Goal: Task Accomplishment & Management: Complete application form

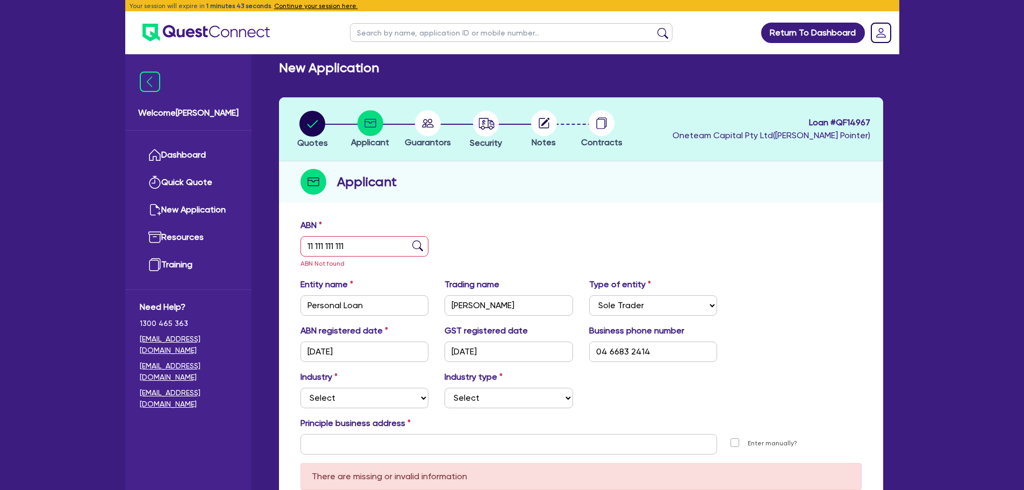
select select "SOLE_TRADER"
click at [291, 6] on button "Continue your session here." at bounding box center [316, 6] width 84 height 10
select select
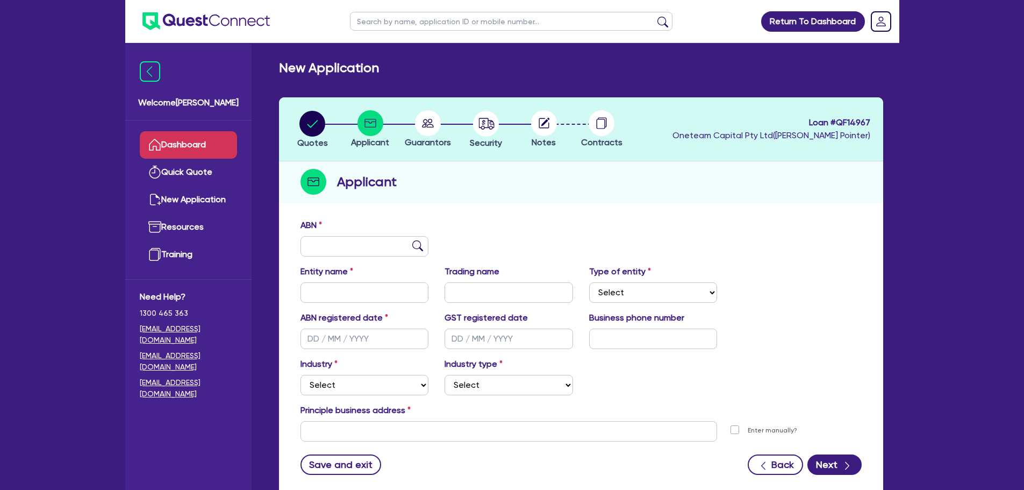
click at [192, 144] on link "Dashboard" at bounding box center [188, 144] width 97 height 27
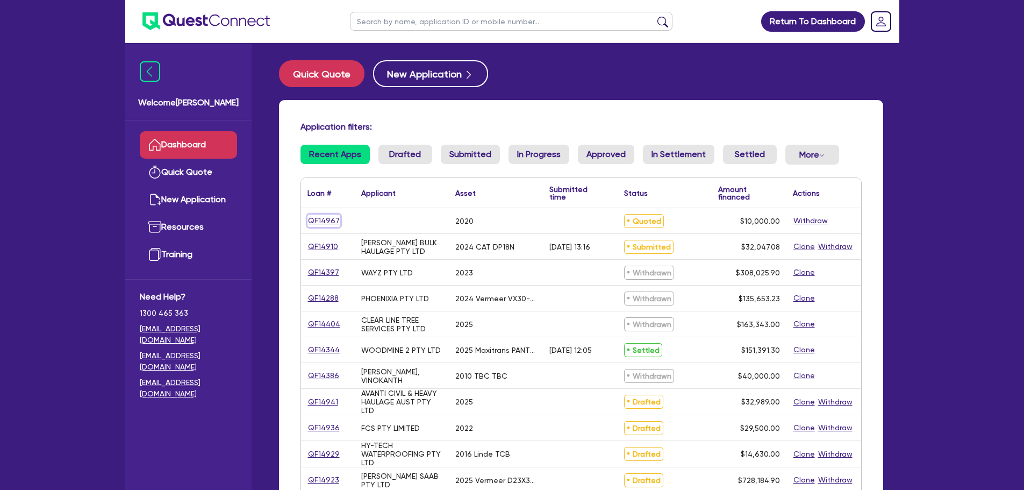
click at [318, 219] on link "QF14967" at bounding box center [324, 221] width 33 height 12
select select "CARS_AND_LIGHT_TRUCKS"
select select "PASSENGER_VEHICLES"
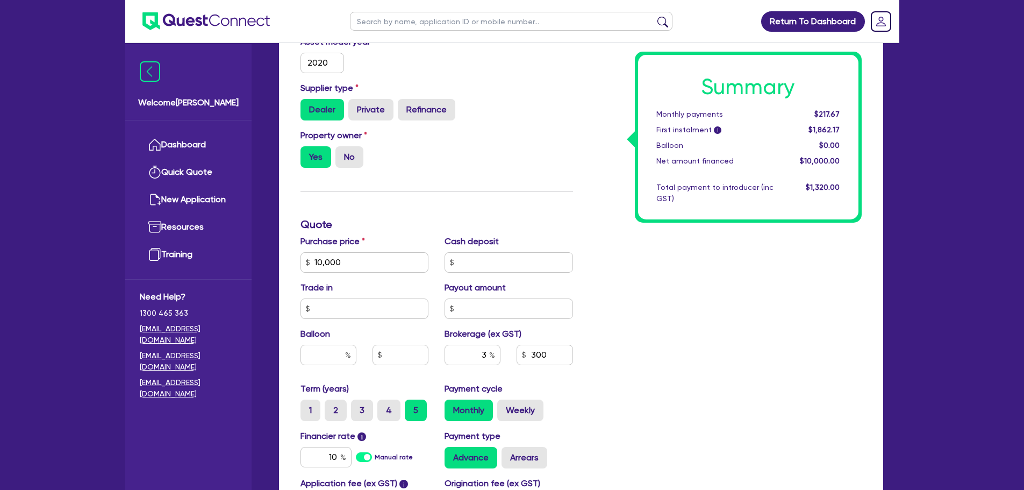
scroll to position [323, 0]
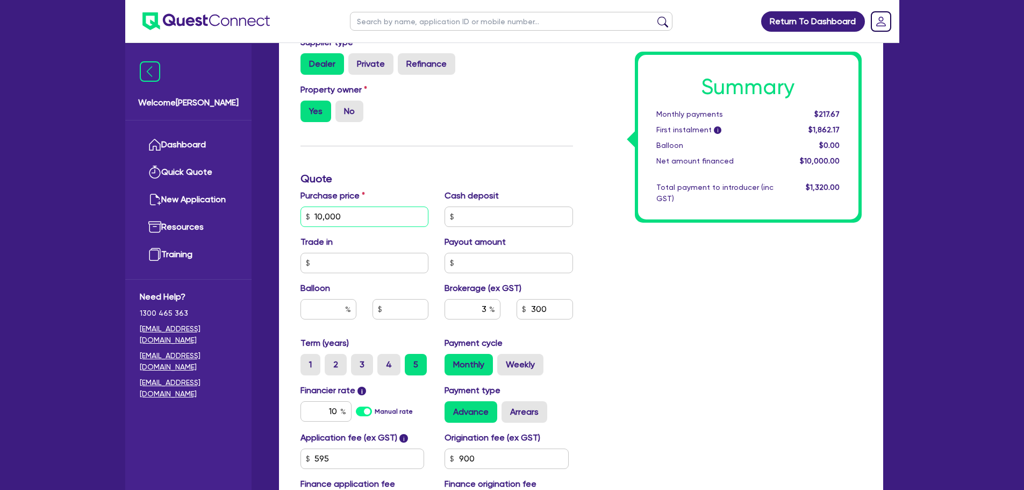
click at [338, 214] on input "10,000" at bounding box center [365, 217] width 129 height 20
click at [391, 220] on input "10,000" at bounding box center [365, 217] width 129 height 20
click at [390, 220] on input "10,000" at bounding box center [365, 217] width 129 height 20
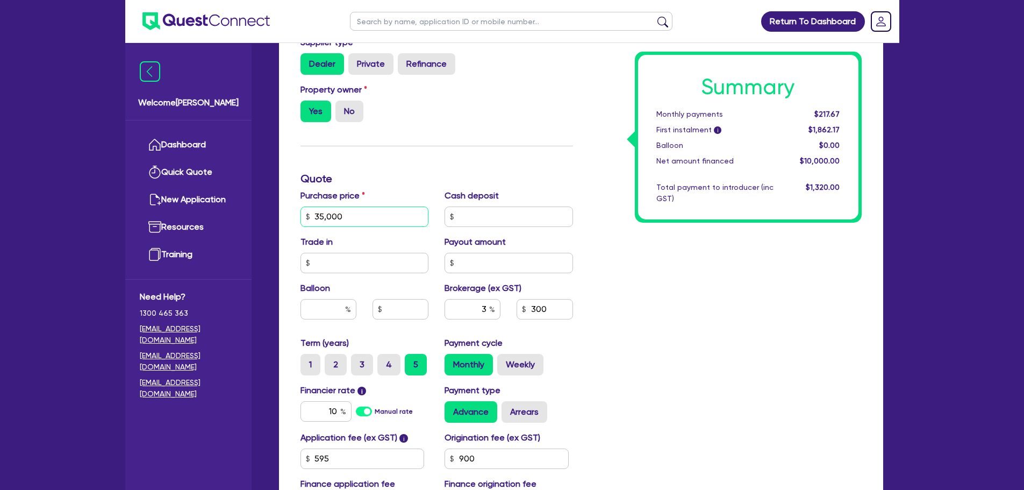
type input "35,000"
click at [514, 217] on input "text" at bounding box center [509, 217] width 129 height 20
type input "1,050"
type input "23,000"
click at [613, 369] on div "Summary Monthly payments $761.84 First instalment i $2,406.34 Balloon $0.00 Net…" at bounding box center [725, 210] width 289 height 629
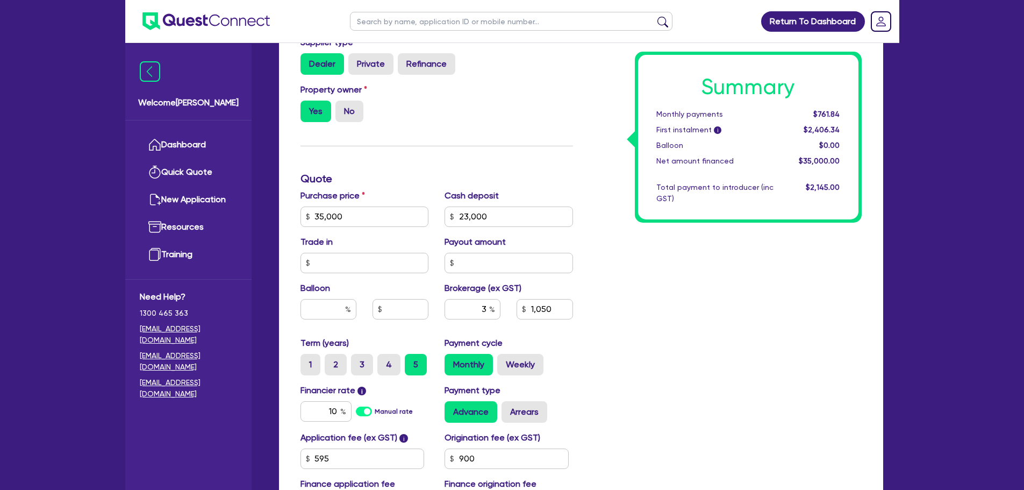
type input "360"
click at [488, 309] on input "3" at bounding box center [473, 309] width 56 height 20
type input "4"
click at [654, 327] on div "Summary Monthly payments $261.21 First instalment i $1,905.71 Balloon $0.00 Net…" at bounding box center [725, 210] width 289 height 629
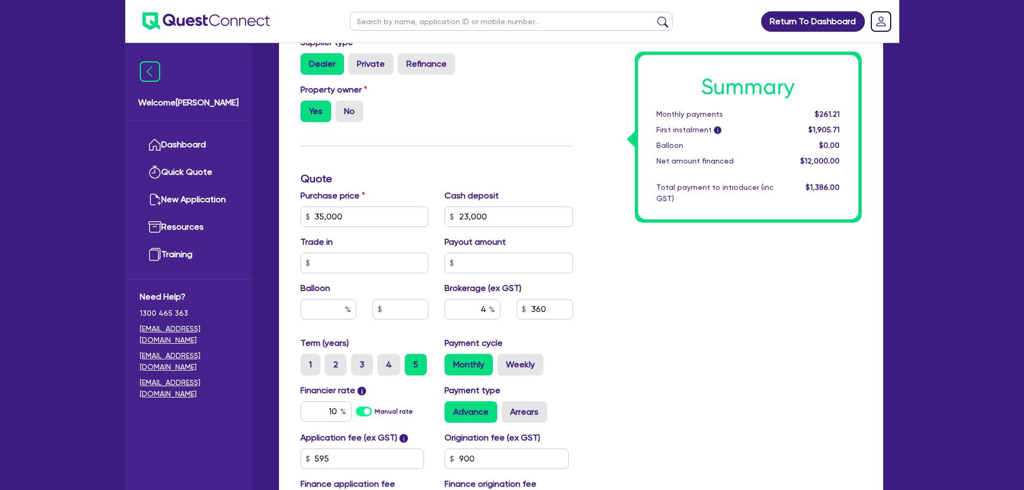
type input "480"
click at [337, 407] on input "10" at bounding box center [326, 411] width 51 height 20
type input "6.79"
click at [780, 309] on div "Summary Monthly payments $263.99 First instalment i $1,908.49 Balloon $0.00 Net…" at bounding box center [725, 210] width 289 height 629
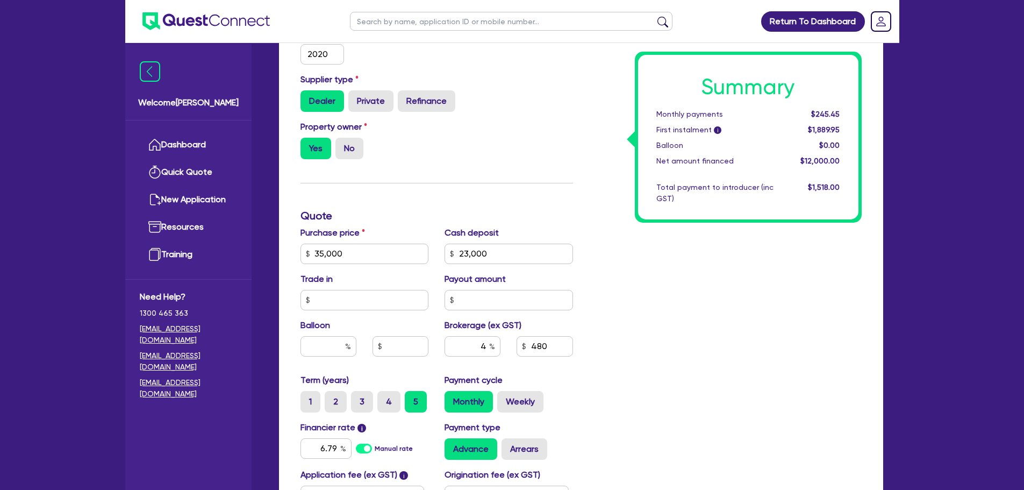
scroll to position [430, 0]
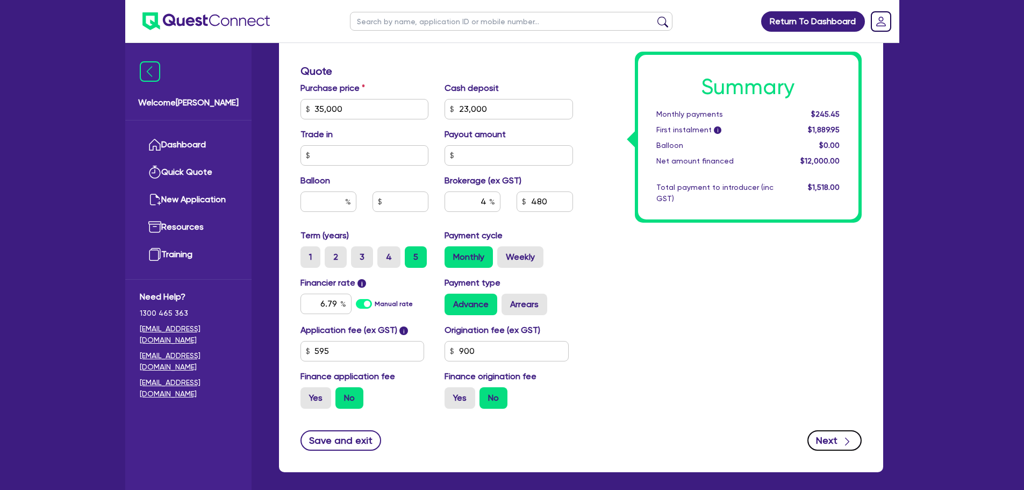
click at [834, 431] on button "Next" at bounding box center [835, 440] width 54 height 20
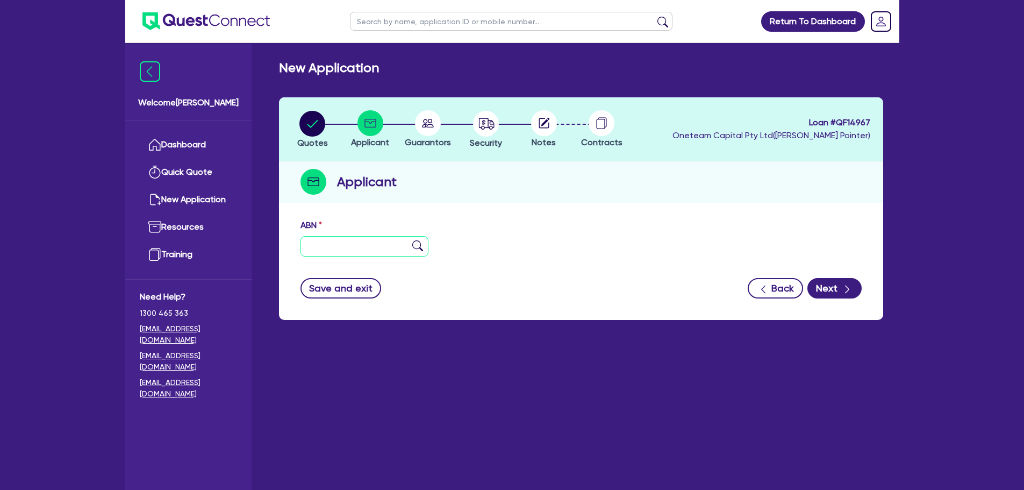
click at [358, 250] on input "text" at bounding box center [365, 246] width 129 height 20
click at [310, 129] on circle "button" at bounding box center [313, 124] width 26 height 26
select select "CARS_AND_LIGHT_TRUCKS"
select select "PASSENGER_VEHICLES"
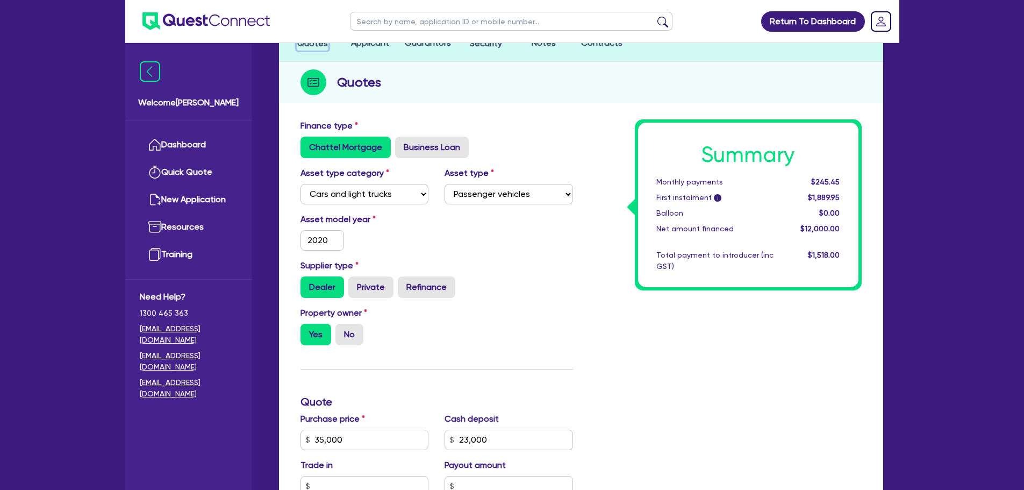
scroll to position [323, 0]
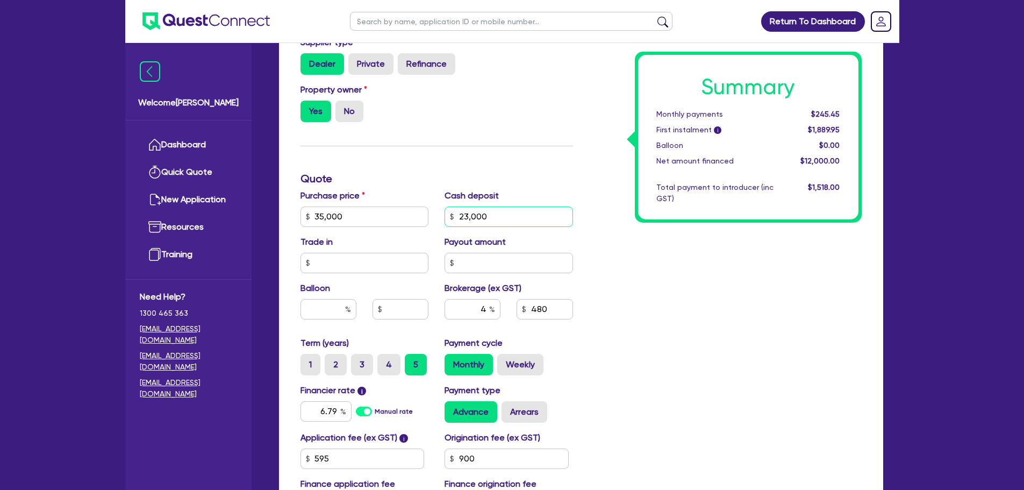
click at [466, 212] on input "23,000" at bounding box center [509, 217] width 129 height 20
type input "20,000"
click at [687, 297] on div "Summary Monthly payments $245.45 First instalment i $1,889.95 Balloon $0.00 Net…" at bounding box center [725, 210] width 289 height 629
type input "35,000"
type input "600"
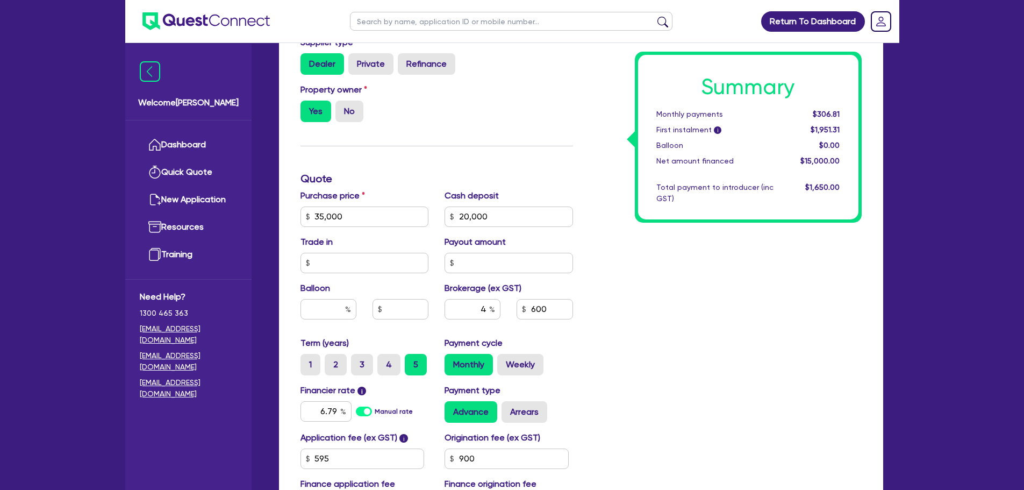
scroll to position [0, 0]
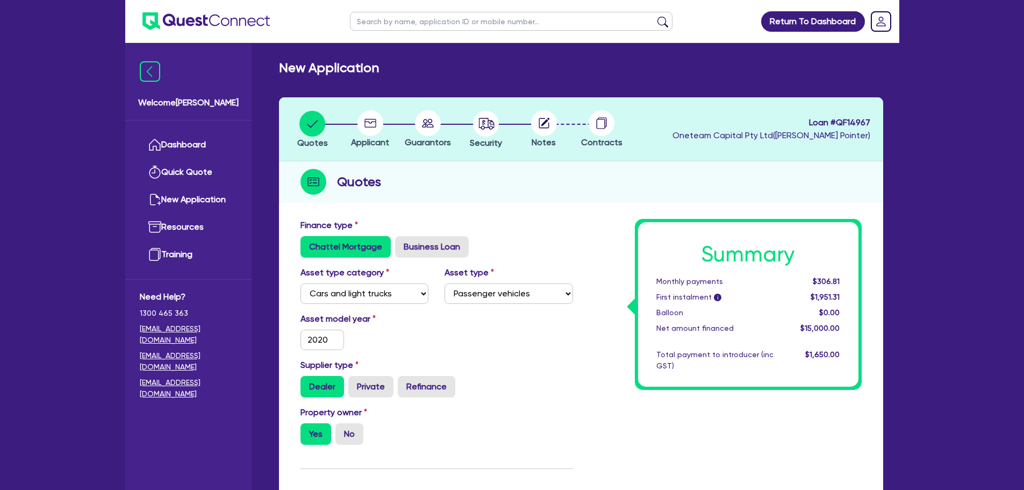
click at [372, 118] on circle at bounding box center [371, 123] width 26 height 26
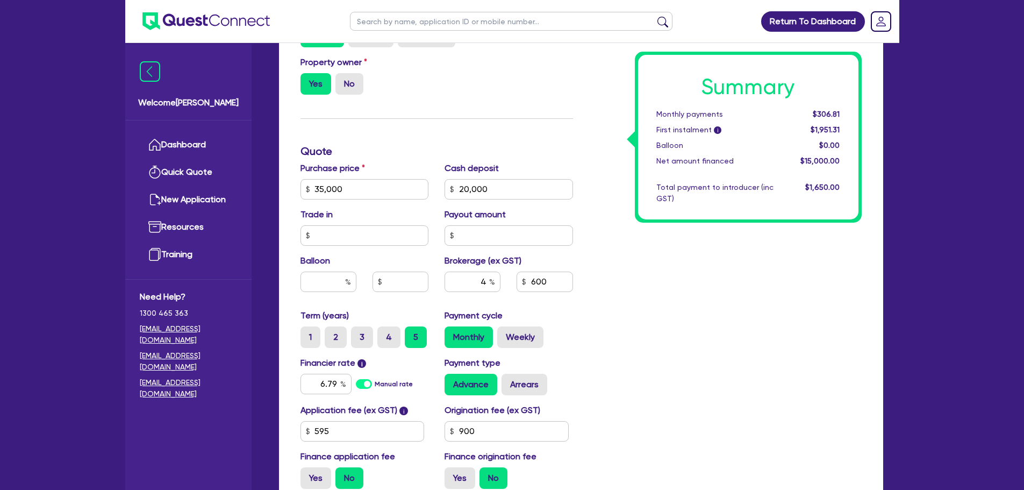
scroll to position [430, 0]
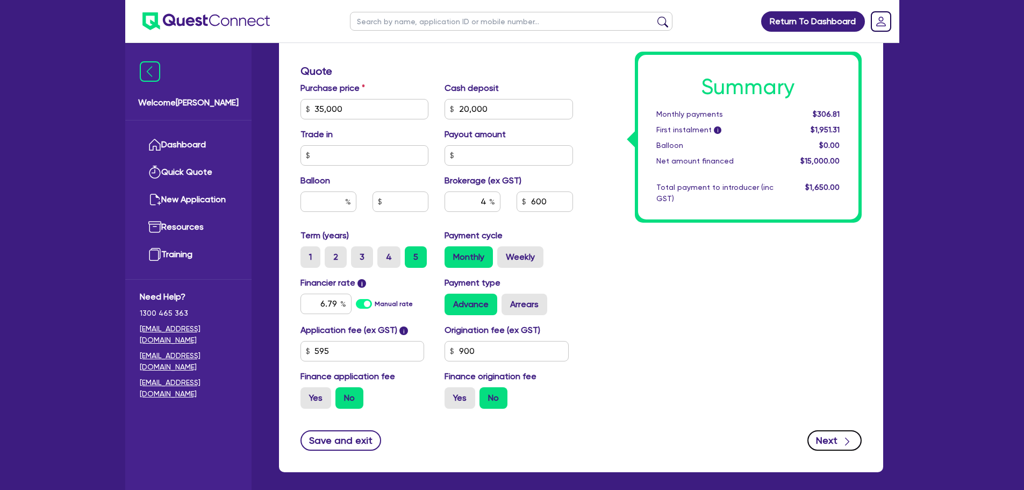
click at [834, 446] on button "Next" at bounding box center [835, 440] width 54 height 20
type input "35,000"
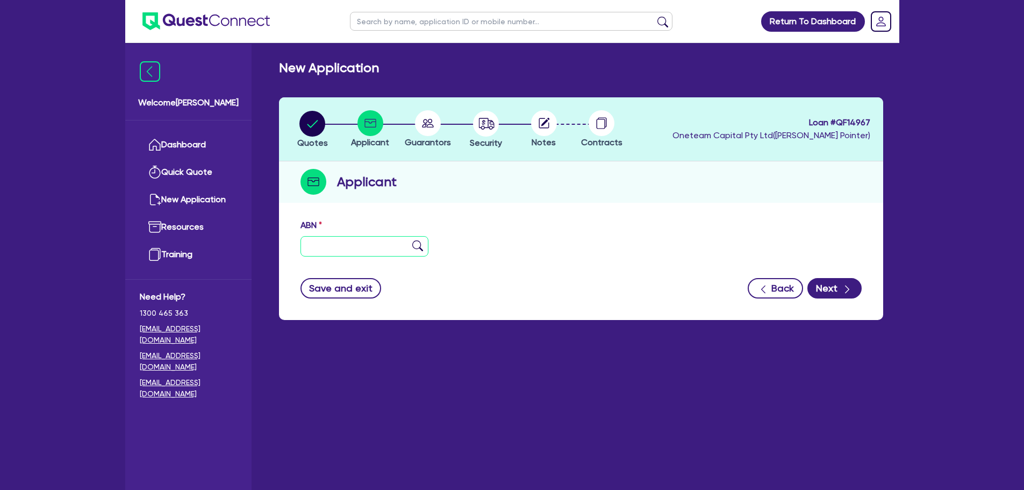
click at [331, 240] on input "text" at bounding box center [365, 246] width 129 height 20
type input "11 111 111 111"
click at [840, 284] on button "Next" at bounding box center [835, 288] width 54 height 20
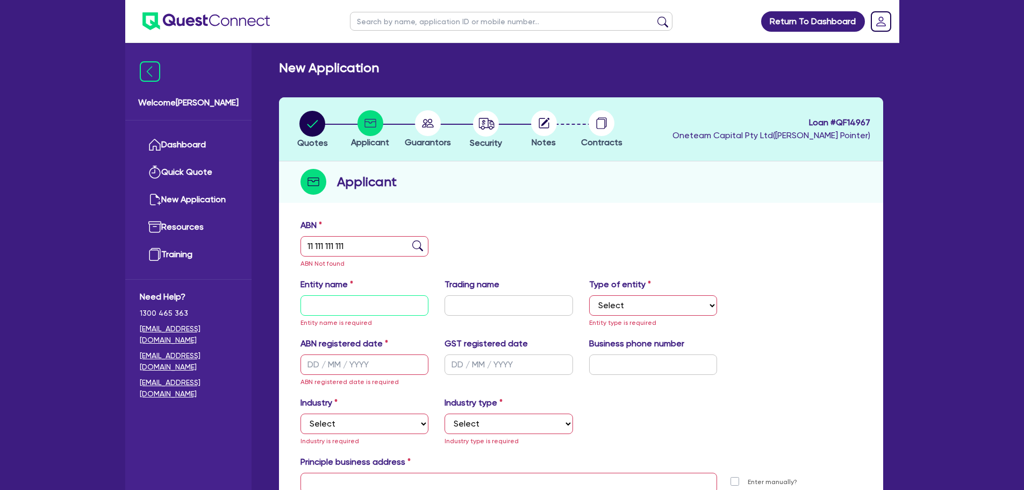
click at [366, 301] on input "text" at bounding box center [365, 305] width 129 height 20
click at [380, 298] on input "text" at bounding box center [365, 305] width 129 height 20
type input "[PERSON_NAME]"
click at [617, 297] on select "Select Sole Trader Company Partnership Trust" at bounding box center [653, 305] width 129 height 20
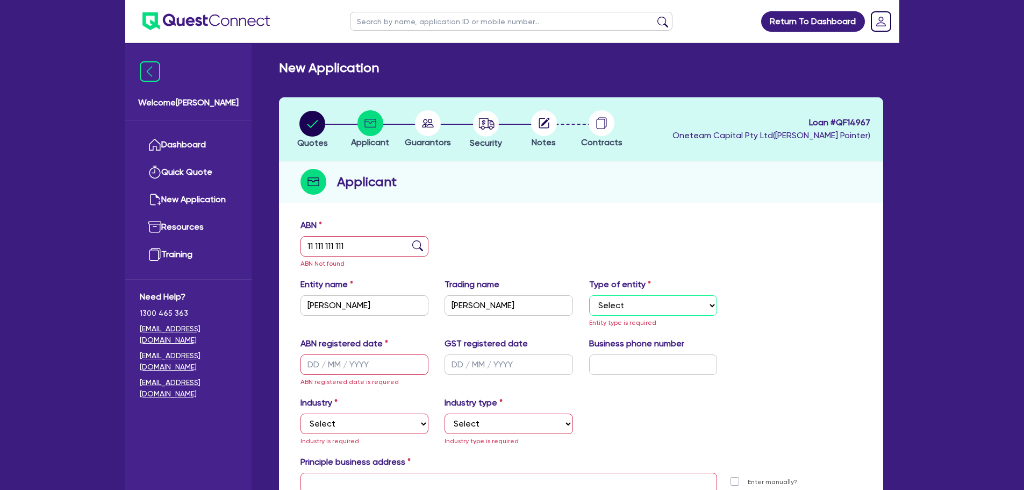
select select "SOLE_TRADER"
click at [589, 295] on select "Select Sole Trader Company Partnership Trust" at bounding box center [653, 305] width 129 height 20
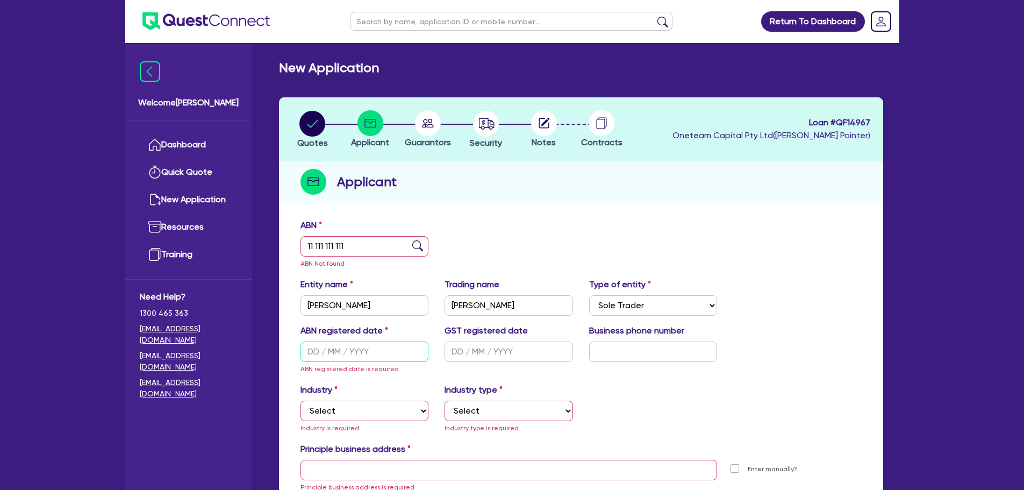
click at [394, 355] on input "text" at bounding box center [365, 351] width 129 height 20
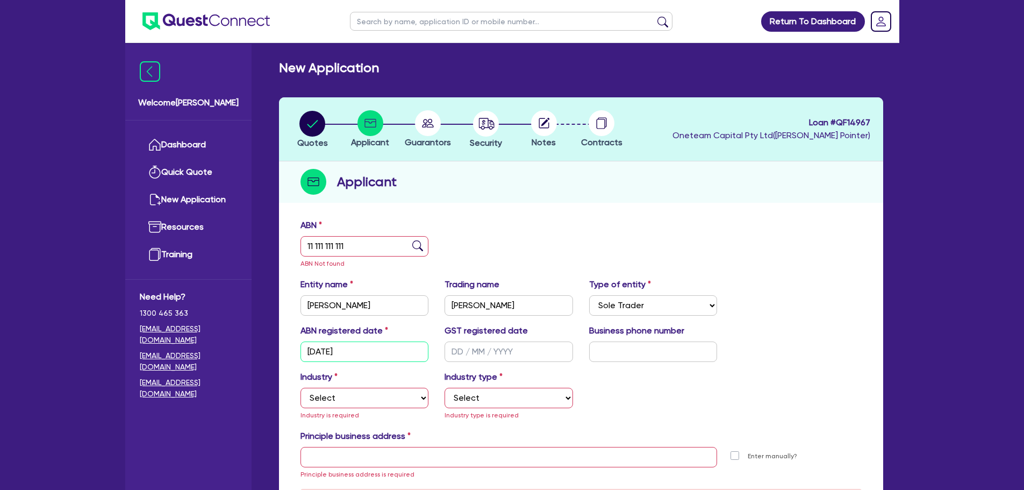
type input "[DATE]"
click at [453, 354] on input "text" at bounding box center [509, 351] width 129 height 20
type input "[DATE]"
click at [627, 348] on input "text" at bounding box center [653, 351] width 129 height 20
paste input "4 6683 2414"
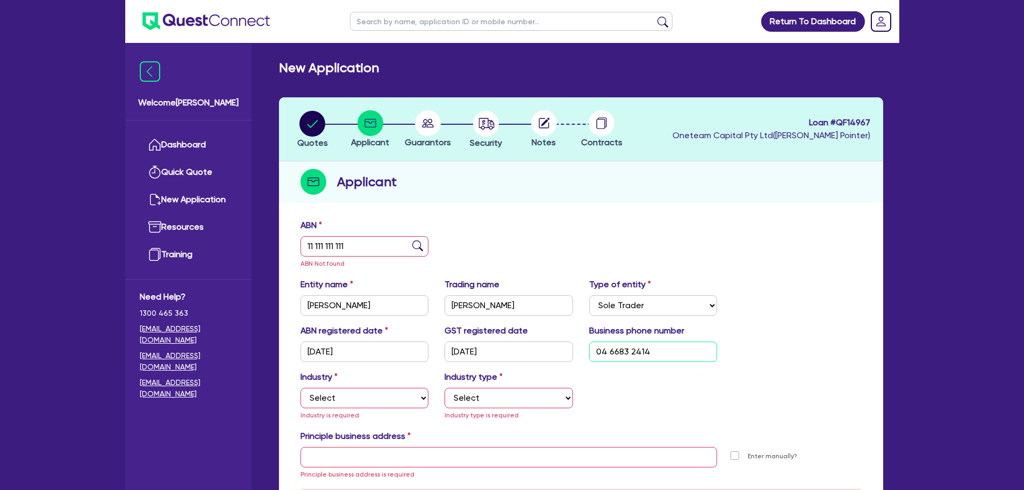
type input "04 6683 2414"
click at [379, 401] on select "Select Accomodation & Food Services Administrative & Support Services Agricultu…" at bounding box center [365, 398] width 129 height 20
select select "BUILDING_CONSTRUCTION"
click at [301, 388] on select "Select Accomodation & Food Services Administrative & Support Services Agricultu…" at bounding box center [365, 398] width 129 height 20
click at [509, 401] on select "Select Trades People Providing Services Direct to Consumers Trades People Provi…" at bounding box center [509, 398] width 129 height 20
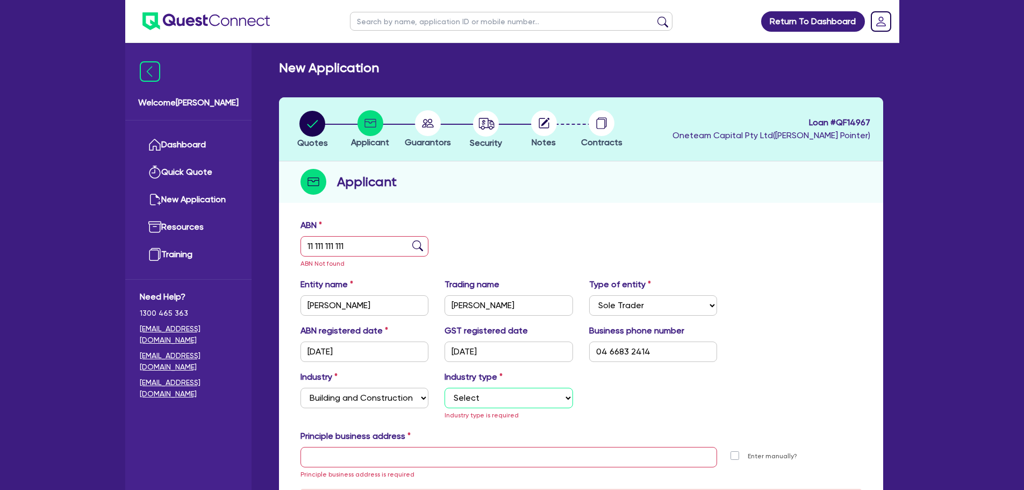
select select "TRADES_SERVICES_CONSUMERS"
click at [445, 388] on select "Select Trades People Providing Services Direct to Consumers Trades People Provi…" at bounding box center [509, 398] width 129 height 20
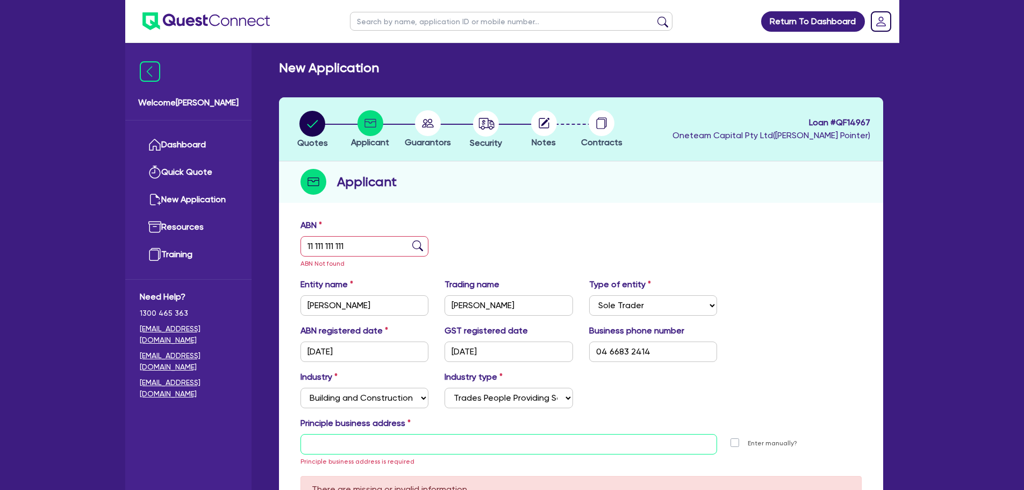
click at [333, 450] on input "text" at bounding box center [509, 444] width 417 height 20
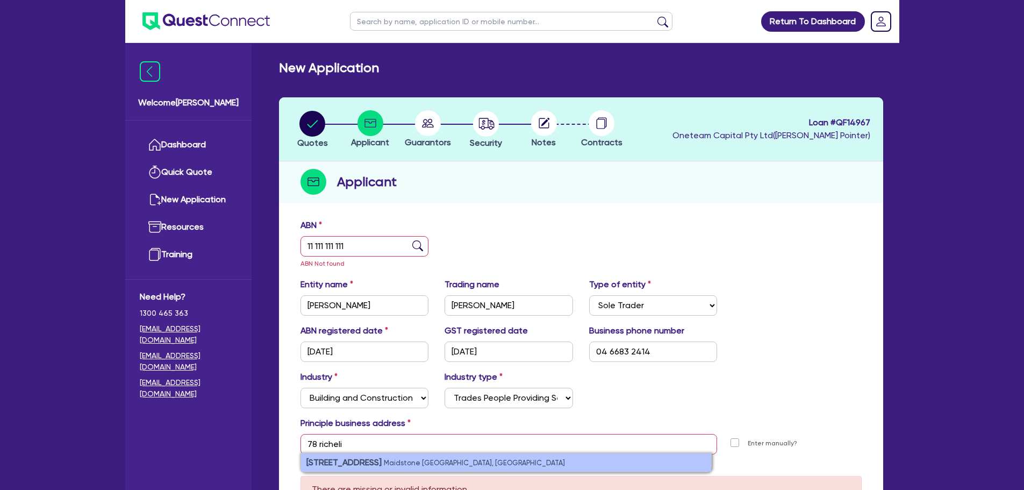
click at [353, 461] on strong "78 Richelieu Street" at bounding box center [344, 462] width 75 height 10
type input "[STREET_ADDRESS]"
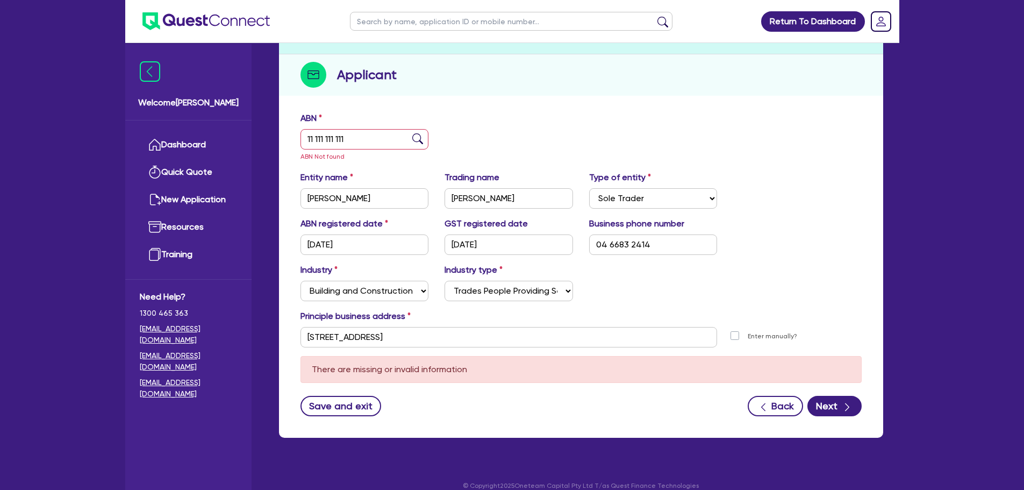
scroll to position [108, 0]
click at [839, 412] on button "Next" at bounding box center [835, 405] width 54 height 20
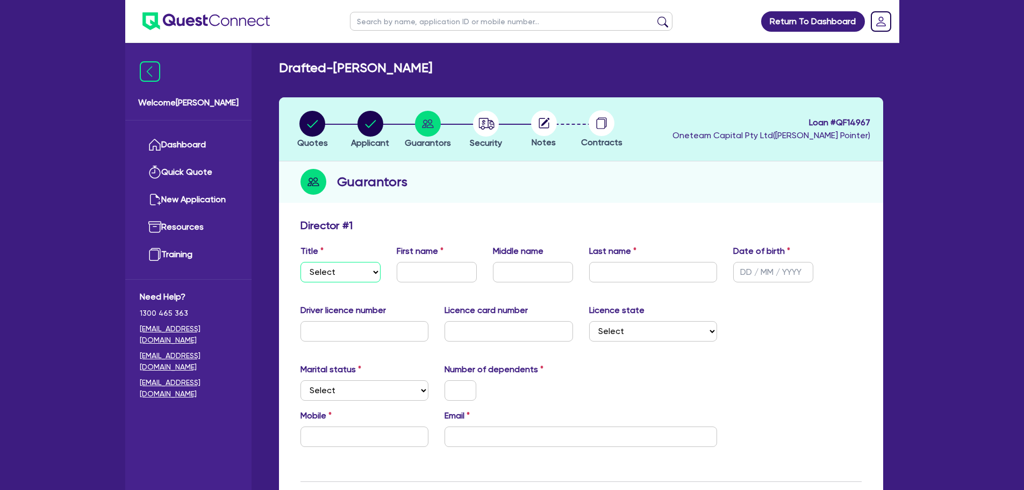
click at [340, 278] on select "Select Mr Mrs Ms Miss Dr" at bounding box center [341, 272] width 80 height 20
select select "MR"
click at [301, 262] on select "Select Mr Mrs Ms Miss Dr" at bounding box center [341, 272] width 80 height 20
click at [418, 274] on input "text" at bounding box center [437, 272] width 80 height 20
type input "Tri"
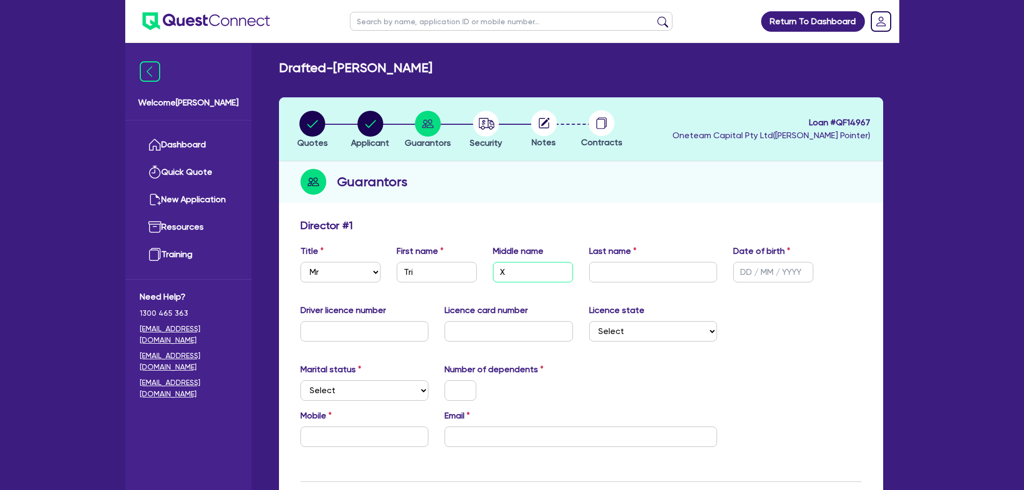
type input "X"
type input "[PERSON_NAME]"
type input "[DATE]"
click at [378, 328] on input "text" at bounding box center [365, 331] width 129 height 20
type input "061360903"
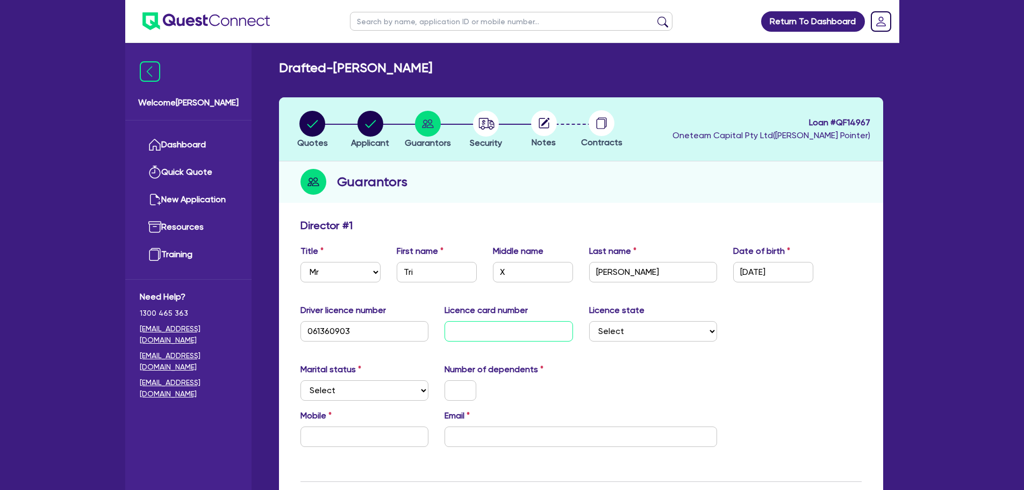
click at [523, 325] on input "text" at bounding box center [509, 331] width 129 height 20
click at [513, 331] on input "text" at bounding box center [509, 331] width 129 height 20
type input "P2966136"
click at [611, 328] on select "Select [GEOGRAPHIC_DATA] [GEOGRAPHIC_DATA] [GEOGRAPHIC_DATA] [GEOGRAPHIC_DATA] …" at bounding box center [653, 331] width 129 height 20
select select "VIC"
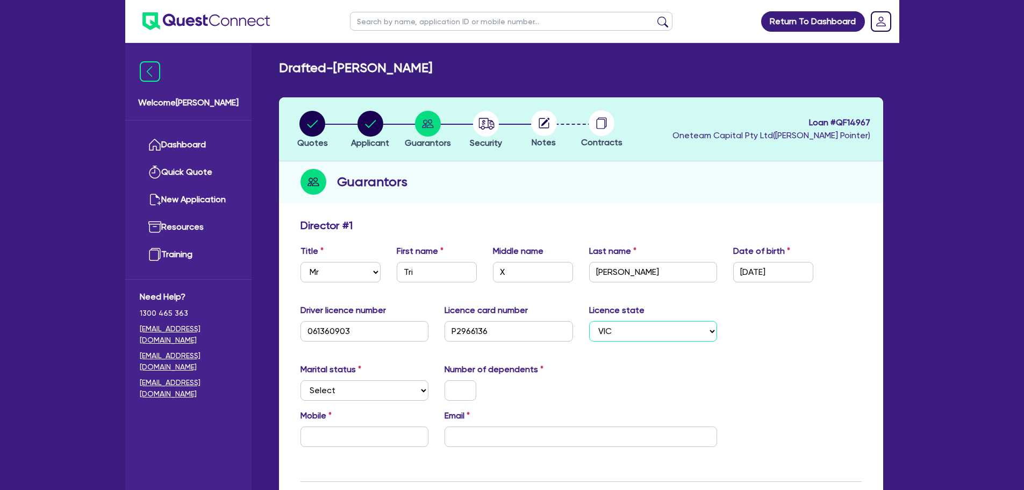
click at [589, 321] on select "Select [GEOGRAPHIC_DATA] [GEOGRAPHIC_DATA] [GEOGRAPHIC_DATA] [GEOGRAPHIC_DATA] …" at bounding box center [653, 331] width 129 height 20
click at [348, 388] on select "Select Single Married De Facto / Partner" at bounding box center [365, 390] width 129 height 20
select select "DE_FACTO"
click at [301, 380] on select "Select Single Married De Facto / Partner" at bounding box center [365, 390] width 129 height 20
click at [457, 388] on input "text" at bounding box center [461, 390] width 32 height 20
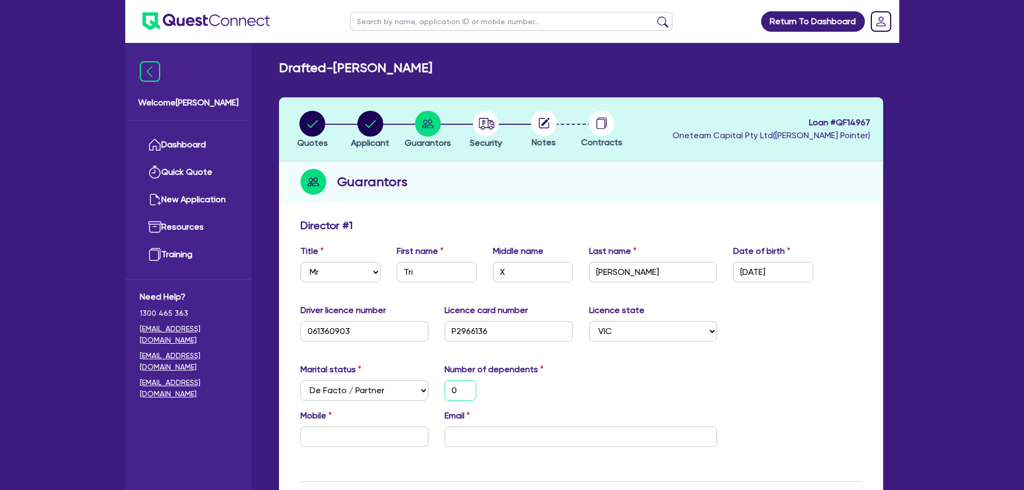
type input "0"
click at [390, 388] on select "Select Single Married De Facto / Partner" at bounding box center [365, 390] width 129 height 20
select select "MARRIED"
click at [301, 380] on select "Select Single Married De Facto / Partner" at bounding box center [365, 390] width 129 height 20
click at [336, 444] on input "text" at bounding box center [365, 436] width 129 height 20
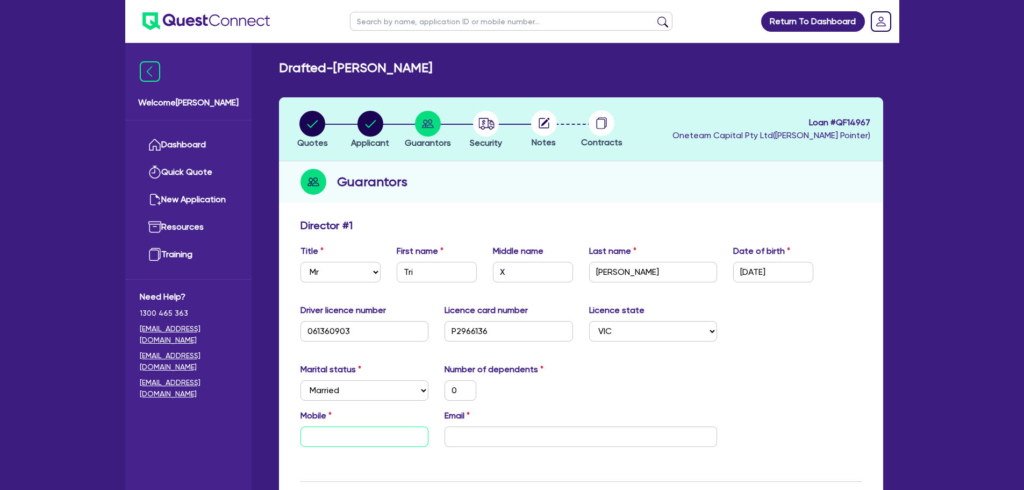
paste input "4668 324 14"
type input "0"
type input "4668 324 14"
click at [304, 439] on input "4668 324 14" at bounding box center [365, 436] width 129 height 20
type input "0"
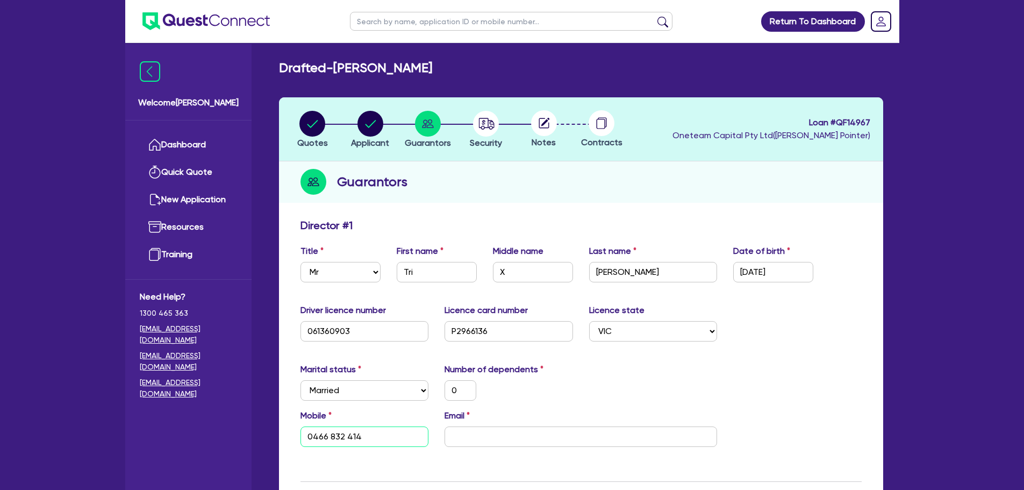
type input "0466 832 414"
click at [496, 441] on input "email" at bounding box center [581, 436] width 273 height 20
paste input "[EMAIL_ADDRESS][DOMAIN_NAME]"
type input "0"
type input "0466 832 414"
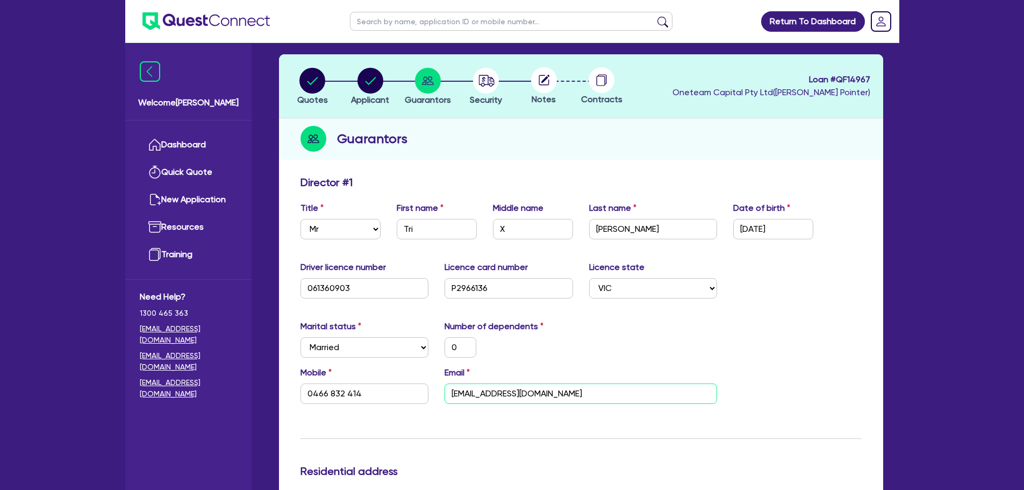
scroll to position [269, 0]
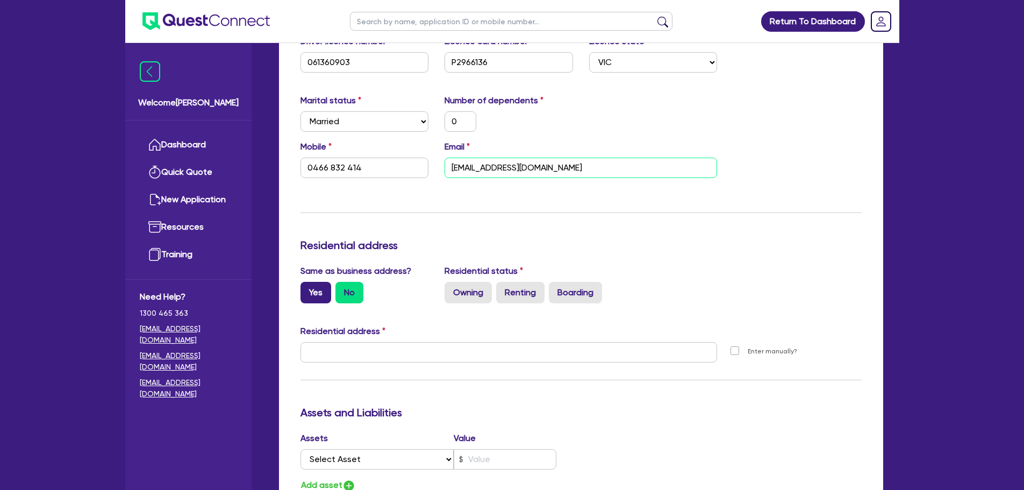
type input "[EMAIL_ADDRESS][DOMAIN_NAME]"
click at [321, 286] on label "Yes" at bounding box center [316, 293] width 31 height 22
click at [308, 286] on input "Yes" at bounding box center [304, 285] width 7 height 7
radio input "true"
type input "0"
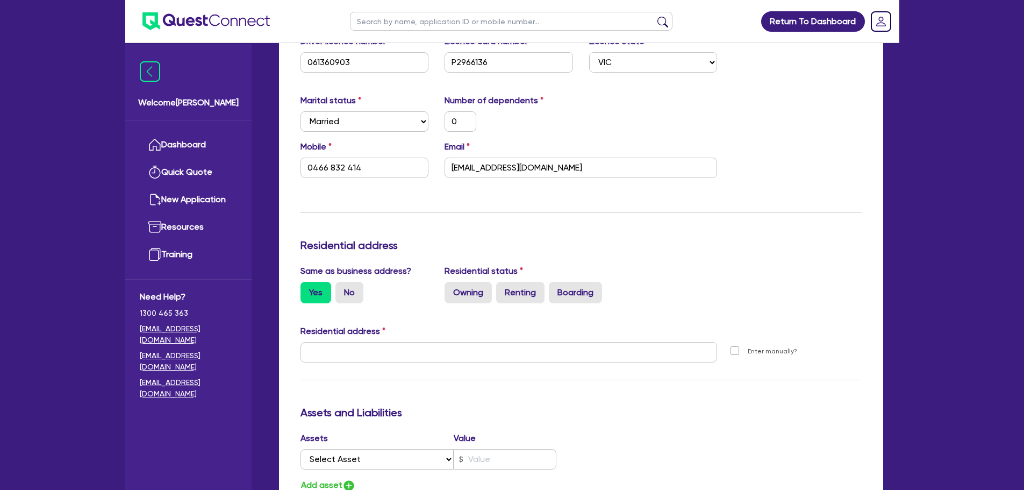
type input "0466 832 414"
type input "[STREET_ADDRESS]"
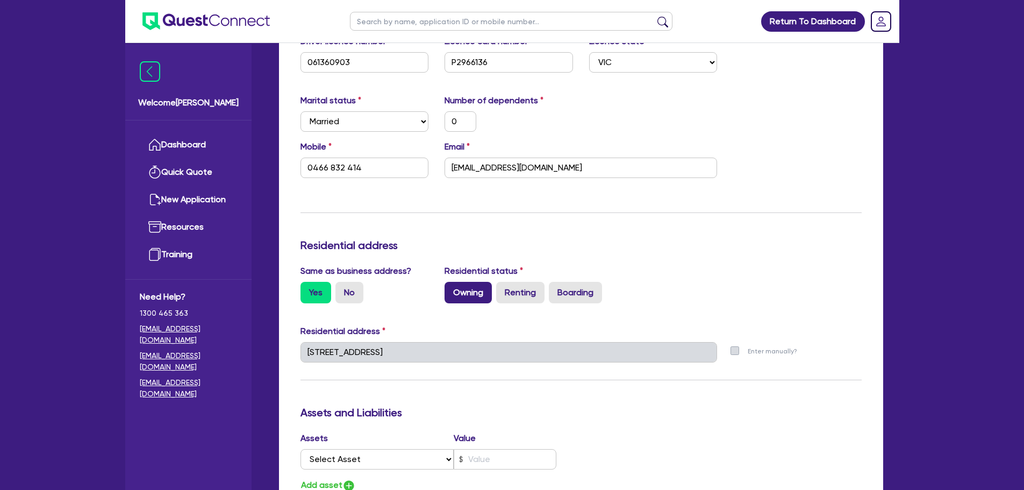
click at [486, 293] on label "Owning" at bounding box center [468, 293] width 47 height 22
click at [452, 289] on input "Owning" at bounding box center [448, 285] width 7 height 7
radio input "true"
type input "0"
type input "0466 832 414"
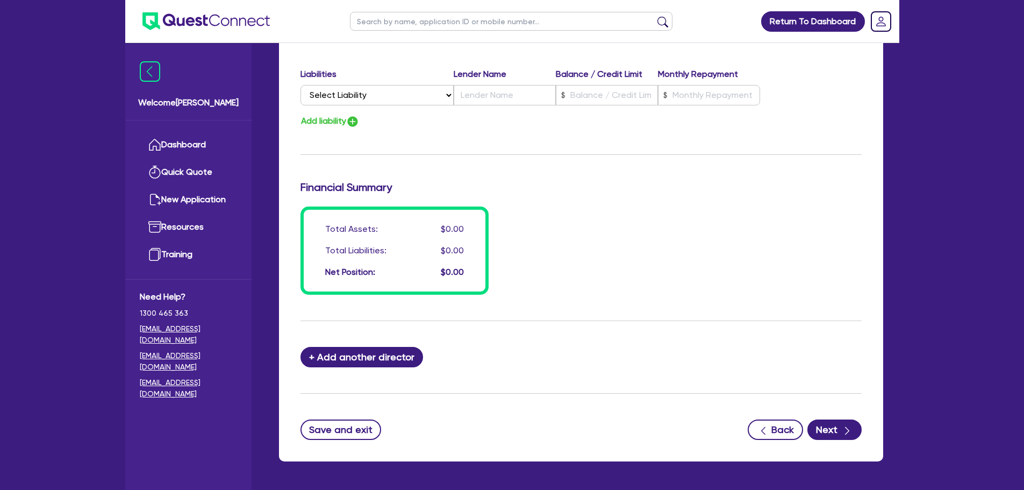
scroll to position [753, 0]
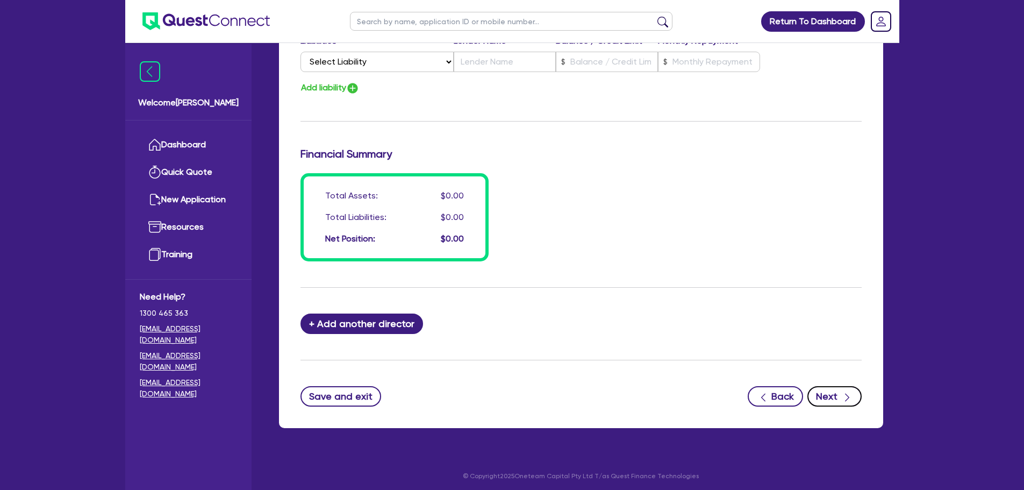
click at [852, 394] on icon "button" at bounding box center [847, 397] width 11 height 11
select select "CARS_AND_LIGHT_TRUCKS"
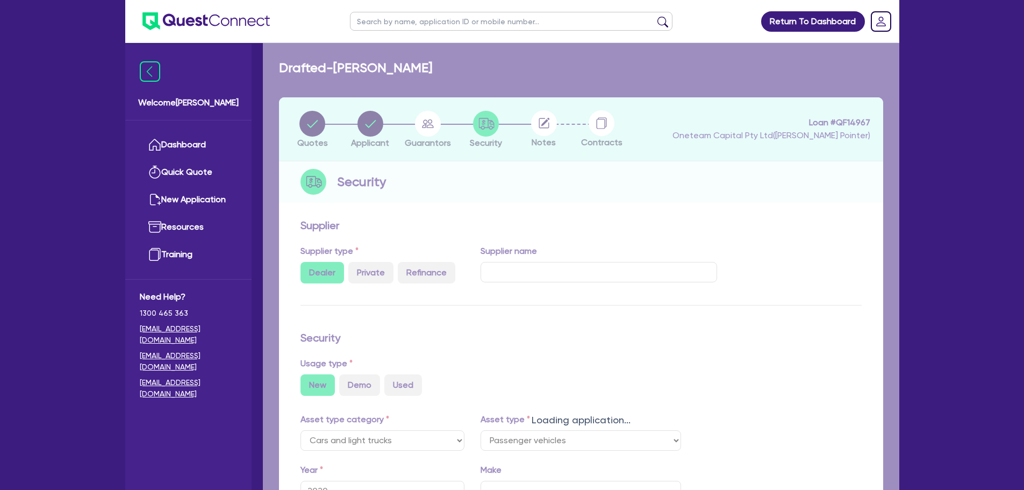
select select "PASSENGER_VEHICLES"
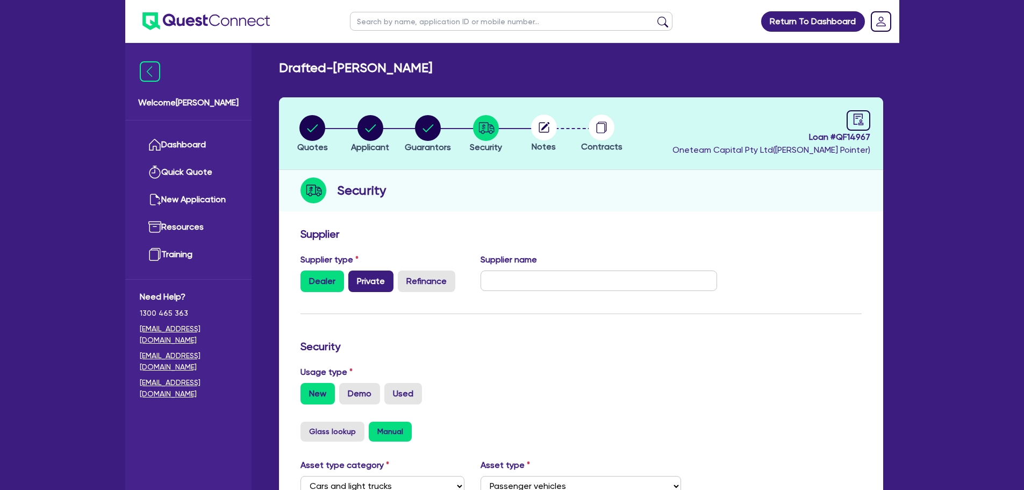
click at [367, 279] on label "Private" at bounding box center [370, 281] width 45 height 22
click at [355, 277] on input "Private" at bounding box center [351, 273] width 7 height 7
radio input "true"
radio input "false"
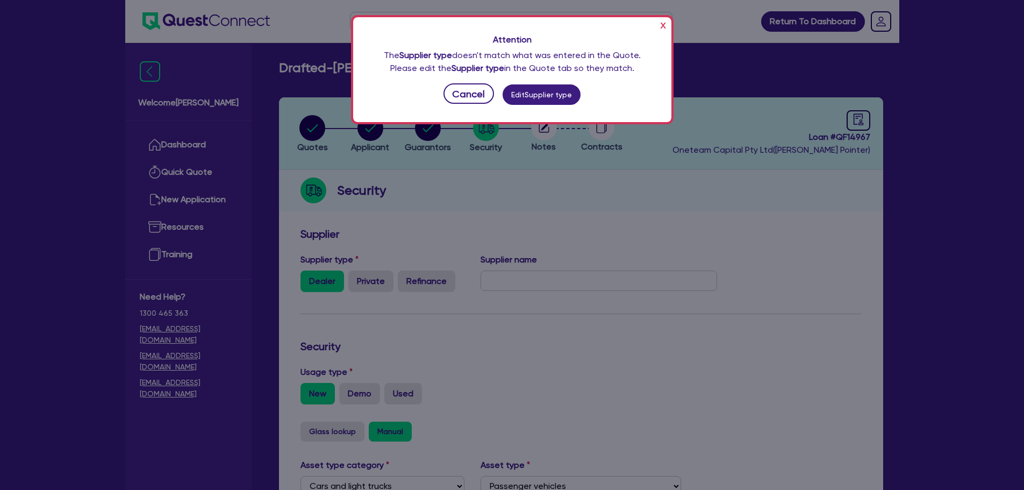
click at [661, 26] on button "x" at bounding box center [663, 24] width 11 height 17
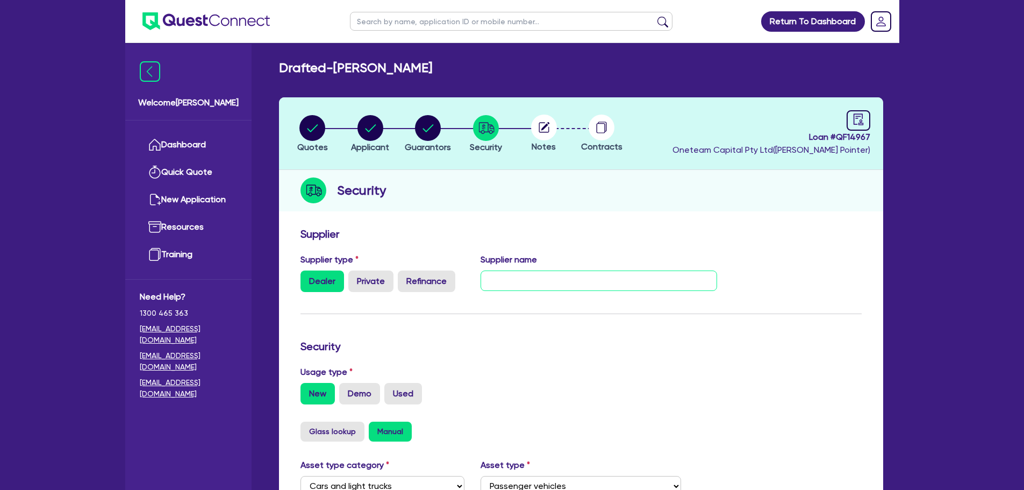
click at [513, 284] on input "text" at bounding box center [599, 280] width 237 height 20
type input "TBC"
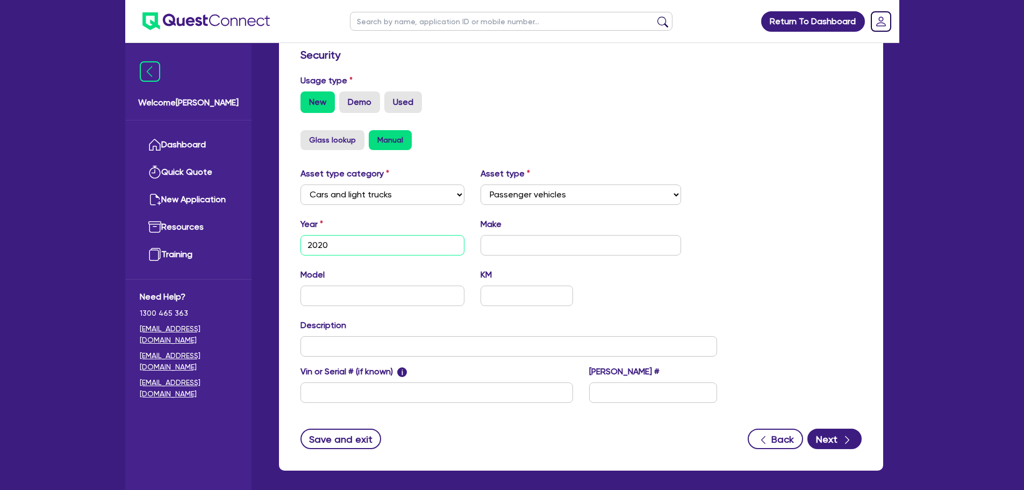
scroll to position [238, 0]
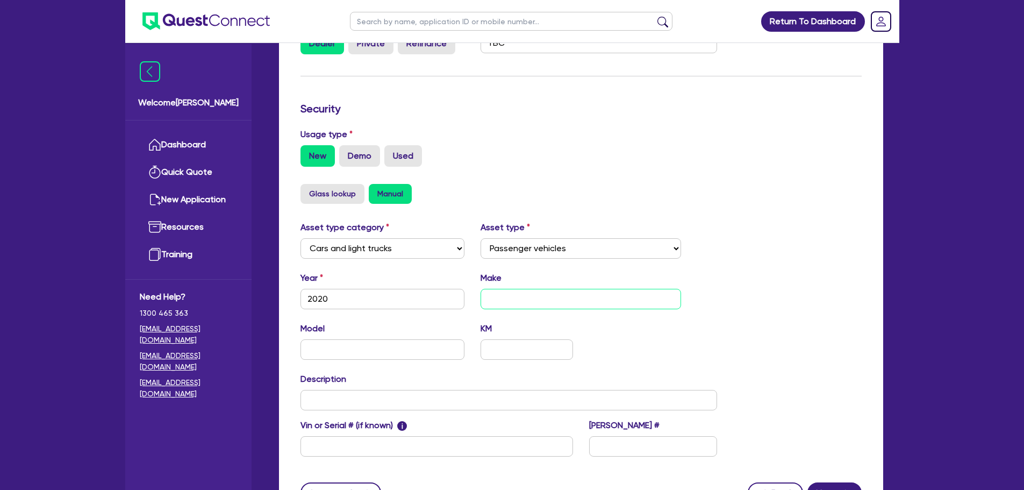
click at [547, 295] on input "text" at bounding box center [581, 299] width 201 height 20
type input "TBC"
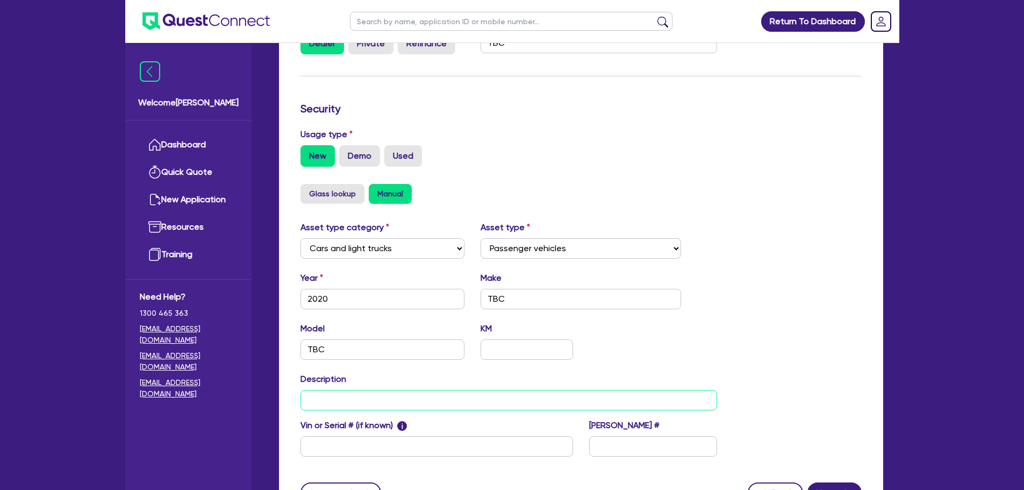
click at [330, 404] on input "text" at bounding box center [509, 400] width 417 height 20
type input "tbc"
click at [330, 404] on input "tbc" at bounding box center [509, 400] width 417 height 20
type input "TBC"
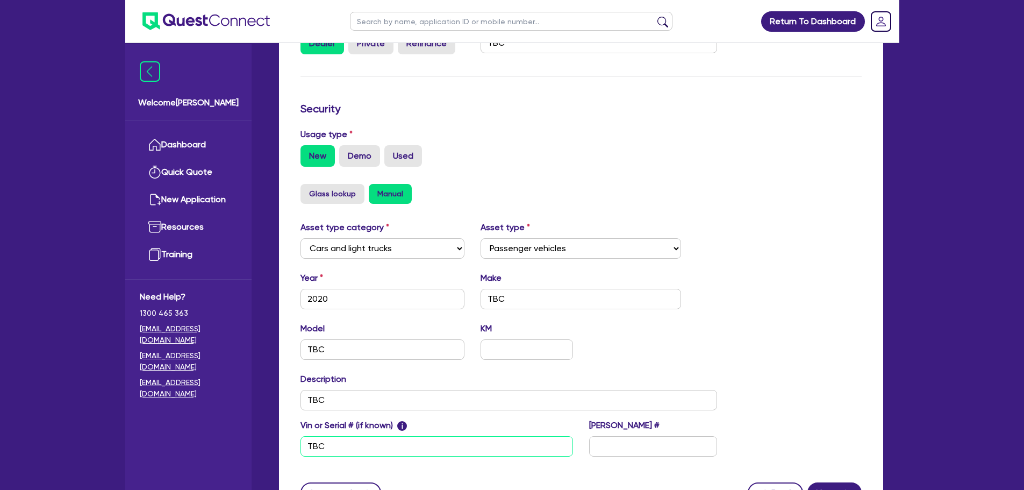
type input "TBC"
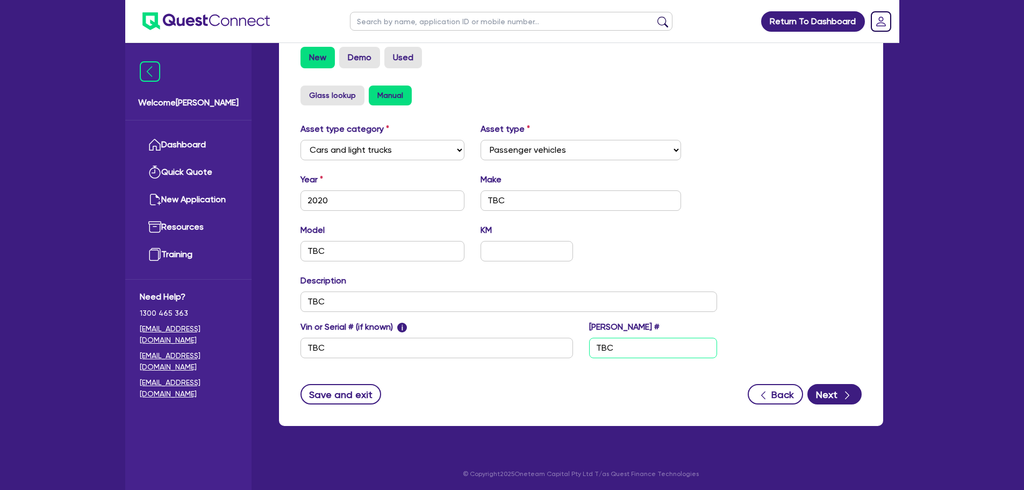
scroll to position [338, 0]
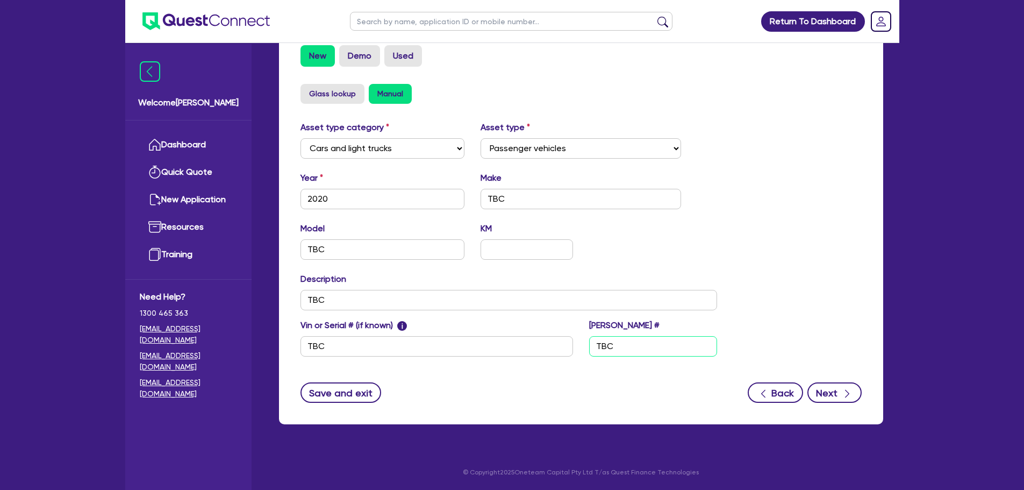
type input "TBC"
click at [828, 395] on button "Next" at bounding box center [835, 392] width 54 height 20
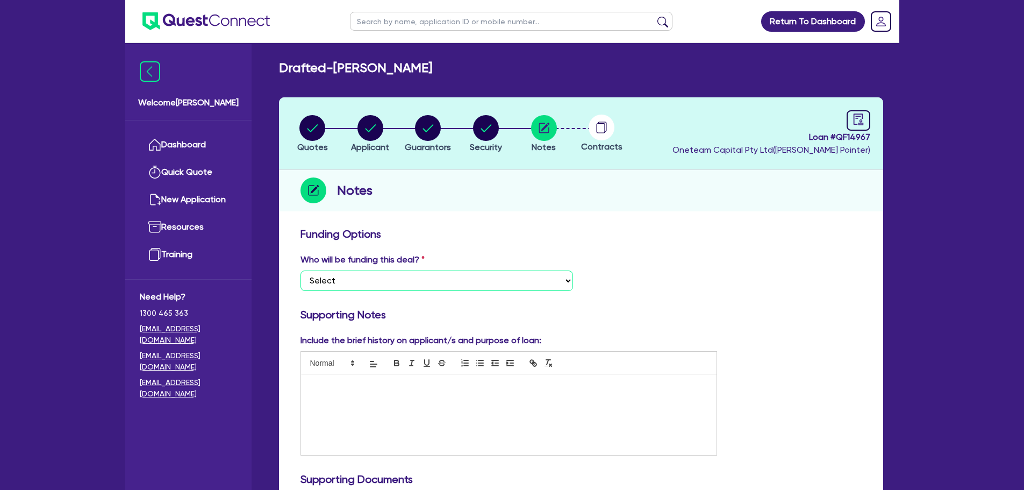
click at [332, 278] on select "Select I want Quest to fund 100% I will fund 100% I will co-fund with Quest Oth…" at bounding box center [437, 280] width 273 height 20
select select "Other"
click at [301, 270] on select "Select I want Quest to fund 100% I will fund 100% I will co-fund with Quest Oth…" at bounding box center [437, 280] width 273 height 20
click at [331, 398] on div at bounding box center [509, 414] width 416 height 81
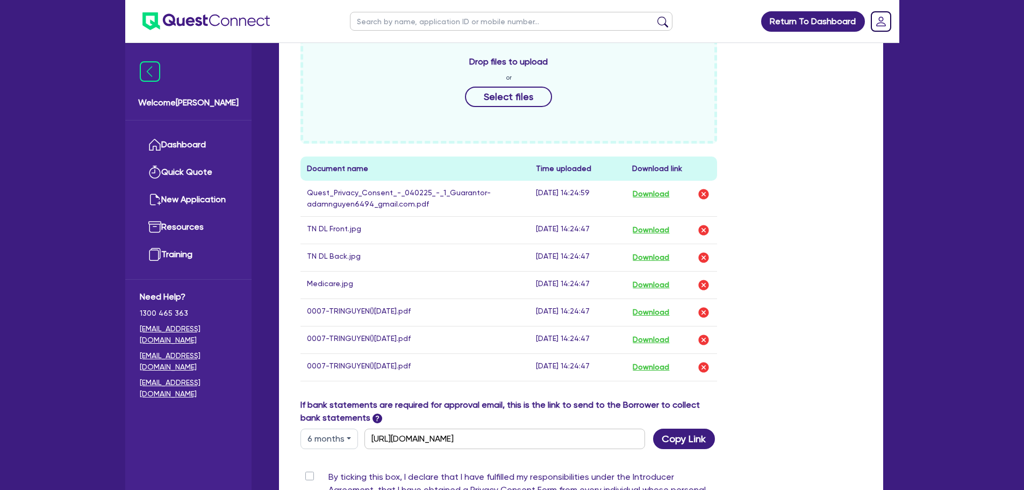
scroll to position [654, 0]
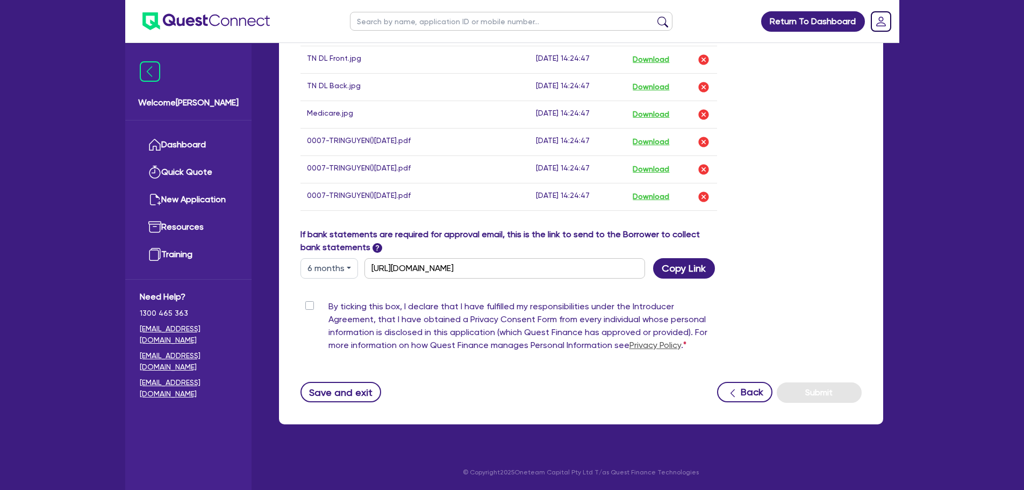
click at [329, 305] on label "By ticking this box, I declare that I have fulfilled my responsibilities under …" at bounding box center [523, 328] width 389 height 56
click at [309, 305] on input "By ticking this box, I declare that I have fulfilled my responsibilities under …" at bounding box center [305, 305] width 9 height 10
checkbox input "true"
click at [804, 391] on button "Submit" at bounding box center [819, 392] width 85 height 20
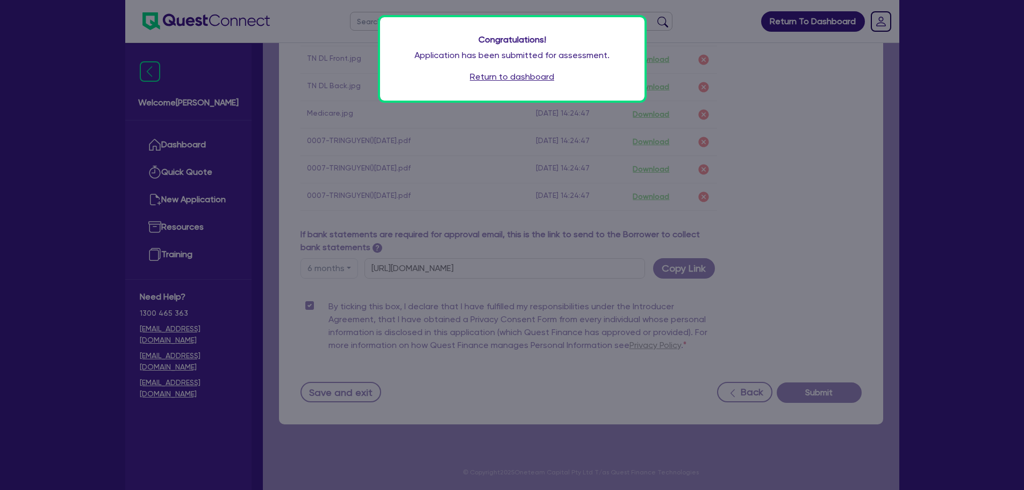
click at [524, 75] on link "Return to dashboard" at bounding box center [512, 76] width 84 height 13
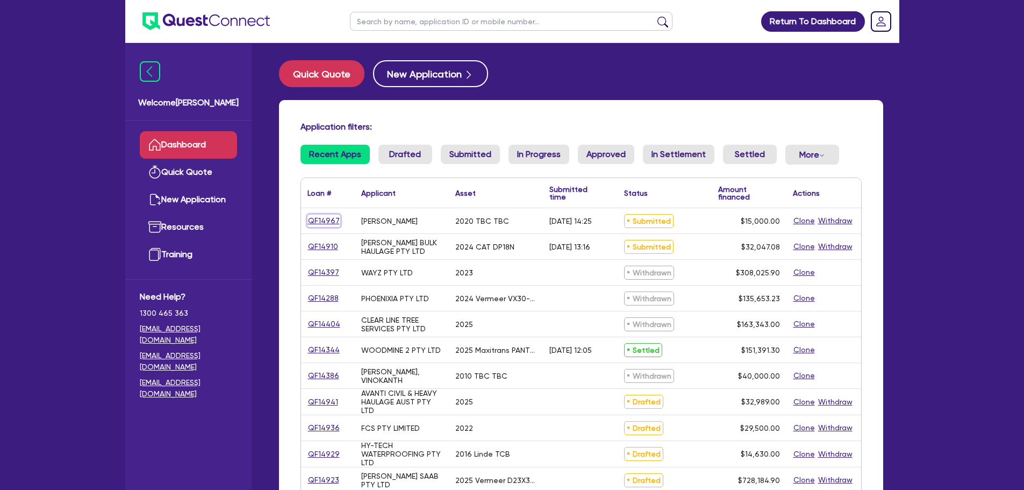
click at [322, 218] on link "QF14967" at bounding box center [324, 221] width 33 height 12
select select "CARS_AND_LIGHT_TRUCKS"
select select "PASSENGER_VEHICLES"
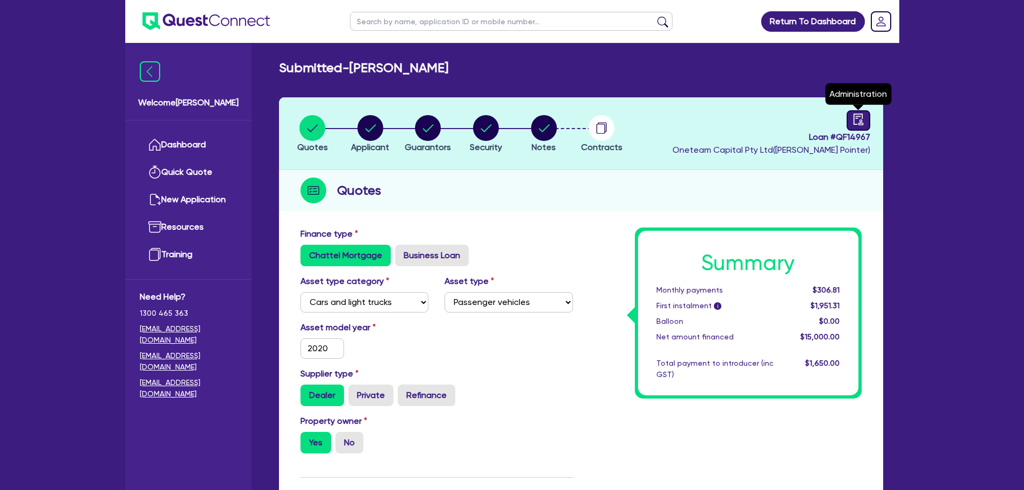
click at [864, 116] on icon "audit" at bounding box center [859, 119] width 12 height 12
select select "SUBMITTED_NEW"
select select "Other"
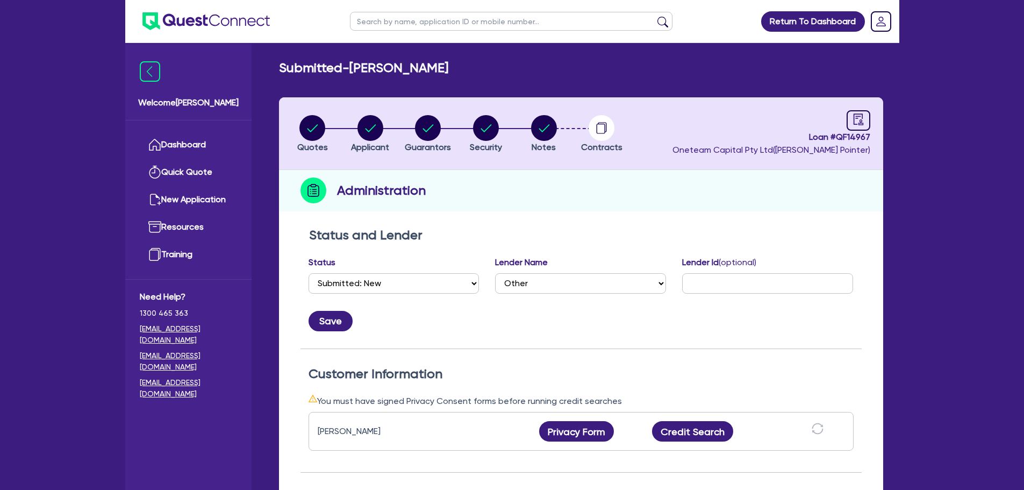
scroll to position [269, 0]
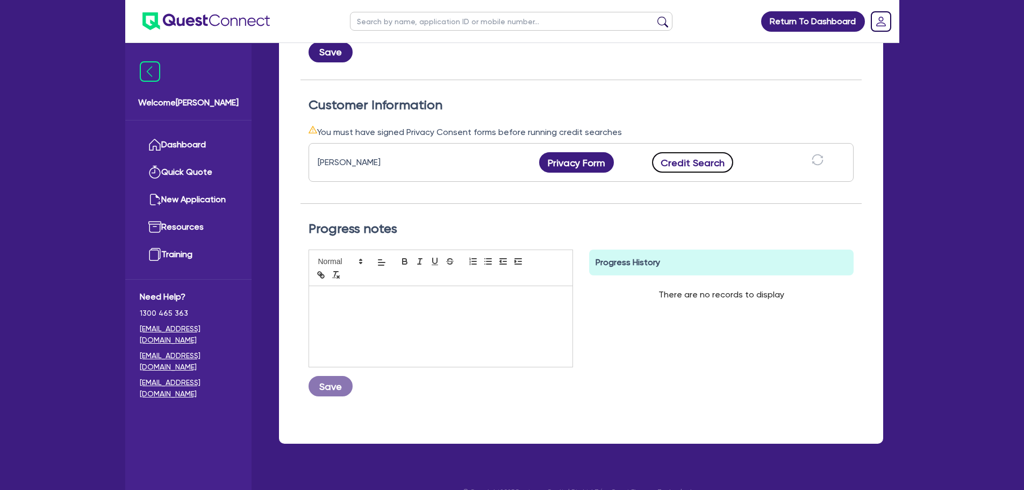
click at [696, 156] on button "Credit Search" at bounding box center [693, 162] width 82 height 20
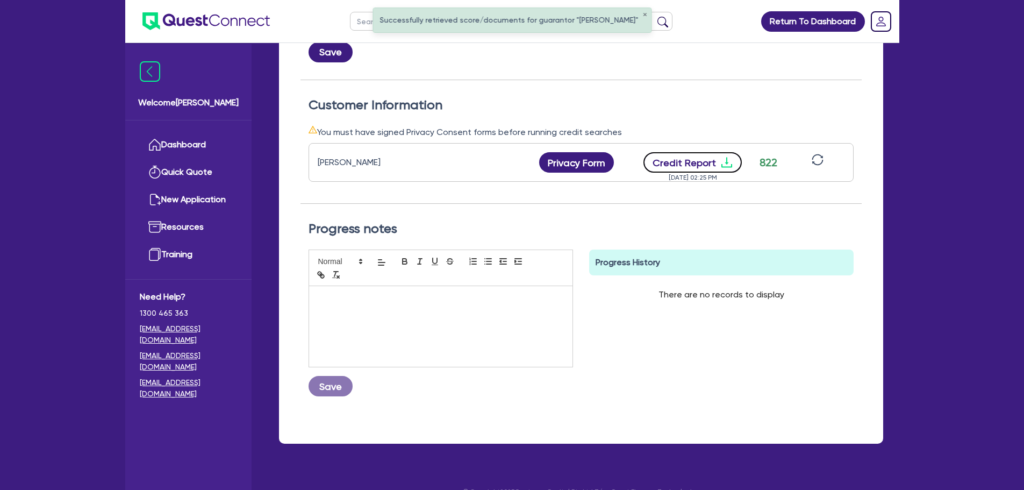
click at [695, 162] on button "Credit Report" at bounding box center [693, 162] width 98 height 20
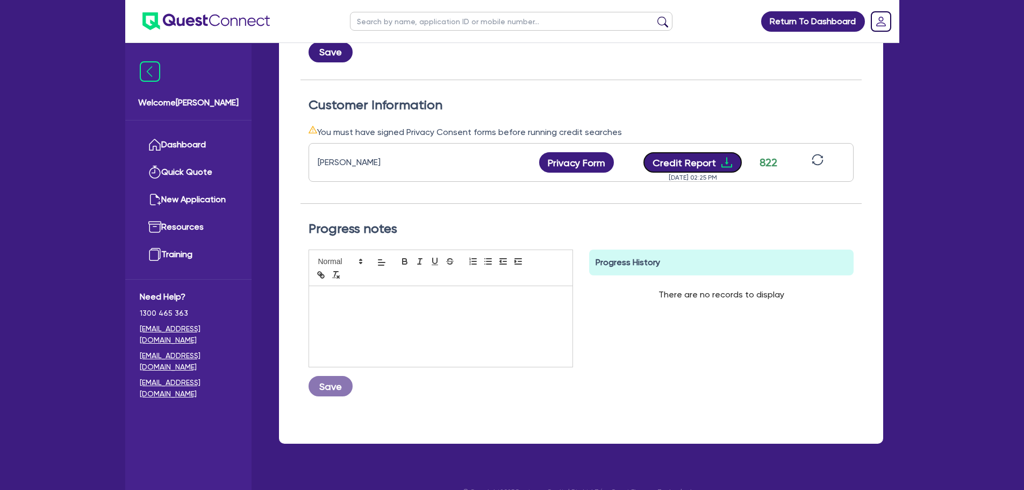
scroll to position [0, 0]
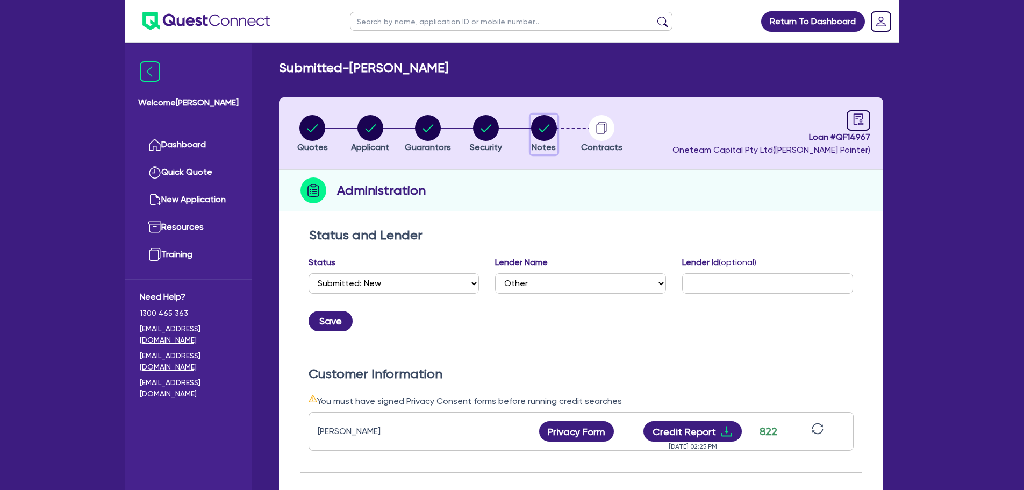
click at [547, 125] on circle "button" at bounding box center [544, 128] width 26 height 26
select select "Other"
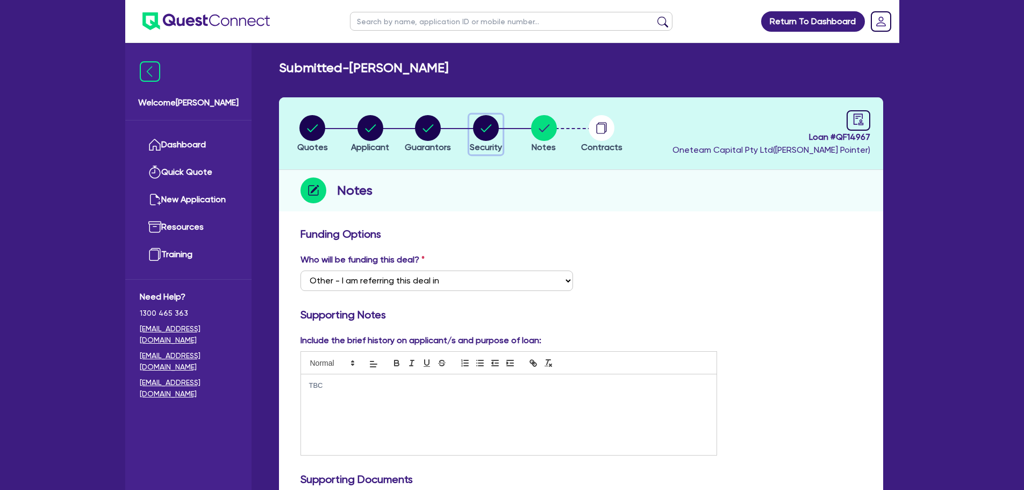
click at [475, 131] on circle "button" at bounding box center [486, 128] width 26 height 26
select select "CARS_AND_LIGHT_TRUCKS"
select select "PASSENGER_VEHICLES"
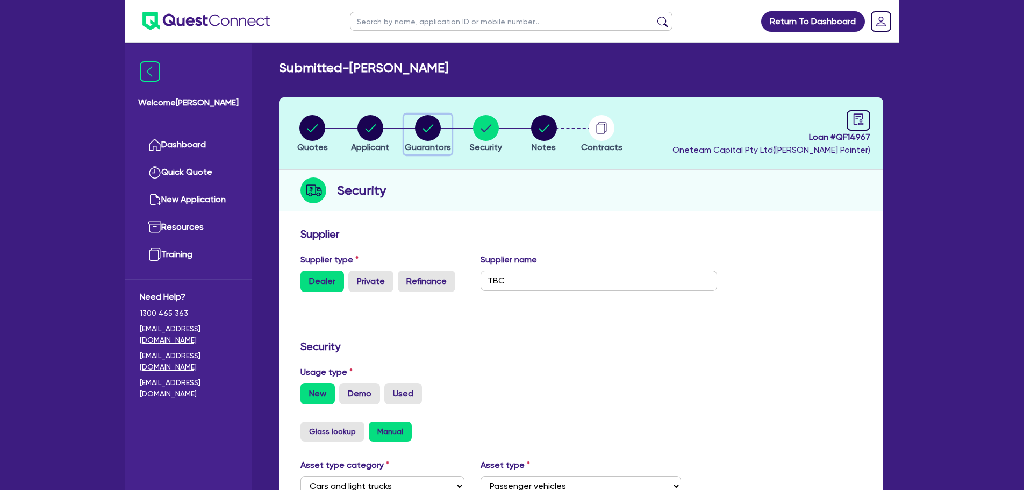
click at [434, 127] on circle "button" at bounding box center [428, 128] width 26 height 26
select select "MR"
select select "VIC"
select select "MARRIED"
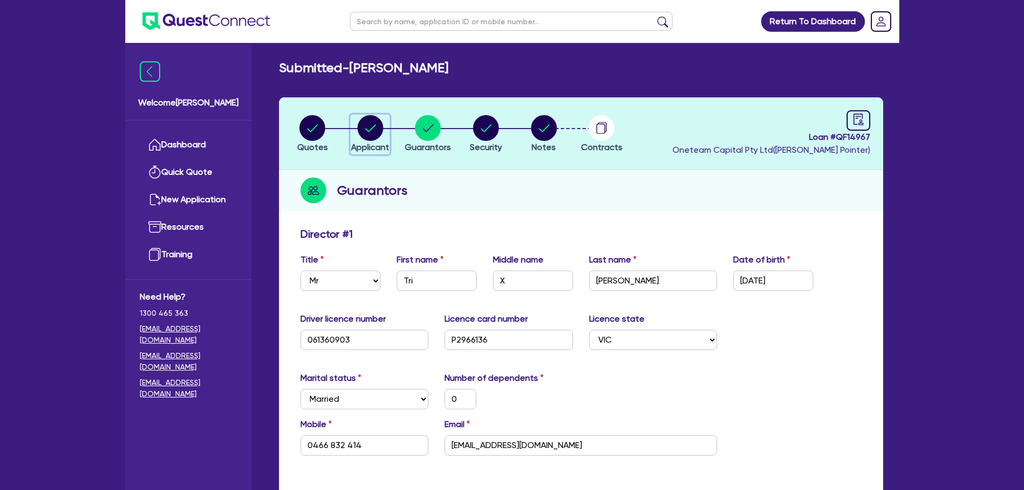
click at [369, 130] on circle "button" at bounding box center [371, 128] width 26 height 26
select select "SOLE_TRADER"
select select "BUILDING_CONSTRUCTION"
select select "TRADES_SERVICES_CONSUMERS"
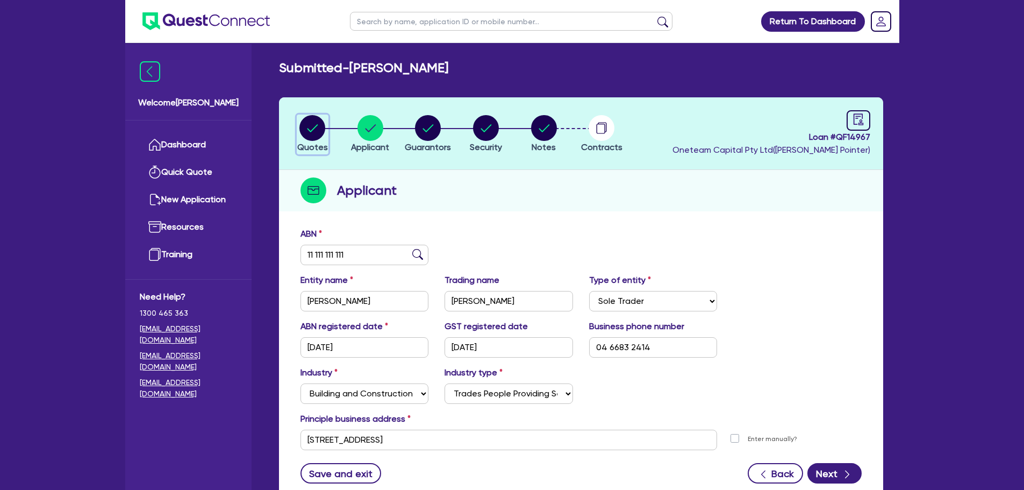
click at [317, 132] on circle "button" at bounding box center [313, 128] width 26 height 26
select select "CARS_AND_LIGHT_TRUCKS"
select select "PASSENGER_VEHICLES"
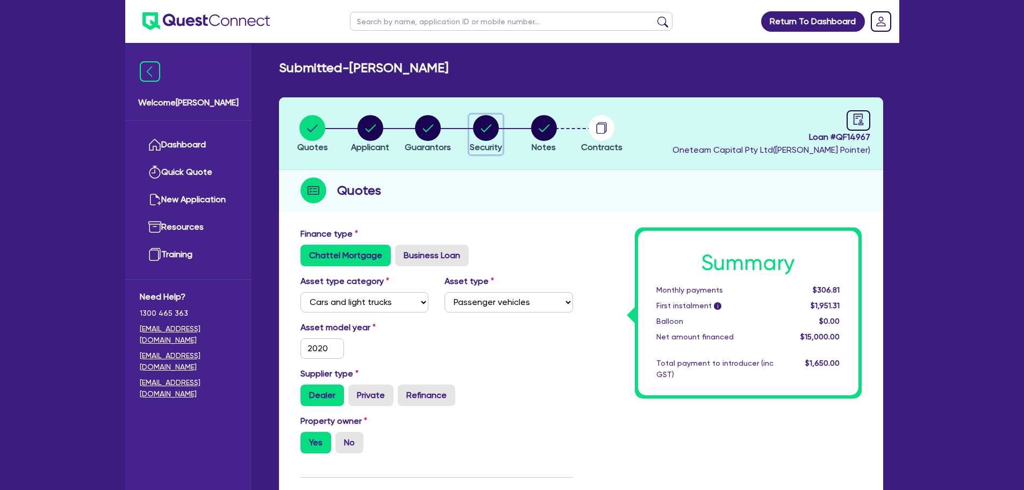
click at [489, 132] on circle "button" at bounding box center [486, 128] width 26 height 26
select select "CARS_AND_LIGHT_TRUCKS"
select select "PASSENGER_VEHICLES"
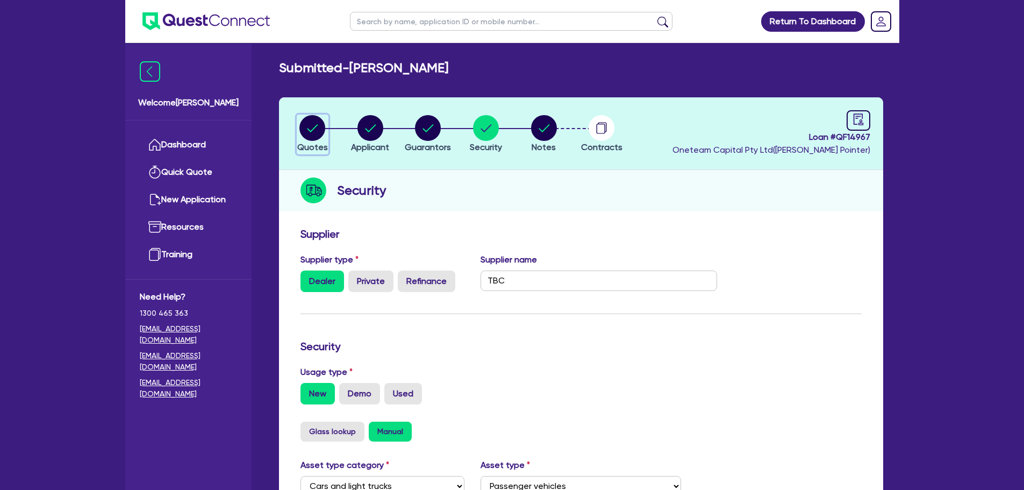
click at [312, 129] on circle "button" at bounding box center [313, 128] width 26 height 26
select select "CARS_AND_LIGHT_TRUCKS"
select select "PASSENGER_VEHICLES"
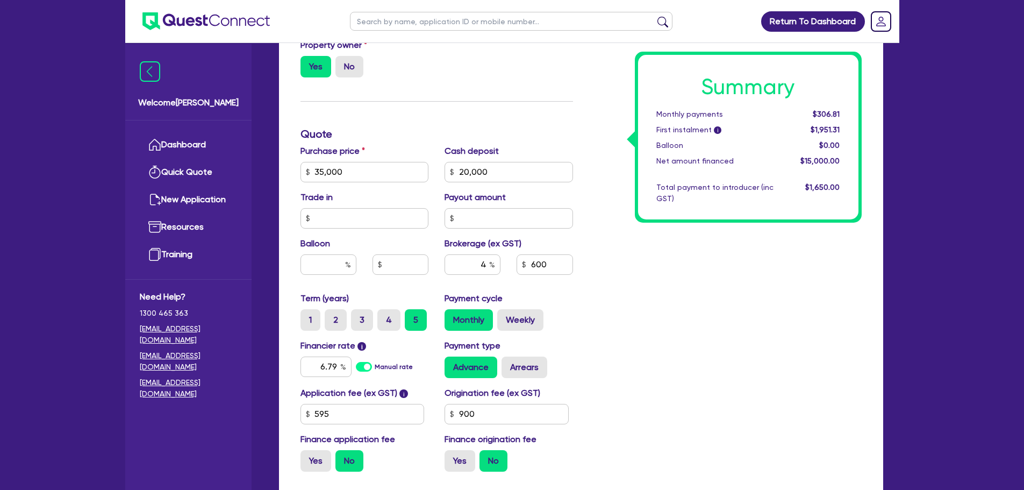
scroll to position [376, 0]
click at [337, 368] on input "6.79" at bounding box center [326, 366] width 51 height 20
type input "6.49"
type input "35,000"
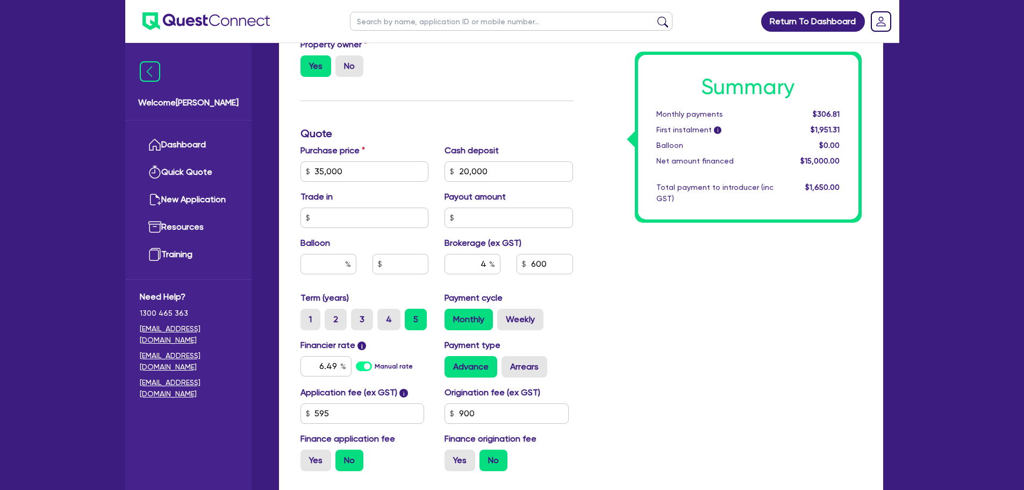
type input "20,000"
click at [602, 387] on div "Summary Monthly payments $306.81 First instalment i $1,951.31 Balloon $0.00 Net…" at bounding box center [725, 165] width 289 height 629
type input "35,000"
type input "20,000"
click at [516, 316] on label "Weekly" at bounding box center [520, 320] width 46 height 22
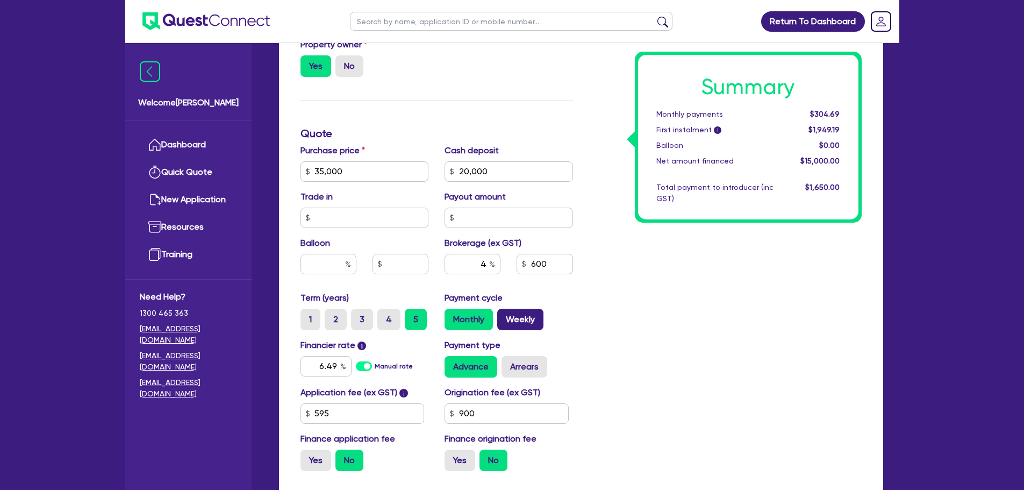
click at [504, 316] on input "Weekly" at bounding box center [500, 312] width 7 height 7
radio input "true"
type input "35,000"
type input "20,000"
type input "35,000"
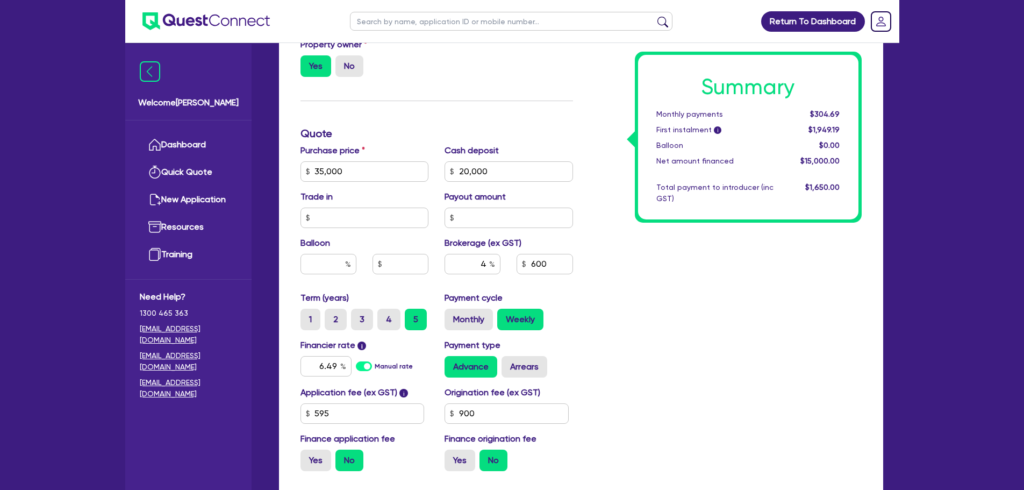
type input "20,000"
click at [471, 318] on label "Monthly" at bounding box center [469, 320] width 48 height 22
click at [452, 316] on input "Monthly" at bounding box center [448, 312] width 7 height 7
radio input "true"
type input "35,000"
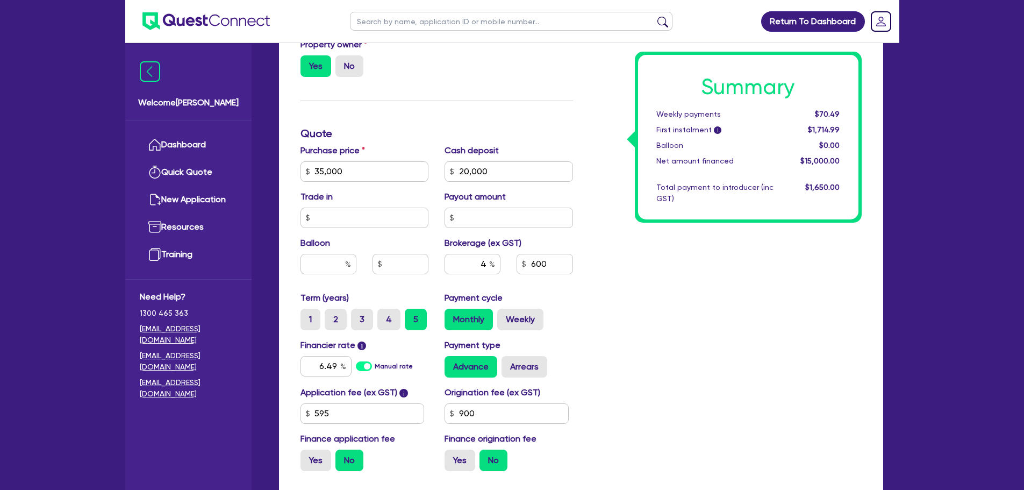
type input "20,000"
type input "35,000"
type input "20,000"
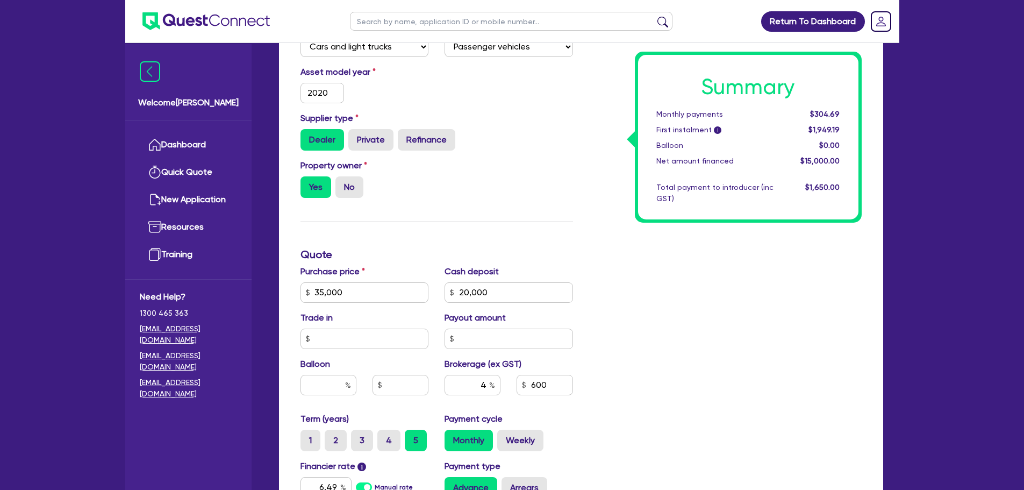
scroll to position [269, 0]
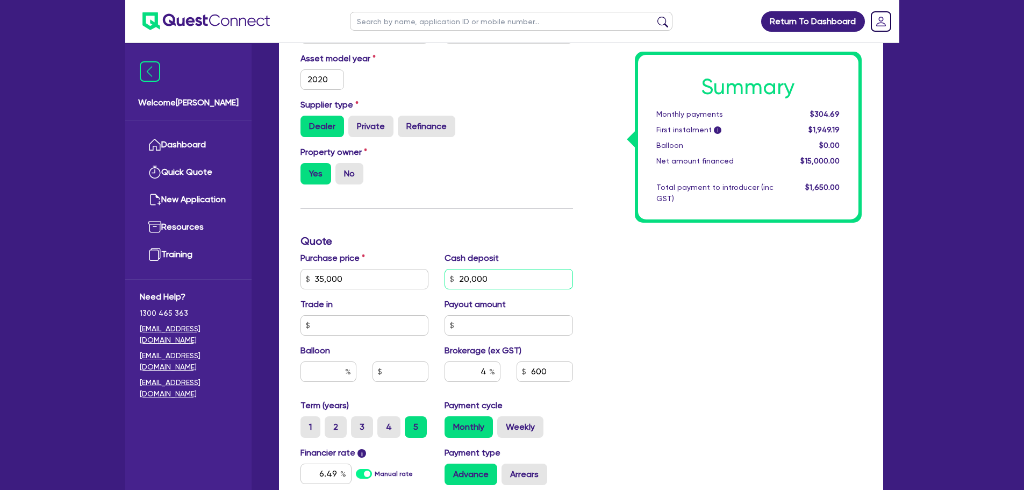
click at [510, 274] on input "20,000" at bounding box center [509, 279] width 129 height 20
click at [556, 372] on input "600" at bounding box center [545, 371] width 56 height 20
click at [604, 328] on div "Summary Monthly payments $304.69 First instalment i $1,949.19 Balloon $0.00 Net…" at bounding box center [725, 273] width 289 height 629
click at [486, 372] on input "4" at bounding box center [473, 371] width 56 height 20
click at [641, 325] on div "Summary Monthly payments $304.69 First instalment i $1,949.19 Balloon $0.00 Net…" at bounding box center [725, 273] width 289 height 629
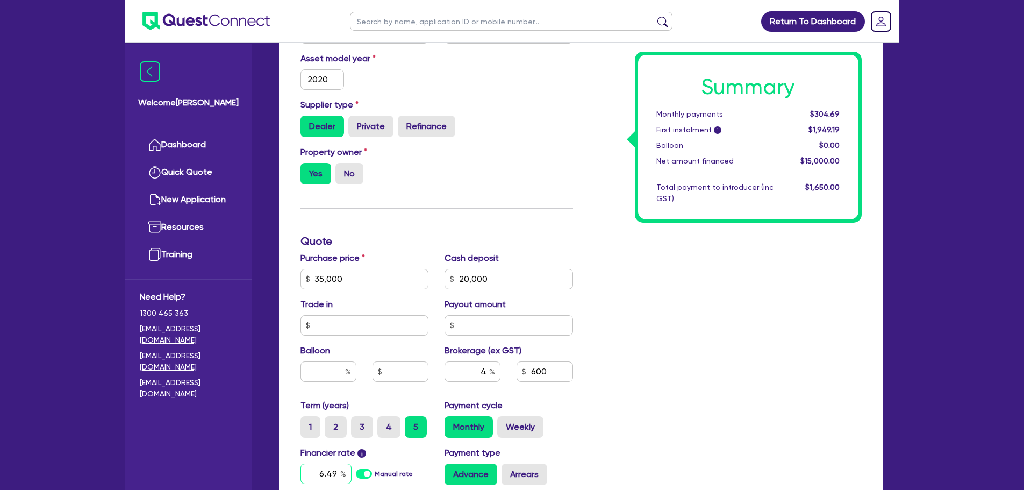
click at [334, 475] on input "6.49" at bounding box center [326, 474] width 51 height 20
type input "35,000"
type input "20,000"
type input "6.9"
type input "35,000"
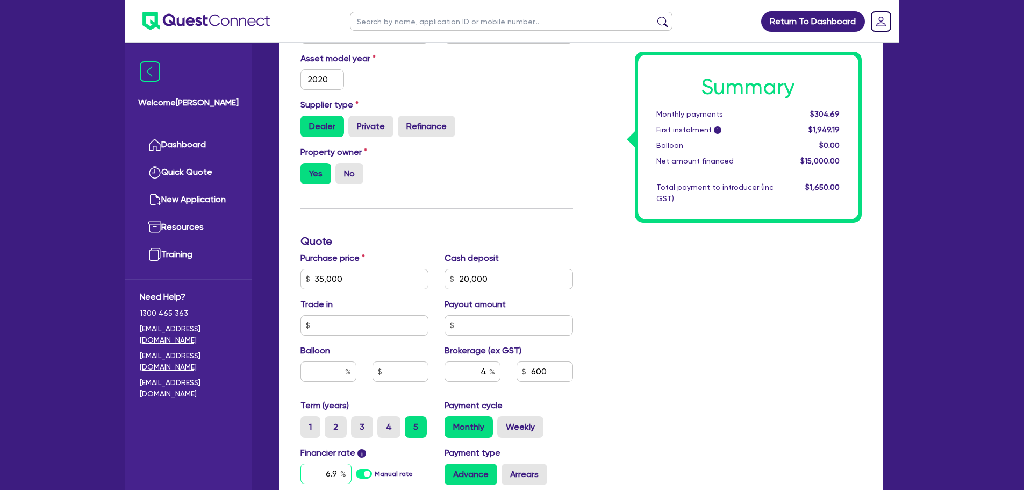
type input "20,000"
type input "6.09"
type input "35,000"
type input "20,000"
type input "35,000"
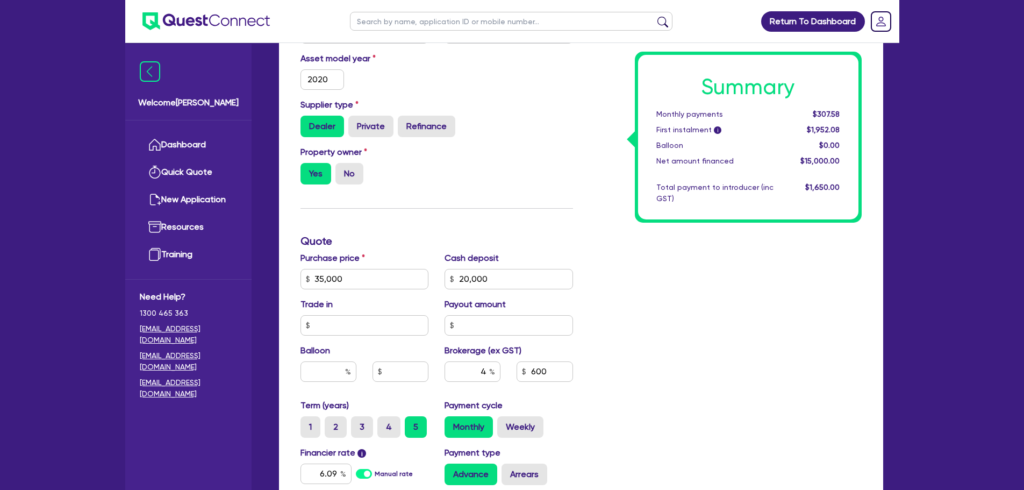
type input "20,000"
click at [628, 366] on div "Summary Monthly payments $307.58 First instalment i $1,952.08 Balloon $0.00 Net…" at bounding box center [725, 273] width 289 height 629
click at [332, 473] on input "6.09" at bounding box center [326, 474] width 51 height 20
type input "6.49"
type input "35,000"
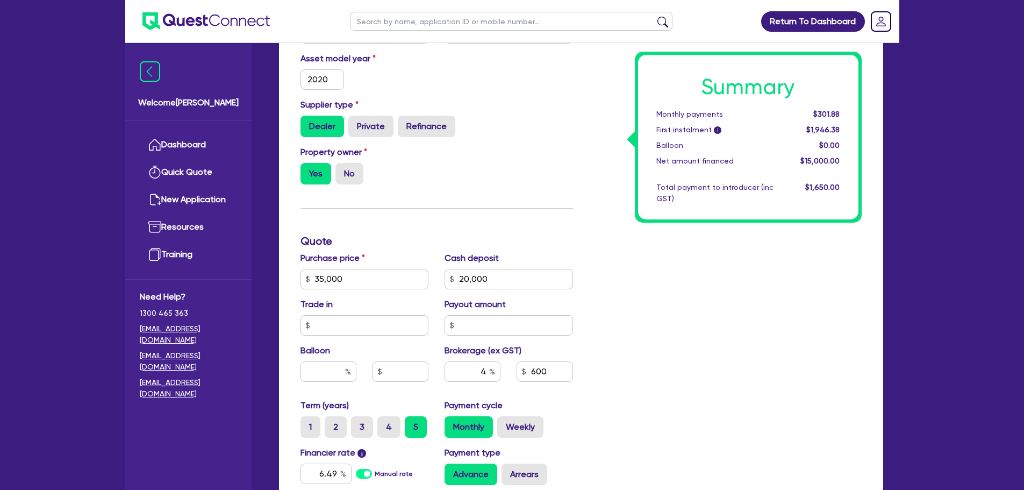
type input "20,000"
click at [629, 378] on div "Summary Monthly payments $301.88 First instalment i $1,946.38 Balloon $0.00 Net…" at bounding box center [725, 273] width 289 height 629
type input "35,000"
type input "20,000"
click at [519, 274] on input "20,000" at bounding box center [509, 279] width 129 height 20
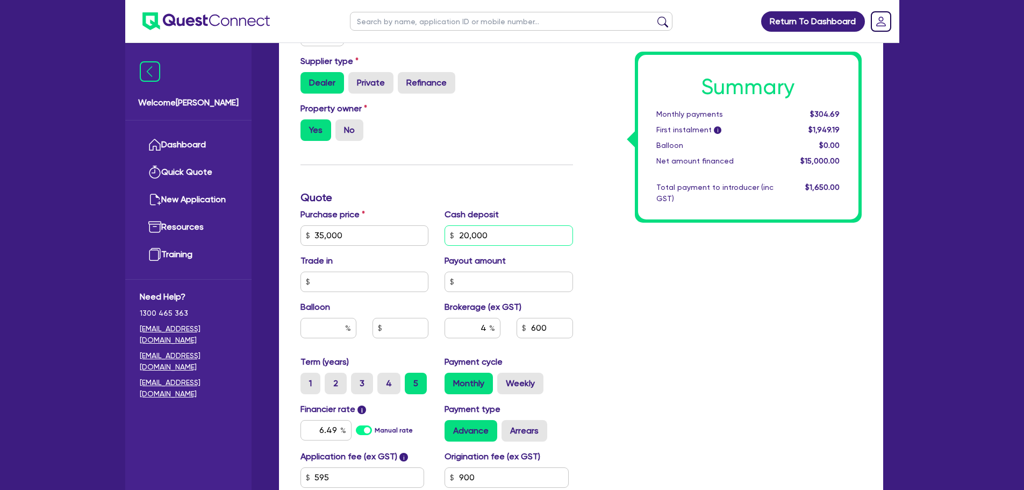
scroll to position [376, 0]
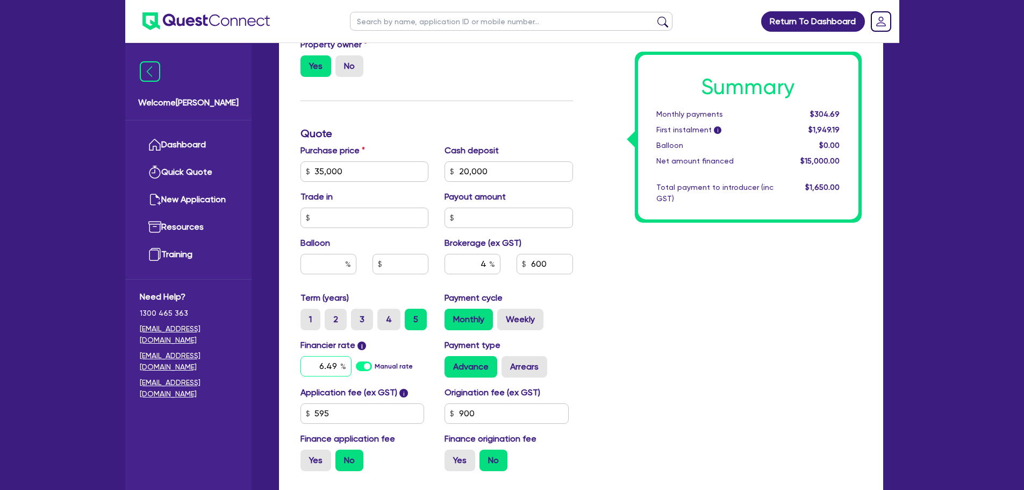
click at [338, 364] on input "6.49" at bounding box center [326, 366] width 51 height 20
drag, startPoint x: 337, startPoint y: 367, endPoint x: 328, endPoint y: 366, distance: 9.7
click at [328, 366] on input "6.49" at bounding box center [326, 366] width 51 height 20
type input "35,000"
type input "20,000"
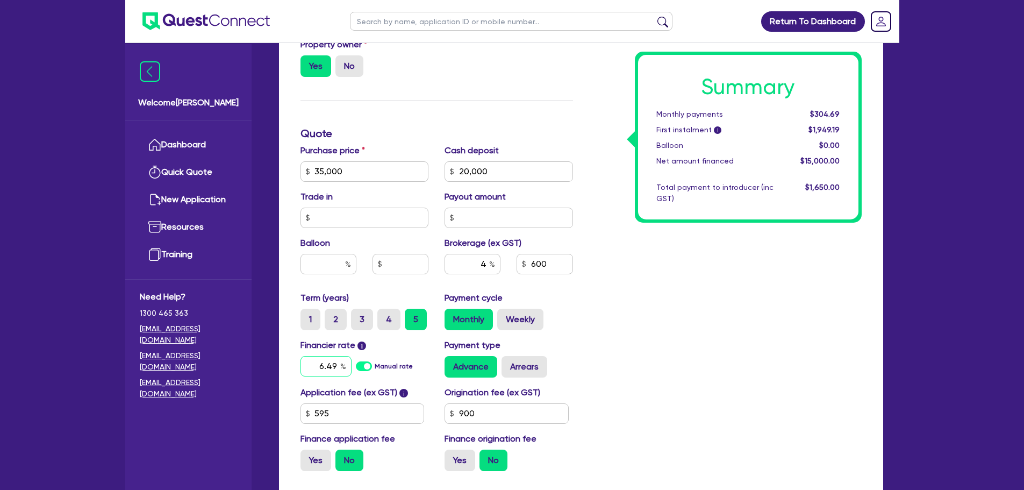
type input "6.0"
type input "35,000"
type input "20,000"
type input "6.09"
type input "35,000"
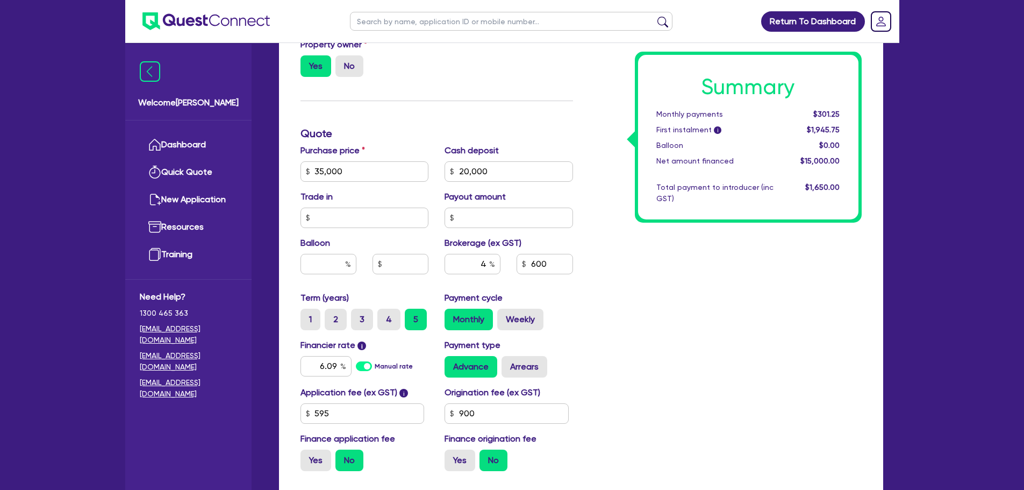
type input "20,000"
click at [710, 354] on div "Summary Monthly payments $301.25 First instalment i $1,945.75 Balloon $0.00 Net…" at bounding box center [725, 165] width 289 height 629
type input "35,000"
type input "20,000"
click at [330, 372] on input "6.09" at bounding box center [326, 366] width 51 height 20
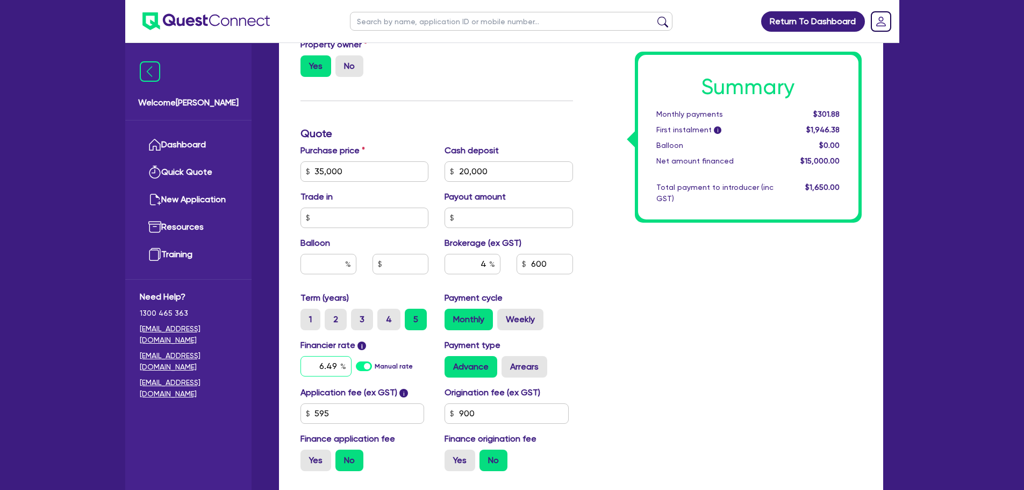
type input "6.49"
type input "35,000"
type input "20,000"
click at [658, 360] on div "Summary Monthly payments $301.88 First instalment i $1,946.38 Balloon $0.00 Net…" at bounding box center [725, 165] width 289 height 629
type input "35,000"
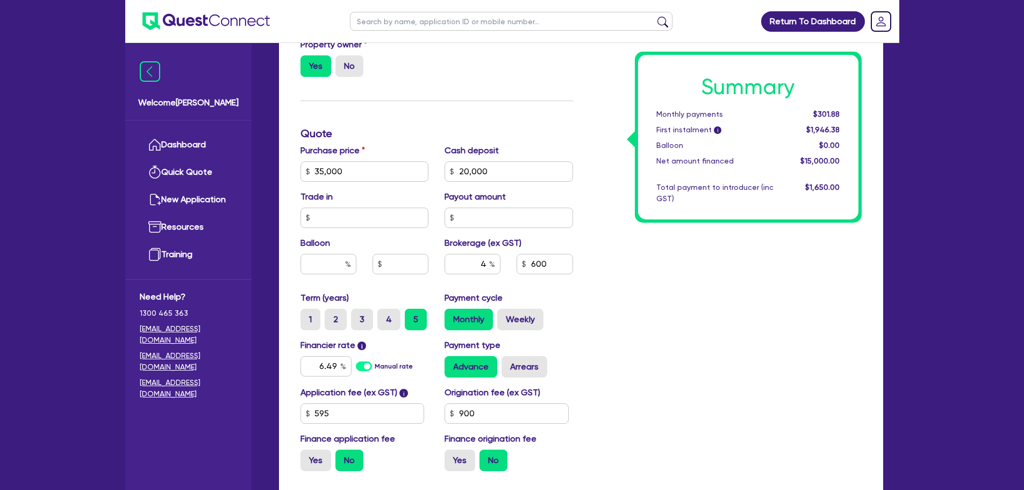
type input "20,000"
click at [624, 342] on div "Summary Monthly payments $304.69 First instalment i $1,949.19 Balloon $0.00 Net…" at bounding box center [725, 165] width 289 height 629
click at [340, 403] on div "Application fee (ex GST) i 595" at bounding box center [365, 405] width 145 height 38
drag, startPoint x: 336, startPoint y: 417, endPoint x: 239, endPoint y: 422, distance: 96.9
click at [239, 422] on div "Welcome [PERSON_NAME] Quick Quote New Application Ref Company Ref Salesperson R…" at bounding box center [512, 112] width 774 height 977
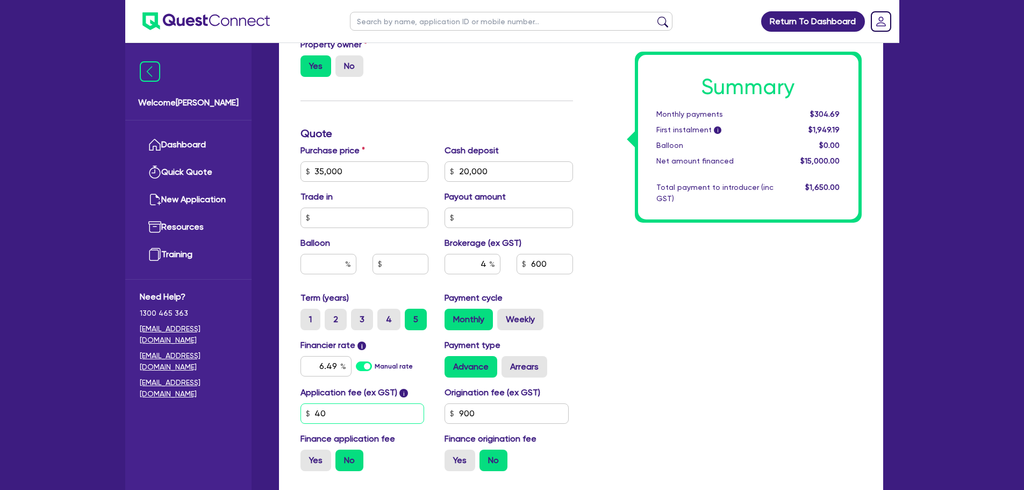
type input "4"
type input "318.18"
type input "35,000"
type input "20,000"
click at [693, 370] on div "Summary Monthly payments Calculating... First instalment i Calculating... Ballo…" at bounding box center [725, 165] width 289 height 629
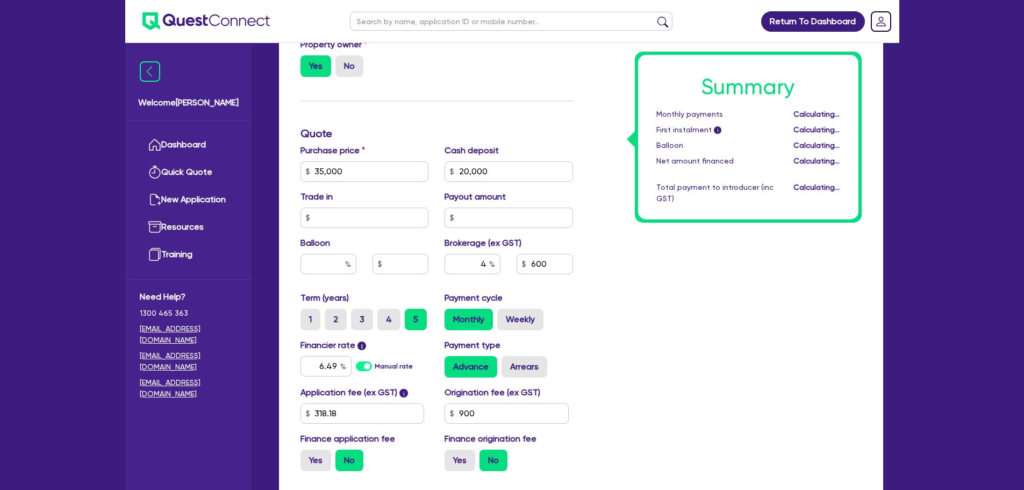
type input "35,000"
type input "20,000"
drag, startPoint x: 487, startPoint y: 411, endPoint x: 334, endPoint y: 428, distance: 154.2
click at [338, 427] on div "Application fee (ex GST) i 318.18 Origination fee (ex GST) 900 Finance applicat…" at bounding box center [437, 433] width 289 height 94
type input "1,000"
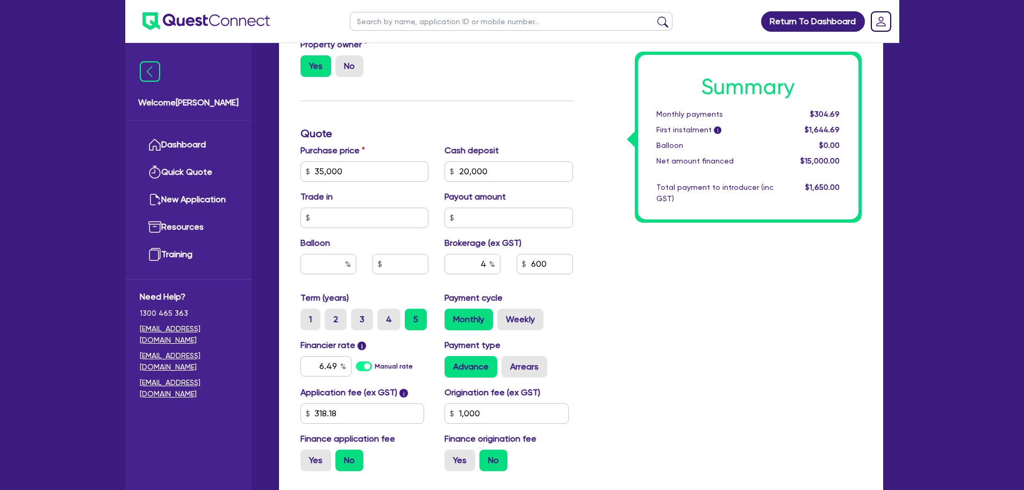
type input "35,000"
type input "20,000"
type input "35,000"
type input "20,000"
click at [756, 348] on div "Summary Monthly payments $304.69 First instalment i $1,644.69 Balloon $0.00 Net…" at bounding box center [725, 165] width 289 height 629
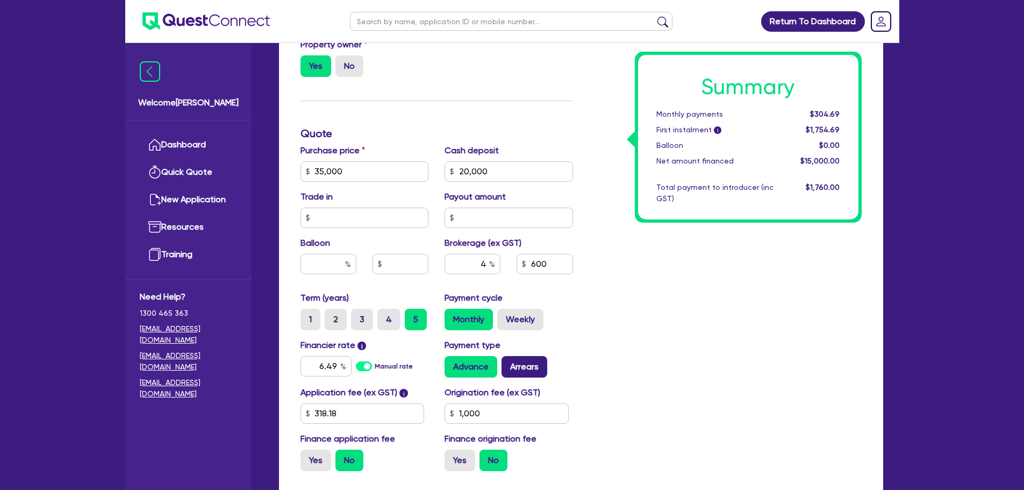
click at [523, 364] on label "Arrears" at bounding box center [525, 367] width 46 height 22
click at [509, 363] on input "Arrears" at bounding box center [505, 359] width 7 height 7
radio input "true"
type input "35,000"
type input "20,000"
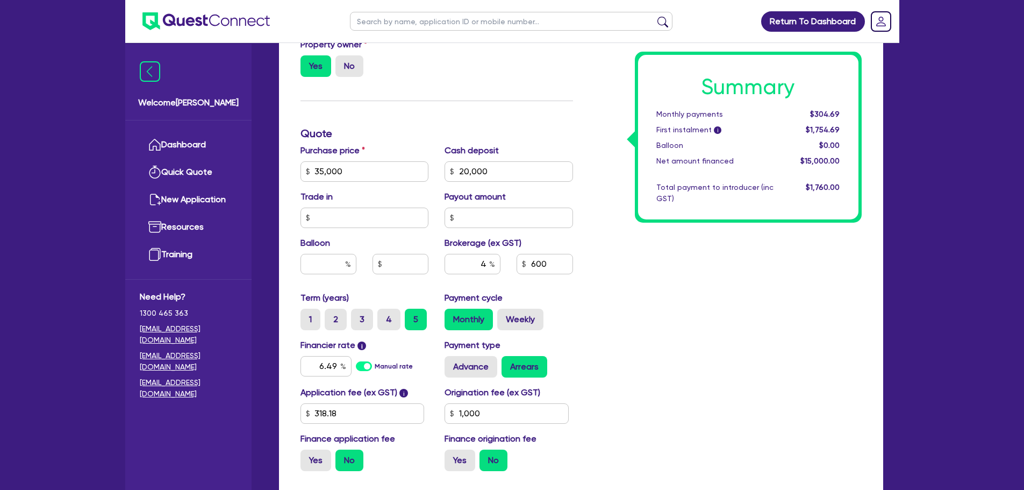
type input "35,000"
type input "20,000"
click at [646, 359] on div "Summary Monthly payments $306.34 First instalment i $1,756.34 Balloon $0.00 Net…" at bounding box center [725, 165] width 289 height 629
click at [308, 454] on label "Yes" at bounding box center [316, 461] width 31 height 22
click at [308, 454] on input "Yes" at bounding box center [304, 453] width 7 height 7
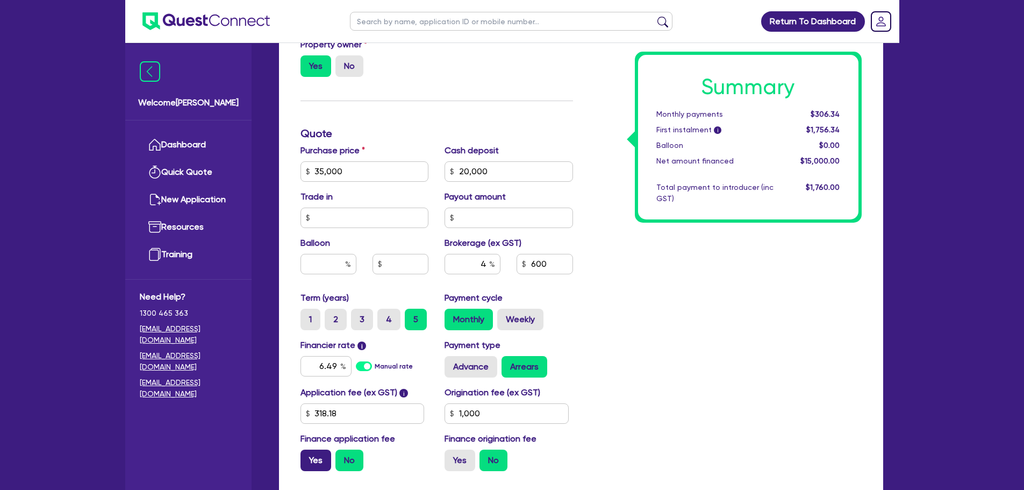
radio input "true"
type input "35,000"
type input "20,000"
type input "35,000"
type input "20,000"
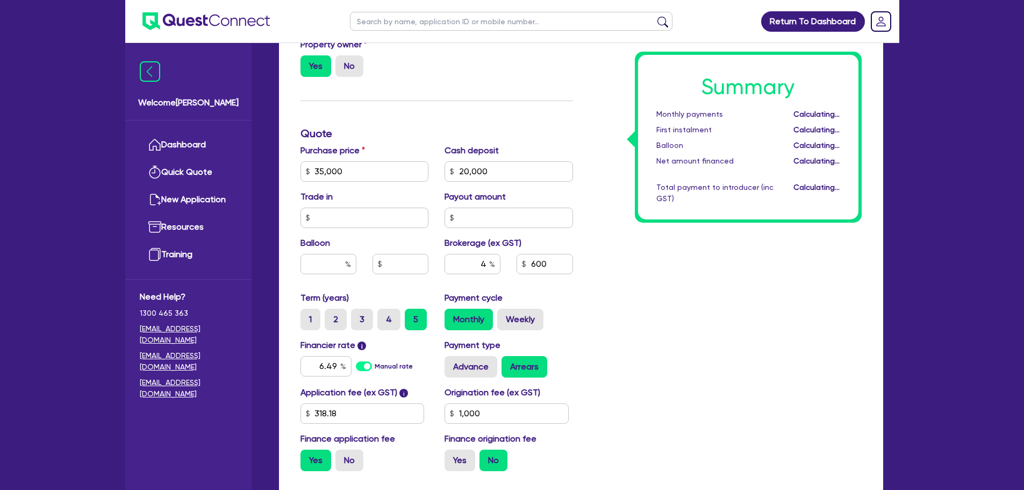
type input "614"
click at [464, 457] on label "Yes" at bounding box center [460, 461] width 31 height 22
click at [452, 457] on input "Yes" at bounding box center [448, 453] width 7 height 7
radio input "true"
type input "35,000"
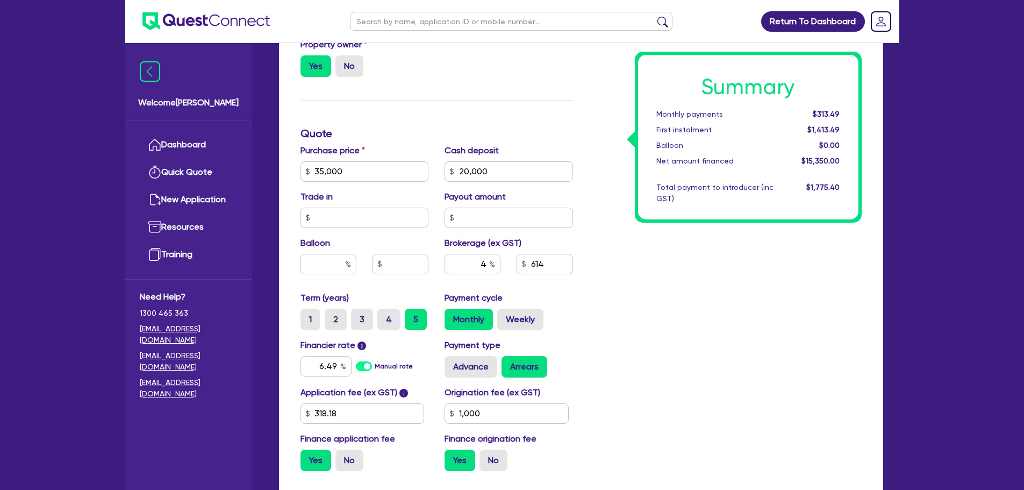
type input "20,000"
type input "35,000"
type input "20,000"
type input "658"
click at [666, 353] on div "Summary Monthly payments $335.95 First instalment $335.95 Balloon $0.00 Net amo…" at bounding box center [725, 165] width 289 height 629
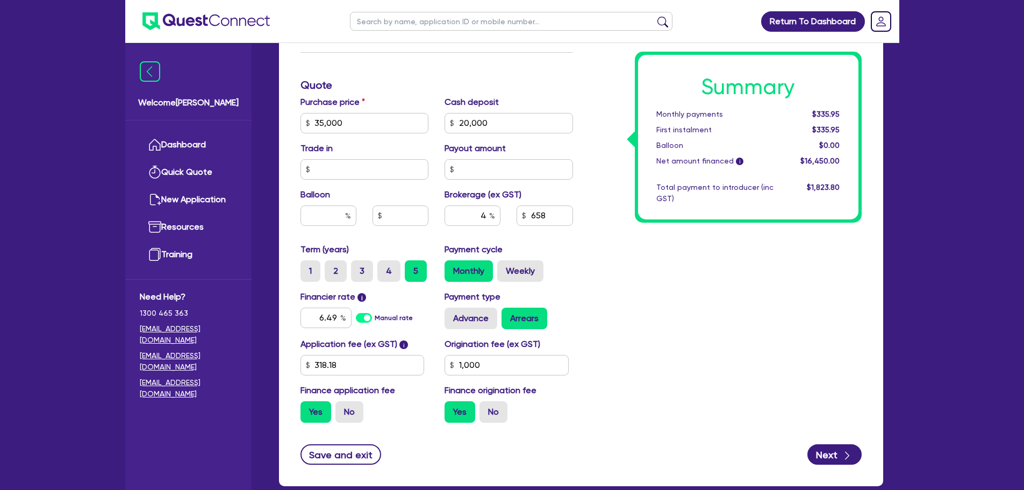
scroll to position [487, 0]
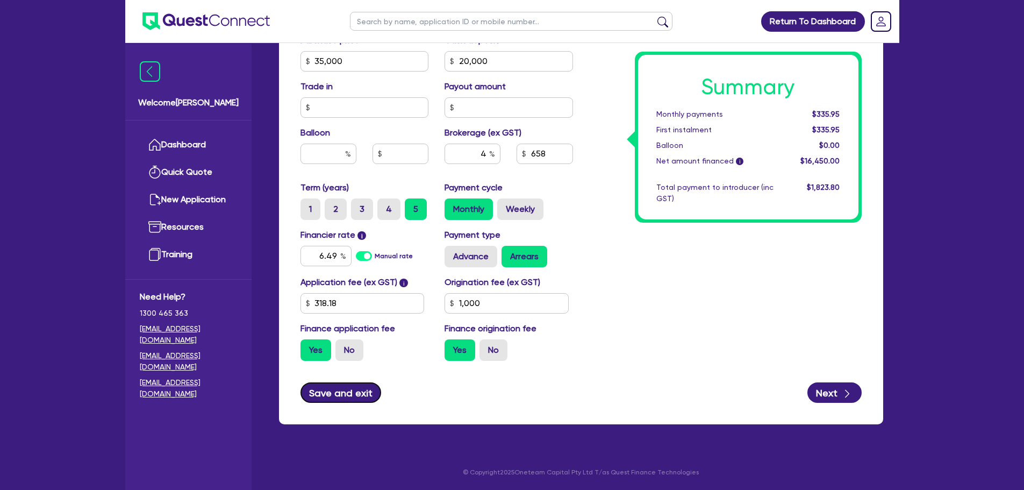
click at [360, 391] on button "Save and exit" at bounding box center [341, 392] width 81 height 20
type input "35,000"
type input "20,000"
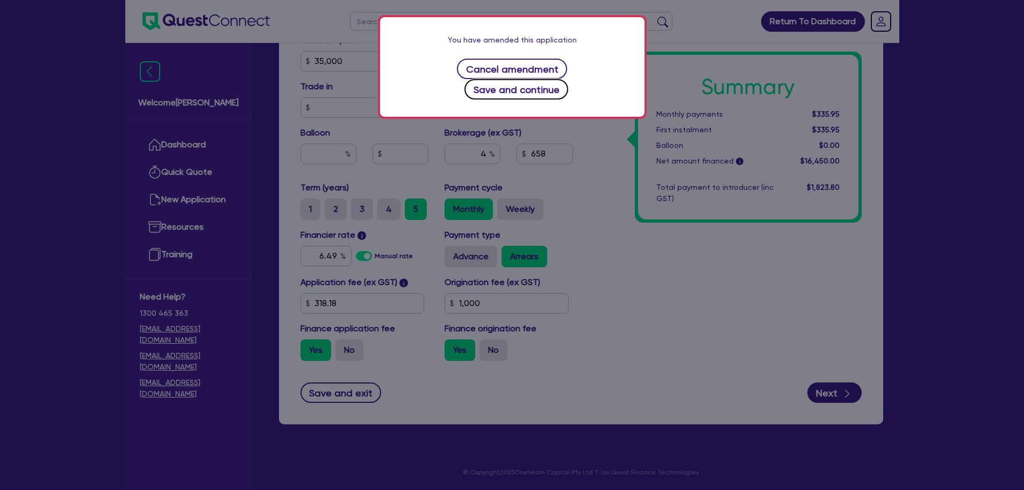
click at [555, 79] on button "Save and continue" at bounding box center [517, 89] width 104 height 20
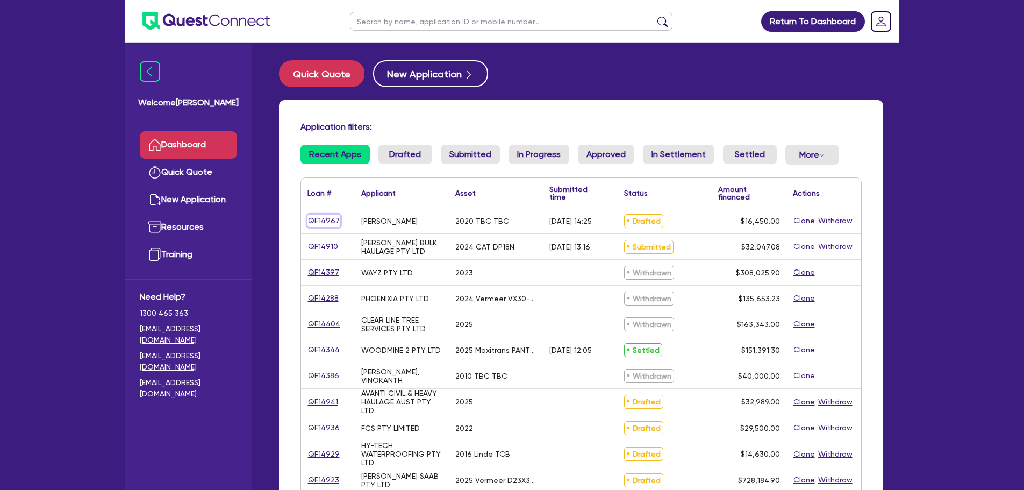
click at [328, 217] on link "QF14967" at bounding box center [324, 221] width 33 height 12
select select "CARS_AND_LIGHT_TRUCKS"
select select "PASSENGER_VEHICLES"
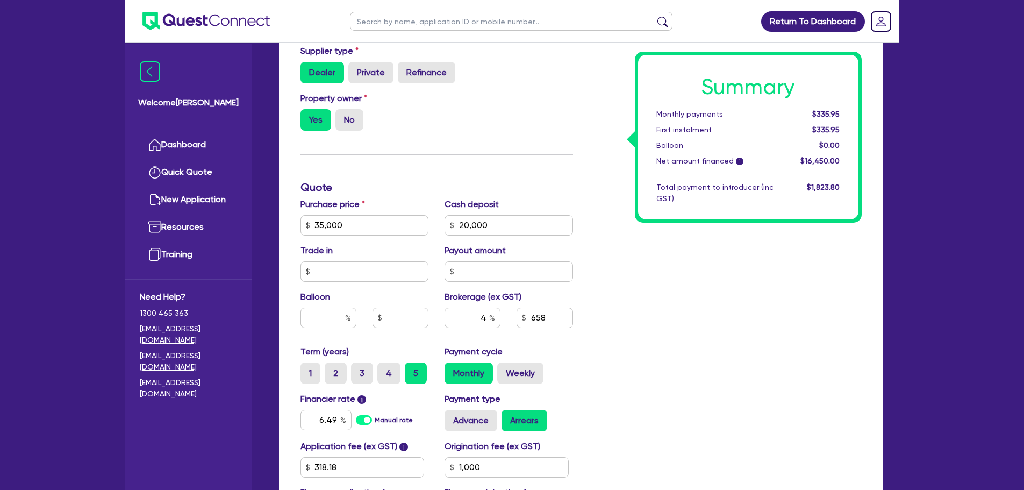
scroll to position [484, 0]
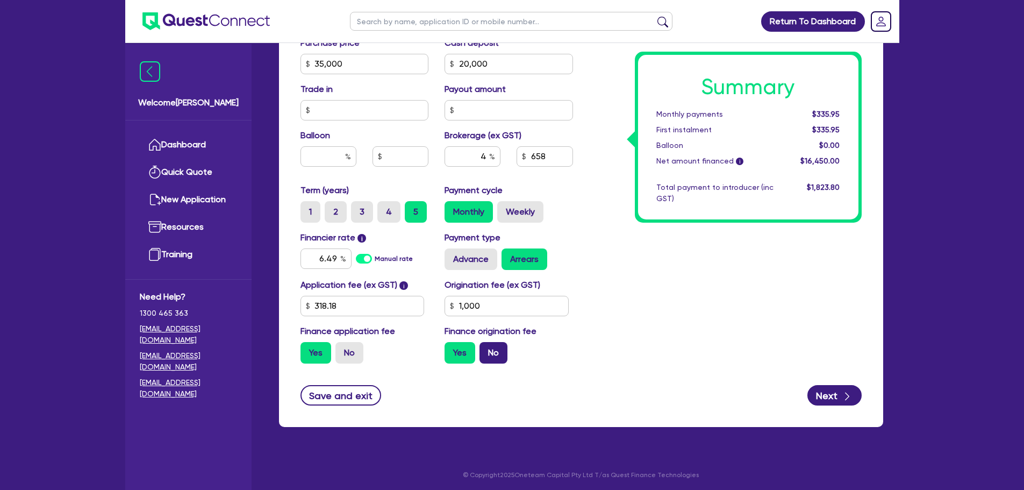
click at [500, 353] on label "No" at bounding box center [494, 353] width 28 height 22
click at [487, 349] on input "No" at bounding box center [483, 345] width 7 height 7
radio input "true"
type input "35,000"
type input "20,000"
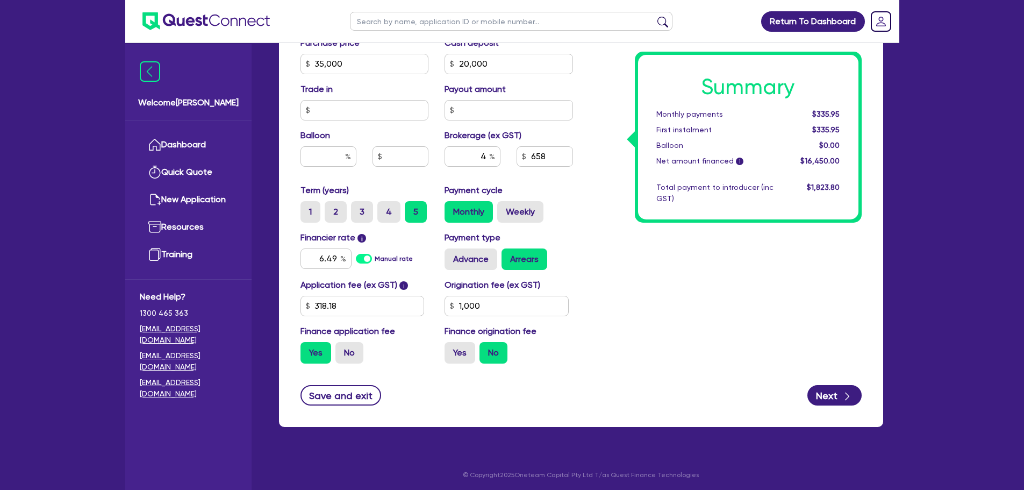
type input "1,000"
type input "35,000"
type input "20,000"
type input "614"
type input "1,000"
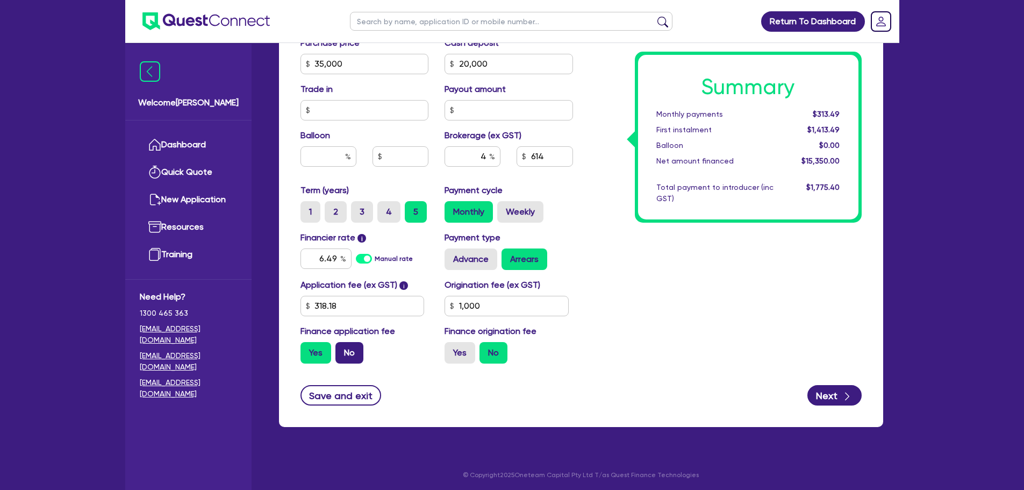
click at [353, 352] on label "No" at bounding box center [350, 353] width 28 height 22
click at [343, 349] on input "No" at bounding box center [339, 345] width 7 height 7
radio input "true"
type input "35,000"
type input "20,000"
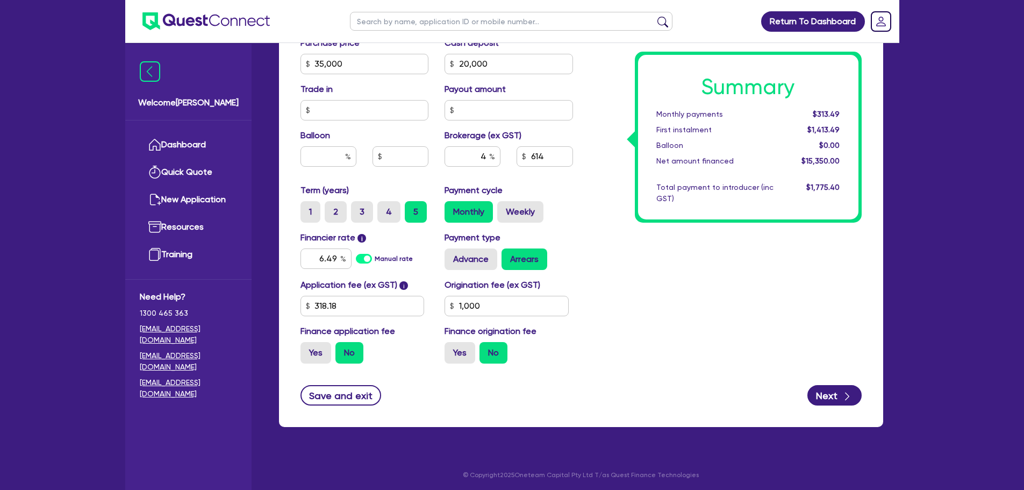
type input "1,000"
type input "35,000"
type input "20,000"
type input "600"
type input "1,000"
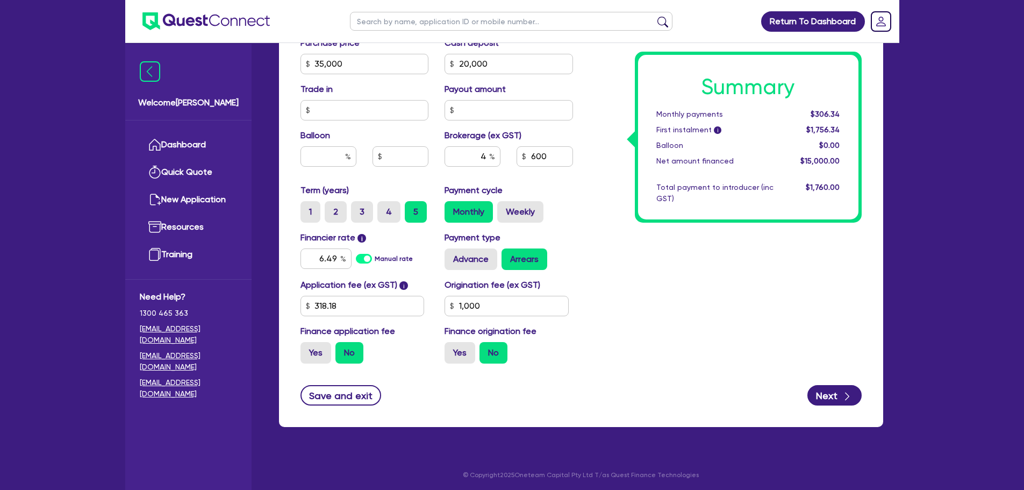
click at [673, 306] on div "Summary Monthly payments $306.34 First instalment i $1,756.34 Balloon $0.00 Net…" at bounding box center [725, 57] width 289 height 629
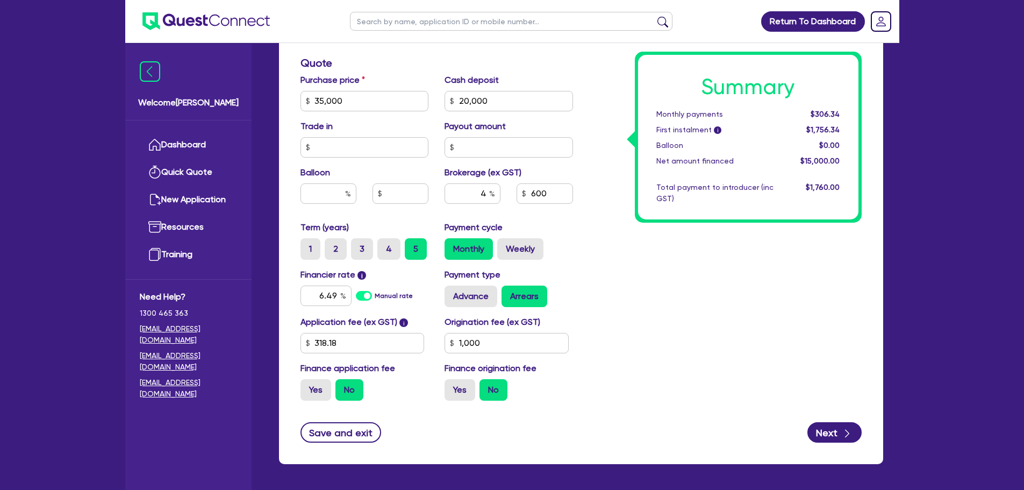
scroll to position [430, 0]
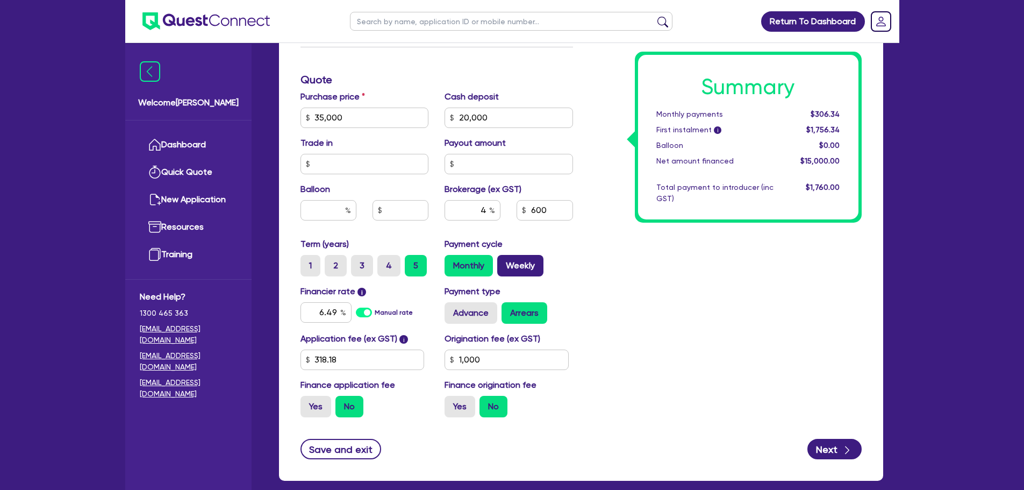
click at [518, 264] on label "Weekly" at bounding box center [520, 266] width 46 height 22
click at [504, 262] on input "Weekly" at bounding box center [500, 258] width 7 height 7
radio input "true"
type input "35,000"
type input "20,000"
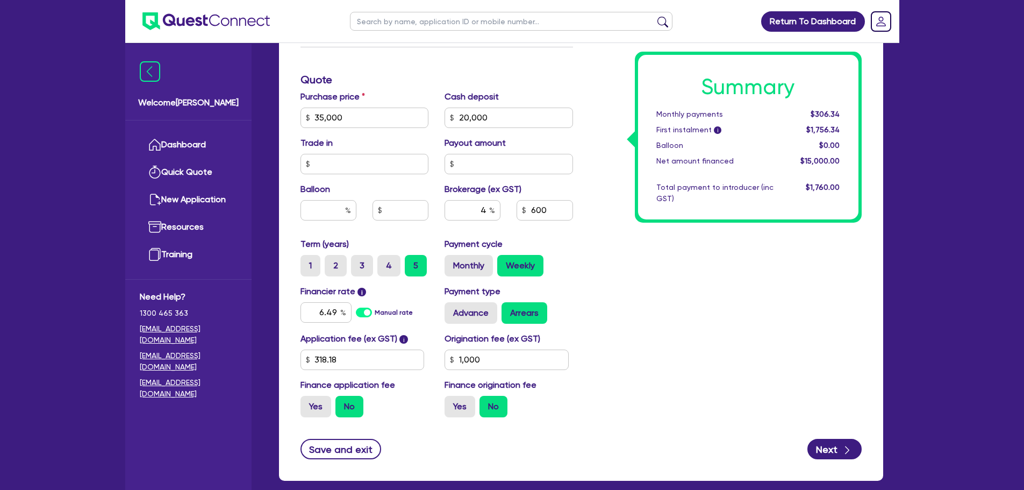
type input "1,000"
type input "35,000"
type input "20,000"
type input "1,000"
click at [475, 266] on label "Monthly" at bounding box center [469, 266] width 48 height 22
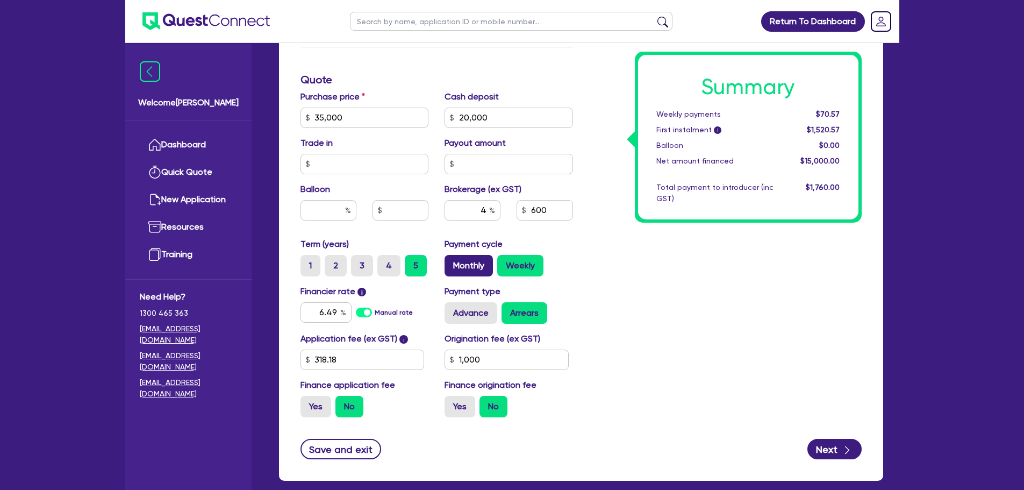
click at [452, 262] on input "Monthly" at bounding box center [448, 258] width 7 height 7
radio input "true"
type input "35,000"
type input "20,000"
type input "1,000"
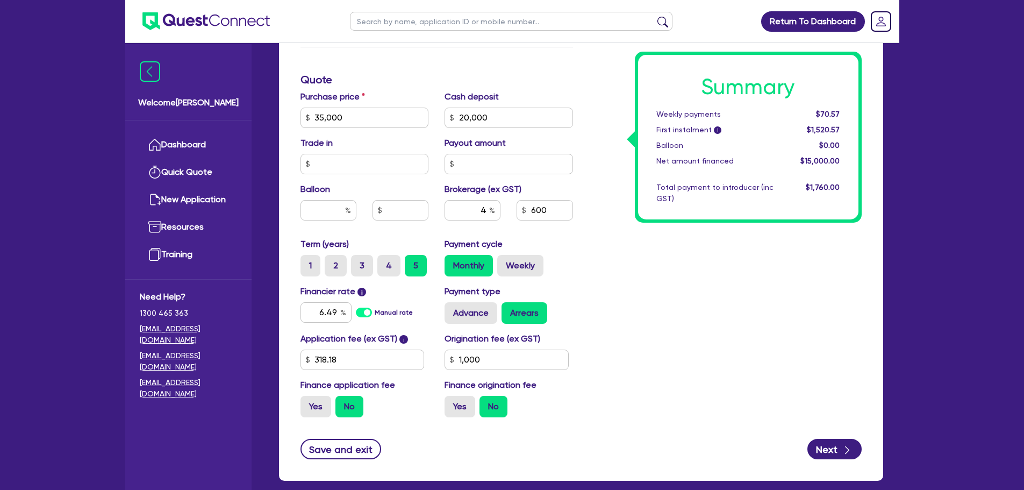
type input "35,000"
type input "20,000"
type input "1,000"
click at [716, 375] on div "Summary Monthly payments $306.34 First instalment i $1,756.34 Balloon $0.00 Net…" at bounding box center [725, 111] width 289 height 629
click at [186, 136] on link "Dashboard" at bounding box center [188, 144] width 97 height 27
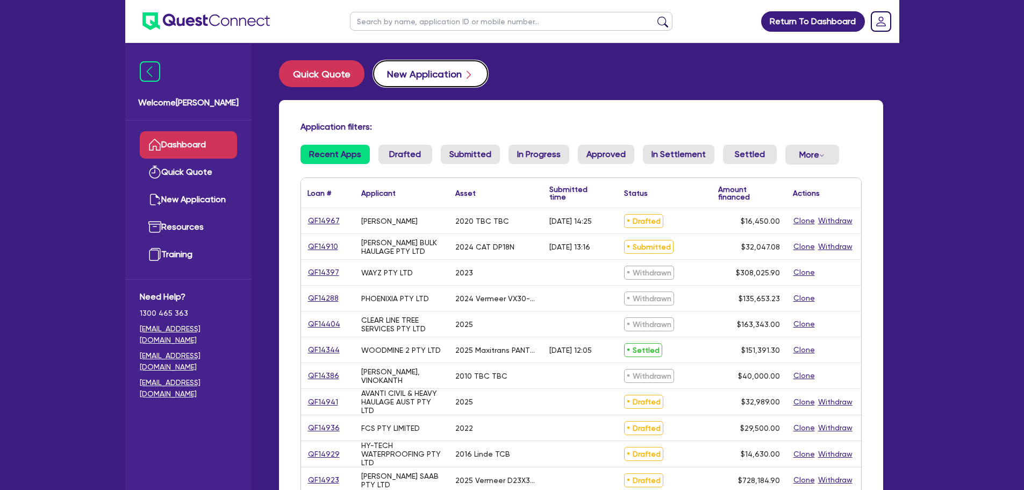
click at [417, 76] on button "New Application" at bounding box center [430, 73] width 115 height 27
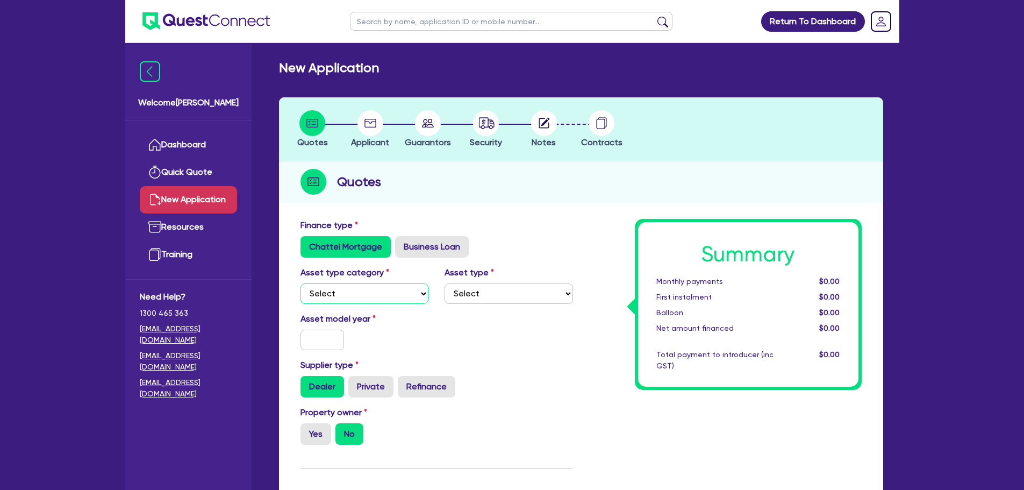
click at [381, 295] on select "Select Cars and light trucks Primary assets Secondary assets Tertiary assets" at bounding box center [365, 293] width 129 height 20
select select "CARS_AND_LIGHT_TRUCKS"
click at [301, 283] on select "Select Cars and light trucks Primary assets Secondary assets Tertiary assets" at bounding box center [365, 293] width 129 height 20
click at [467, 294] on select "Select Passenger vehicles Vans and utes Light trucks up to 4.5 tonne" at bounding box center [509, 293] width 129 height 20
select select "PASSENGER_VEHICLES"
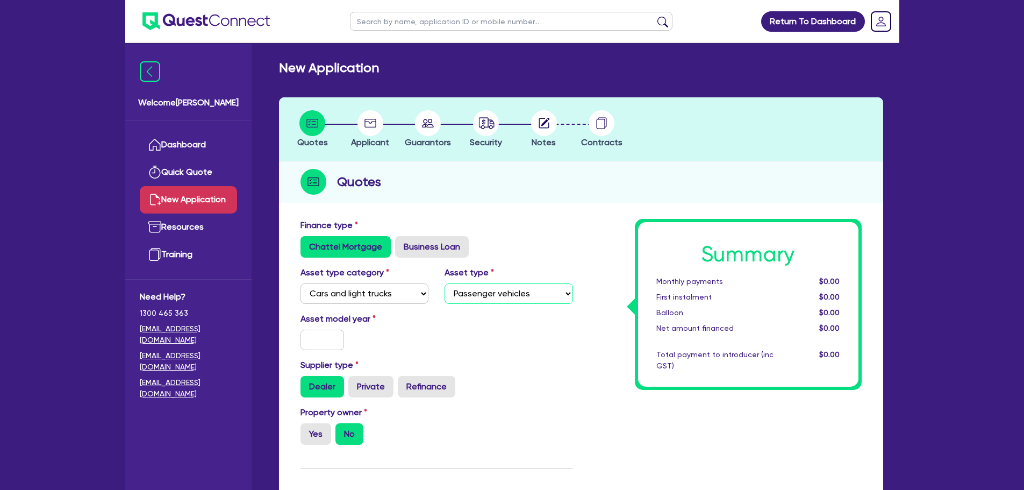
click at [445, 283] on select "Select Passenger vehicles Vans and utes Light trucks up to 4.5 tonne" at bounding box center [509, 293] width 129 height 20
click at [315, 334] on input "text" at bounding box center [323, 340] width 44 height 20
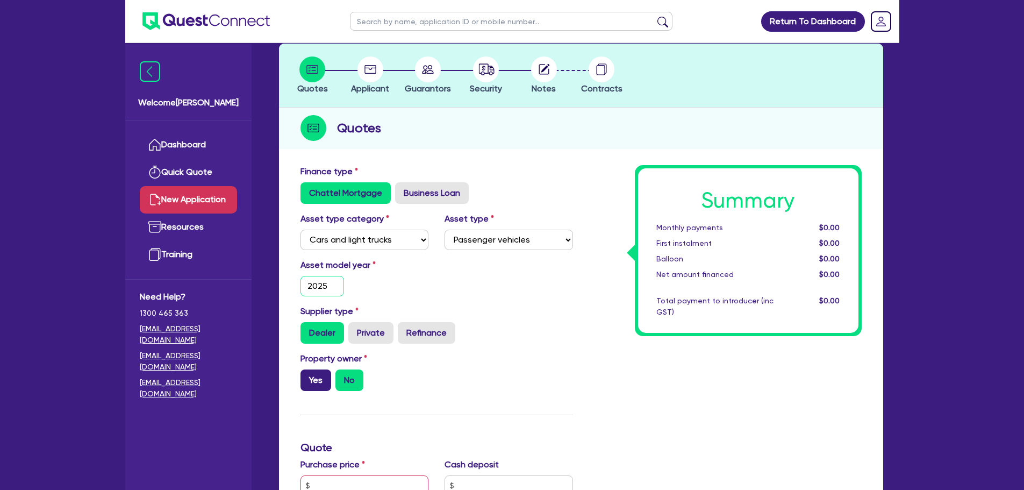
type input "2025"
click at [312, 385] on label "Yes" at bounding box center [316, 380] width 31 height 22
click at [308, 376] on input "Yes" at bounding box center [304, 372] width 7 height 7
radio input "true"
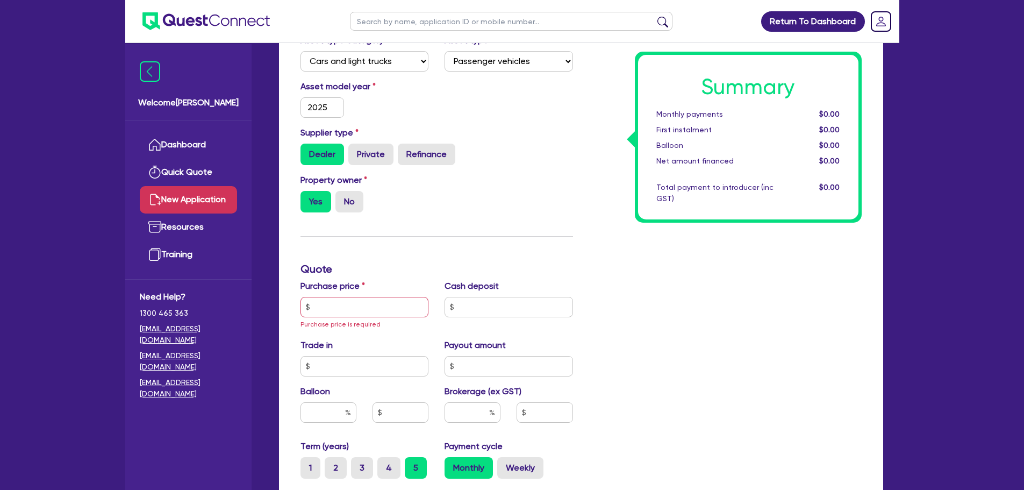
scroll to position [269, 0]
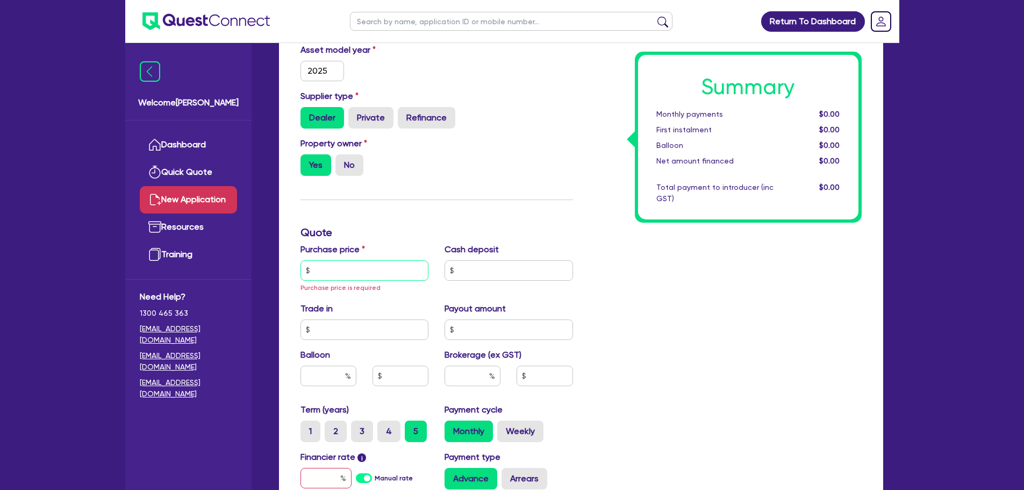
click at [354, 272] on input "text" at bounding box center [365, 270] width 129 height 20
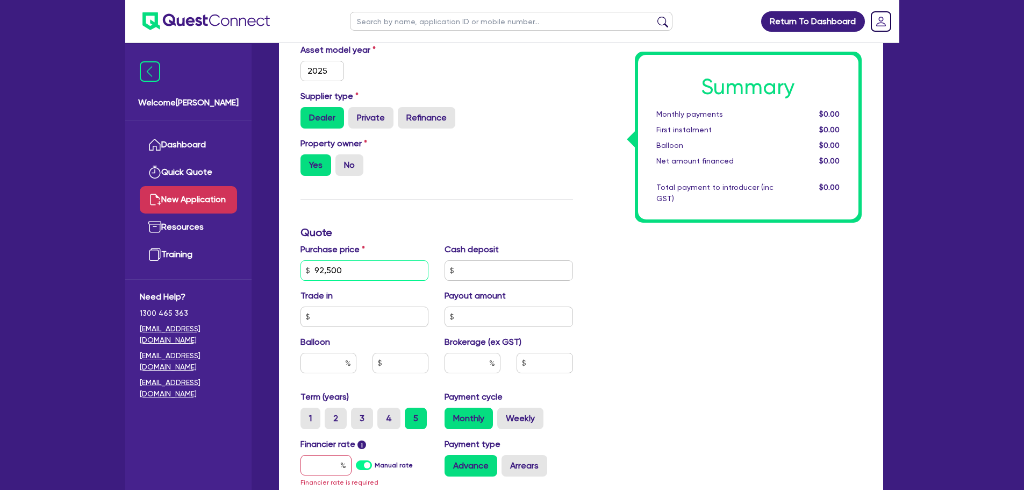
type input "92,500"
click at [324, 469] on input "text" at bounding box center [326, 465] width 51 height 20
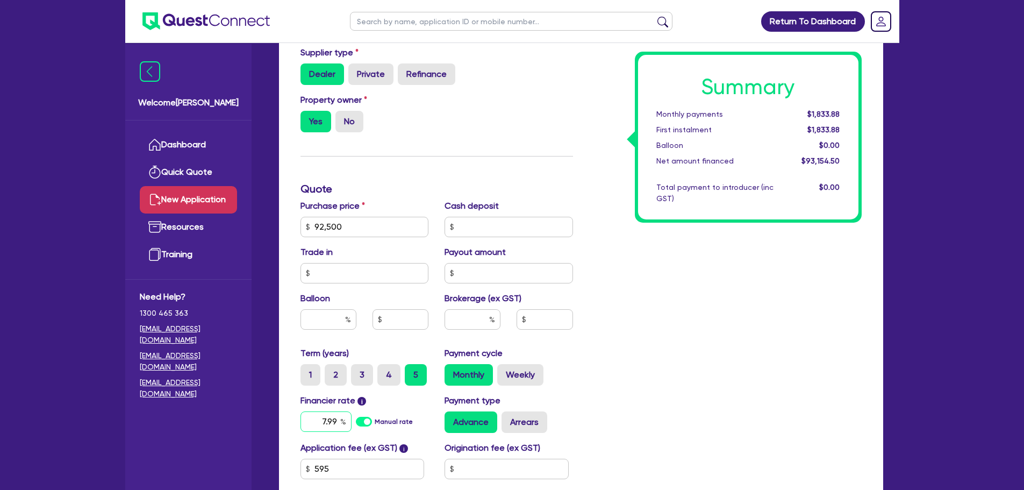
scroll to position [376, 0]
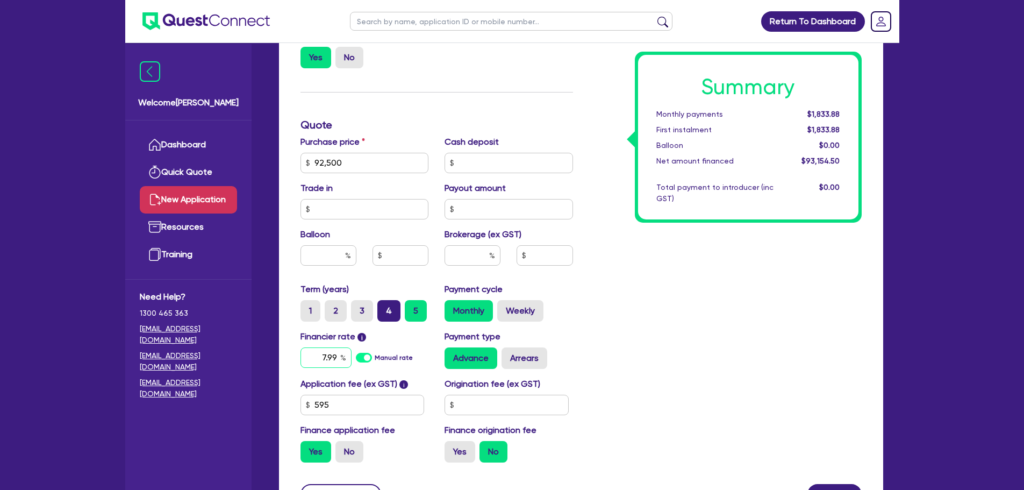
type input "7.99"
click at [382, 309] on label "4" at bounding box center [389, 311] width 23 height 22
click at [382, 307] on input "4" at bounding box center [381, 303] width 7 height 7
radio input "true"
click at [471, 253] on input "text" at bounding box center [473, 255] width 56 height 20
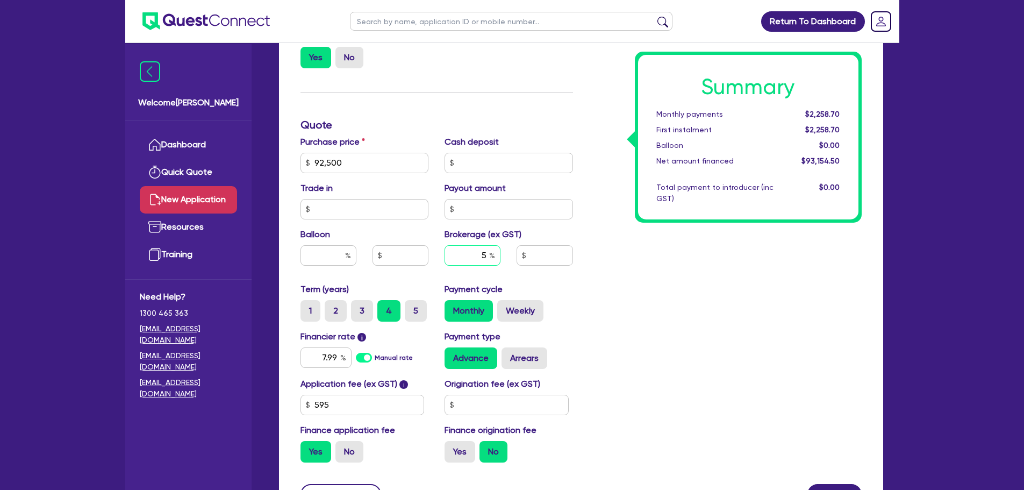
type input "5"
click at [532, 405] on input "text" at bounding box center [507, 405] width 124 height 20
type input "4,657.73"
type input "900"
click at [781, 371] on div "Summary Monthly payments $2,382.93 First instalment $2,382.93 Balloon $0.00 Net…" at bounding box center [725, 156] width 289 height 629
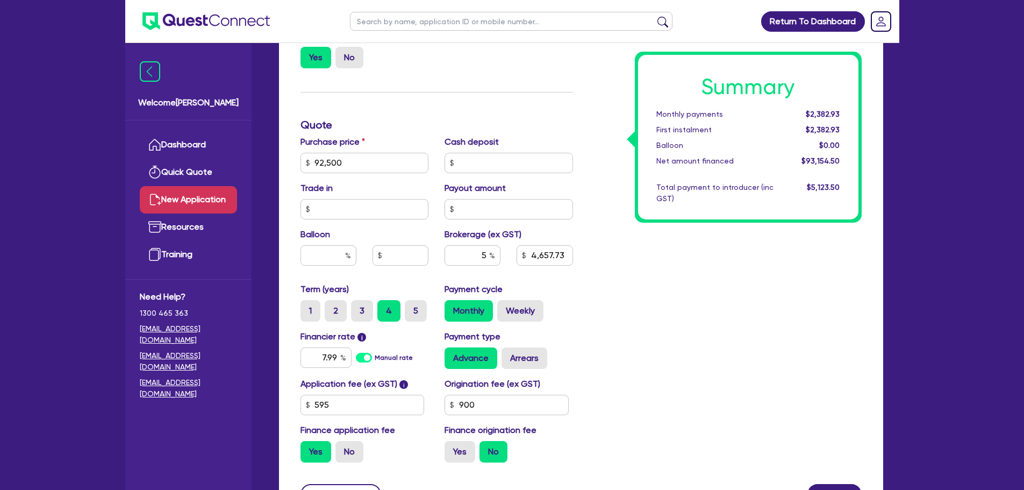
type input "4,657.73"
click at [488, 254] on input "5" at bounding box center [473, 255] width 56 height 20
type input "4"
click at [665, 318] on div "Summary Monthly payments $2,382.93 First instalment $3,372.93 Balloon $0.00 Net…" at bounding box center [725, 156] width 289 height 629
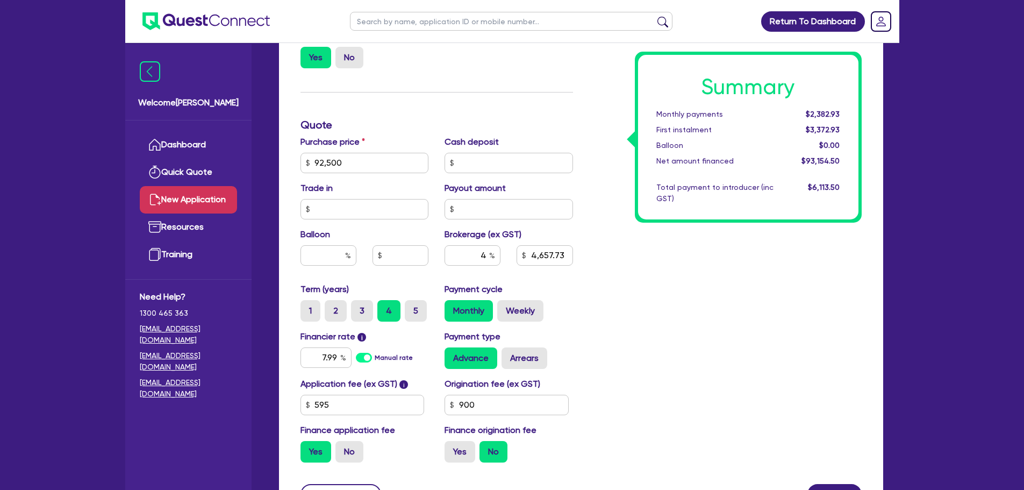
type input "3,726.18"
click at [345, 450] on label "No" at bounding box center [350, 452] width 28 height 22
click at [343, 448] on input "No" at bounding box center [339, 444] width 7 height 7
radio input "true"
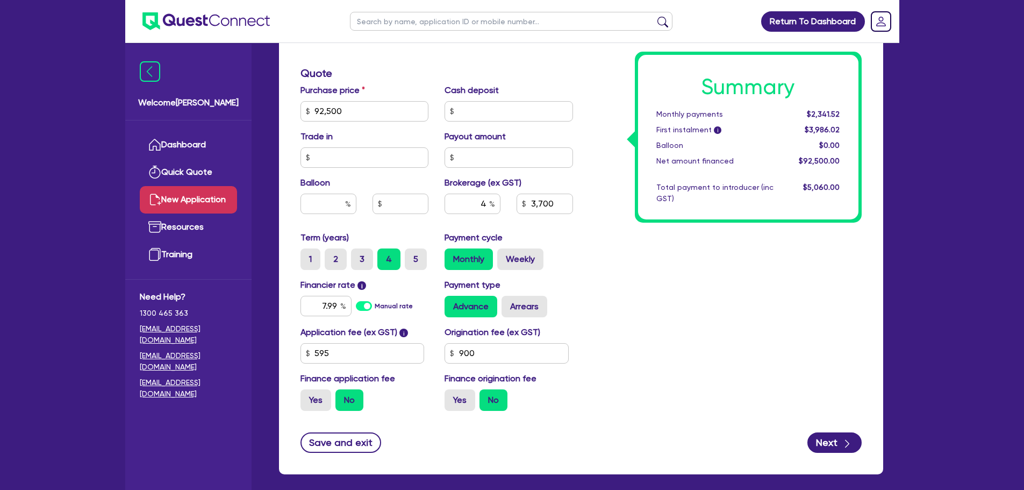
scroll to position [478, 0]
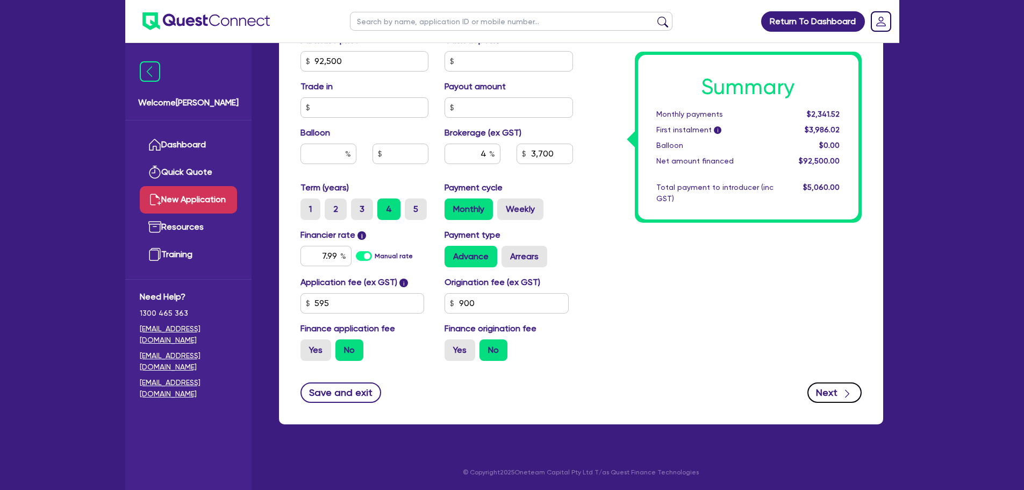
click at [844, 395] on icon "button" at bounding box center [847, 393] width 11 height 11
type input "3,700"
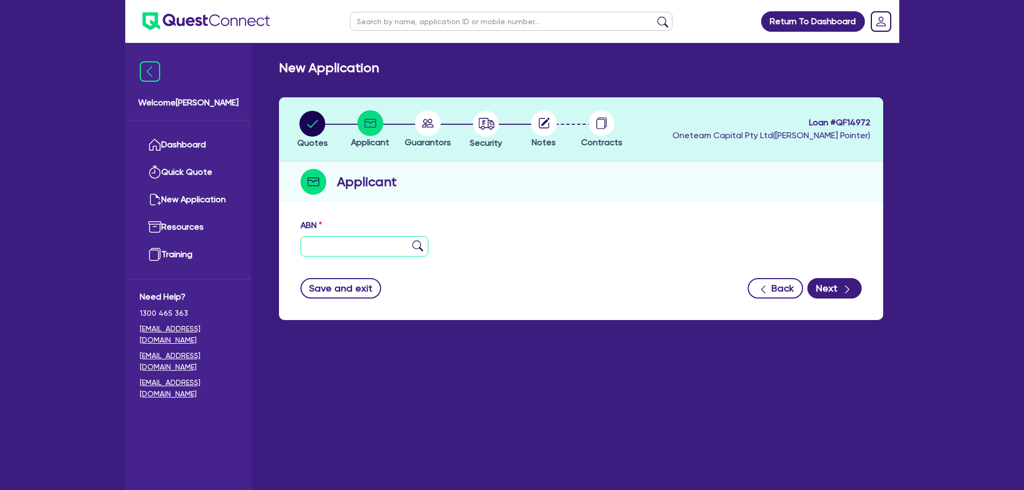
click at [348, 246] on input "text" at bounding box center [365, 246] width 129 height 20
paste input "15 660 138 509"
type input "15 660 138 509"
click at [419, 245] on img at bounding box center [417, 245] width 11 height 11
type input "AOK AUTOMOTIVE PTY LTD"
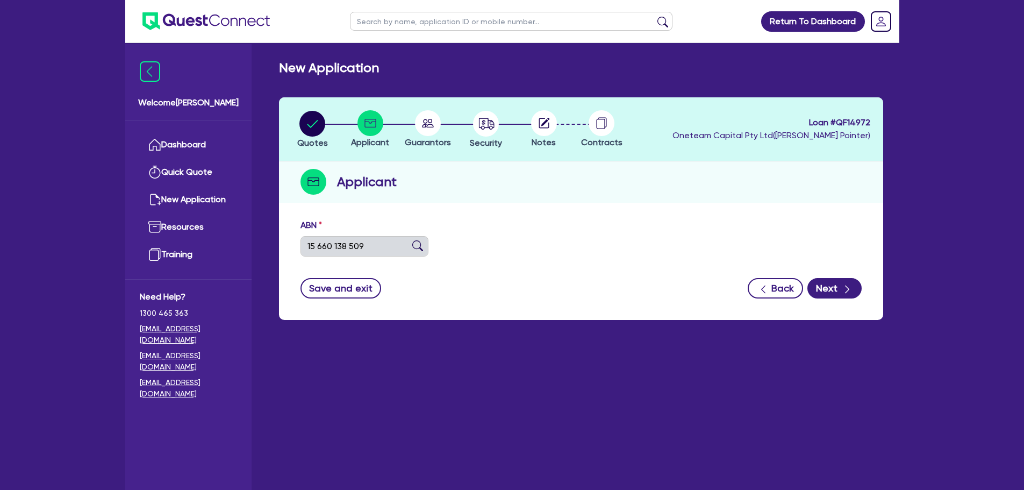
select select "COMPANY"
type input "[DATE]"
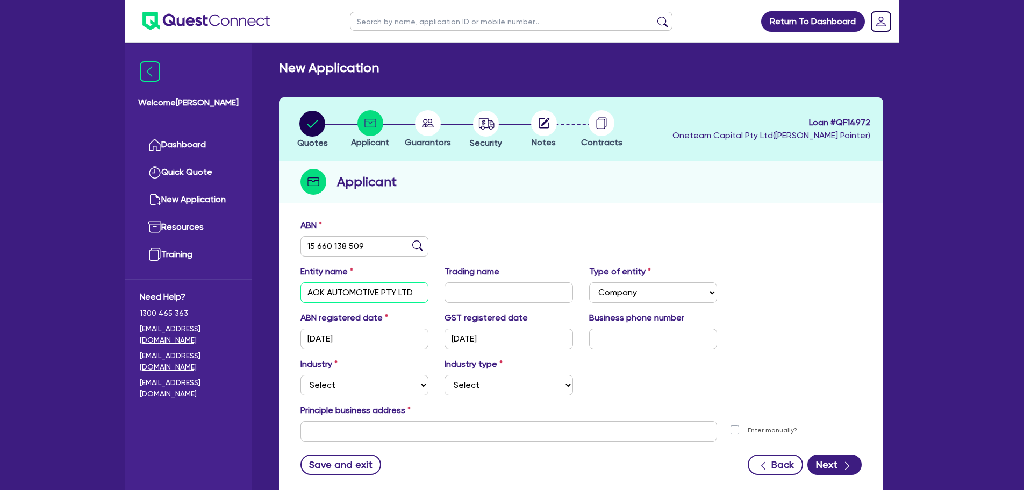
click at [386, 288] on input "AOK AUTOMOTIVE PTY LTD" at bounding box center [365, 292] width 129 height 20
click at [501, 296] on input "text" at bounding box center [509, 292] width 129 height 20
paste input "AOK AUTOMOTIVE PTY LTD"
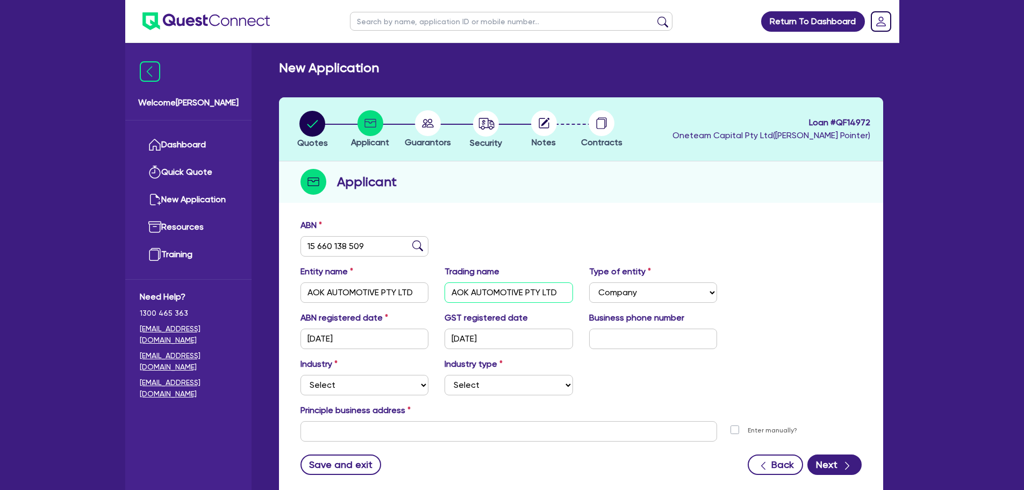
type input "AOK AUTOMOTIVE PTY LTD"
click at [639, 343] on input "text" at bounding box center [653, 339] width 129 height 20
click at [644, 337] on input "text" at bounding box center [653, 339] width 129 height 20
paste input "4 3860 1337"
type input "04 3860 1337"
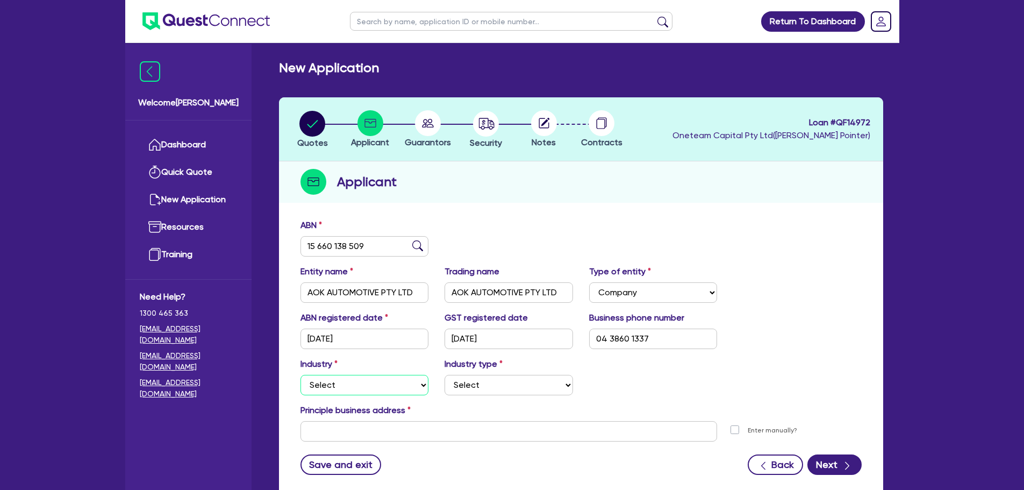
click at [328, 388] on select "Select Accomodation & Food Services Administrative & Support Services Agricultu…" at bounding box center [365, 385] width 129 height 20
select select "BUILDING_CONSTRUCTION"
click at [301, 375] on select "Select Accomodation & Food Services Administrative & Support Services Agricultu…" at bounding box center [365, 385] width 129 height 20
click at [490, 388] on select "Select Trades People Providing Services Direct to Consumers Trades People Provi…" at bounding box center [509, 385] width 129 height 20
select select "TRADES_SERVICES_CONSUMERS"
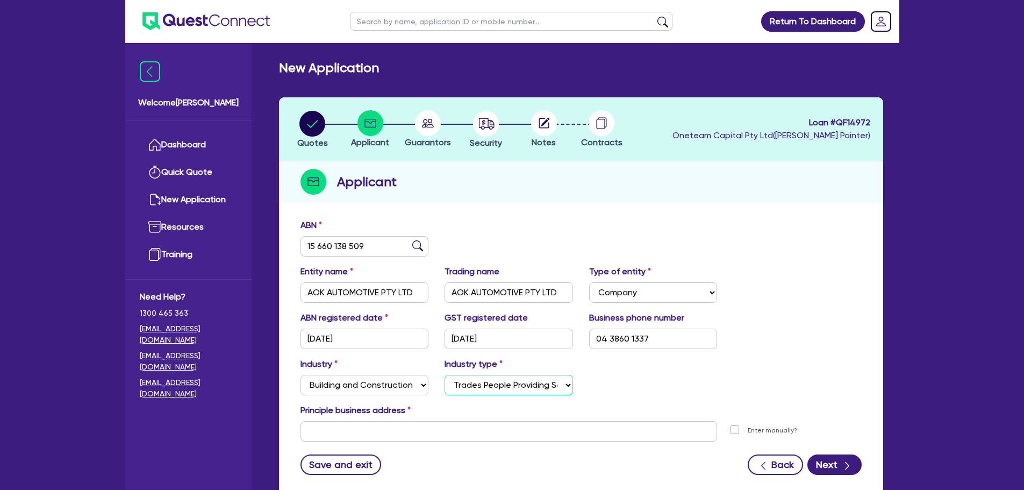
click at [445, 375] on select "Select Trades People Providing Services Direct to Consumers Trades People Provi…" at bounding box center [509, 385] width 129 height 20
click at [354, 429] on input "text" at bounding box center [509, 431] width 417 height 20
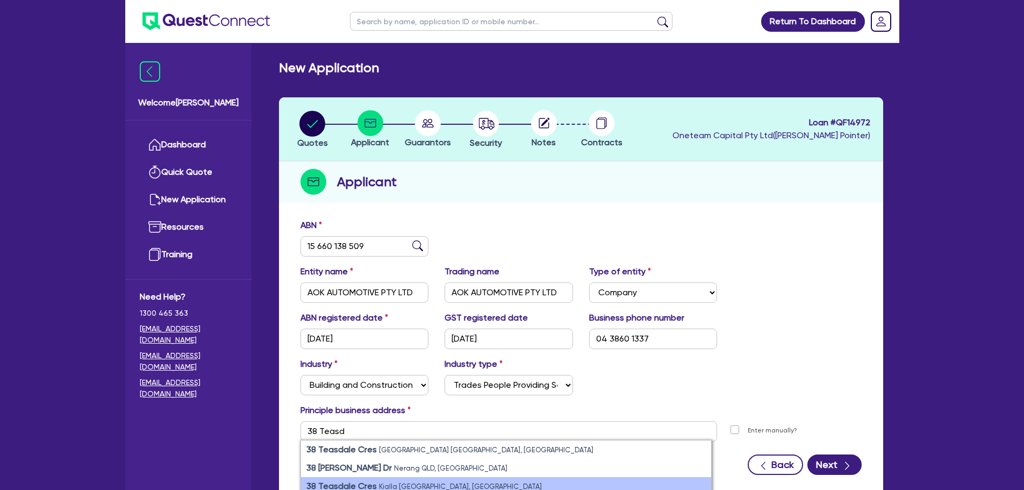
click at [407, 488] on small "Kialla [GEOGRAPHIC_DATA], [GEOGRAPHIC_DATA]" at bounding box center [460, 486] width 163 height 8
type input "[STREET_ADDRESS]"
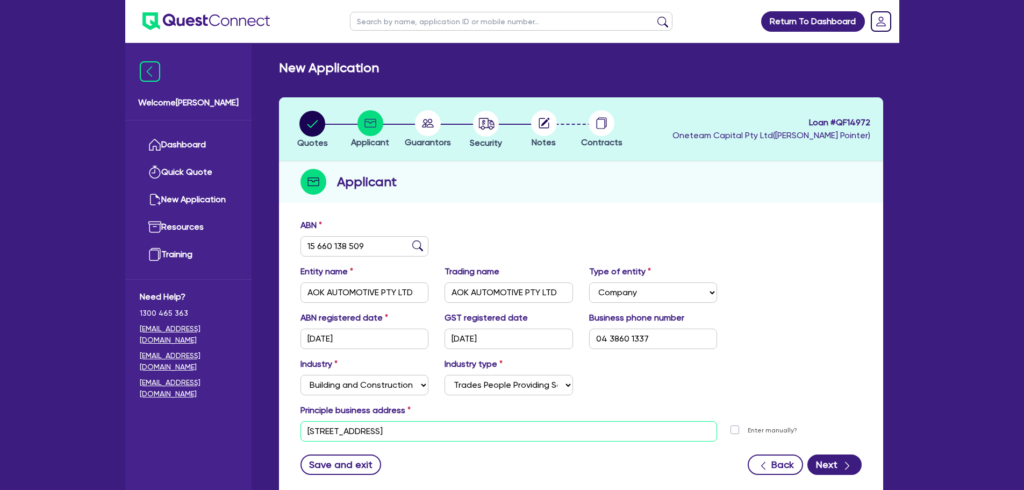
drag, startPoint x: 423, startPoint y: 431, endPoint x: 278, endPoint y: 431, distance: 144.7
click at [277, 431] on div "Quotes Applicant [GEOGRAPHIC_DATA] Security Notes Contracts Loan # QF14972 Onet…" at bounding box center [581, 303] width 621 height 412
click at [725, 200] on div "Applicant" at bounding box center [581, 181] width 604 height 41
click at [845, 460] on icon "button" at bounding box center [847, 465] width 11 height 11
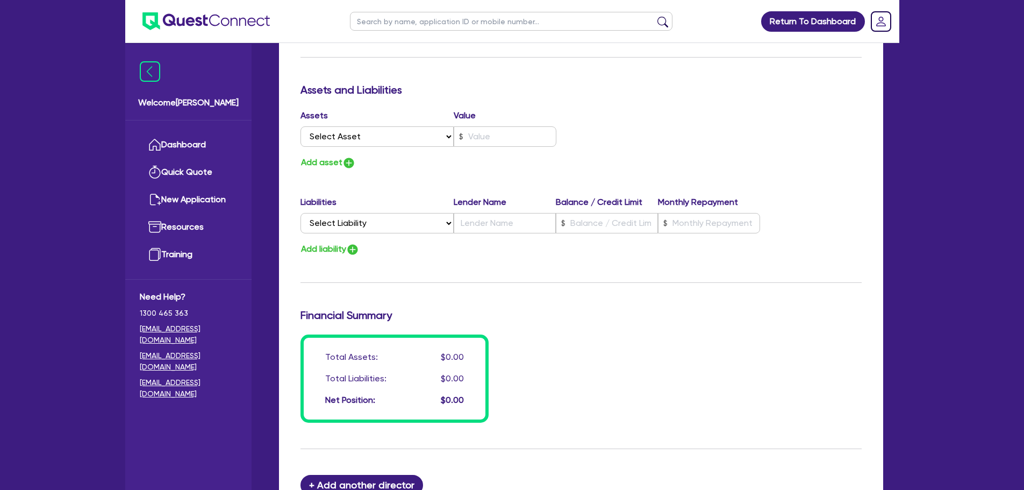
scroll to position [757, 0]
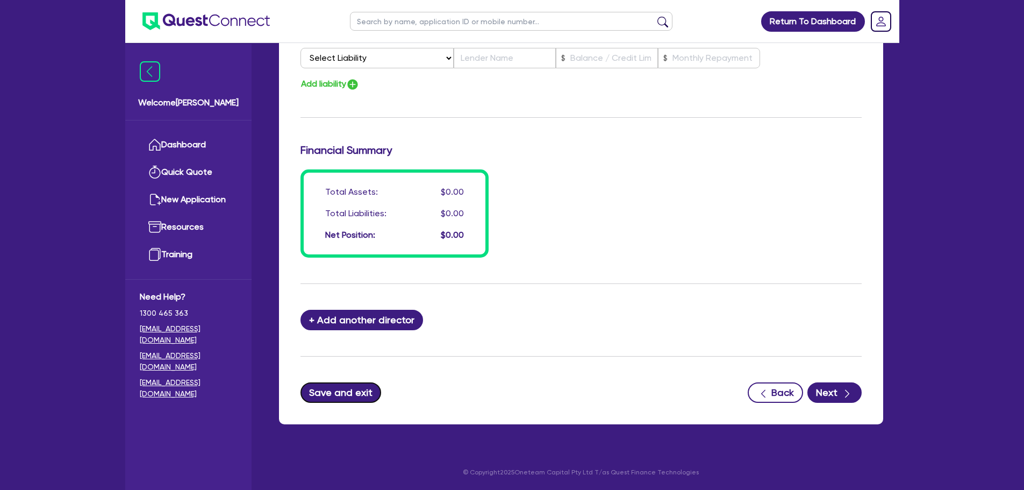
click at [341, 390] on button "Save and exit" at bounding box center [341, 392] width 81 height 20
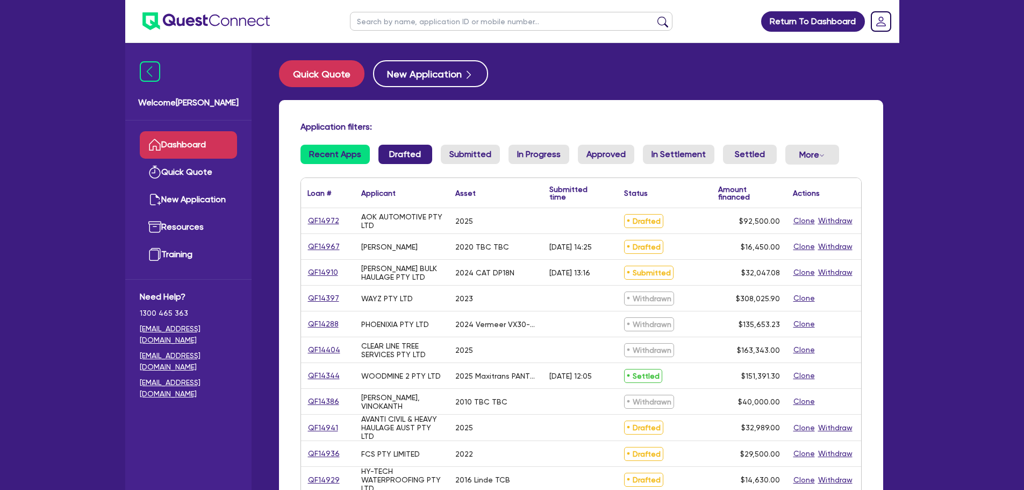
click at [407, 155] on link "Drafted" at bounding box center [406, 154] width 54 height 19
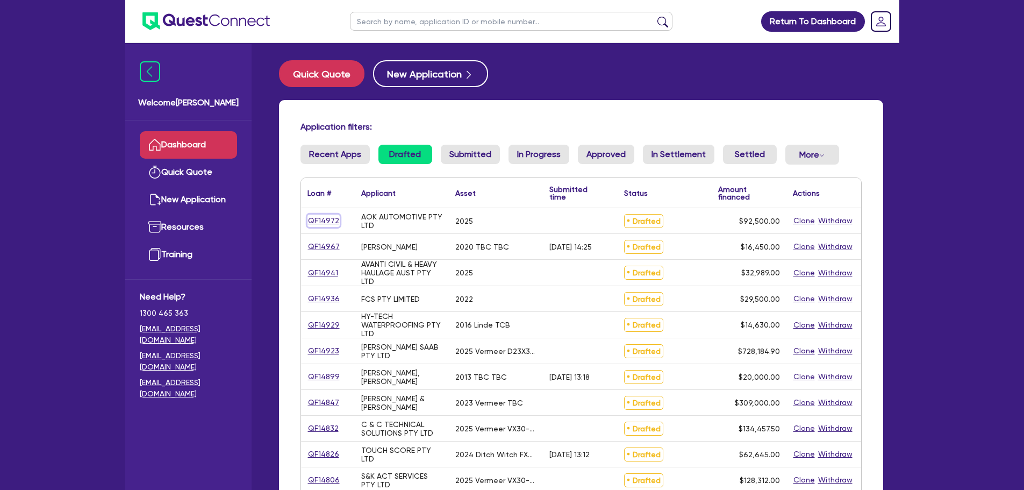
click at [316, 217] on link "QF14972" at bounding box center [324, 221] width 32 height 12
select select "CARS_AND_LIGHT_TRUCKS"
select select "PASSENGER_VEHICLES"
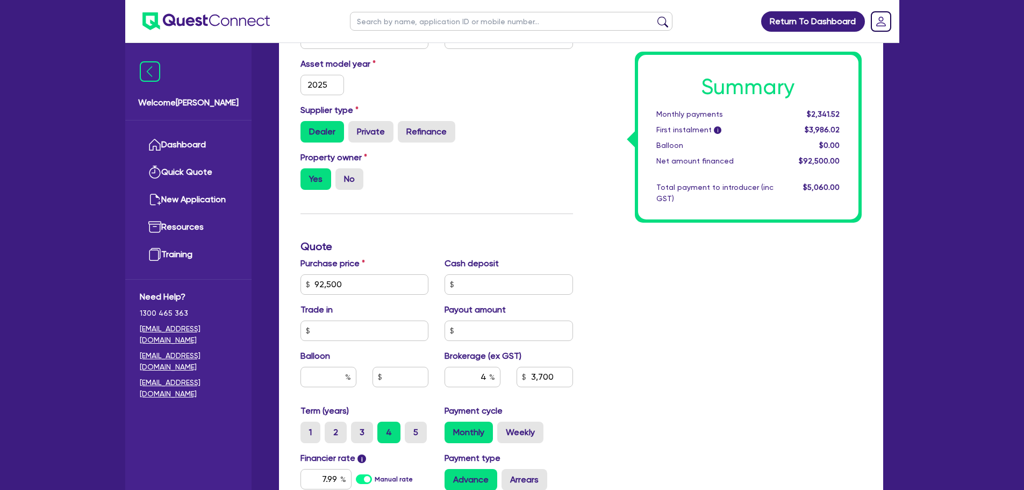
scroll to position [323, 0]
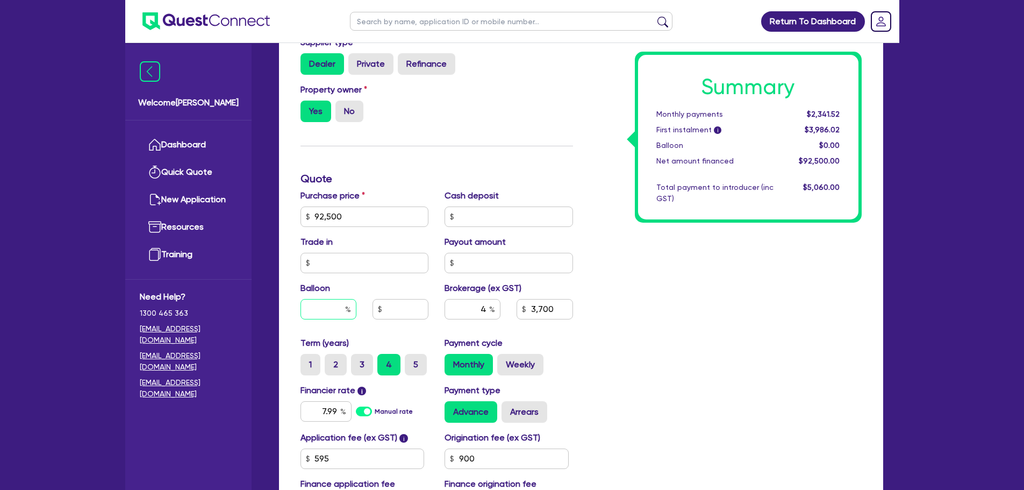
click at [333, 309] on input "text" at bounding box center [329, 309] width 56 height 20
type input "30"
type input "92,500"
type input "3,700"
click at [659, 295] on div "Summary Monthly payments $2,341.52 First instalment i $3,986.02 Balloon $0.00 N…" at bounding box center [725, 210] width 289 height 629
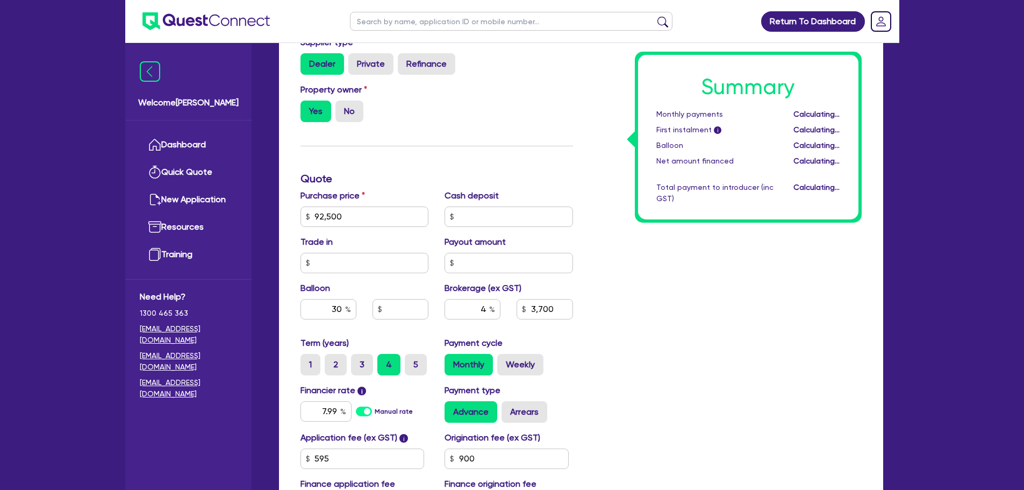
type input "92,500"
type input "27,750"
type input "3,700"
click at [653, 284] on div "Summary Monthly payments $1,852.22 First instalment i $3,496.72 Balloon $27,750…" at bounding box center [725, 210] width 289 height 629
click at [336, 310] on input "30" at bounding box center [329, 309] width 56 height 20
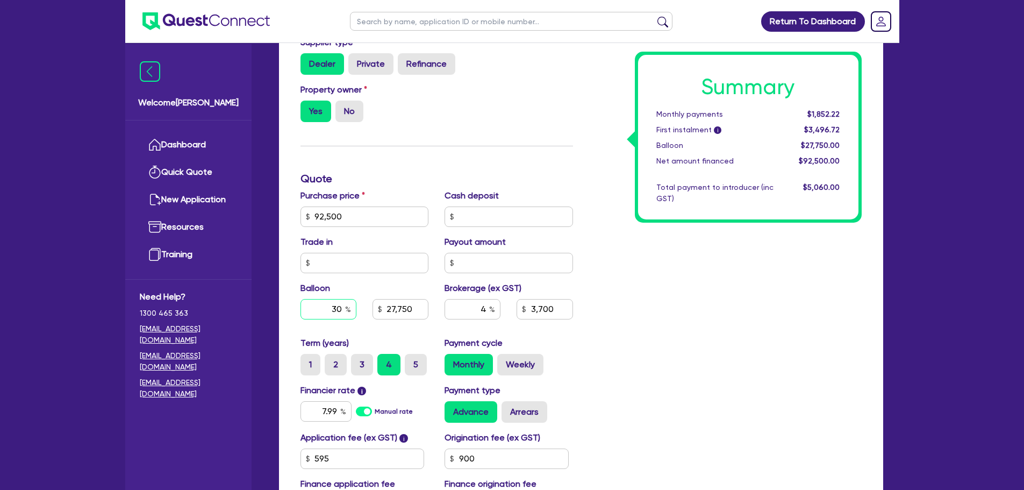
click at [336, 310] on input "30" at bounding box center [329, 309] width 56 height 20
type input "92,500"
type input "27,750"
type input "3,700"
type input "92,500"
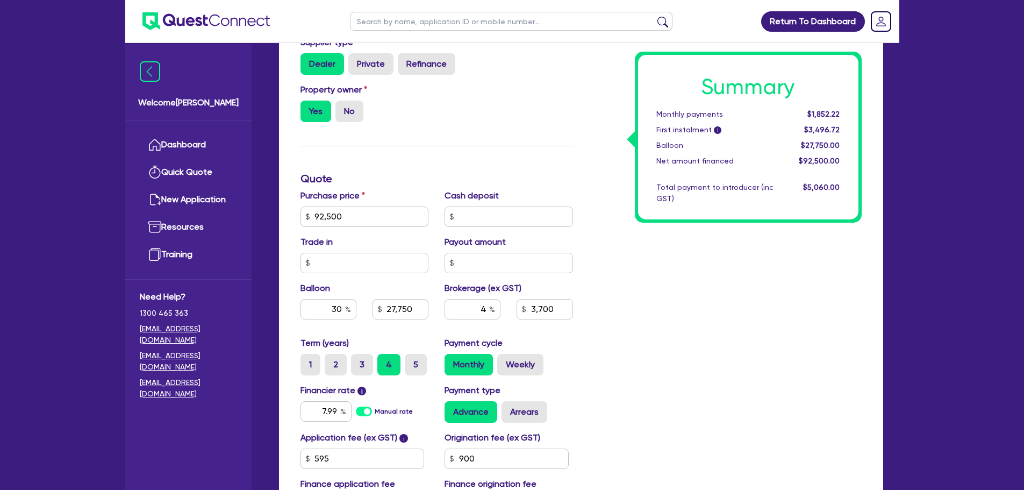
type input "27,750"
type input "3,700"
click at [632, 319] on div "Summary Monthly payments $1,852.22 First instalment i $3,496.72 Balloon $27,750…" at bounding box center [725, 210] width 289 height 629
click at [613, 311] on div "Summary Monthly payments $1,852.22 First instalment i $3,496.72 Balloon $27,750…" at bounding box center [725, 210] width 289 height 629
click at [566, 309] on input "3,700" at bounding box center [545, 309] width 56 height 20
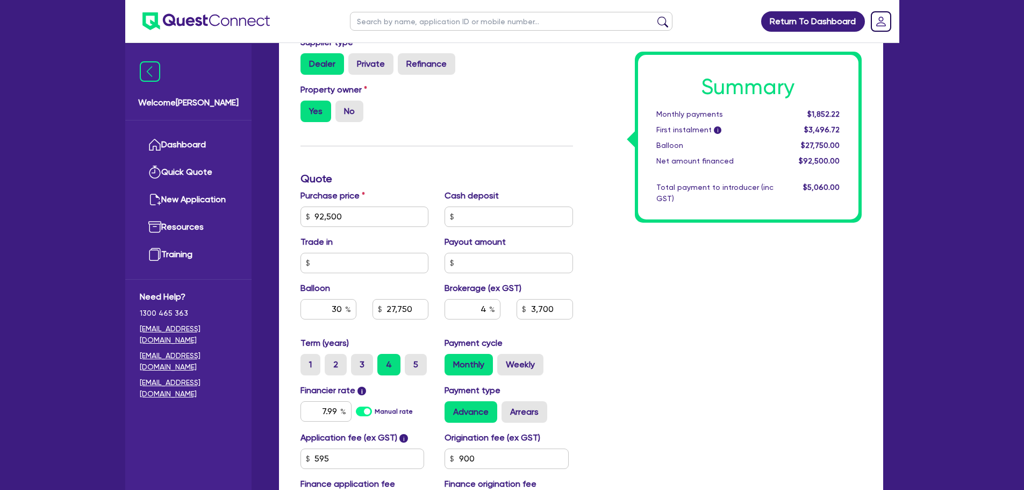
click at [596, 298] on div "Summary Monthly payments $1,852.22 First instalment i $3,496.72 Balloon $27,750…" at bounding box center [725, 210] width 289 height 629
click at [462, 216] on input "text" at bounding box center [509, 217] width 129 height 20
click at [520, 215] on input "text" at bounding box center [509, 217] width 129 height 20
click at [624, 347] on div "Summary Monthly payments $1,852.22 First instalment i $3,496.72 Balloon $27,750…" at bounding box center [725, 210] width 289 height 629
click at [494, 215] on input "text" at bounding box center [509, 217] width 129 height 20
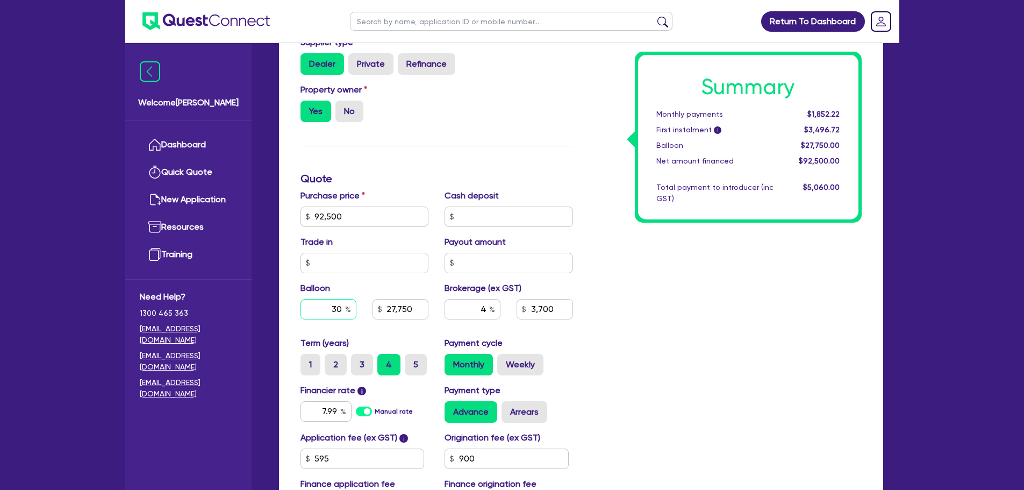
click at [340, 311] on input "30" at bounding box center [329, 309] width 56 height 20
click at [624, 311] on div "Summary Monthly payments $1,852.22 First instalment i $3,496.72 Balloon $27,750…" at bounding box center [725, 210] width 289 height 629
click at [510, 208] on input "text" at bounding box center [509, 217] width 129 height 20
click at [487, 310] on input "4" at bounding box center [473, 309] width 56 height 20
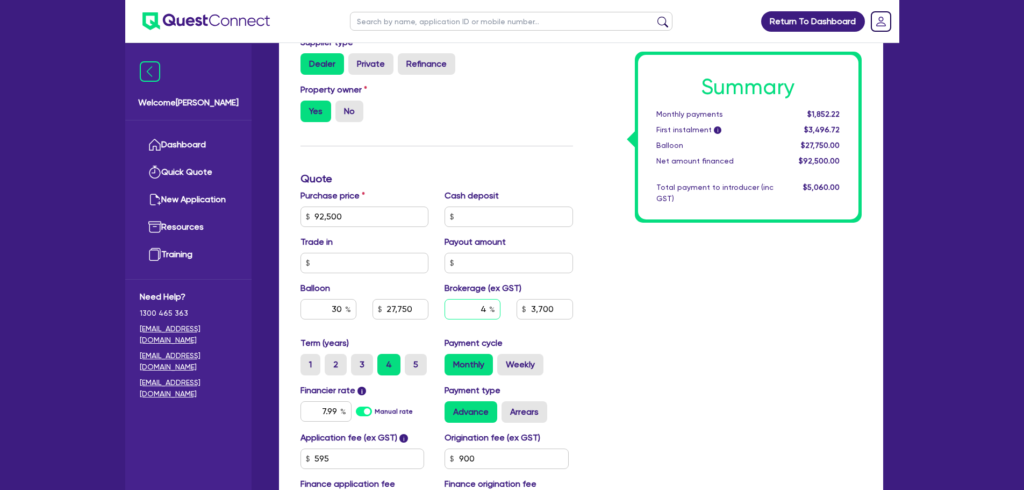
click at [487, 310] on input "4" at bounding box center [473, 309] width 56 height 20
type input "92,500"
type input "27,750"
type input "2"
type input "3,700"
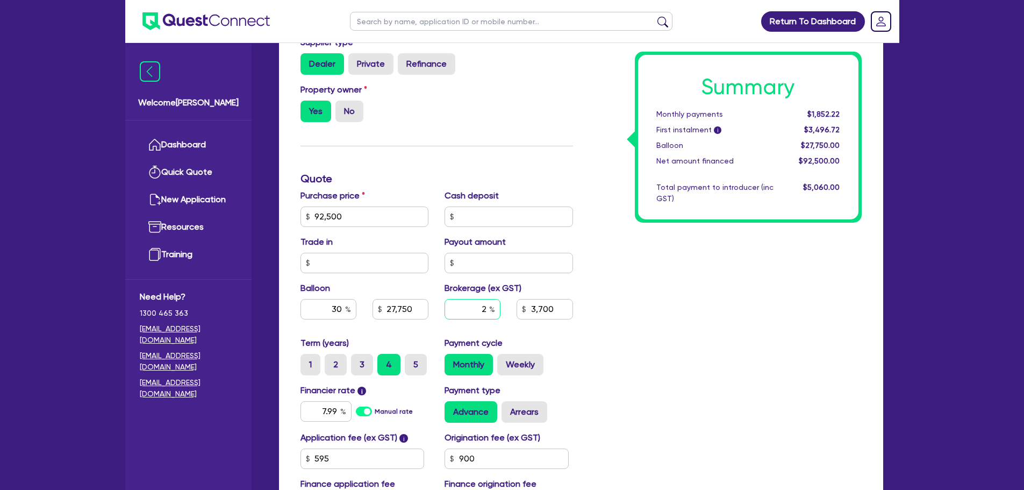
type input "92,500"
type input "27,750"
type input "1,850"
type input "2"
type input "92,500"
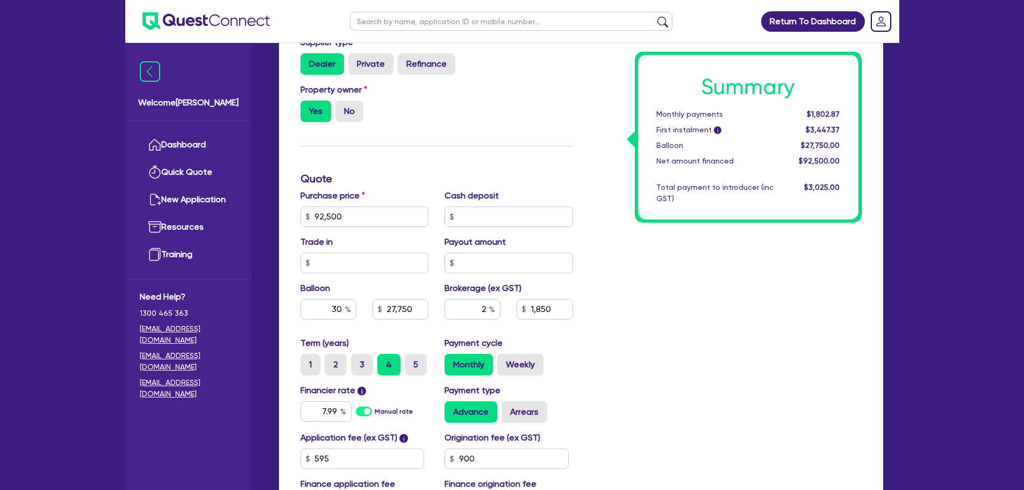
type input "27,750"
type input "1,850"
click at [655, 374] on div "Summary Monthly payments $1,802.87 First instalment i $3,447.37 Balloon $27,750…" at bounding box center [725, 210] width 289 height 629
type input "92,500"
type input "27,750"
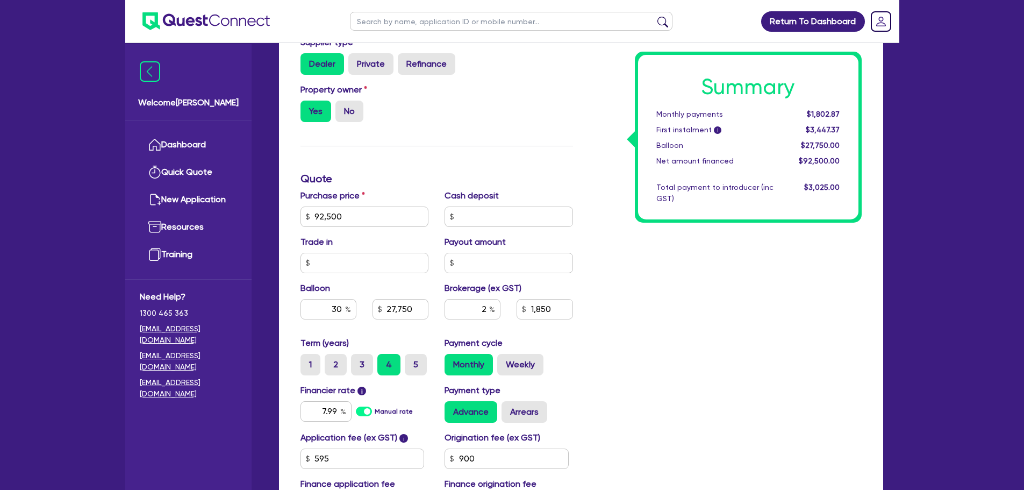
type input "1,850"
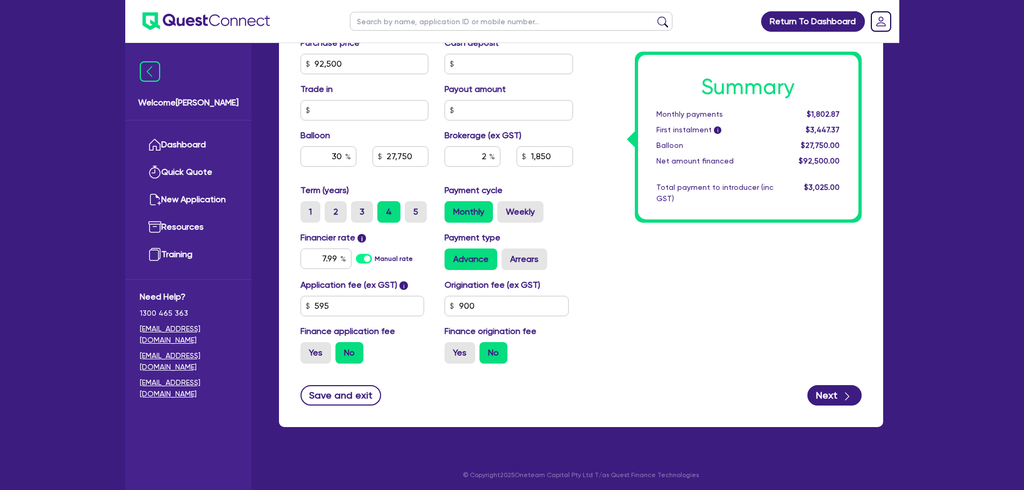
scroll to position [478, 0]
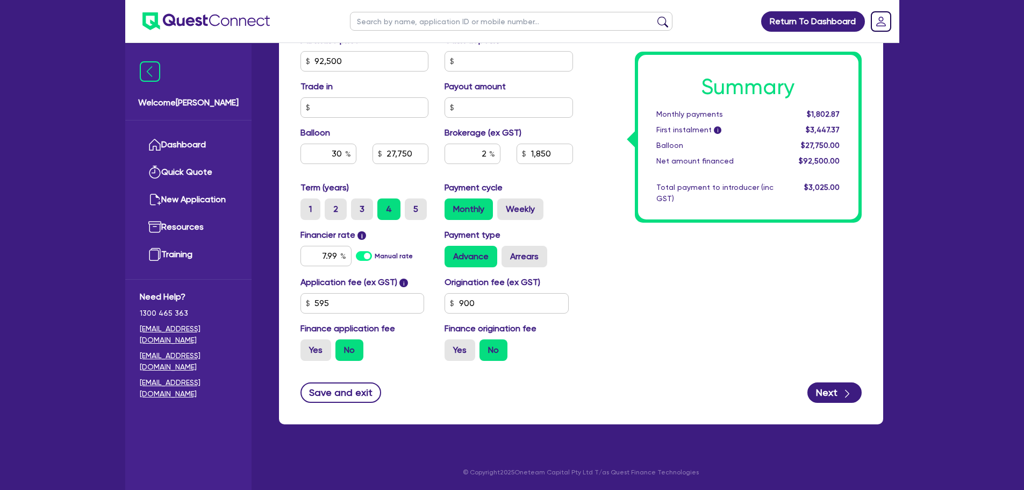
click at [494, 289] on div "Origination fee (ex GST) 900" at bounding box center [509, 295] width 145 height 38
click at [494, 301] on input "900" at bounding box center [507, 303] width 124 height 20
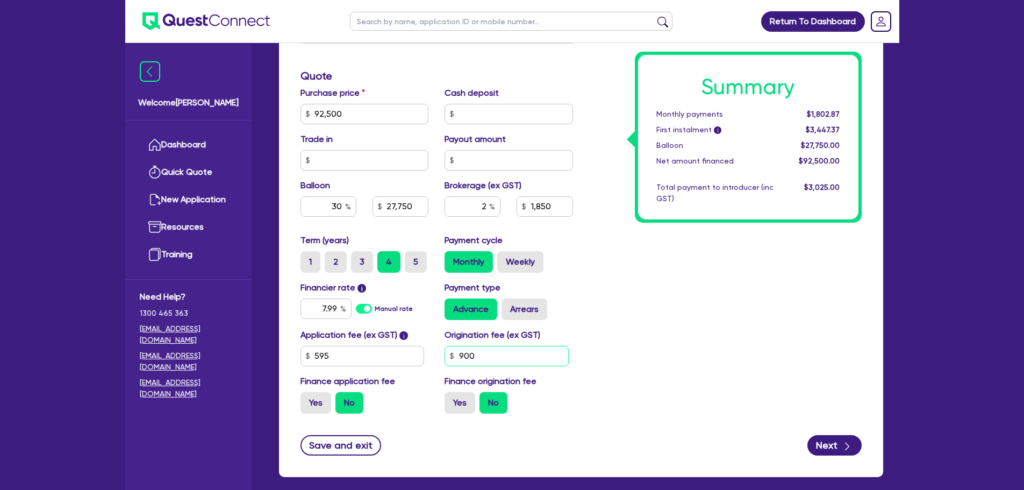
scroll to position [317, 0]
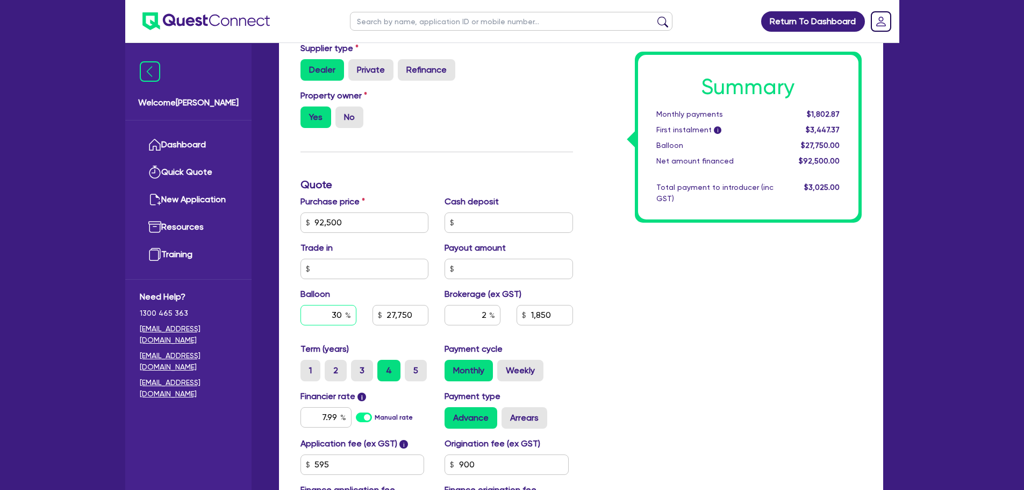
click at [337, 315] on input "30" at bounding box center [329, 315] width 56 height 20
click at [334, 318] on input "30" at bounding box center [329, 315] width 56 height 20
click at [730, 330] on div "Summary Monthly payments $1,802.87 First instalment i $3,447.37 Balloon $27,750…" at bounding box center [725, 216] width 289 height 629
click at [338, 315] on input "30" at bounding box center [329, 315] width 56 height 20
click at [343, 314] on input "30" at bounding box center [329, 315] width 56 height 20
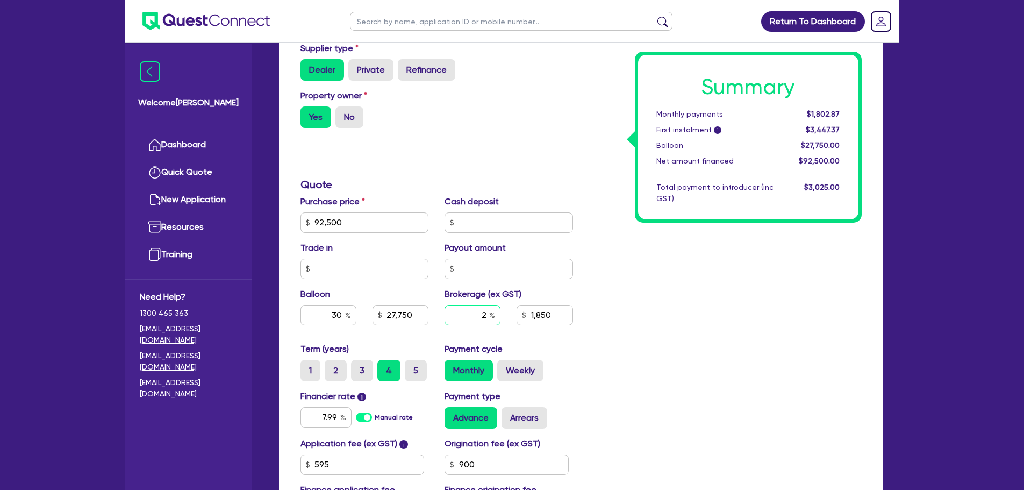
click at [486, 310] on input "2" at bounding box center [473, 315] width 56 height 20
type input "92,500"
type input "27,750"
type input "1,850"
type input "92,500"
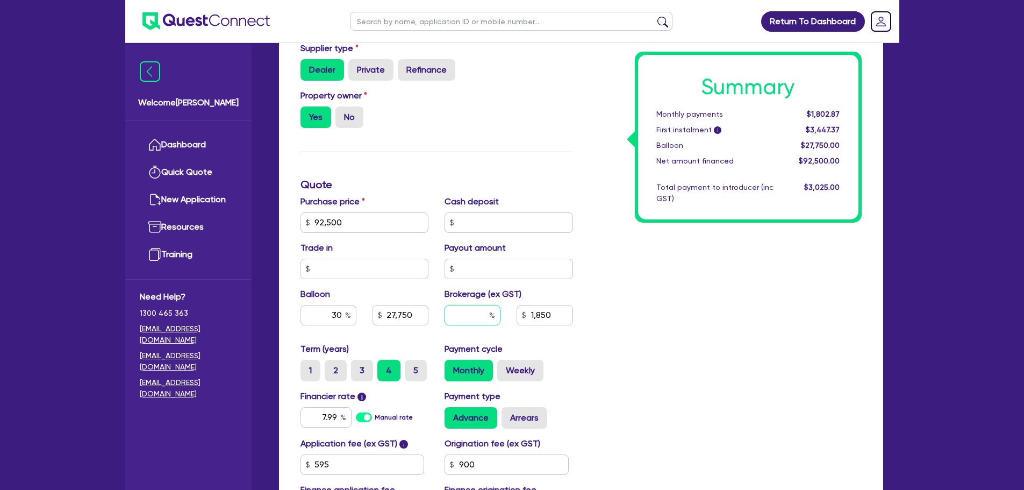
type input "27,750"
type input "4"
type input "92,500"
type input "27,750"
click at [637, 365] on div "Summary Monthly payments $1,753.53 First instalment i $3,398.03 Balloon $27,750…" at bounding box center [725, 216] width 289 height 629
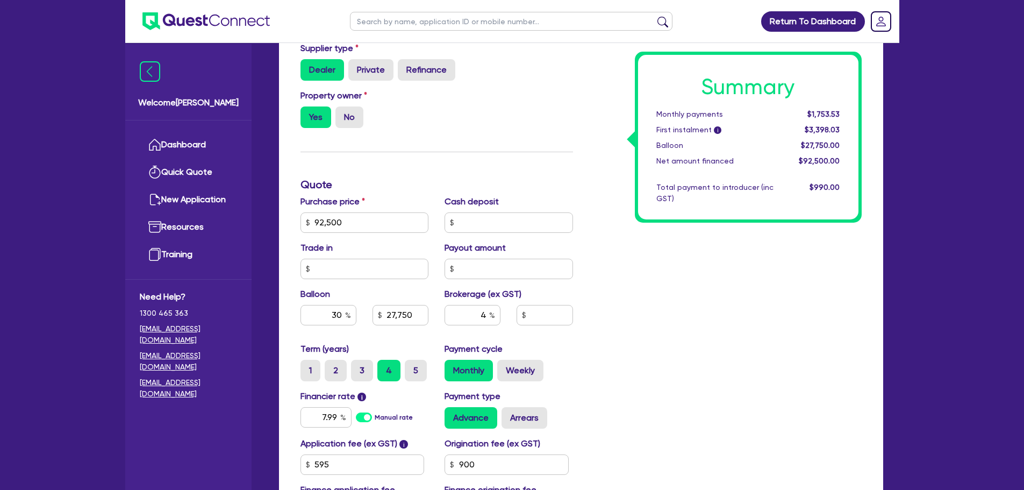
type input "92,500"
type input "27,750"
type input "3,700"
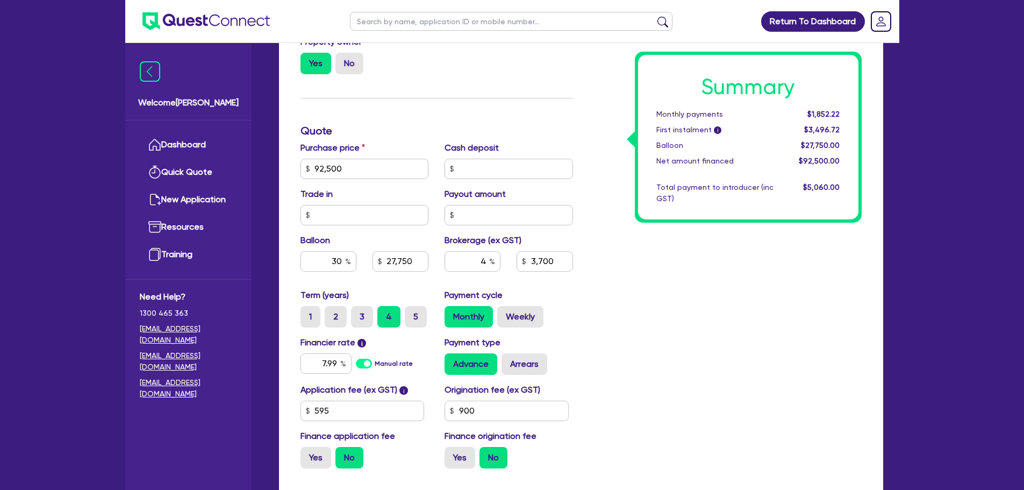
scroll to position [48, 0]
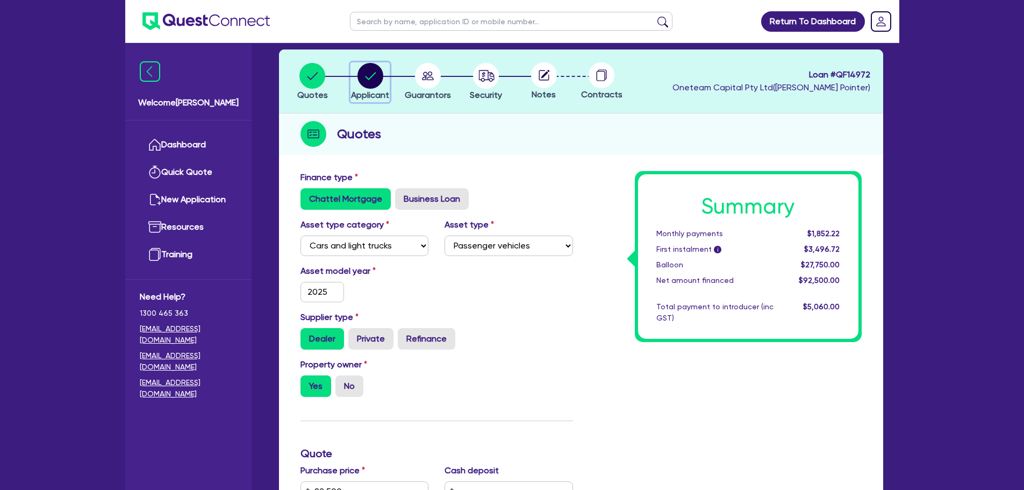
click at [371, 84] on circle "button" at bounding box center [371, 76] width 26 height 26
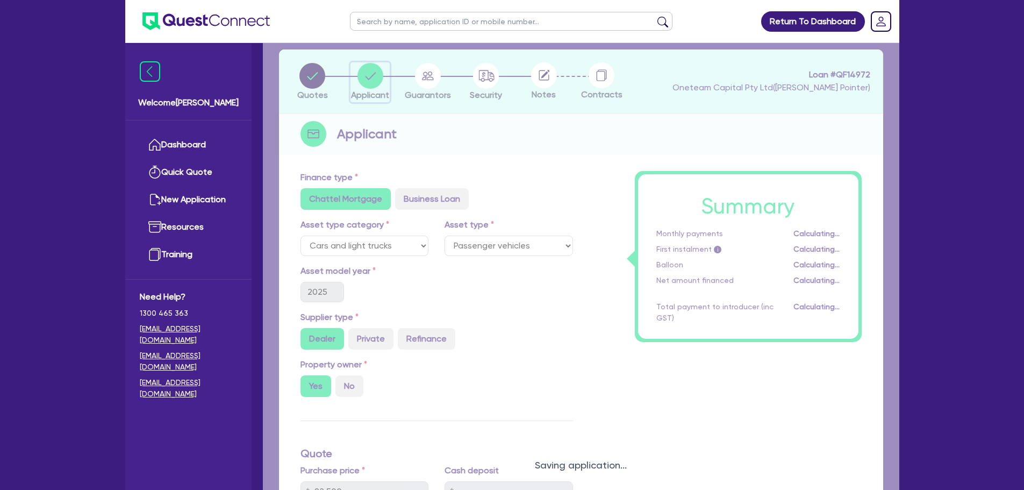
select select "COMPANY"
select select "BUILDING_CONSTRUCTION"
select select "TRADES_SERVICES_CONSUMERS"
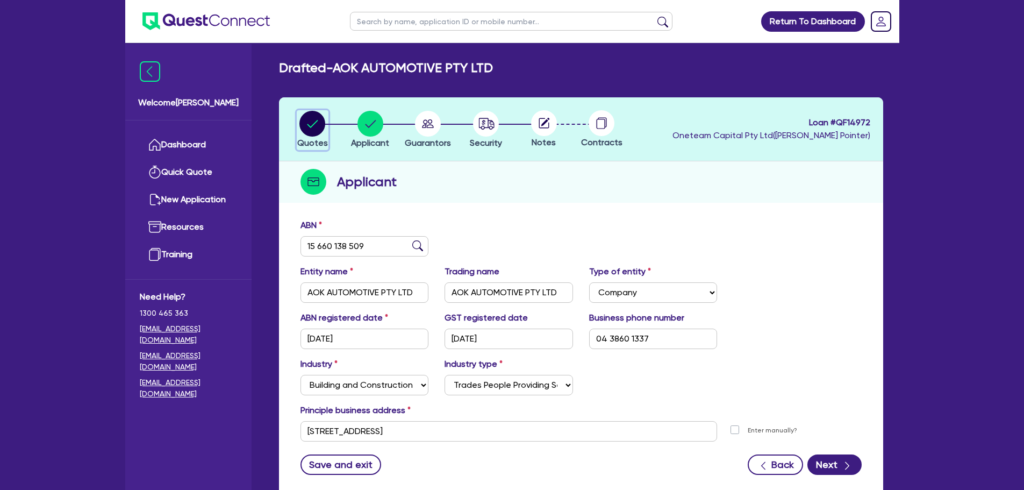
click at [301, 123] on circle "button" at bounding box center [313, 124] width 26 height 26
select select "CARS_AND_LIGHT_TRUCKS"
select select "PASSENGER_VEHICLES"
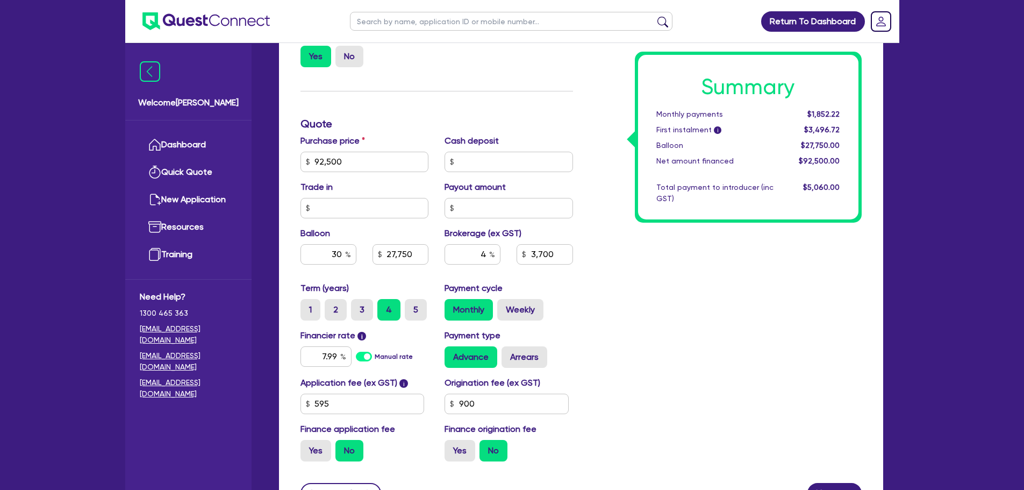
scroll to position [430, 0]
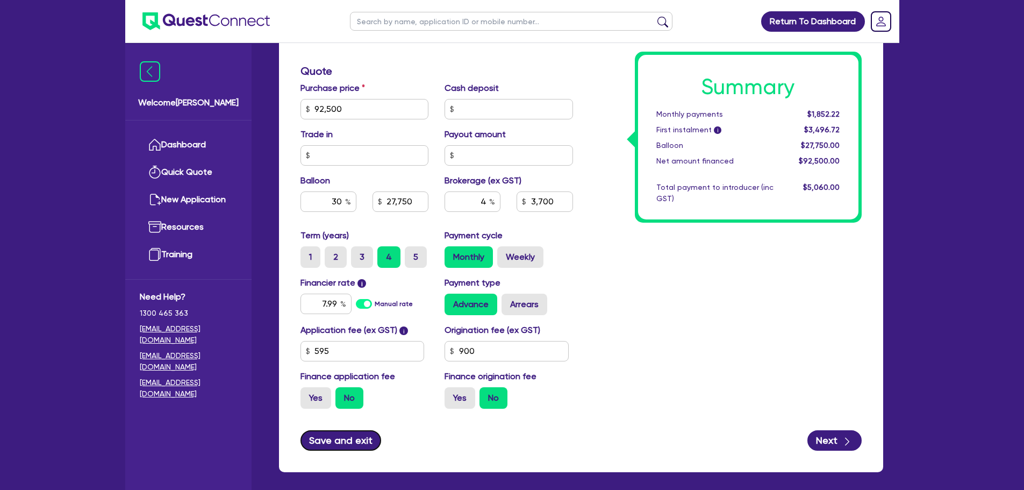
click at [353, 439] on button "Save and exit" at bounding box center [341, 440] width 81 height 20
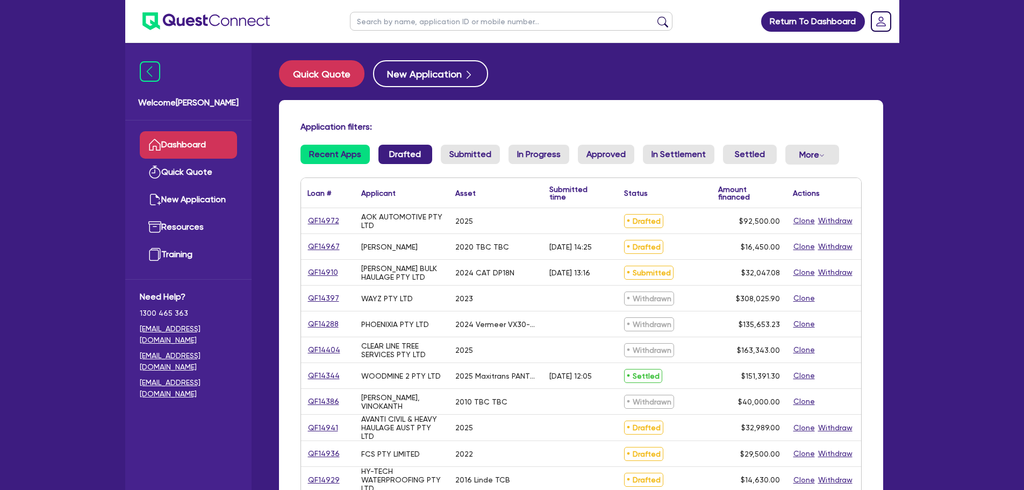
click at [391, 157] on link "Drafted" at bounding box center [406, 154] width 54 height 19
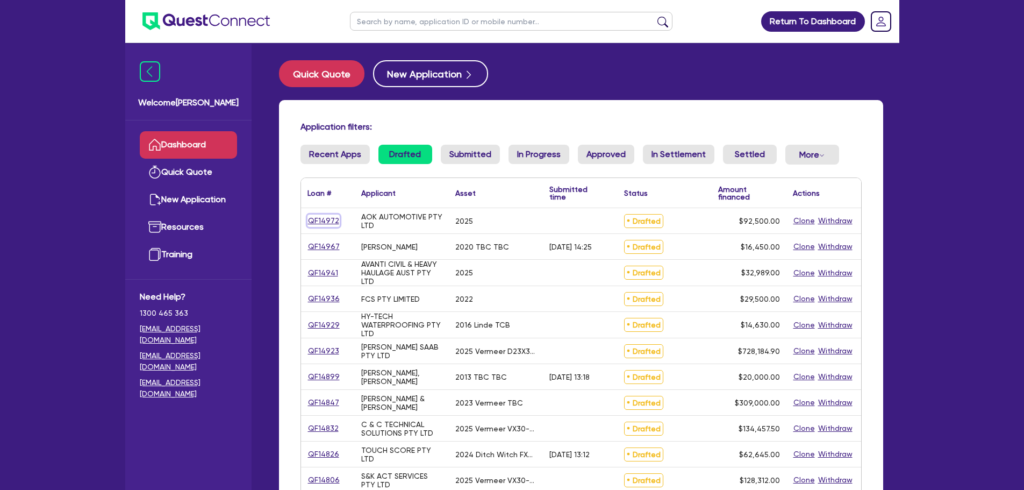
click at [322, 220] on link "QF14972" at bounding box center [324, 221] width 32 height 12
select select "CARS_AND_LIGHT_TRUCKS"
select select "PASSENGER_VEHICLES"
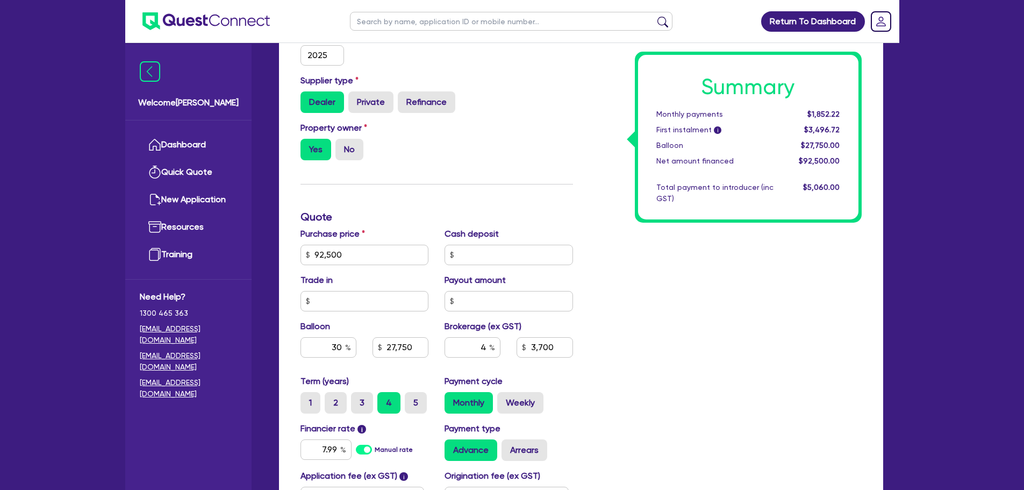
scroll to position [48, 0]
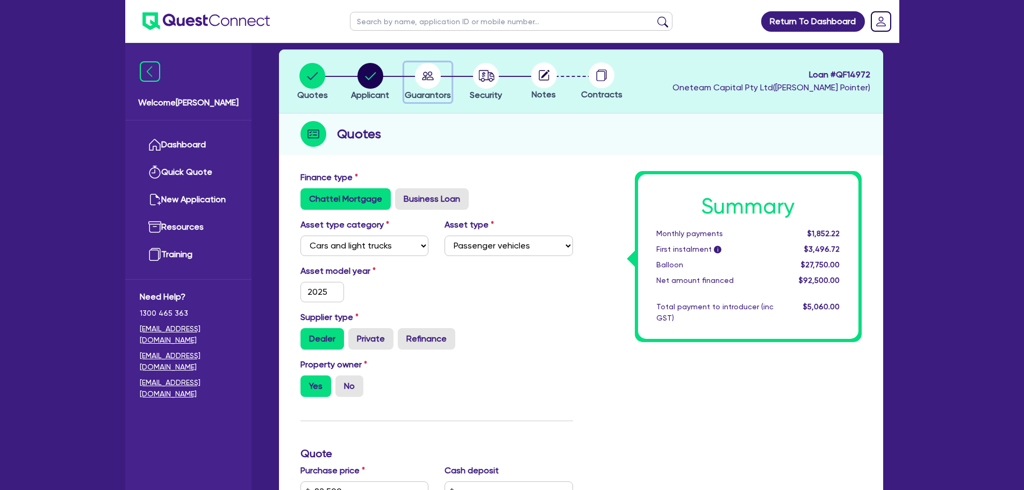
click at [430, 72] on icon "button" at bounding box center [429, 76] width 12 height 9
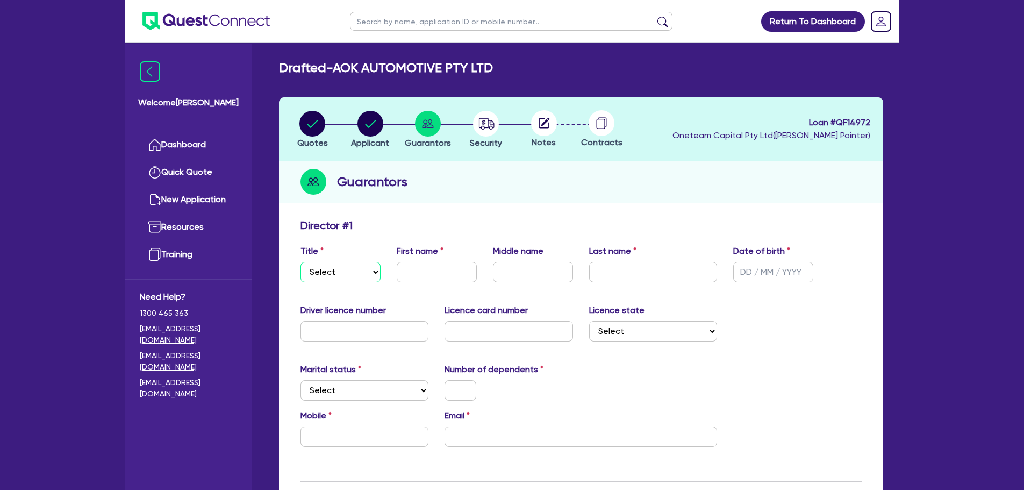
click at [369, 271] on select "Select Mr Mrs Ms Miss Dr" at bounding box center [341, 272] width 80 height 20
select select "MR"
click at [301, 262] on select "Select Mr Mrs Ms Miss Dr" at bounding box center [341, 272] width 80 height 20
click at [437, 267] on input "text" at bounding box center [437, 272] width 80 height 20
click at [423, 269] on input "text" at bounding box center [437, 272] width 80 height 20
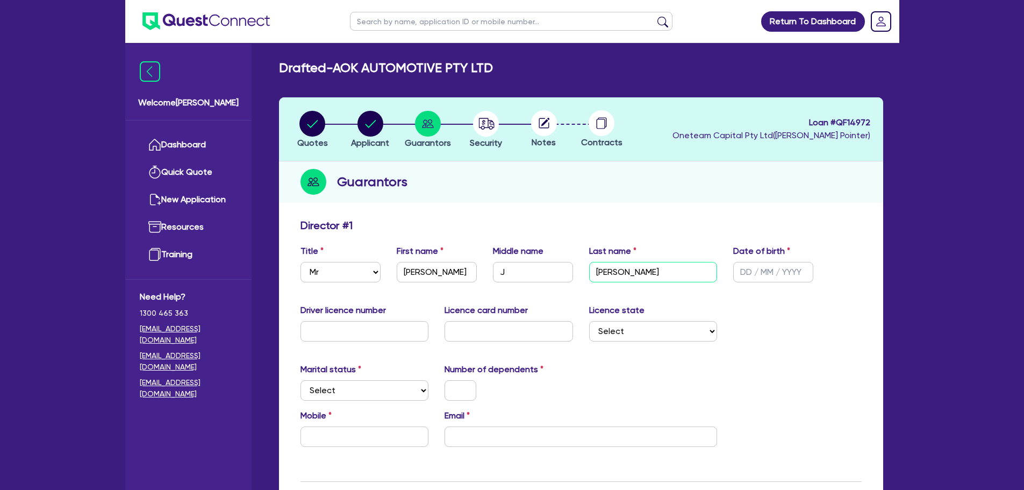
click at [621, 274] on input "[PERSON_NAME]" at bounding box center [653, 272] width 129 height 20
click at [758, 273] on input "text" at bounding box center [774, 272] width 80 height 20
click at [324, 339] on input "text" at bounding box center [365, 331] width 129 height 20
click at [375, 332] on input "text" at bounding box center [365, 331] width 129 height 20
click at [554, 333] on input "text" at bounding box center [509, 331] width 129 height 20
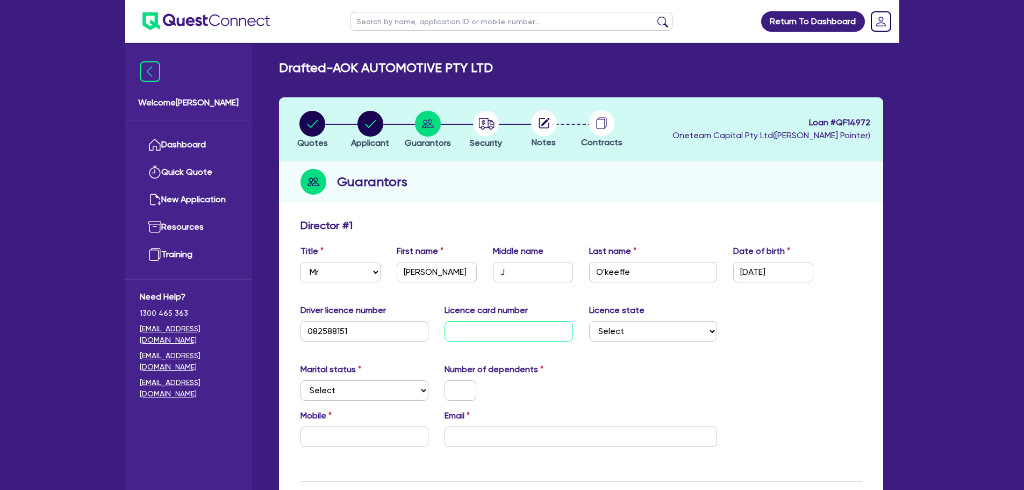
click at [509, 334] on input "text" at bounding box center [509, 331] width 129 height 20
click at [701, 328] on select "Select [GEOGRAPHIC_DATA] [GEOGRAPHIC_DATA] [GEOGRAPHIC_DATA] [GEOGRAPHIC_DATA] …" at bounding box center [653, 331] width 129 height 20
click at [589, 321] on select "Select [GEOGRAPHIC_DATA] [GEOGRAPHIC_DATA] [GEOGRAPHIC_DATA] [GEOGRAPHIC_DATA] …" at bounding box center [653, 331] width 129 height 20
click at [367, 384] on select "Select Single Married De Facto / Partner" at bounding box center [365, 390] width 129 height 20
click at [301, 380] on select "Select Single Married De Facto / Partner" at bounding box center [365, 390] width 129 height 20
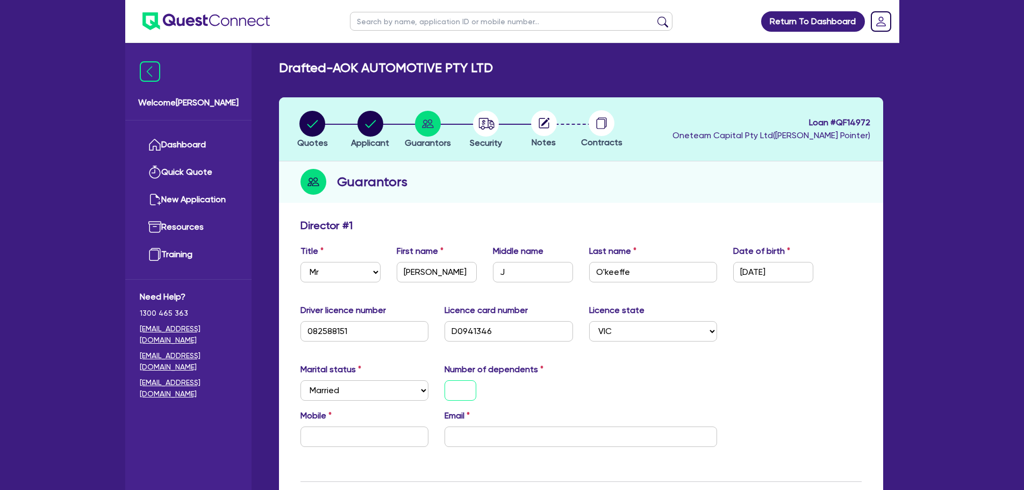
click at [459, 392] on input "text" at bounding box center [461, 390] width 32 height 20
click at [376, 432] on input "text" at bounding box center [365, 436] width 129 height 20
click at [469, 425] on div "Email" at bounding box center [581, 428] width 289 height 38
click at [470, 433] on input "email" at bounding box center [581, 436] width 273 height 20
paste input "[EMAIL_ADDRESS][DOMAIN_NAME]"
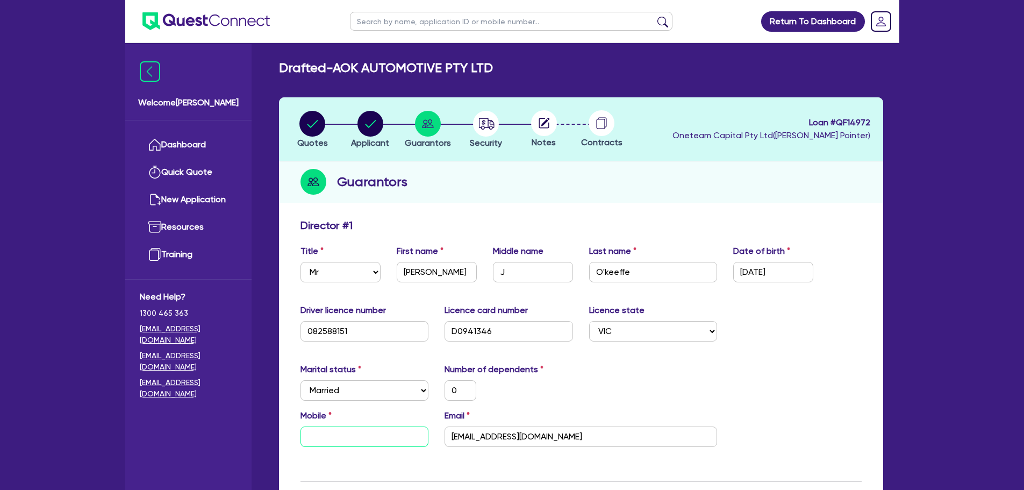
click at [391, 433] on input "text" at bounding box center [365, 436] width 129 height 20
paste input "438 601 337"
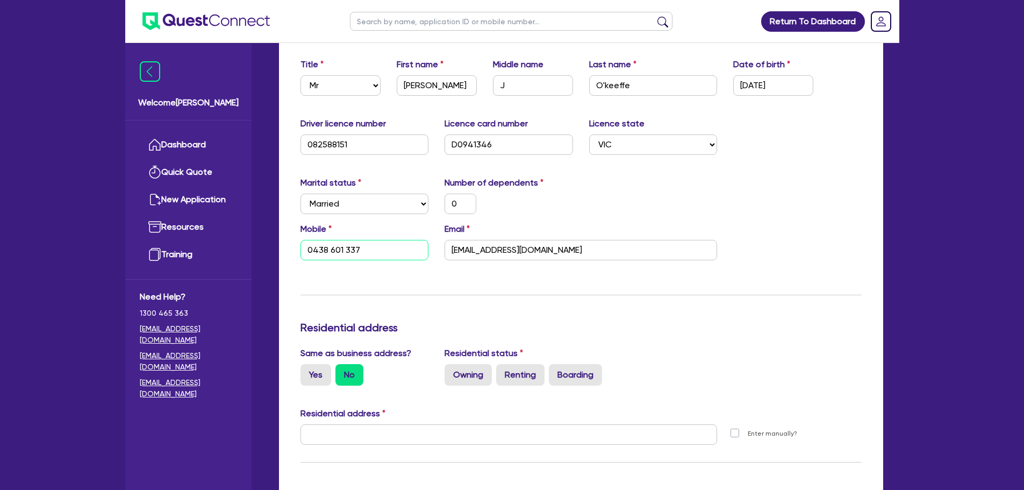
scroll to position [215, 0]
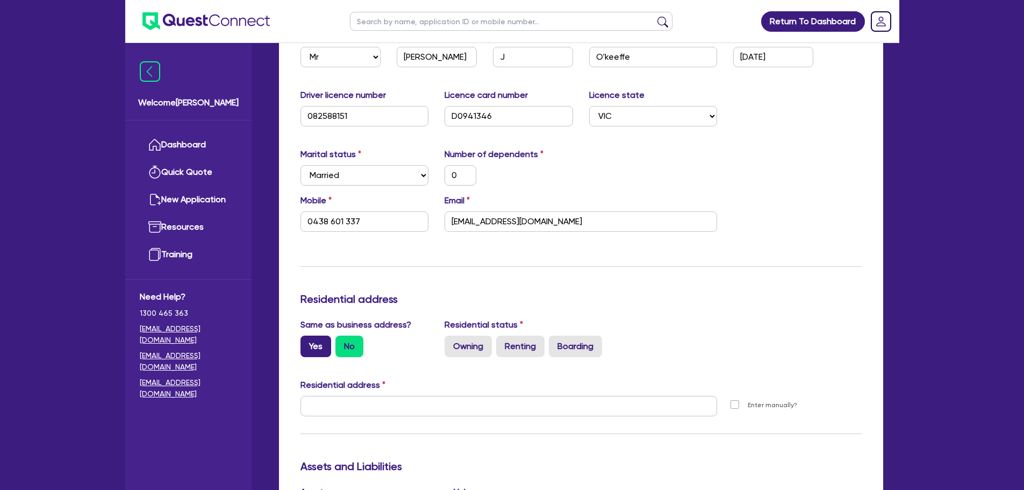
click at [326, 345] on label "Yes" at bounding box center [316, 347] width 31 height 22
click at [308, 343] on input "Yes" at bounding box center [304, 339] width 7 height 7
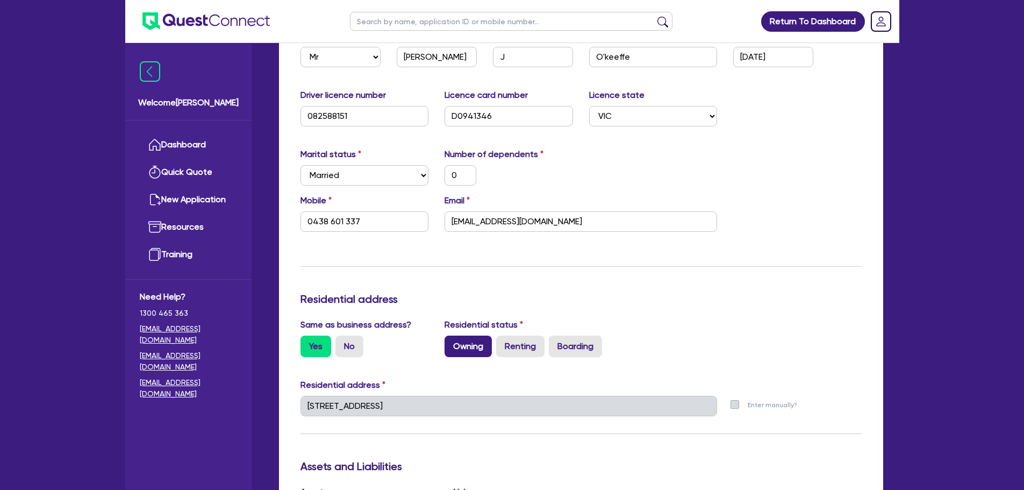
click at [462, 343] on label "Owning" at bounding box center [468, 347] width 47 height 22
click at [452, 343] on input "Owning" at bounding box center [448, 339] width 7 height 7
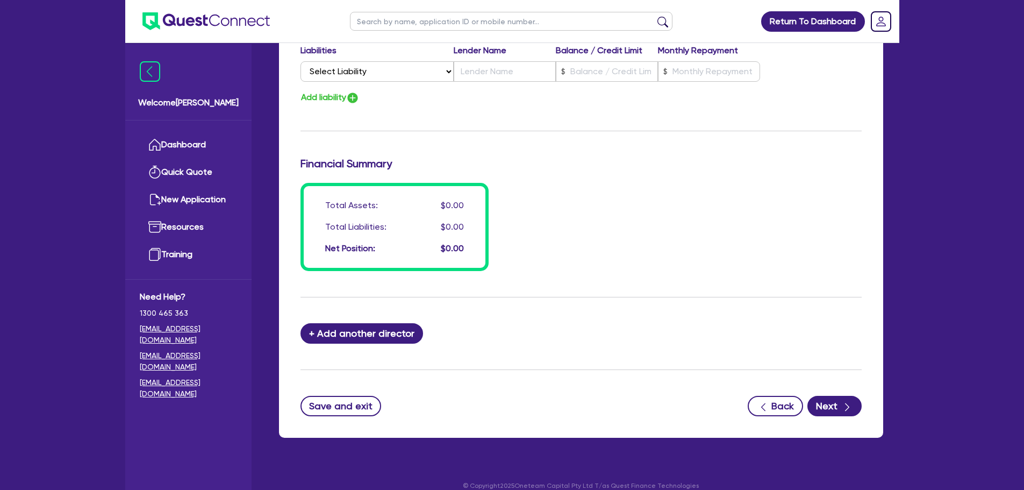
scroll to position [757, 0]
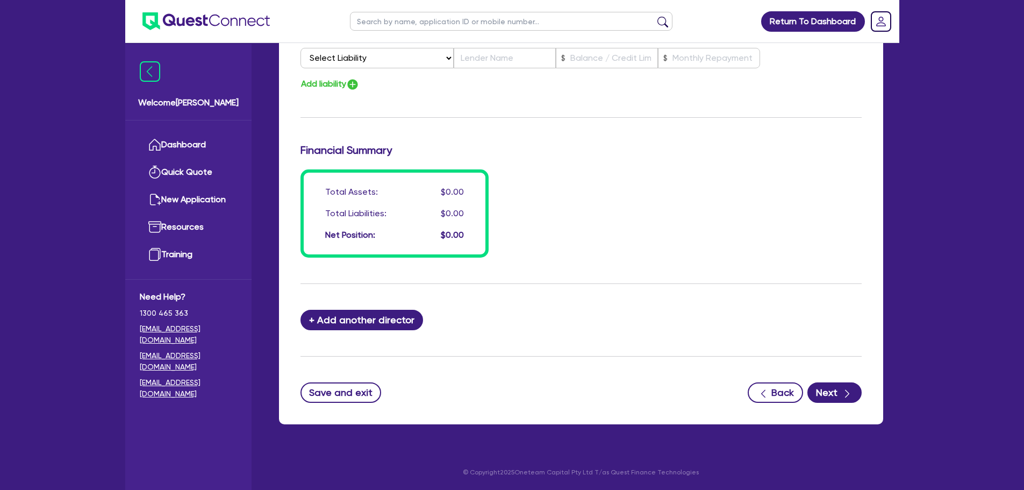
click at [867, 398] on div "Save and exit Back Next" at bounding box center [582, 392] width 578 height 20
click at [840, 396] on button "Next" at bounding box center [835, 392] width 54 height 20
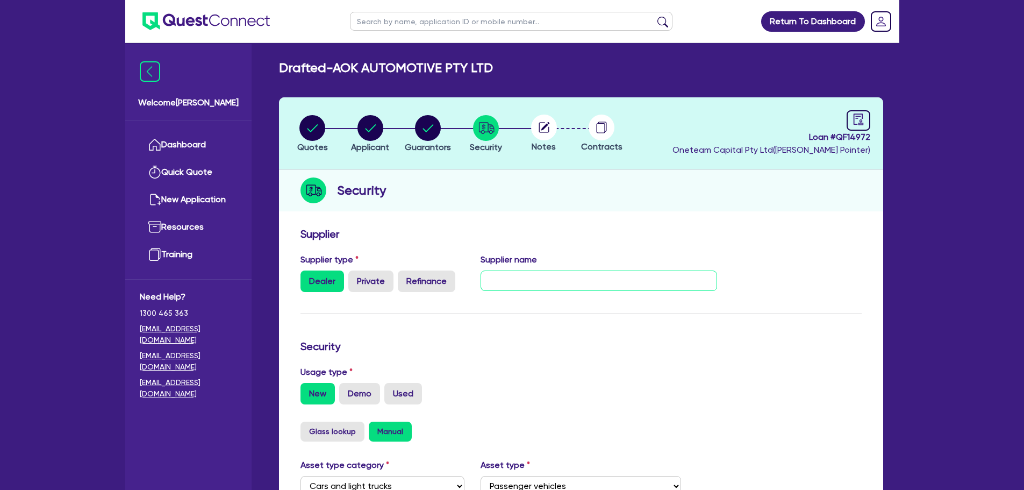
click at [514, 278] on input "text" at bounding box center [599, 280] width 237 height 20
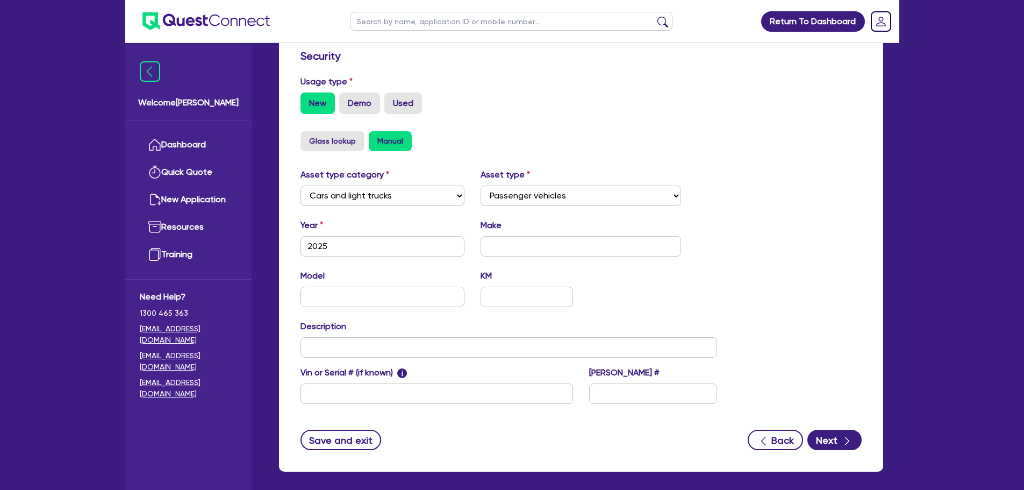
scroll to position [323, 0]
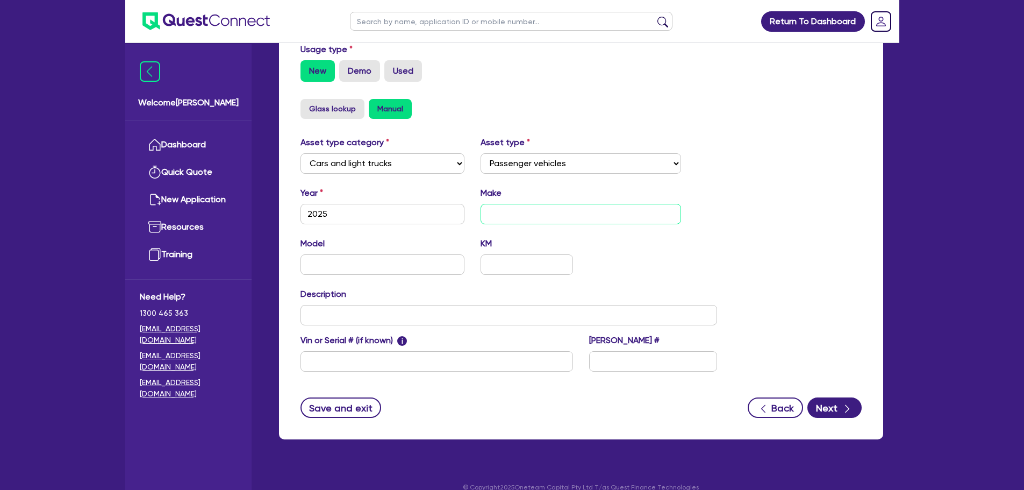
click at [490, 217] on input "text" at bounding box center [581, 214] width 201 height 20
click at [820, 401] on button "Next" at bounding box center [835, 407] width 54 height 20
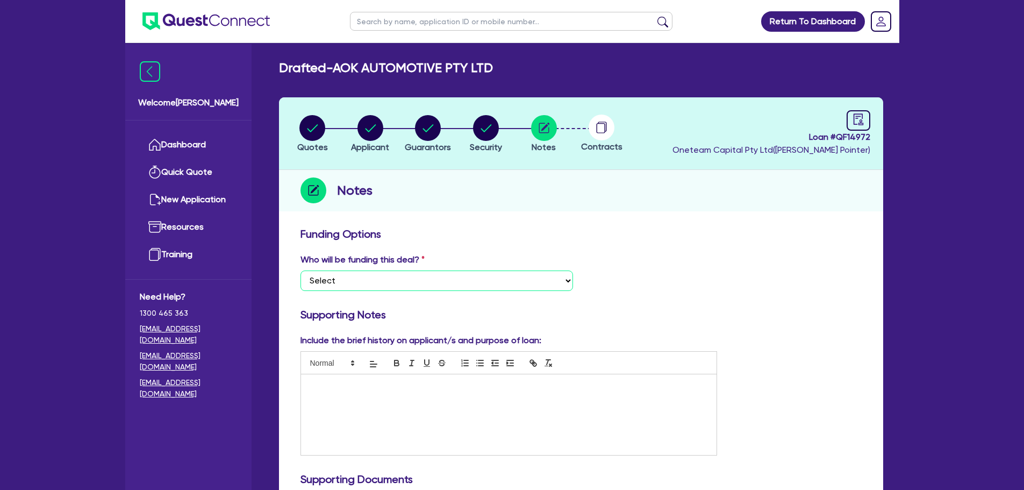
click at [356, 277] on select "Select I want Quest to fund 100% I will fund 100% I will co-fund with Quest Oth…" at bounding box center [437, 280] width 273 height 20
click at [301, 270] on select "Select I want Quest to fund 100% I will fund 100% I will co-fund with Quest Oth…" at bounding box center [437, 280] width 273 height 20
click at [318, 387] on p at bounding box center [509, 386] width 400 height 10
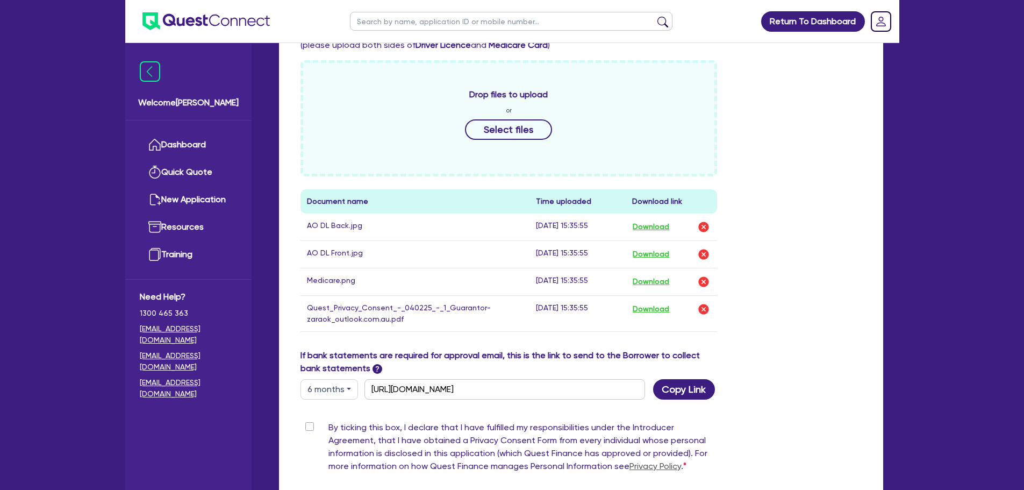
scroll to position [538, 0]
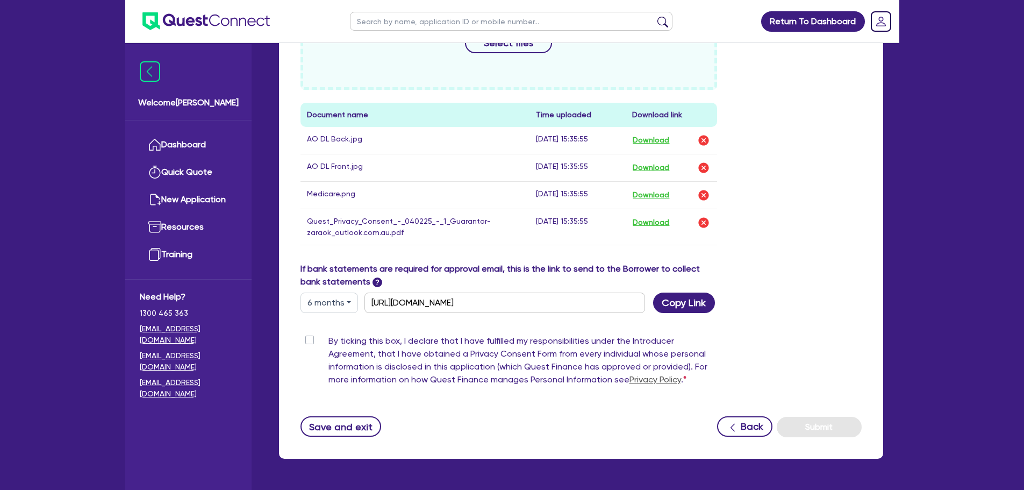
click at [329, 340] on label "By ticking this box, I declare that I have fulfilled my responsibilities under …" at bounding box center [523, 362] width 389 height 56
click at [307, 340] on input "By ticking this box, I declare that I have fulfilled my responsibilities under …" at bounding box center [305, 339] width 9 height 10
click at [805, 433] on button "Submit" at bounding box center [819, 427] width 85 height 20
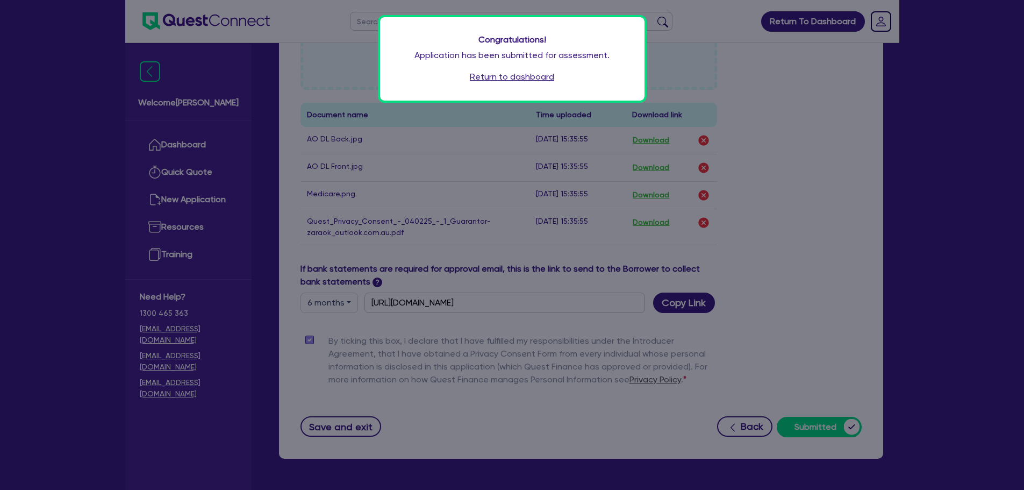
click at [526, 73] on link "Return to dashboard" at bounding box center [512, 76] width 84 height 13
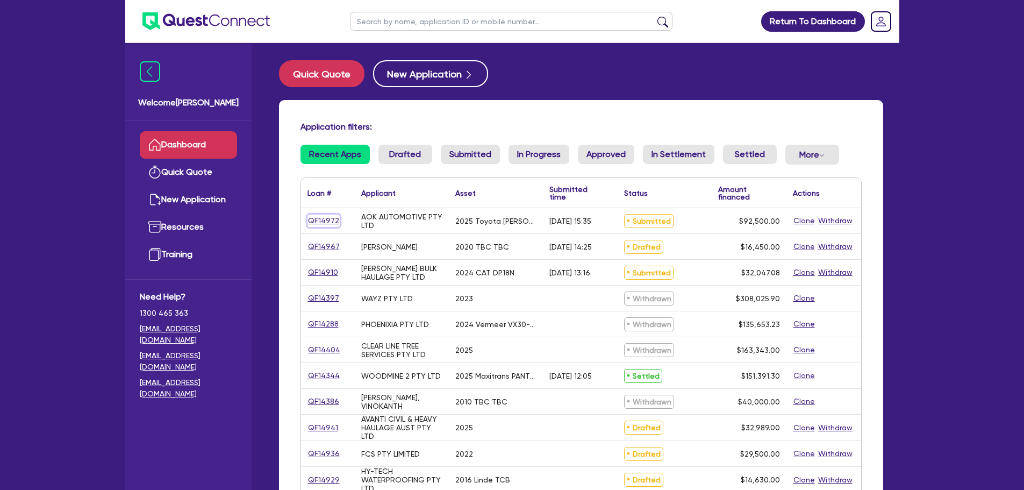
click at [322, 217] on link "QF14972" at bounding box center [324, 221] width 32 height 12
select select "CARS_AND_LIGHT_TRUCKS"
select select "PASSENGER_VEHICLES"
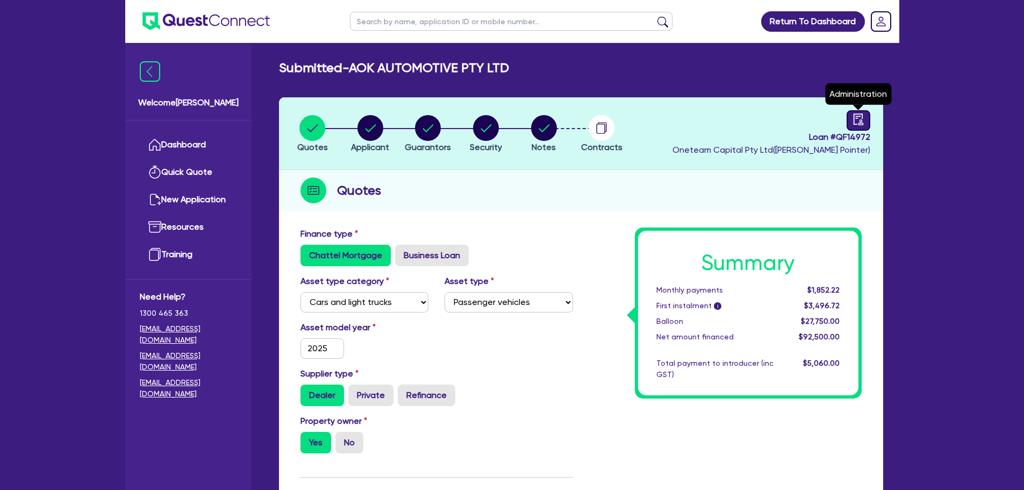
click at [868, 123] on link at bounding box center [859, 120] width 24 height 20
select select "SUBMITTED_NEW"
select select "Other"
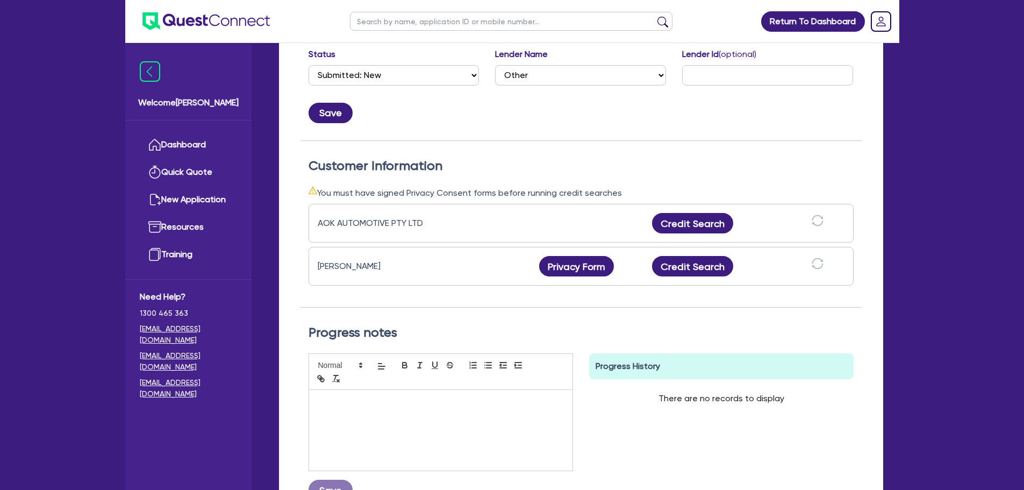
scroll to position [215, 0]
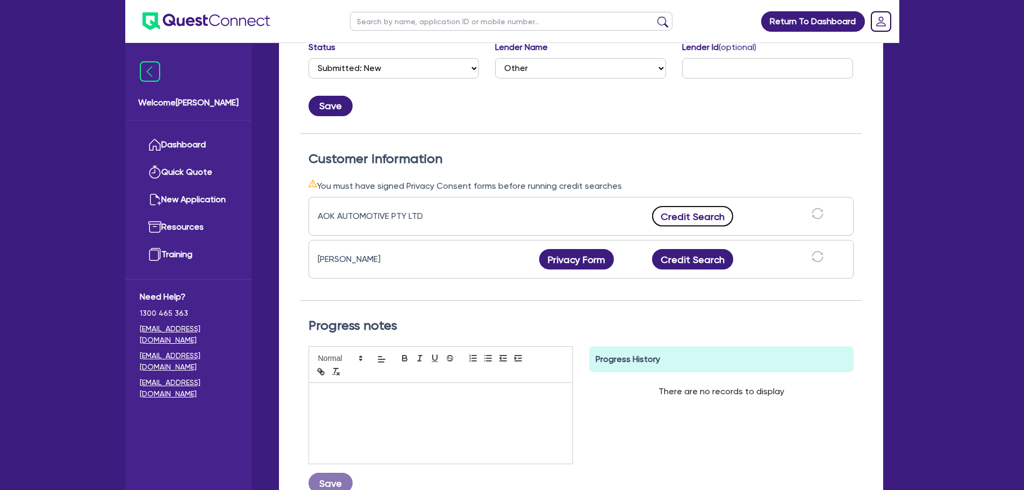
click at [688, 216] on button "Credit Search" at bounding box center [693, 216] width 82 height 20
click at [685, 266] on button "Credit Search" at bounding box center [693, 259] width 82 height 20
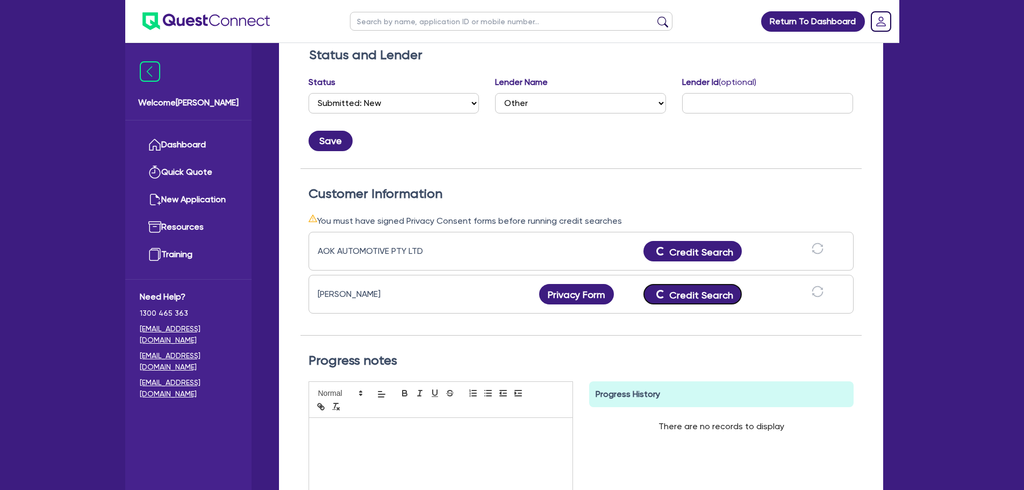
scroll to position [161, 0]
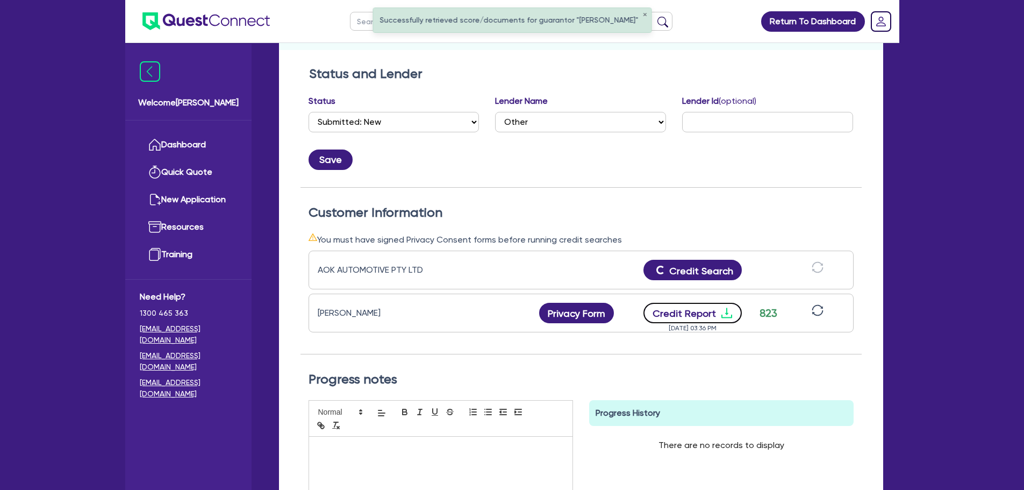
click at [688, 311] on button "Credit Report" at bounding box center [693, 313] width 98 height 20
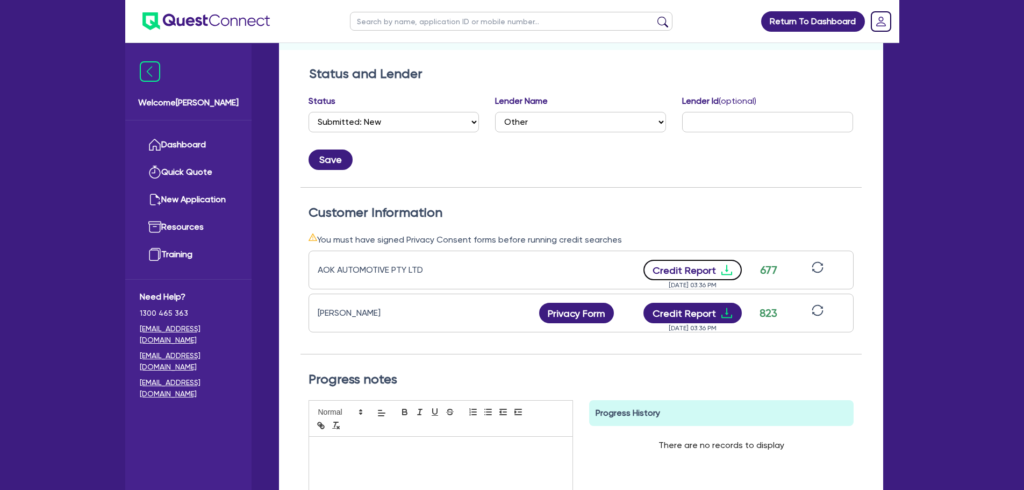
click at [713, 265] on button "Credit Report" at bounding box center [693, 270] width 98 height 20
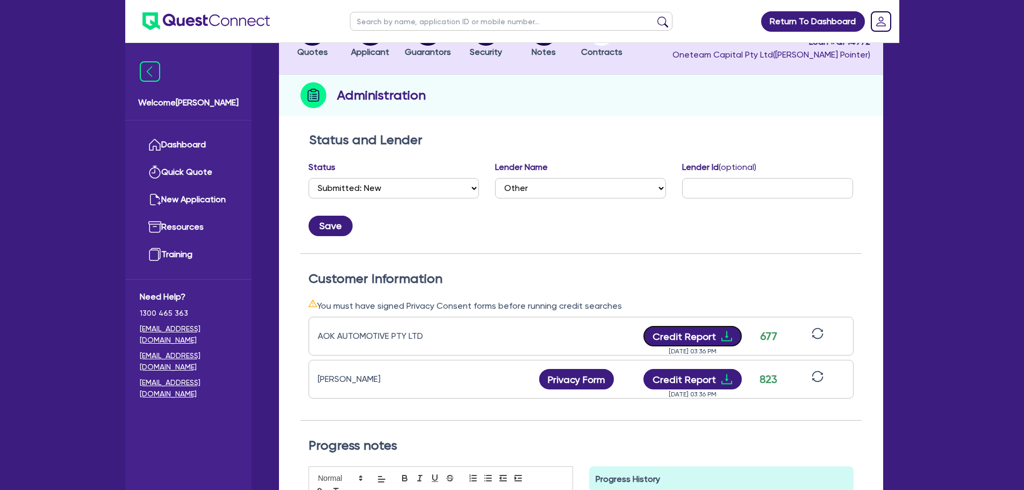
scroll to position [0, 0]
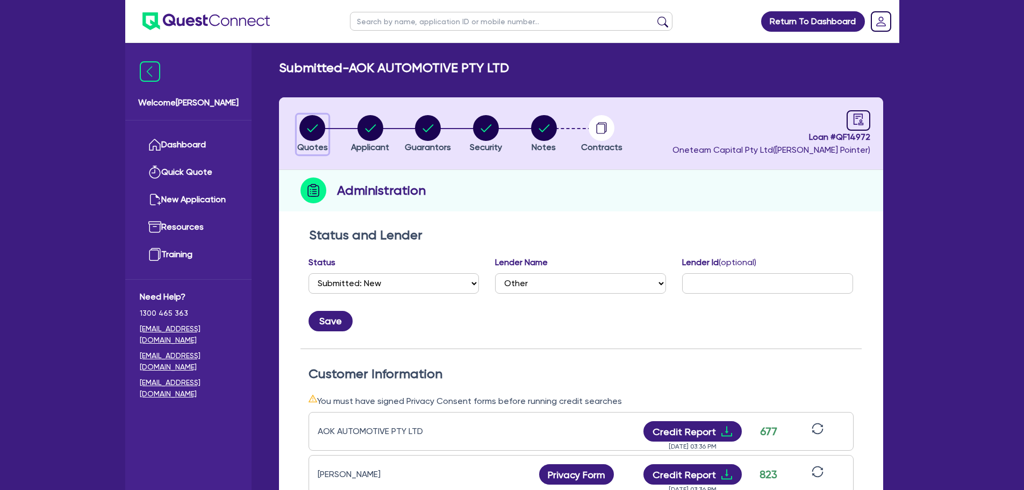
click at [312, 130] on icon "button" at bounding box center [313, 128] width 11 height 8
select select "CARS_AND_LIGHT_TRUCKS"
select select "PASSENGER_VEHICLES"
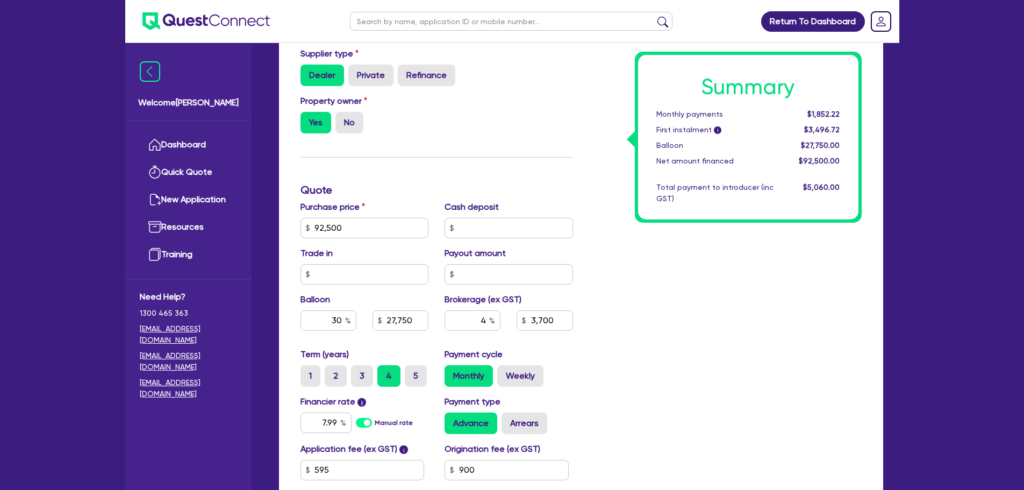
scroll to position [323, 0]
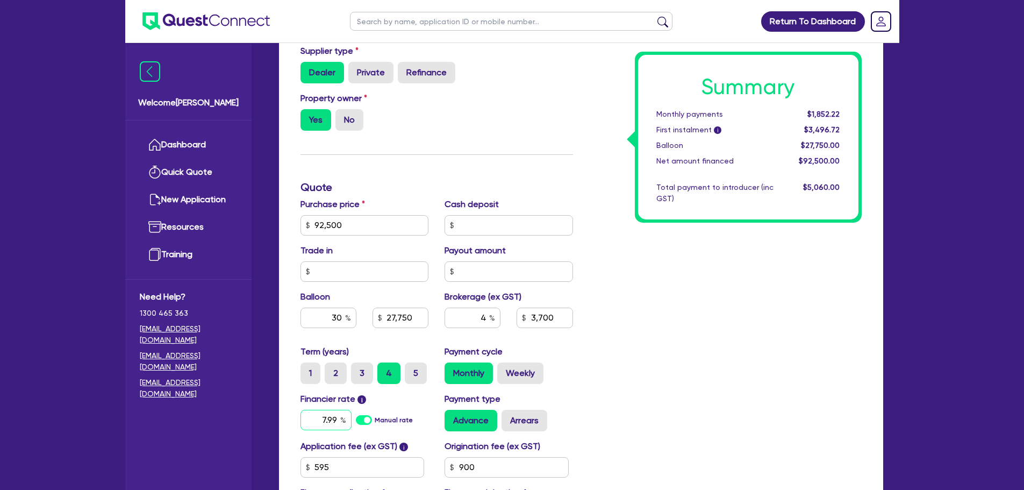
click at [331, 422] on input "7.99" at bounding box center [326, 420] width 51 height 20
type input "7.49"
click at [591, 359] on div "Summary Monthly payments $1,852.22 First instalment i $3,496.72 Balloon $27,750…" at bounding box center [725, 219] width 289 height 629
type input "92,500"
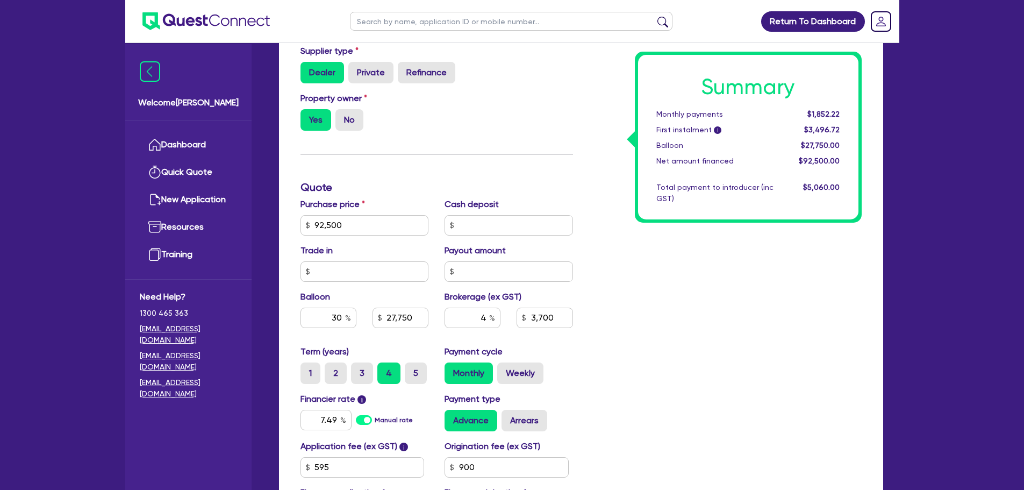
type input "27,750"
type input "3,700"
type input "92,500"
type input "27,750"
type input "3,700"
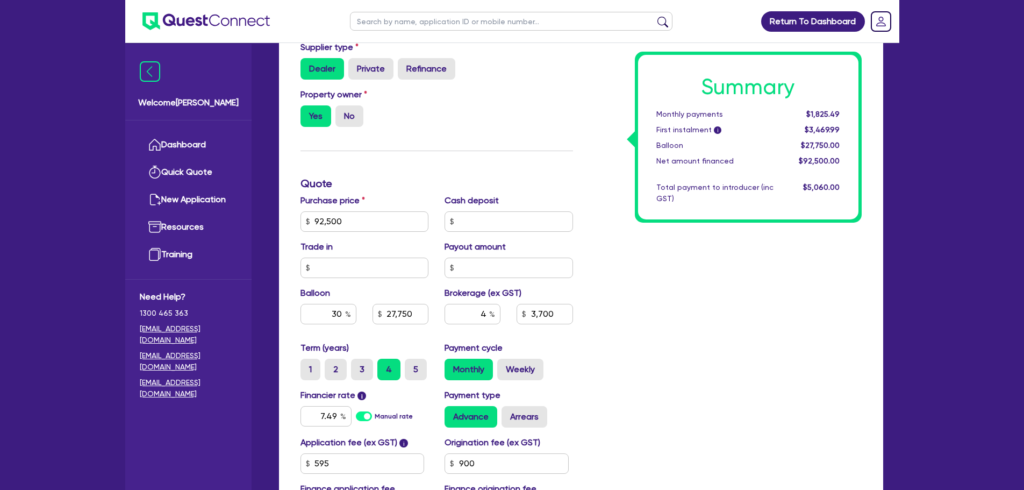
scroll to position [376, 0]
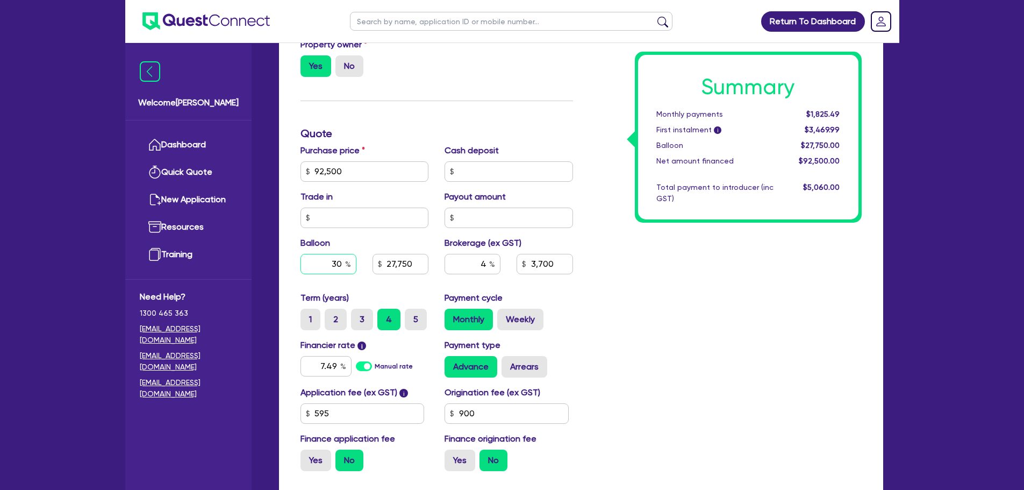
click at [333, 260] on input "30" at bounding box center [329, 264] width 56 height 20
type input "40"
type input "92,500"
type input "27,750"
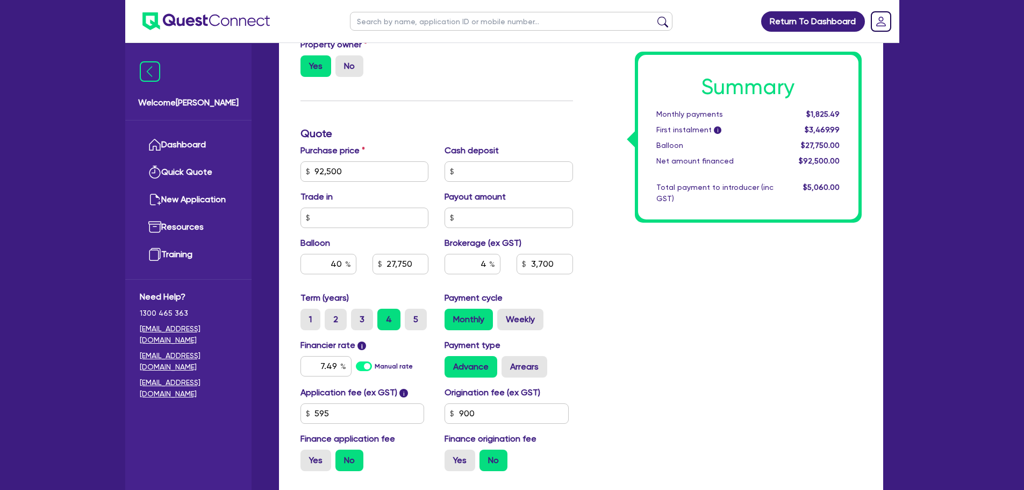
type input "3,700"
click at [582, 301] on div "Summary Monthly payments Calculating... First instalment i Calculating... Ballo…" at bounding box center [725, 165] width 289 height 629
type input "92,500"
type input "37,000"
type input "3,700"
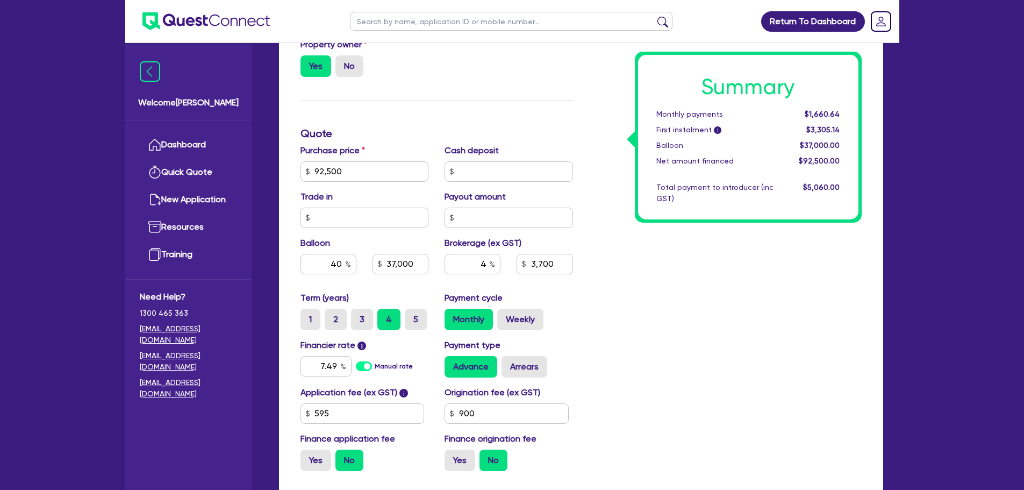
click at [560, 313] on div "Monthly Weekly" at bounding box center [509, 320] width 129 height 22
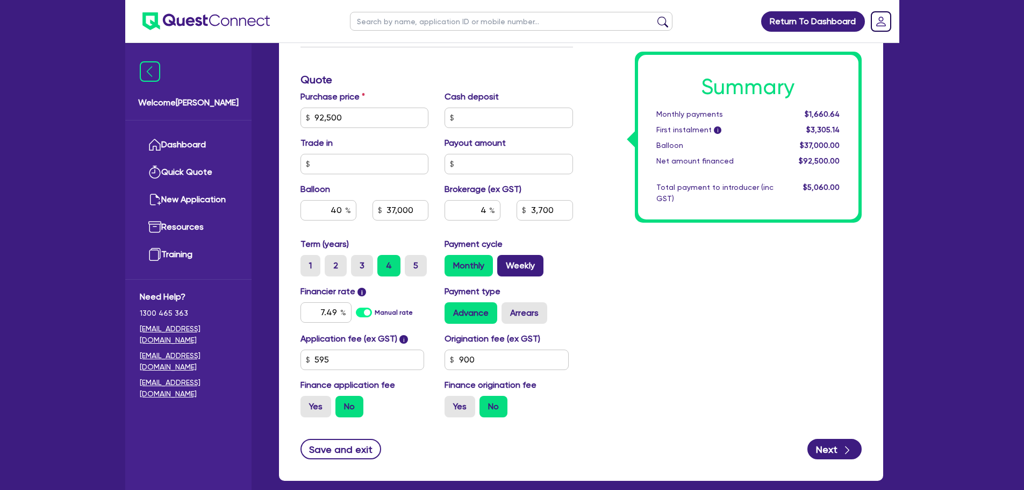
click at [515, 265] on label "Weekly" at bounding box center [520, 266] width 46 height 22
click at [504, 262] on input "Weekly" at bounding box center [500, 258] width 7 height 7
radio input "true"
type input "92,500"
type input "37,000"
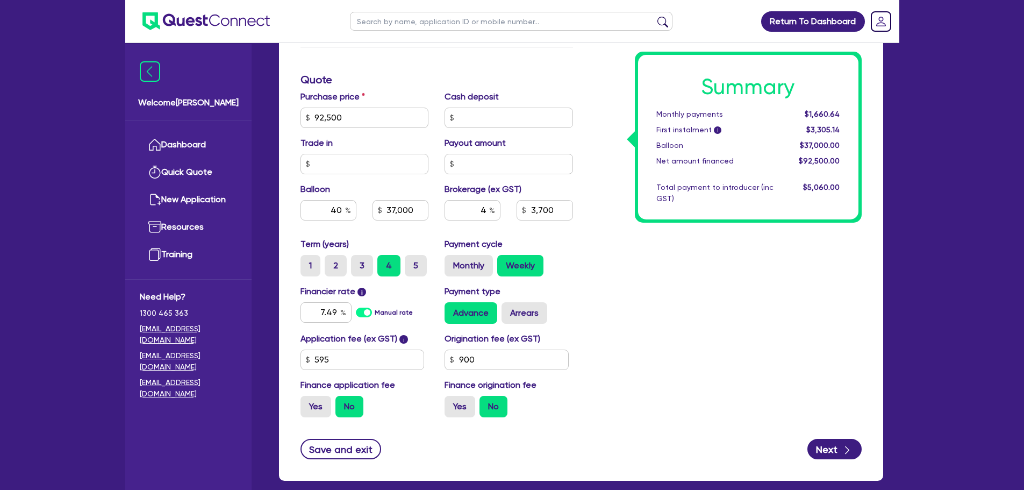
type input "3,700"
type input "92,500"
type input "37,000"
type input "3,700"
click at [479, 268] on label "Monthly" at bounding box center [469, 266] width 48 height 22
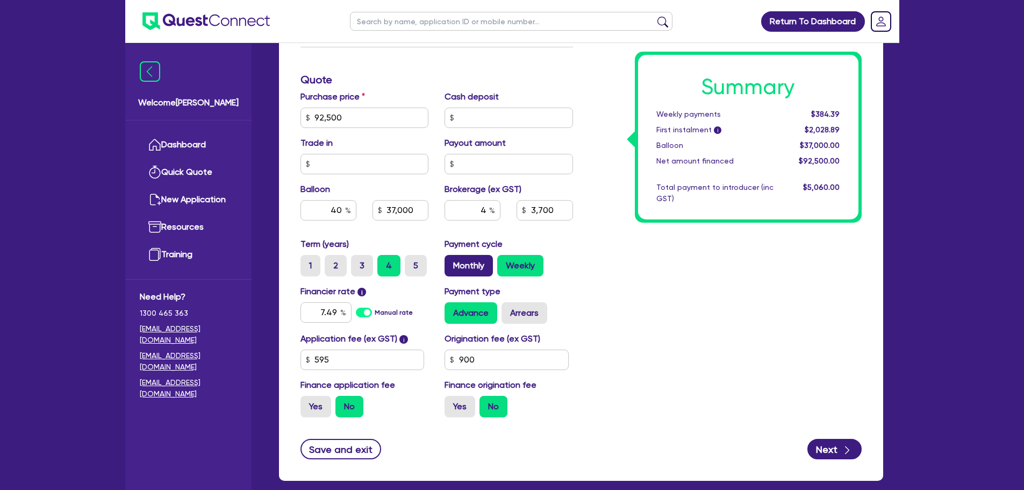
click at [452, 262] on input "Monthly" at bounding box center [448, 258] width 7 height 7
radio input "true"
type input "92,500"
type input "37,000"
type input "3,700"
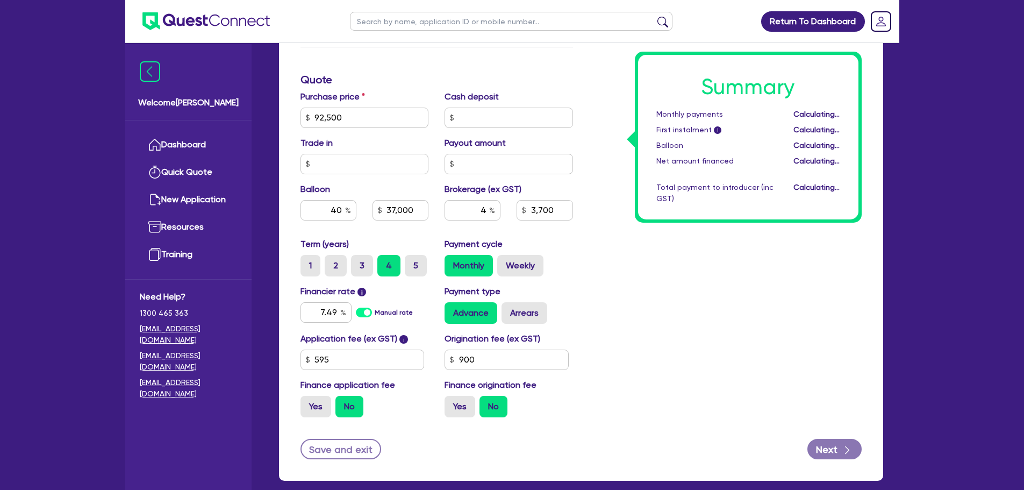
type input "92,500"
type input "37,000"
type input "3,700"
click at [339, 211] on input "40" at bounding box center [329, 210] width 56 height 20
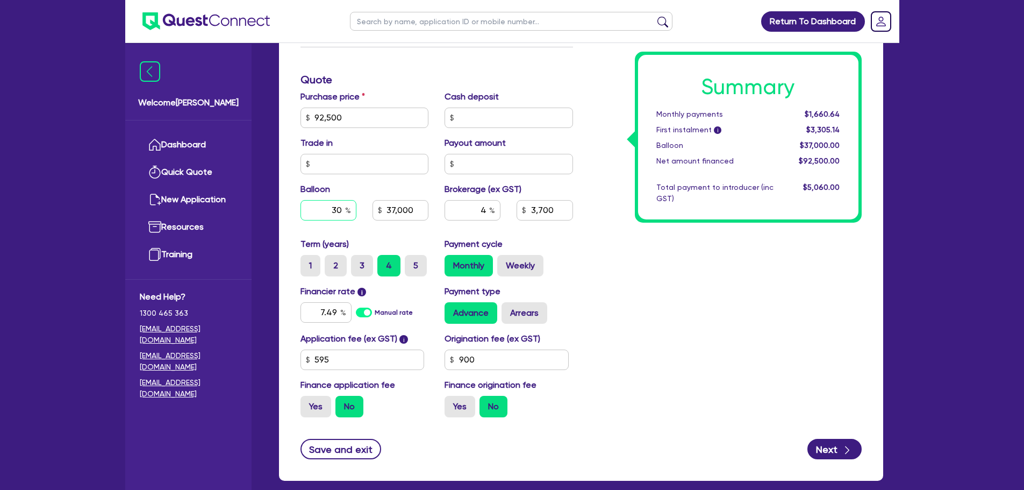
type input "30"
type input "92,500"
type input "37,000"
type input "3,700"
click at [650, 304] on div "Summary Monthly payments $1,660.64 First instalment i $3,305.14 Balloon $37,000…" at bounding box center [725, 111] width 289 height 629
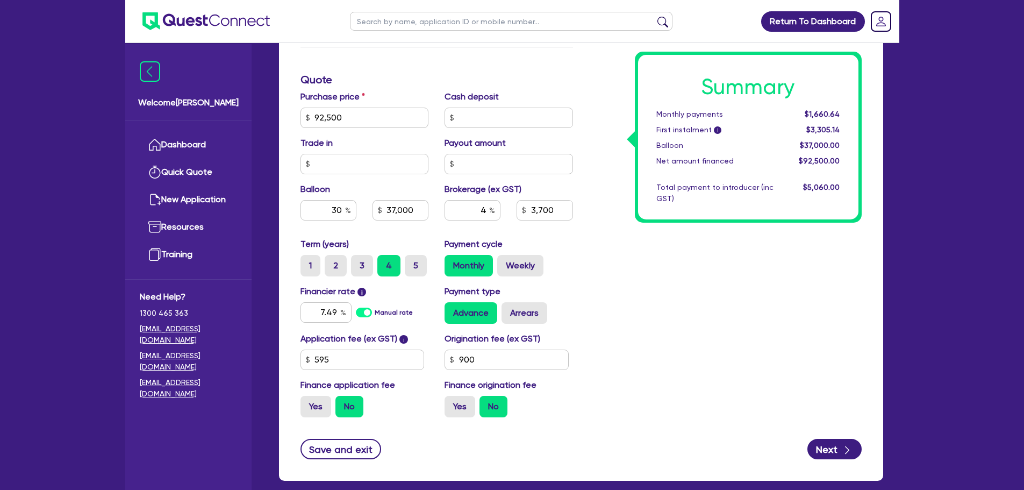
type input "92,500"
type input "27,750"
type input "3,700"
click at [417, 266] on label "5" at bounding box center [416, 266] width 22 height 22
click at [412, 262] on input "5" at bounding box center [408, 258] width 7 height 7
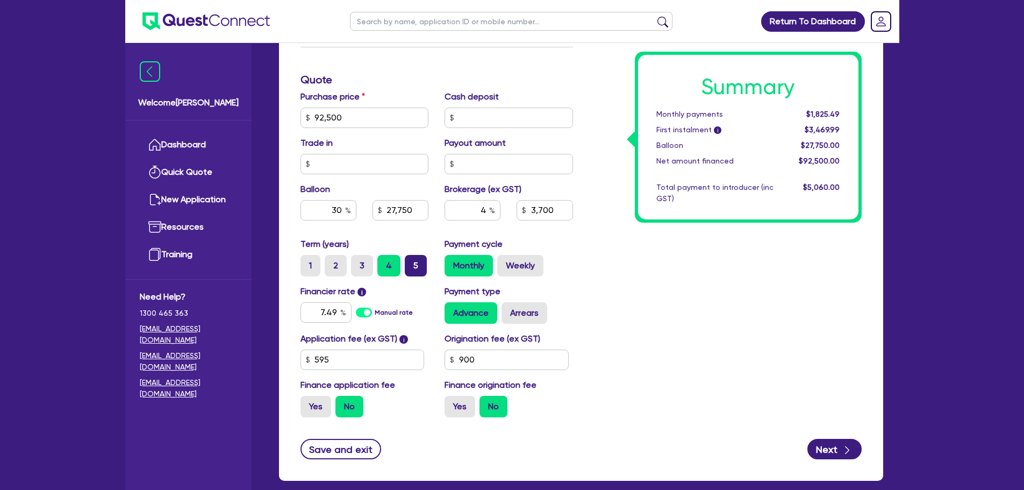
radio input "true"
type input "92,500"
type input "27,750"
type input "3,700"
type input "92,500"
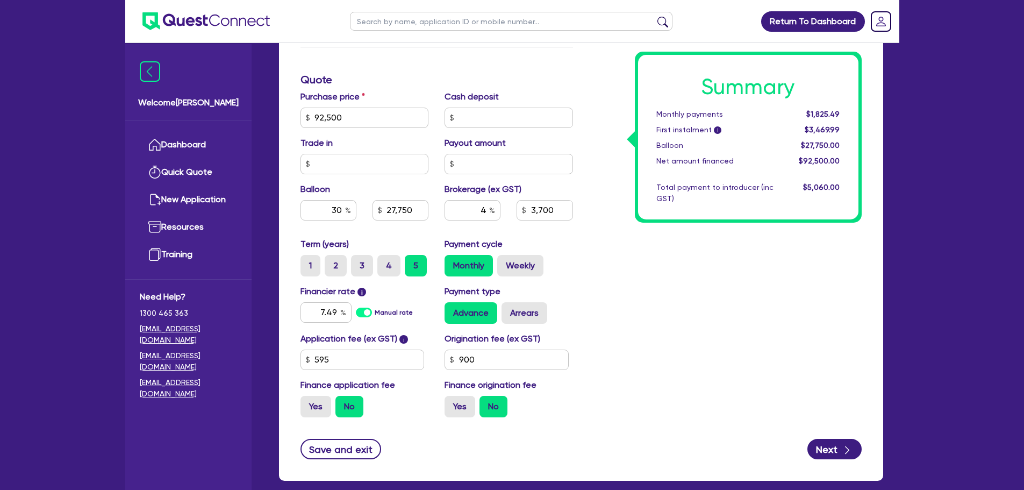
type input "27,750"
type input "3,700"
click at [752, 305] on div "Summary Monthly payments $1,542.27 First instalment i $3,186.77 Balloon $27,750…" at bounding box center [725, 111] width 289 height 629
click at [513, 260] on label "Weekly" at bounding box center [520, 266] width 46 height 22
click at [504, 260] on input "Weekly" at bounding box center [500, 258] width 7 height 7
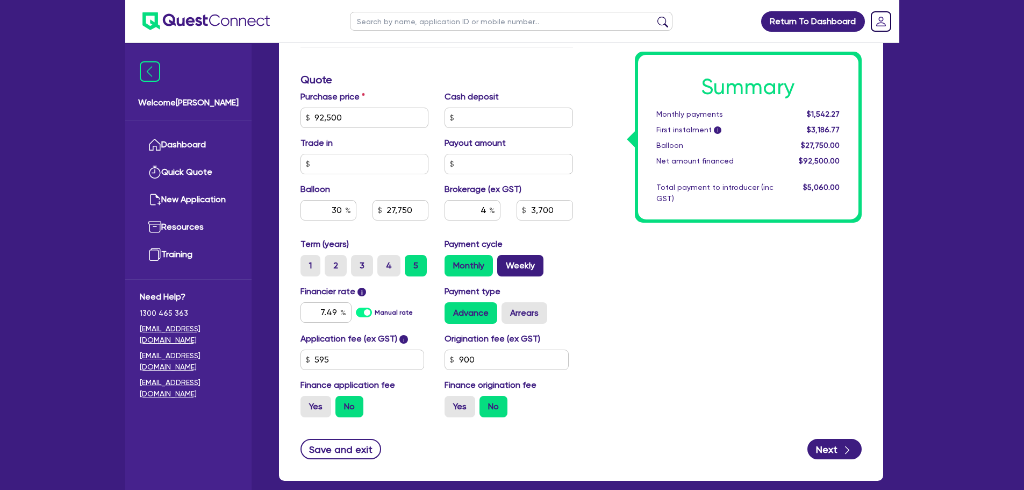
radio input "true"
type input "92,500"
type input "27,750"
type input "3,700"
type input "92,500"
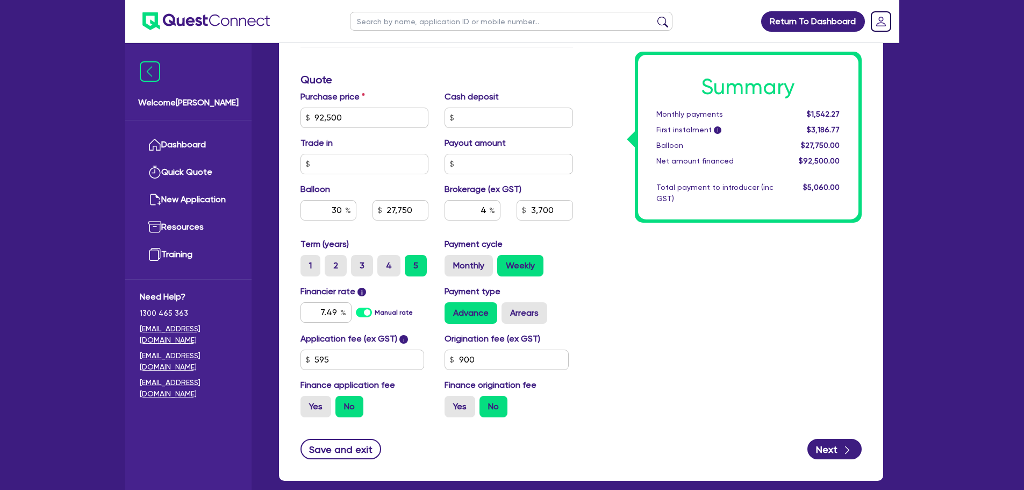
type input "27,750"
type input "3,700"
click at [480, 257] on label "Monthly" at bounding box center [469, 266] width 48 height 22
click at [452, 257] on input "Monthly" at bounding box center [448, 258] width 7 height 7
radio input "true"
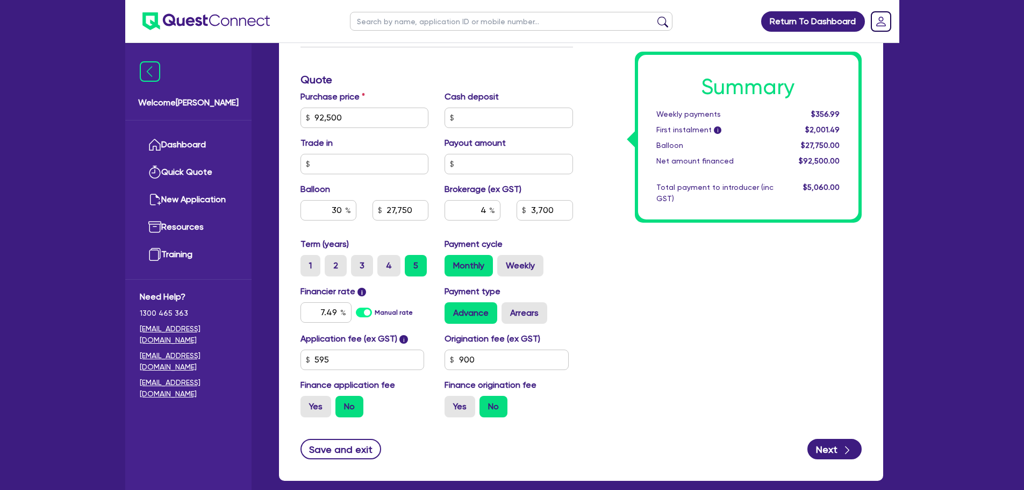
type input "92,500"
type input "27,750"
type input "3,700"
type input "92,500"
type input "27,750"
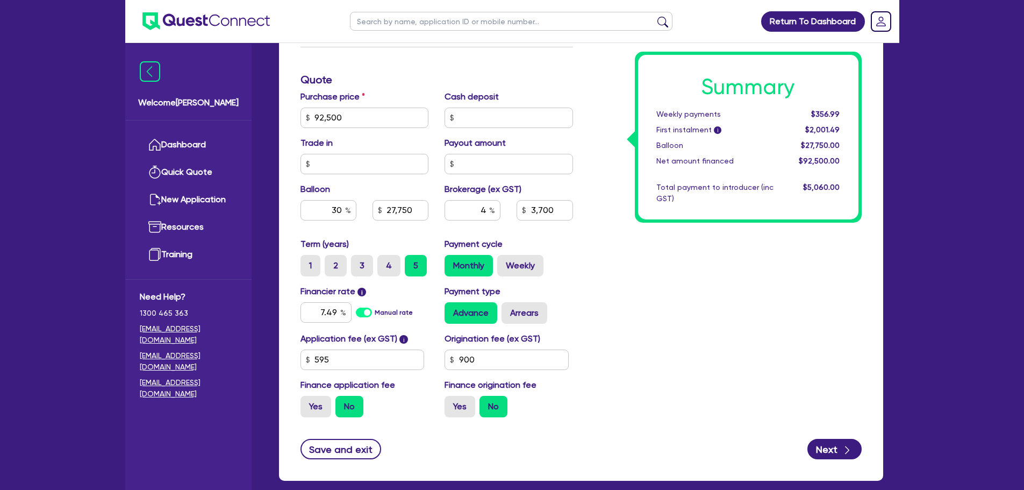
type input "3,700"
click at [395, 269] on label "4" at bounding box center [389, 266] width 23 height 22
click at [385, 262] on input "4" at bounding box center [381, 258] width 7 height 7
radio input "true"
type input "92,500"
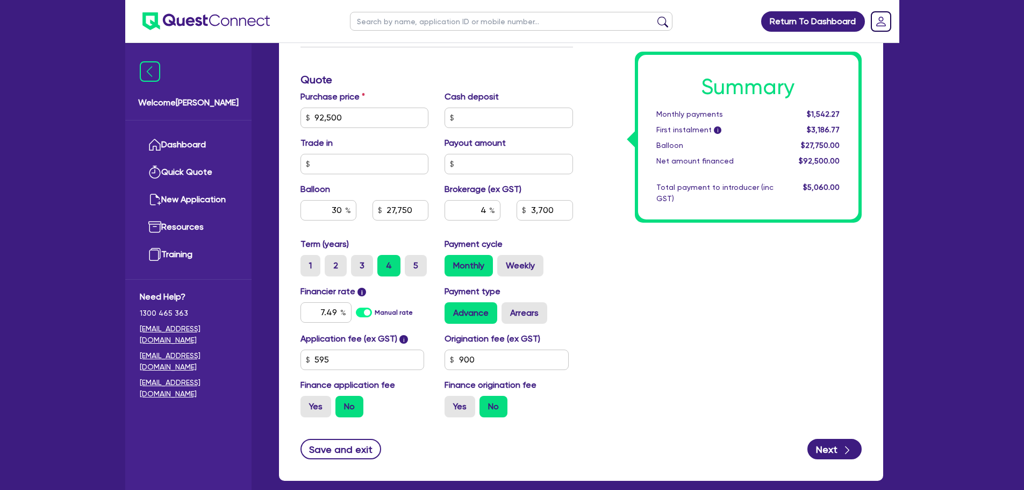
type input "27,750"
type input "3,700"
type input "92,500"
type input "27,750"
type input "3,700"
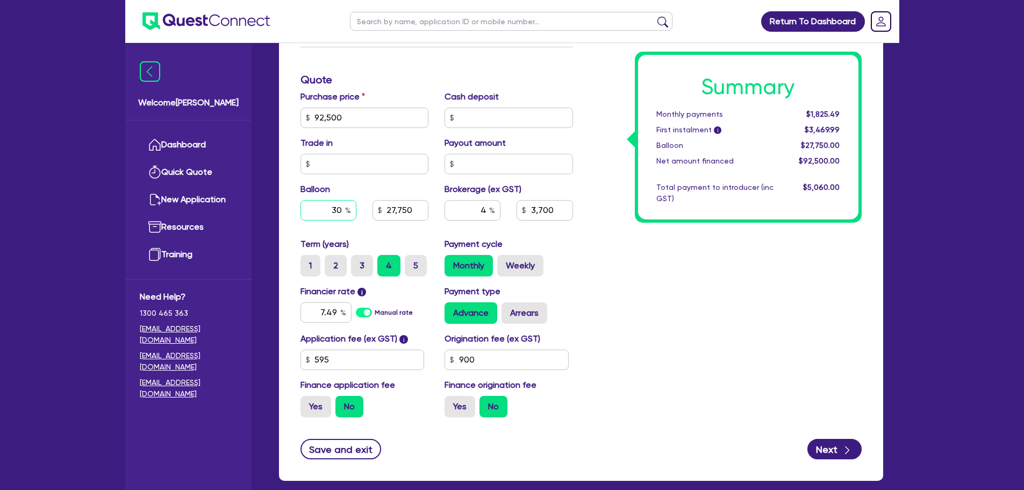
click at [340, 217] on input "30" at bounding box center [329, 210] width 56 height 20
type input "4"
type input "40"
type input "92,500"
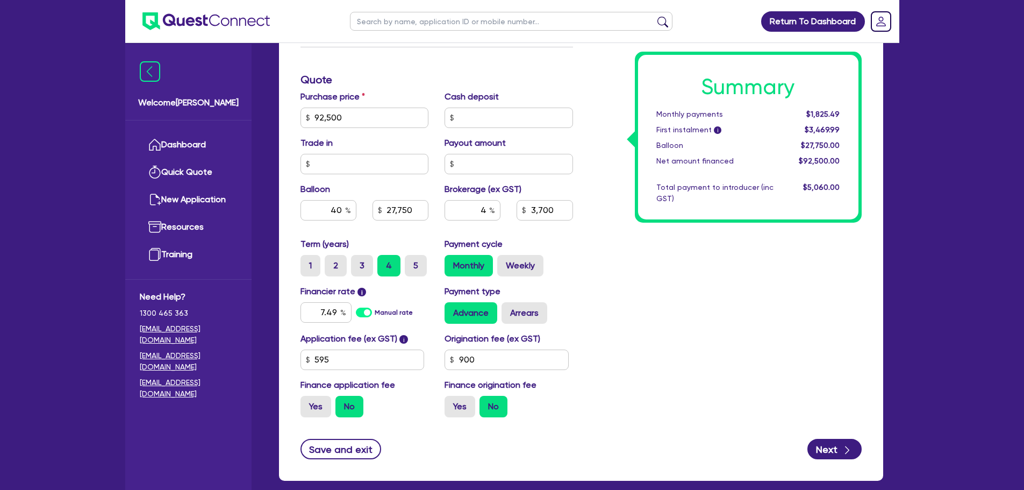
type input "27,750"
type input "3,700"
click at [643, 316] on div "Summary Monthly payments Calculating... First instalment i Calculating... Ballo…" at bounding box center [725, 111] width 289 height 629
type input "92,500"
type input "37,000"
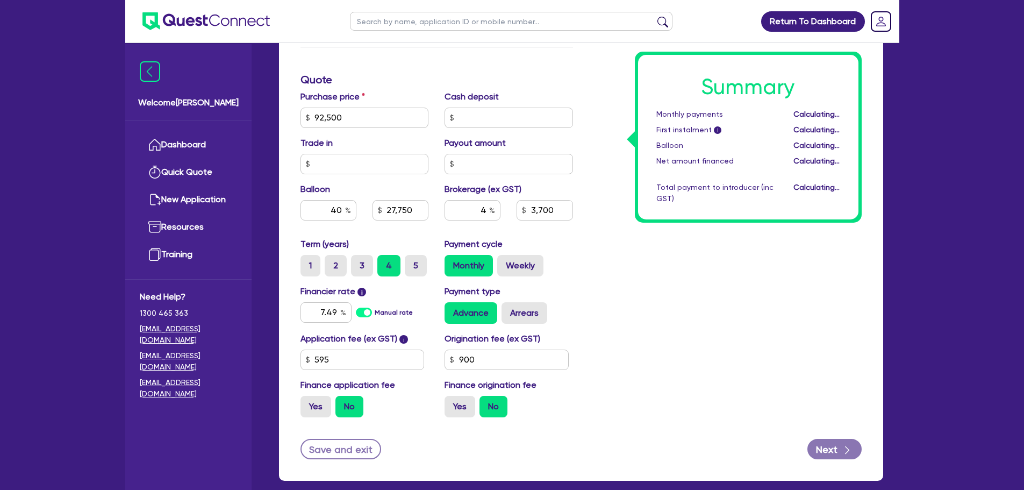
type input "3,700"
click at [833, 446] on button "Next" at bounding box center [835, 449] width 54 height 20
type input "92,500"
type input "37,000"
type input "3,700"
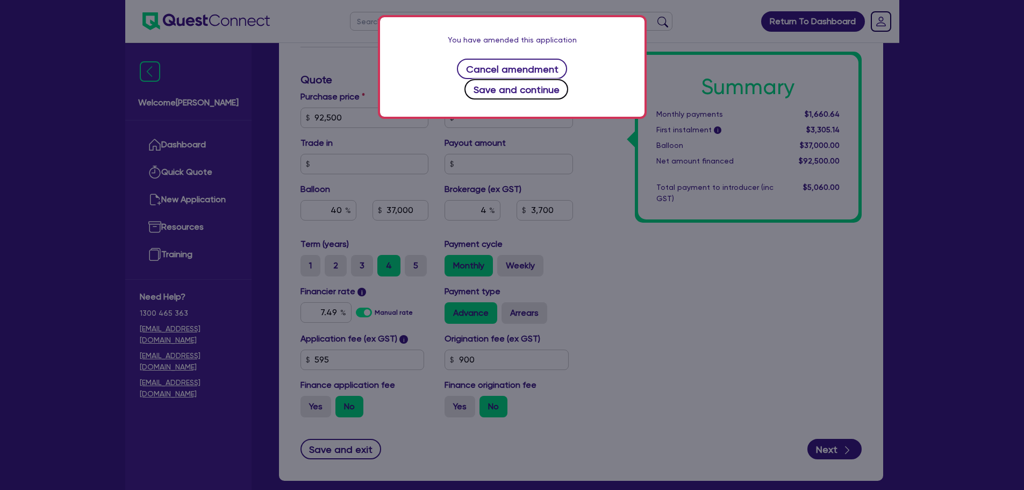
click at [568, 79] on button "Save and continue" at bounding box center [517, 89] width 104 height 20
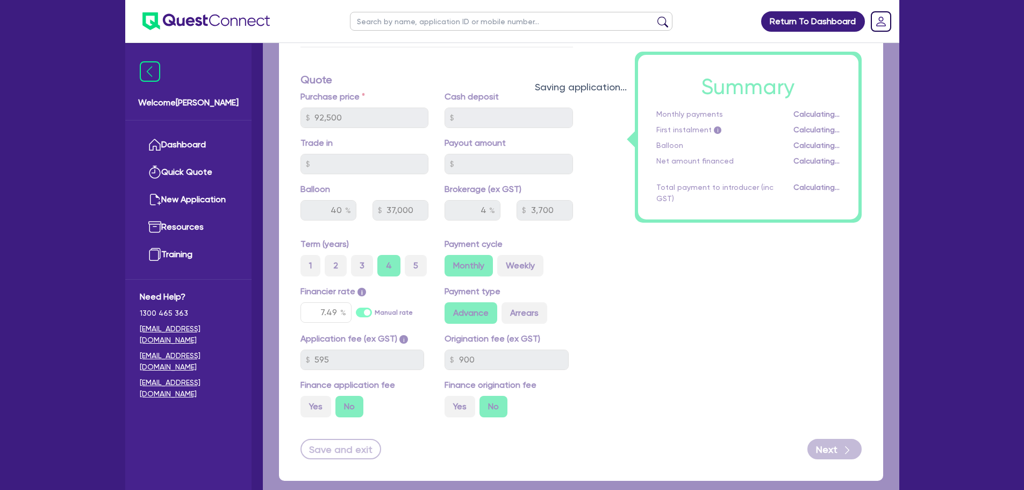
select select "COMPANY"
select select "BUILDING_CONSTRUCTION"
select select "TRADES_SERVICES_CONSUMERS"
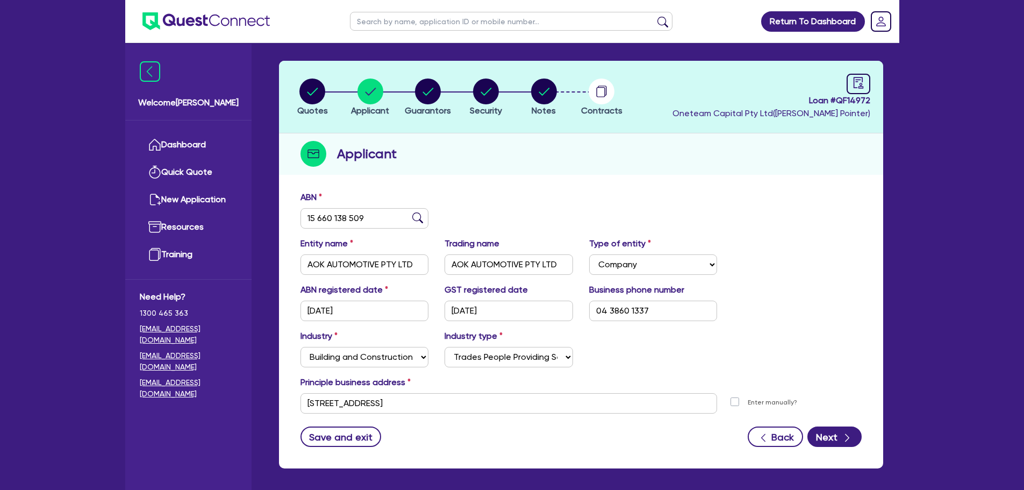
scroll to position [81, 0]
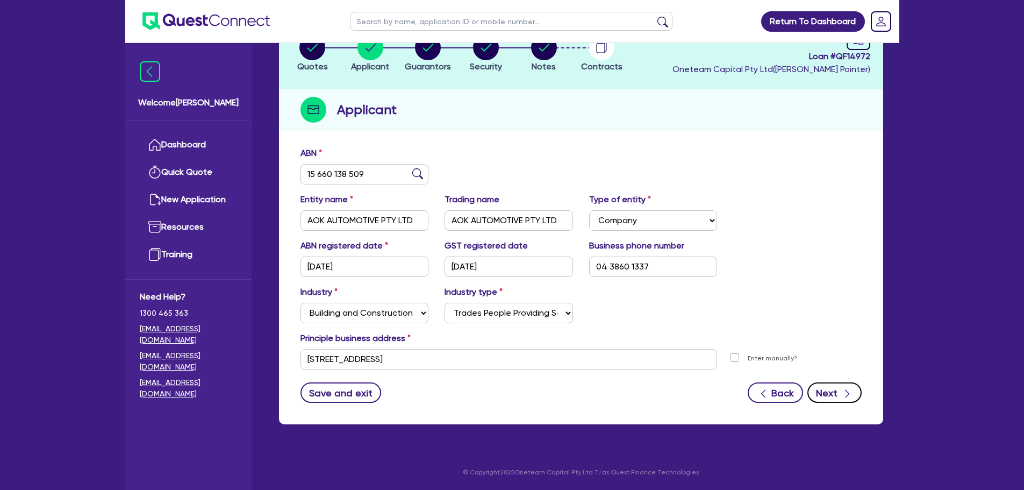
click at [839, 391] on button "Next" at bounding box center [835, 392] width 54 height 20
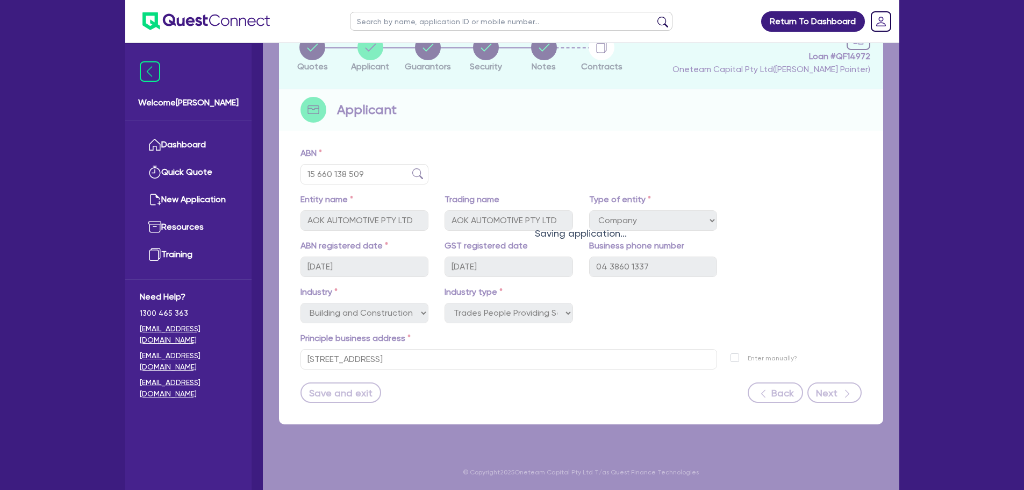
select select "MR"
select select "VIC"
select select "MARRIED"
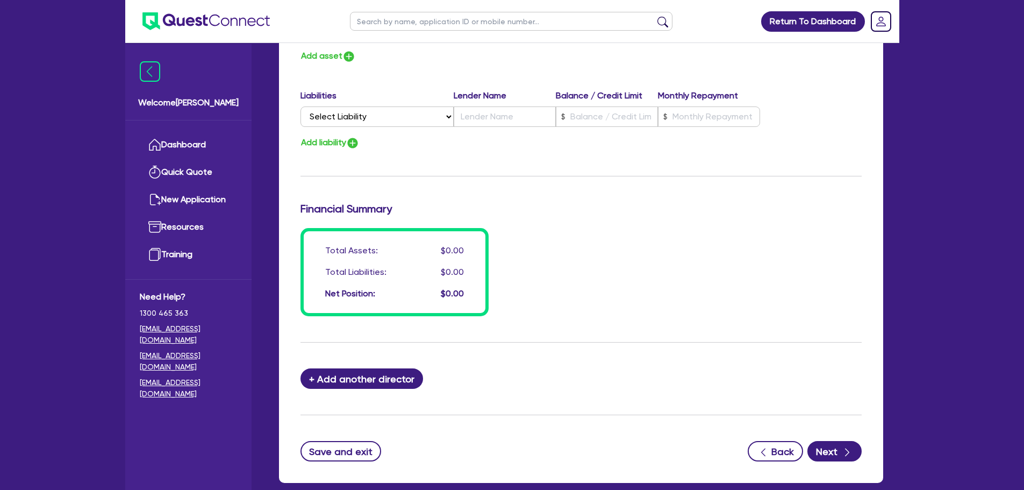
scroll to position [753, 0]
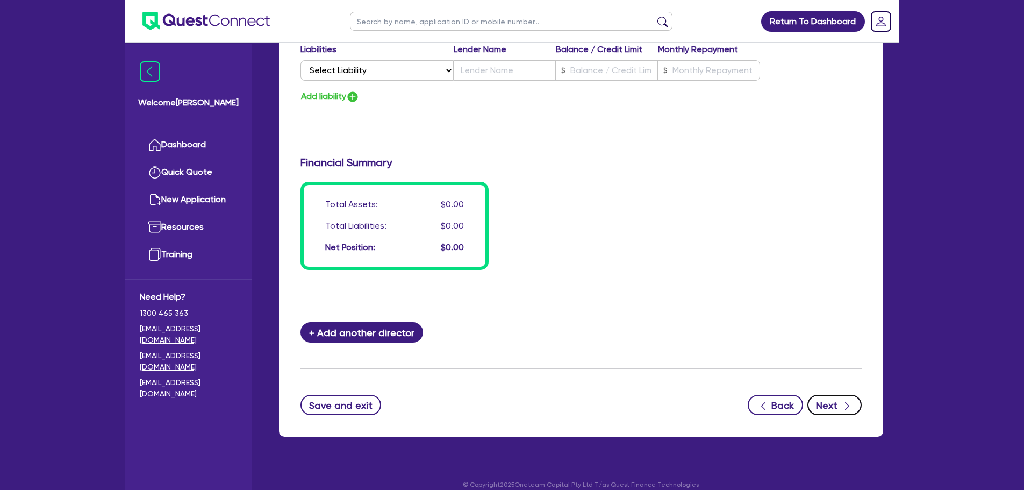
click at [839, 405] on button "Next" at bounding box center [835, 405] width 54 height 20
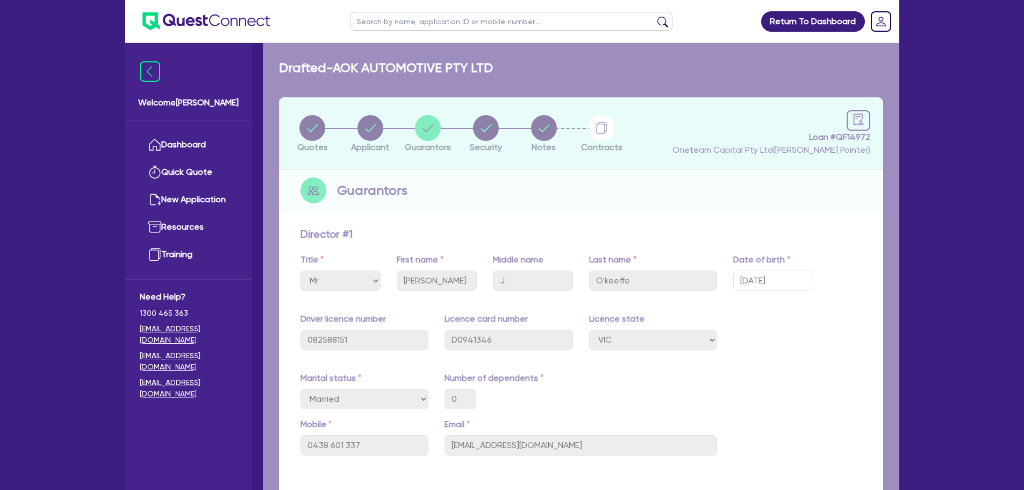
select select "CARS_AND_LIGHT_TRUCKS"
select select "PASSENGER_VEHICLES"
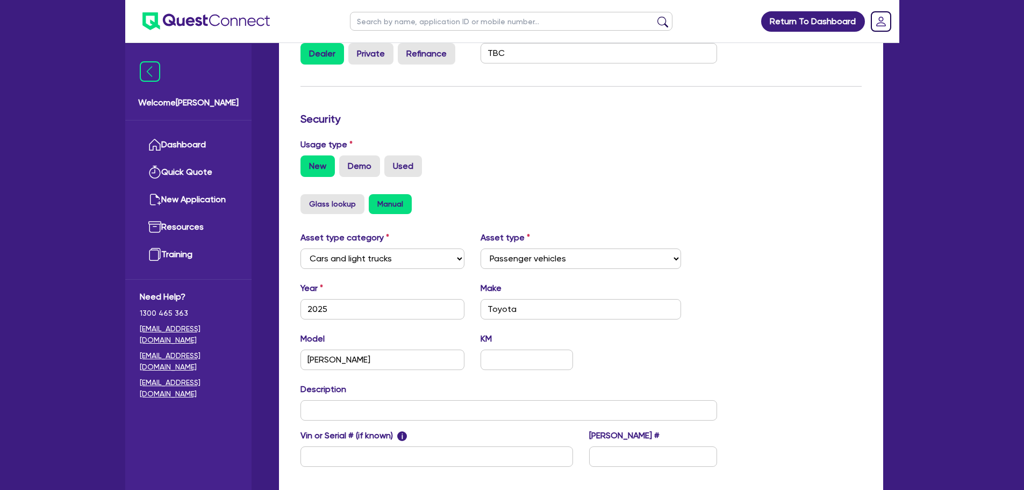
scroll to position [338, 0]
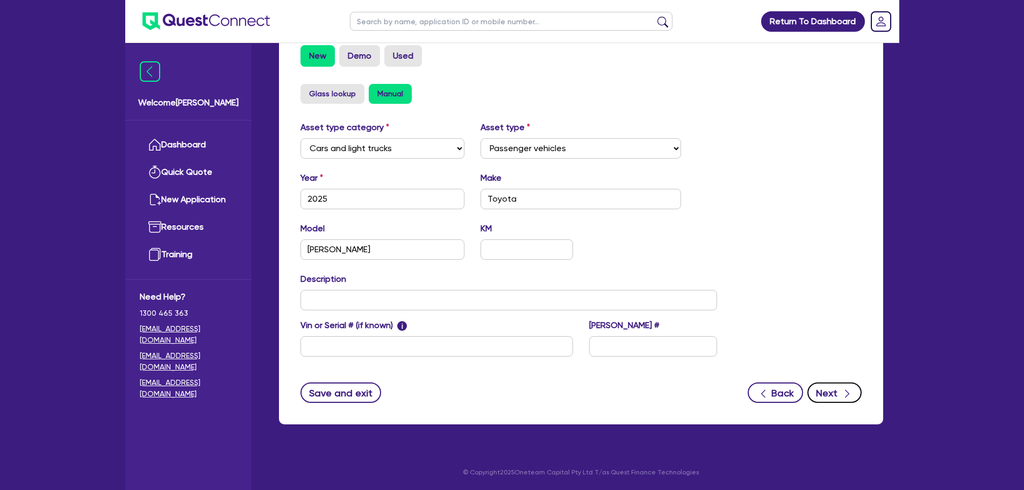
click at [839, 389] on button "Next" at bounding box center [835, 392] width 54 height 20
select select "Other"
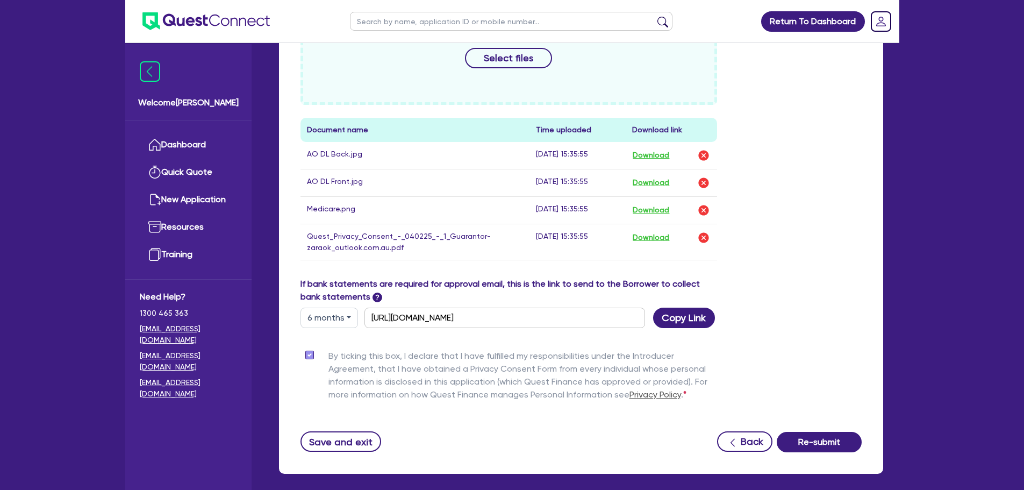
scroll to position [572, 0]
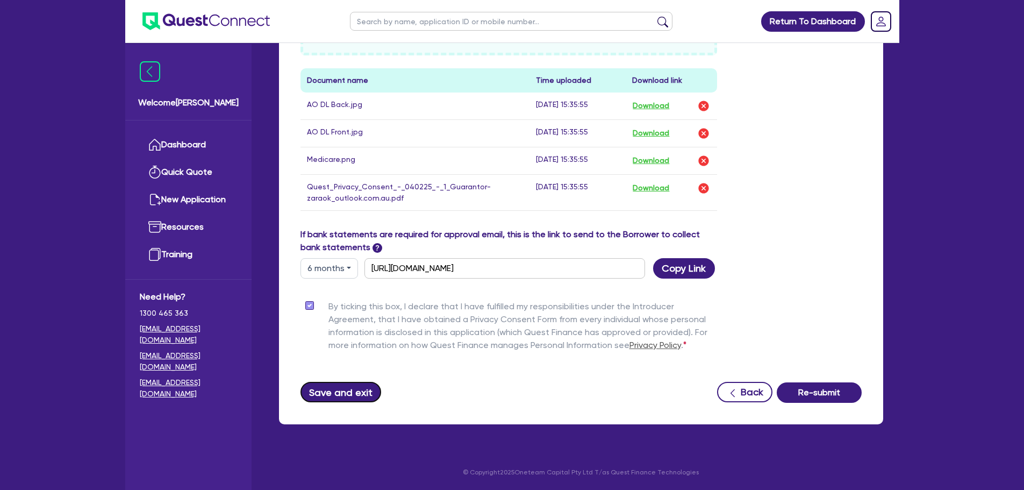
click at [355, 387] on button "Save and exit" at bounding box center [341, 392] width 81 height 20
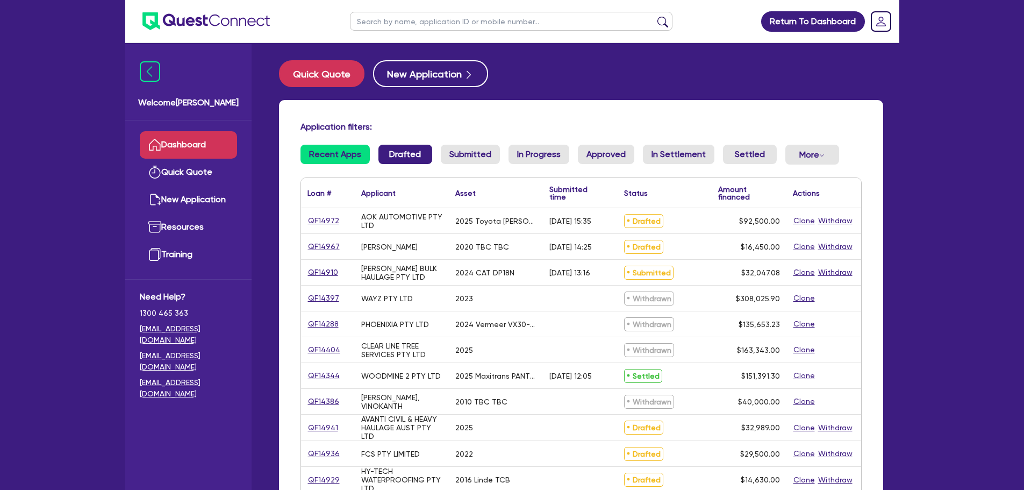
click at [418, 159] on link "Drafted" at bounding box center [406, 154] width 54 height 19
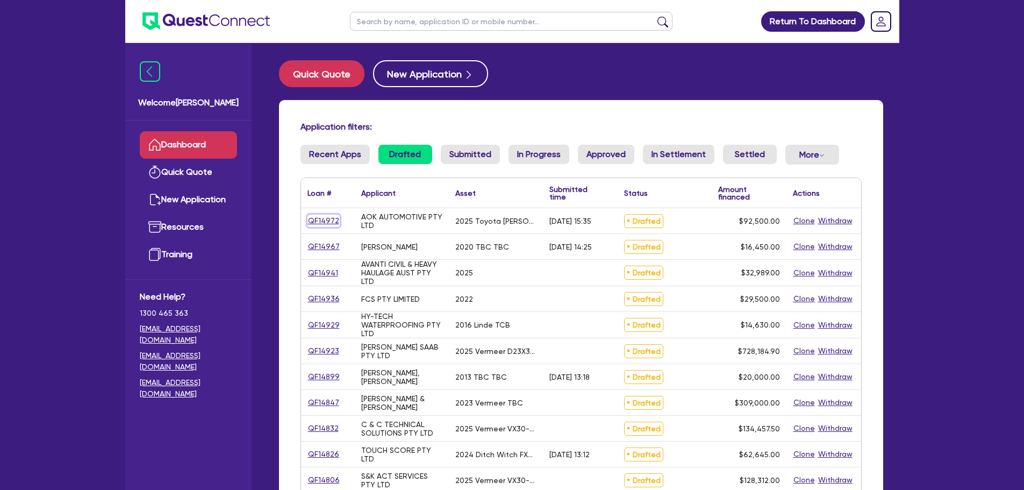
click at [326, 220] on link "QF14972" at bounding box center [324, 221] width 32 height 12
select select "CARS_AND_LIGHT_TRUCKS"
select select "PASSENGER_VEHICLES"
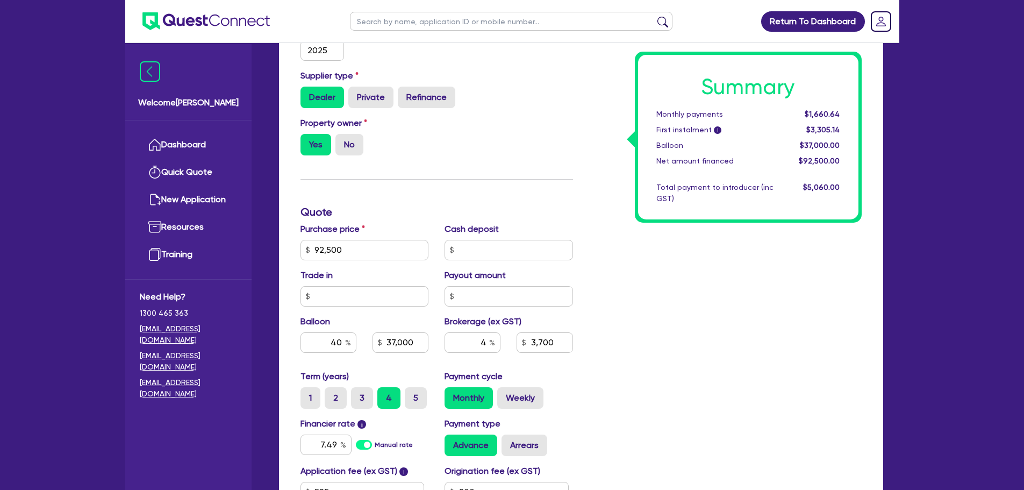
scroll to position [323, 0]
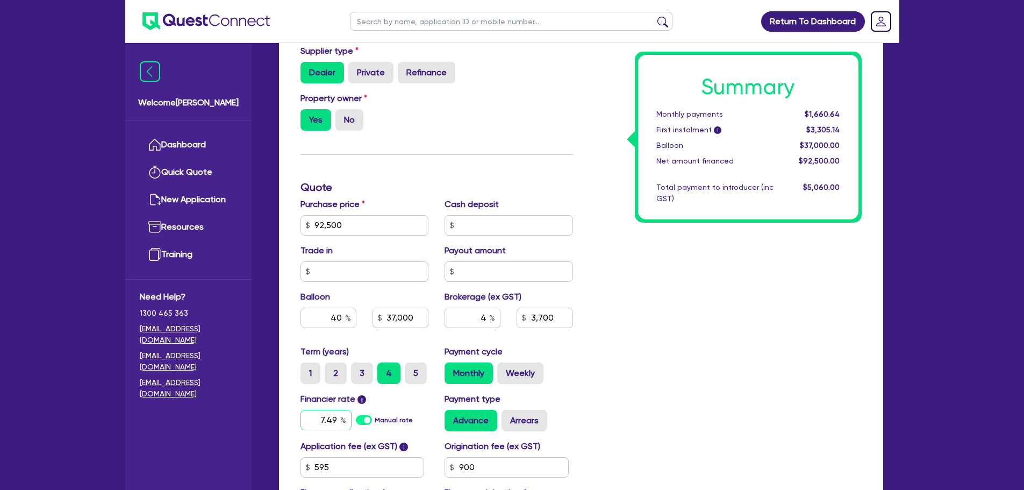
click at [336, 421] on input "7.49" at bounding box center [326, 420] width 51 height 20
type input "92,500"
type input "37,000"
type input "3,700"
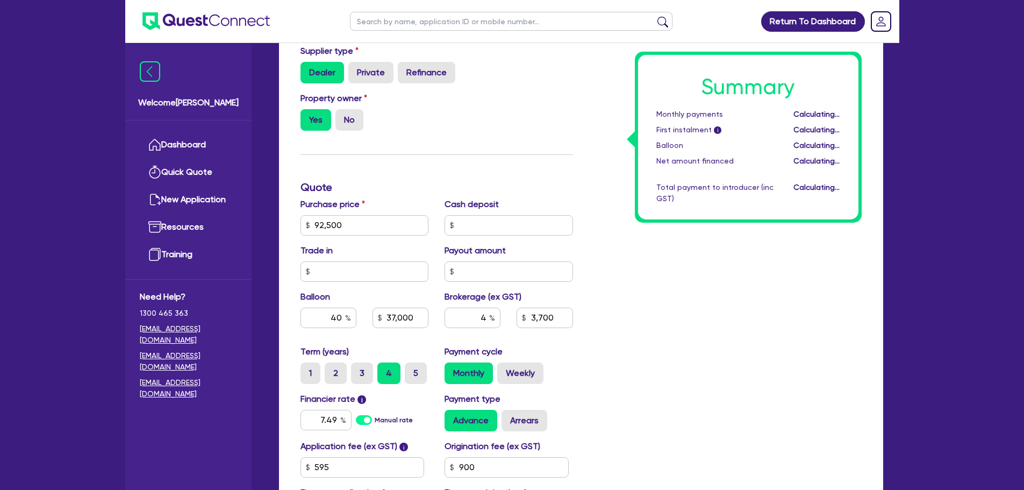
type input "92,500"
type input "37,000"
type input "3,700"
type input "6.69"
type input "92,500"
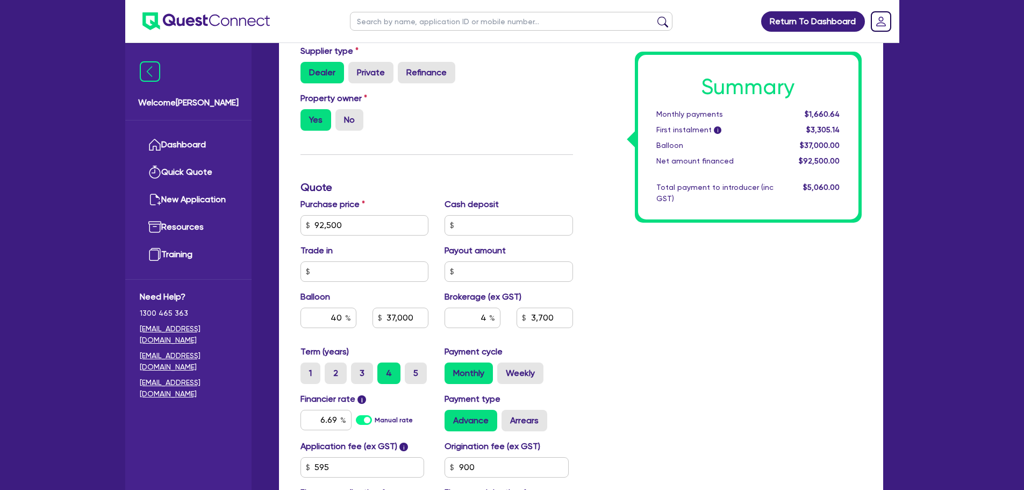
type input "37,000"
type input "3,700"
click at [605, 369] on div "Summary Monthly payments $1,660.64 First instalment i $3,305.14 Balloon $37,000…" at bounding box center [725, 219] width 289 height 629
type input "92,500"
type input "37,000"
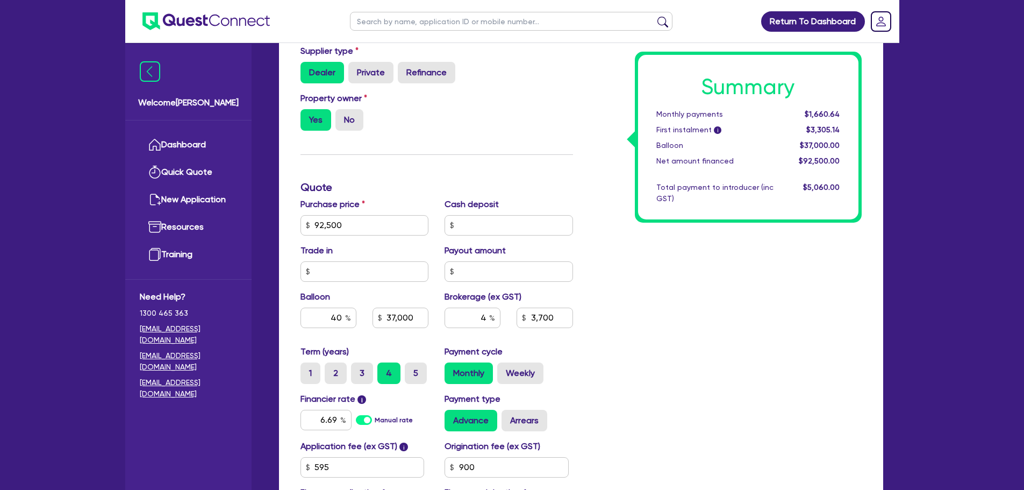
type input "3,700"
click at [789, 385] on div "Summary Monthly payments $1,615.20 First instalment i $3,259.70 Balloon $37,000…" at bounding box center [725, 219] width 289 height 629
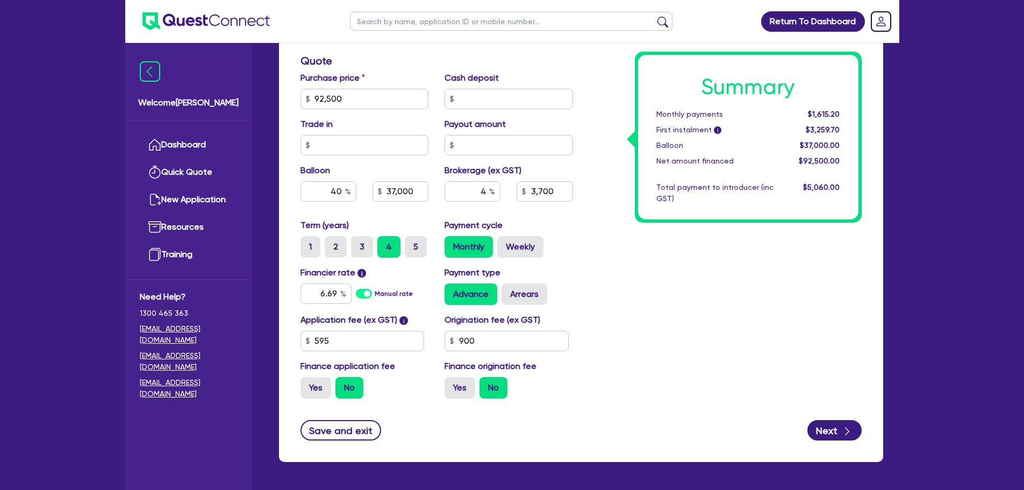
scroll to position [430, 0]
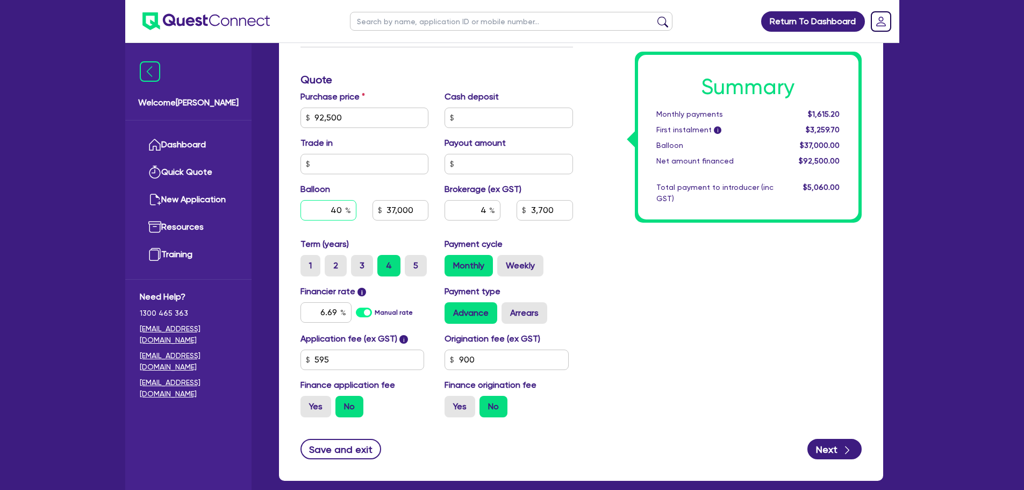
click at [341, 209] on input "40" at bounding box center [329, 210] width 56 height 20
type input "35"
type input "92,500"
type input "37,000"
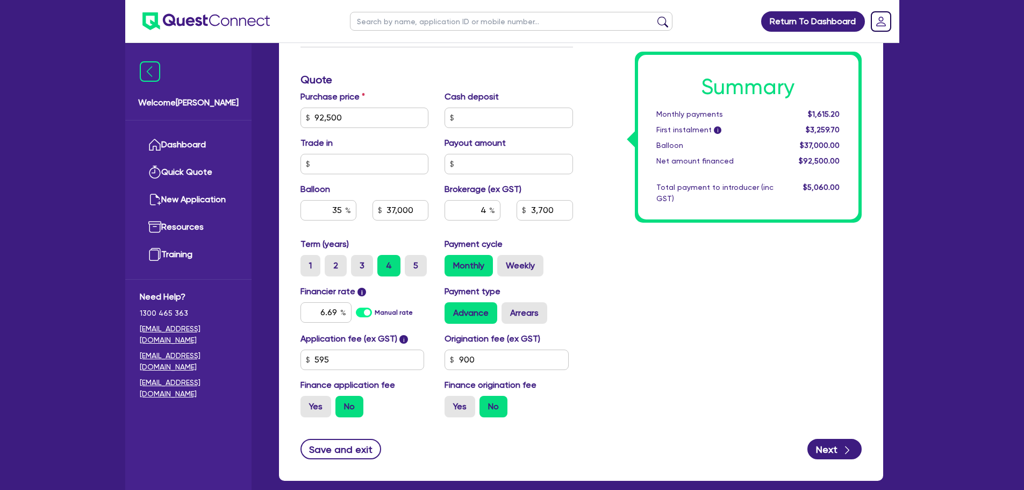
type input "3,700"
click at [688, 296] on div "Summary Monthly payments $1,615.20 First instalment i $3,259.70 Balloon $37,000…" at bounding box center [725, 111] width 289 height 629
type input "92,500"
type input "32,375"
type input "3,700"
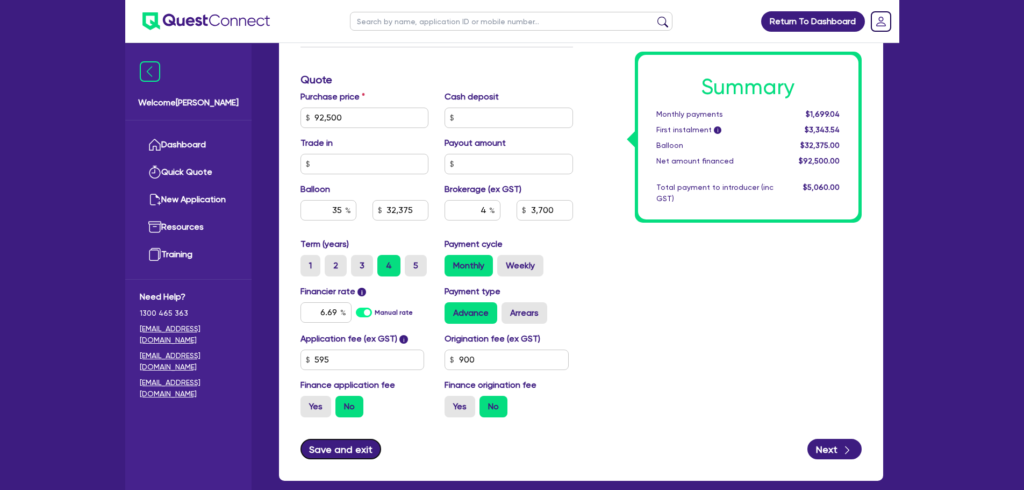
click at [332, 450] on button "Save and exit" at bounding box center [341, 449] width 81 height 20
type input "92,500"
type input "32,375"
type input "3,700"
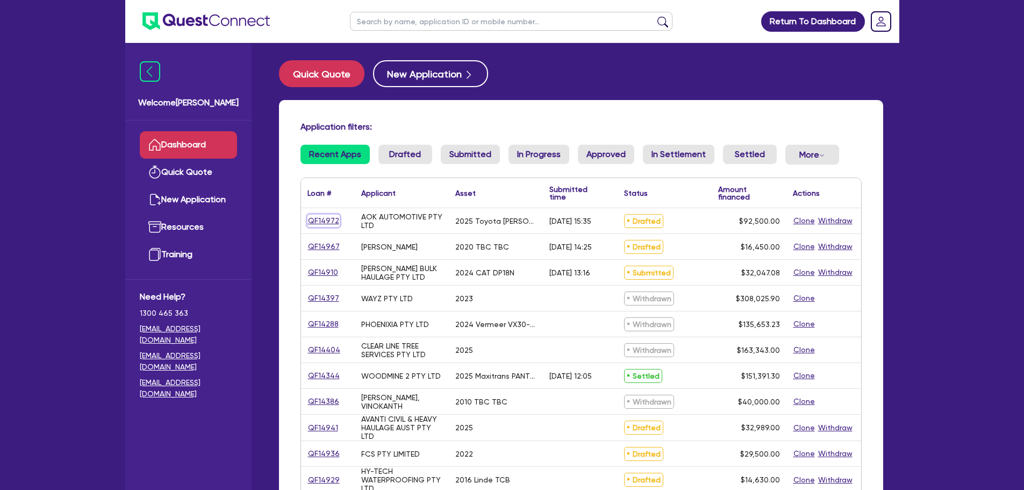
click at [329, 223] on link "QF14972" at bounding box center [324, 221] width 32 height 12
select select "CARS_AND_LIGHT_TRUCKS"
select select "PASSENGER_VEHICLES"
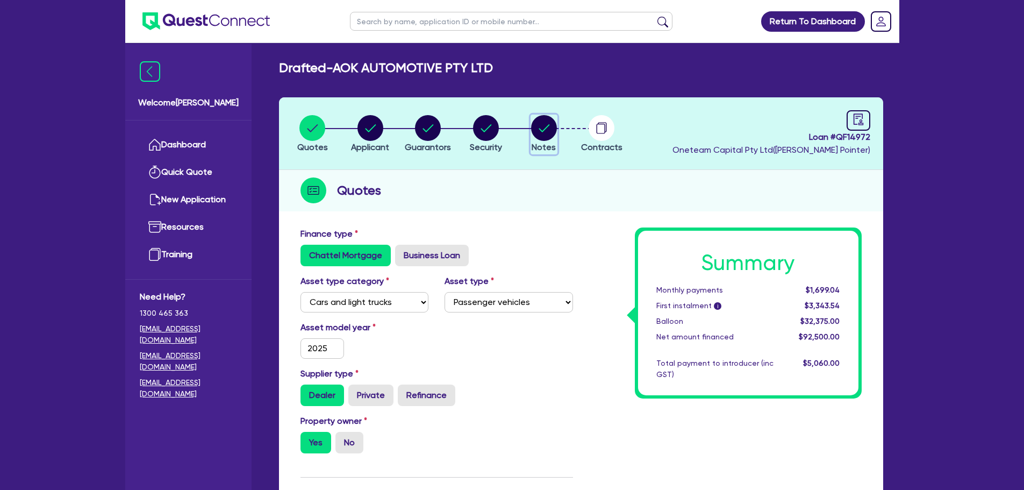
click at [532, 127] on circle "button" at bounding box center [544, 128] width 26 height 26
select select "Other"
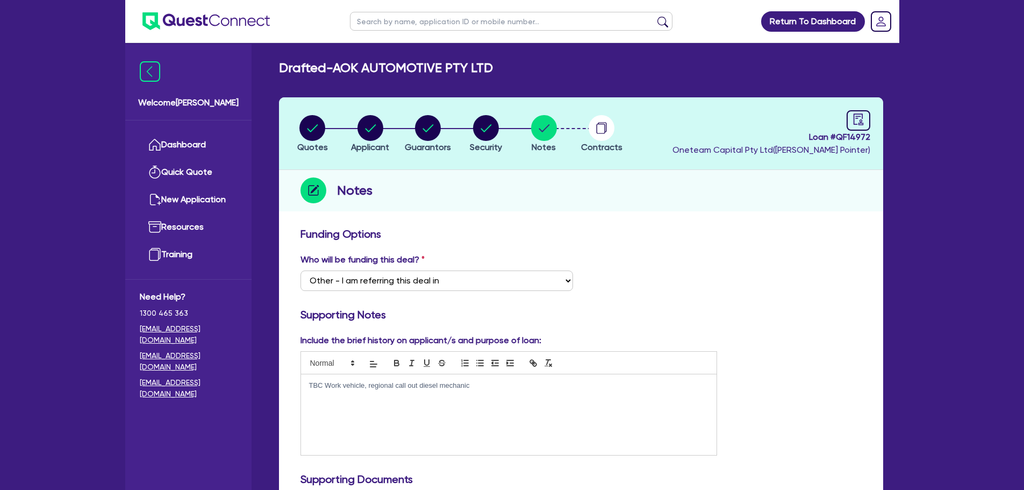
click at [308, 386] on div "TBC Work vehicle, regional call out diesel mechanic" at bounding box center [509, 414] width 416 height 81
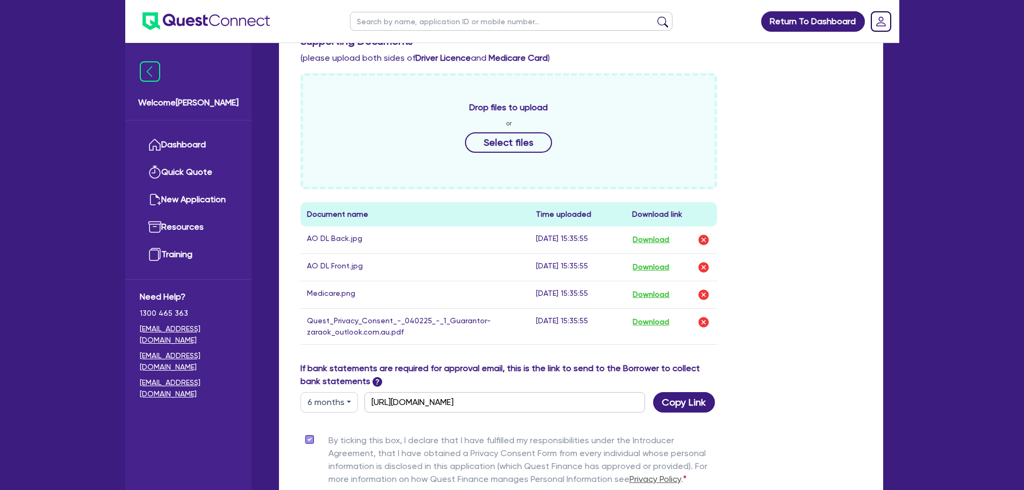
scroll to position [572, 0]
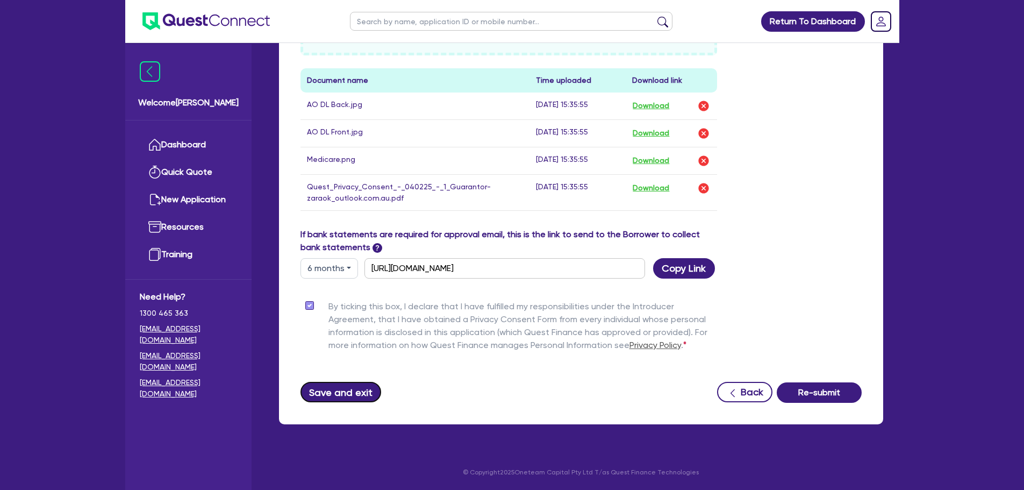
click at [338, 389] on button "Save and exit" at bounding box center [341, 392] width 81 height 20
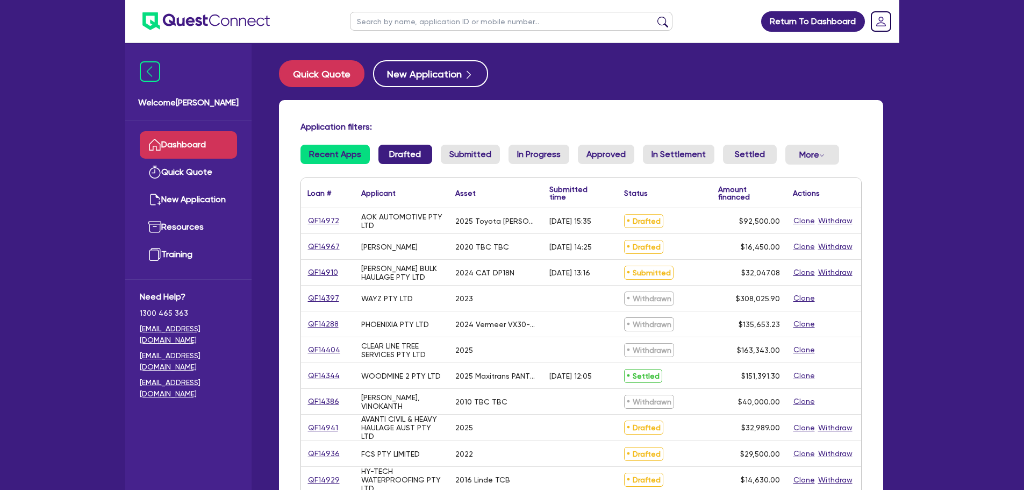
click at [379, 154] on link "Drafted" at bounding box center [406, 154] width 54 height 19
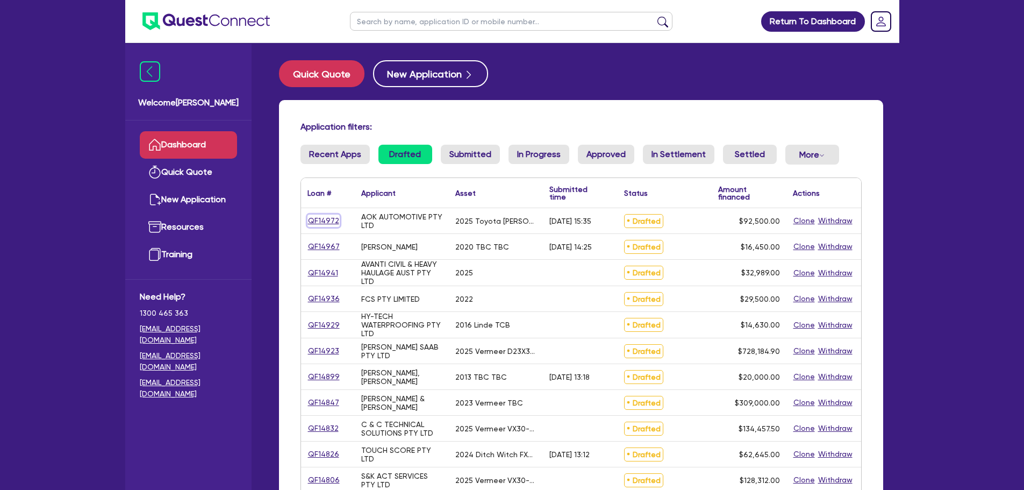
click at [321, 218] on link "QF14972" at bounding box center [324, 221] width 32 height 12
select select "CARS_AND_LIGHT_TRUCKS"
select select "PASSENGER_VEHICLES"
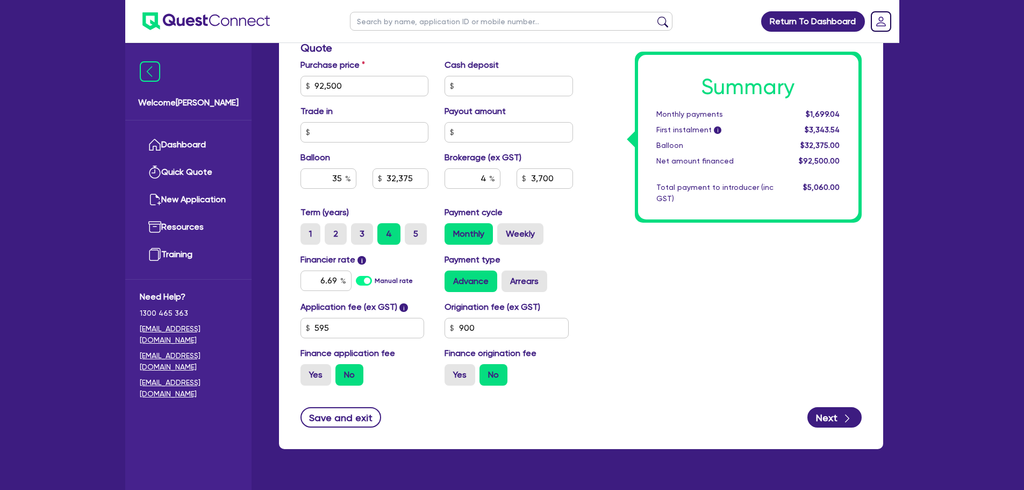
scroll to position [487, 0]
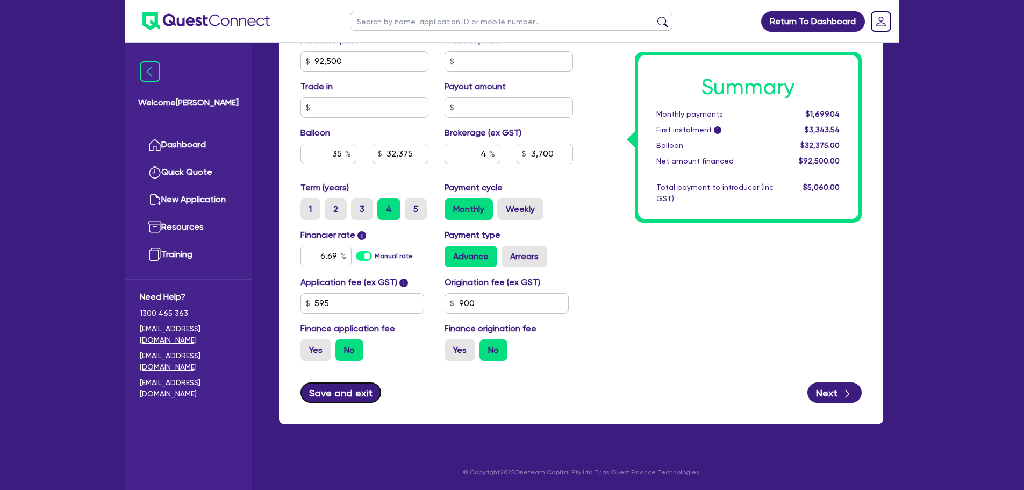
click at [346, 398] on button "Save and exit" at bounding box center [341, 392] width 81 height 20
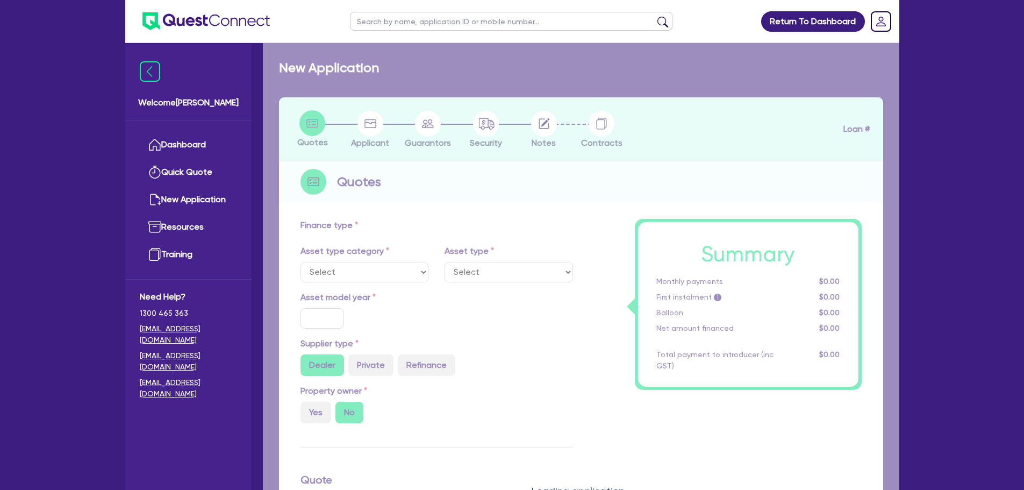
select select "CARS_AND_LIGHT_TRUCKS"
type input "2020"
radio input "true"
type input "35,000"
type input "20,000"
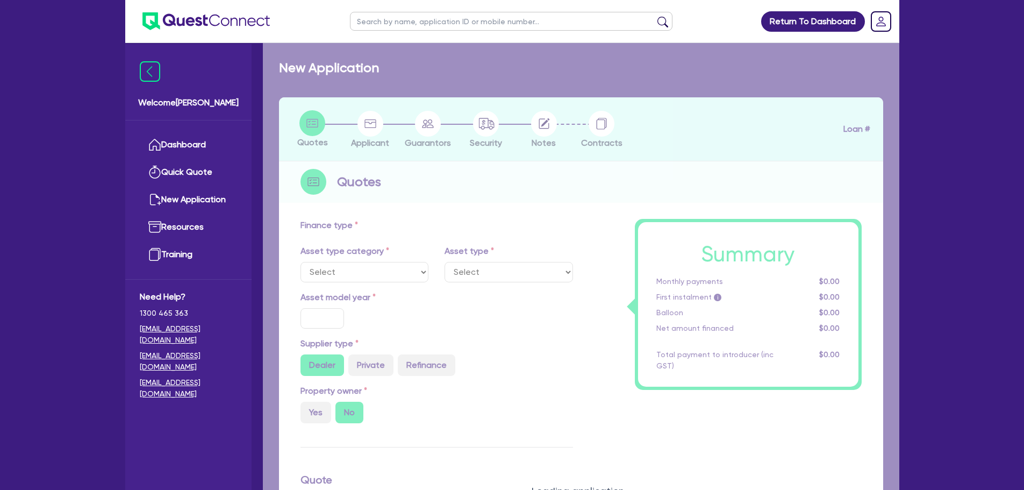
type input "4"
type input "658"
type input "6.49"
type input "318.18"
type input "1,000"
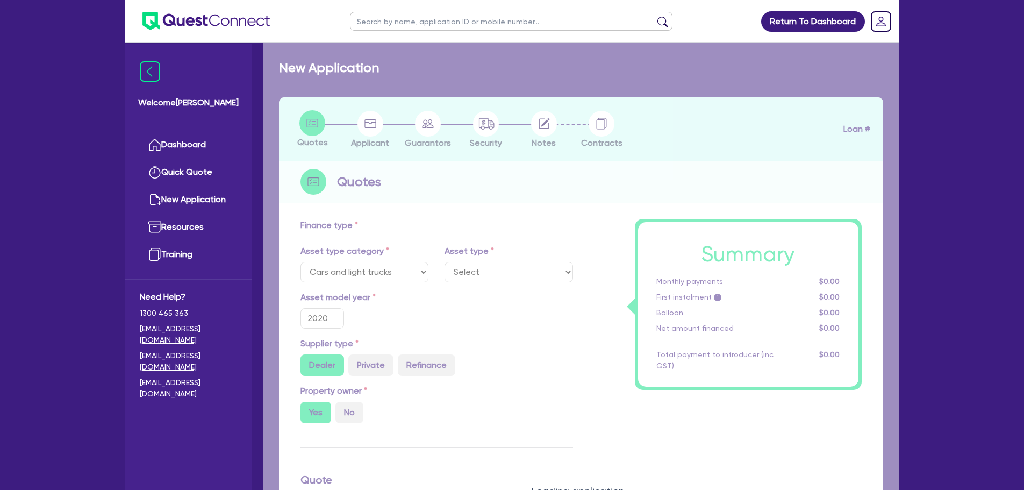
select select "PASSENGER_VEHICLES"
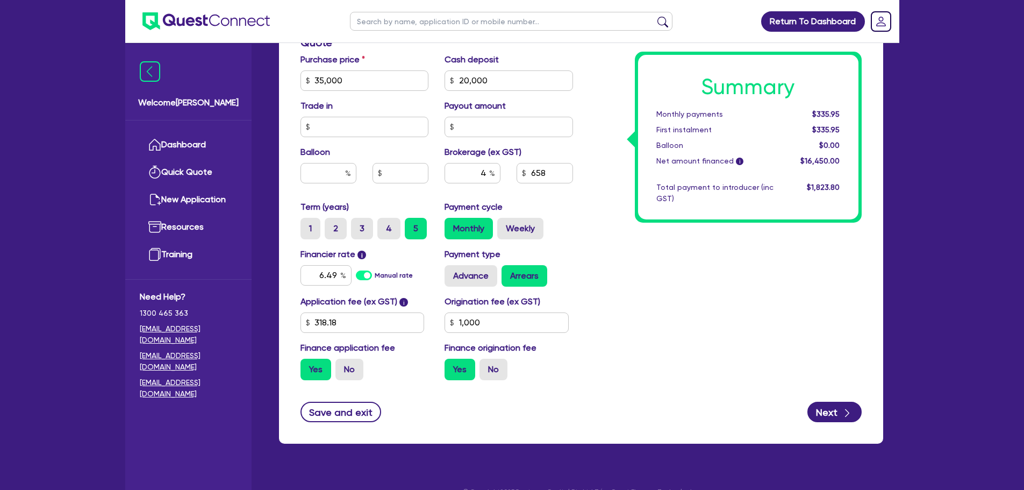
scroll to position [484, 0]
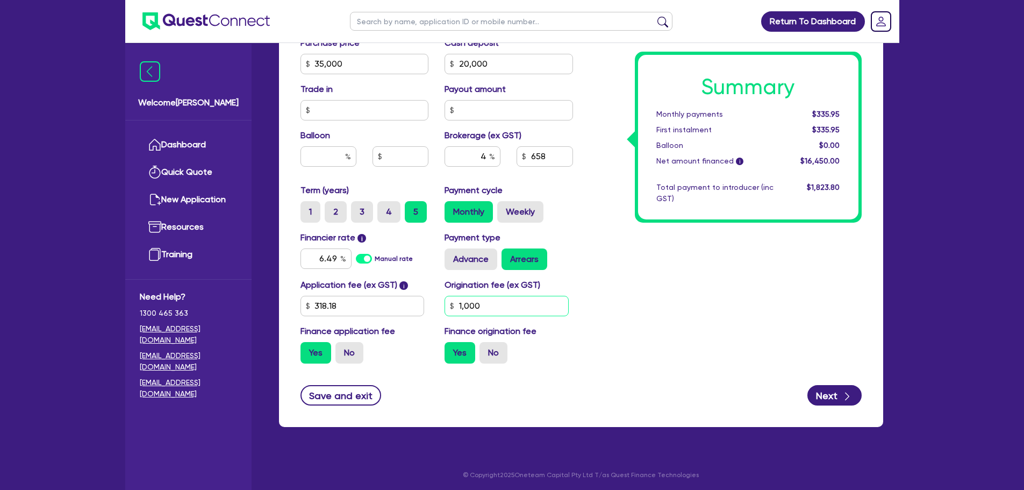
click at [482, 306] on input "1,000" at bounding box center [507, 306] width 124 height 20
type input "900"
type input "35,000"
type input "20,000"
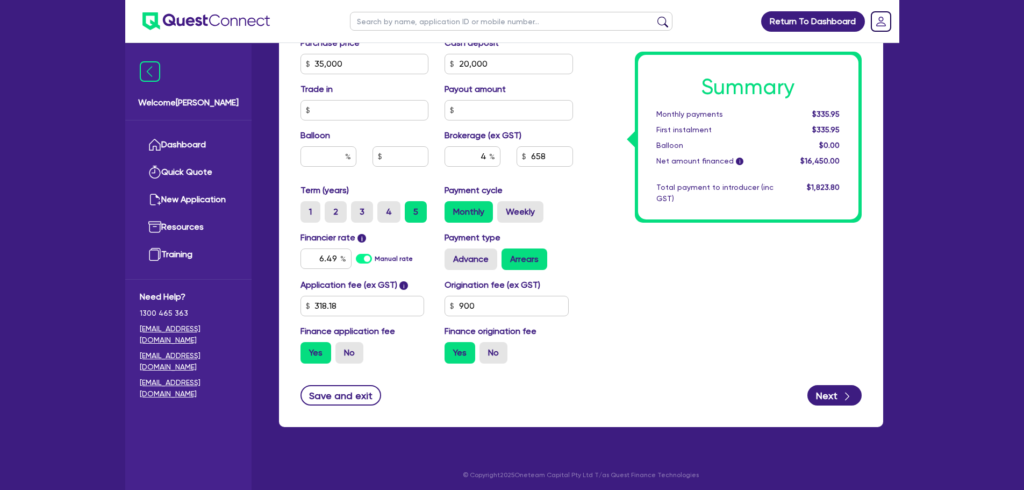
drag, startPoint x: 594, startPoint y: 338, endPoint x: 569, endPoint y: 340, distance: 24.3
click at [593, 338] on div "Summary Monthly payments $335.95 First instalment $335.95 Balloon $0.00 Net amo…" at bounding box center [725, 57] width 289 height 629
type input "35,000"
type input "20,000"
type input "653.6"
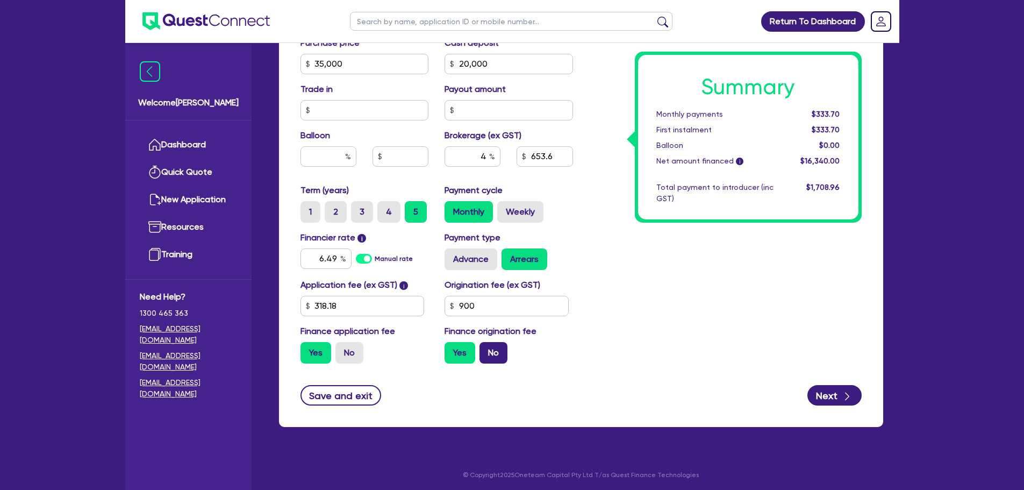
click at [493, 347] on label "No" at bounding box center [494, 353] width 28 height 22
click at [487, 347] on input "No" at bounding box center [483, 345] width 7 height 7
radio input "true"
type input "35,000"
type input "20,000"
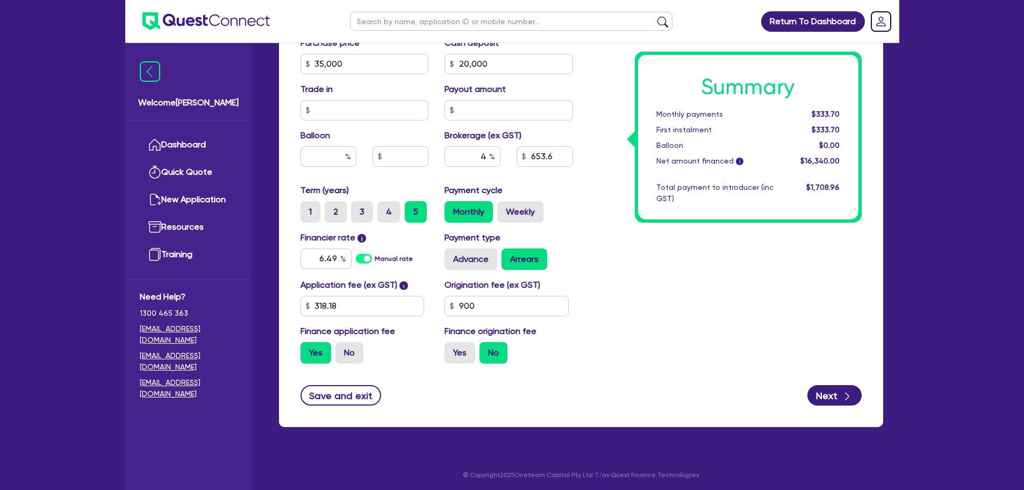
type input "35,000"
type input "20,000"
type input "614"
drag, startPoint x: 816, startPoint y: 113, endPoint x: 849, endPoint y: 114, distance: 32.8
click at [851, 113] on div "Summary Monthly payments $313.49 First instalment $1,303.49 Balloon $0.00 Net a…" at bounding box center [748, 137] width 220 height 165
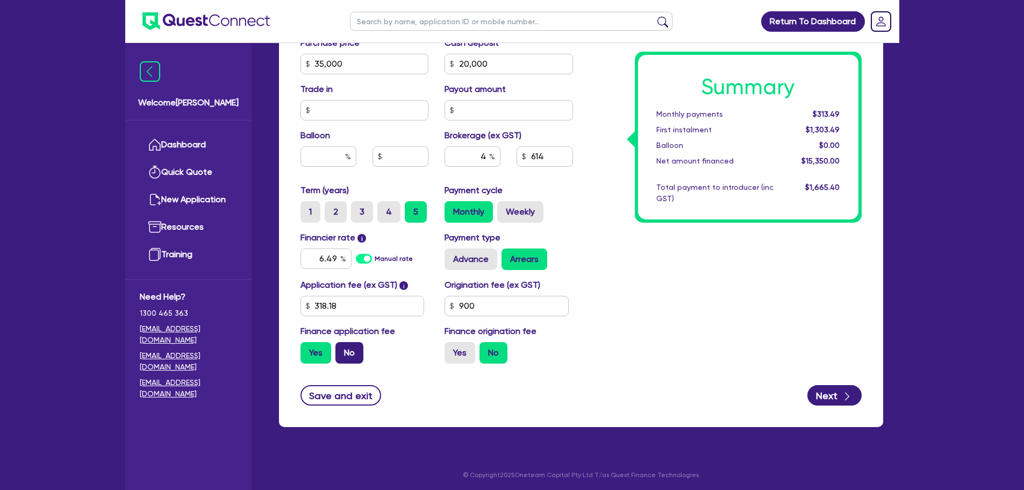
click at [346, 352] on label "No" at bounding box center [350, 353] width 28 height 22
click at [343, 349] on input "No" at bounding box center [339, 345] width 7 height 7
radio input "true"
type input "35,000"
type input "20,000"
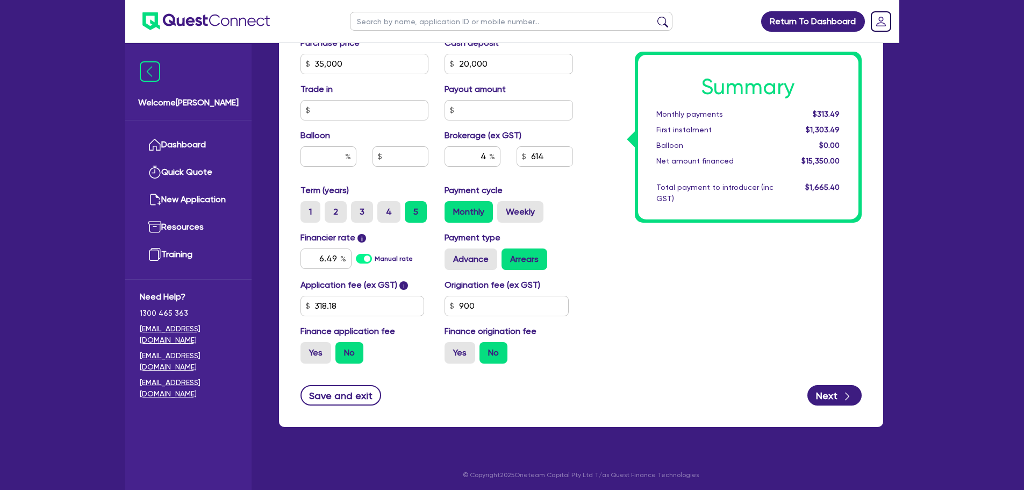
type input "35,000"
type input "20,000"
type input "600"
click at [674, 278] on div "Summary Monthly payments $306.34 First instalment i $1,646.34 Balloon $0.00 Net…" at bounding box center [725, 57] width 289 height 629
click at [490, 305] on input "900" at bounding box center [507, 306] width 124 height 20
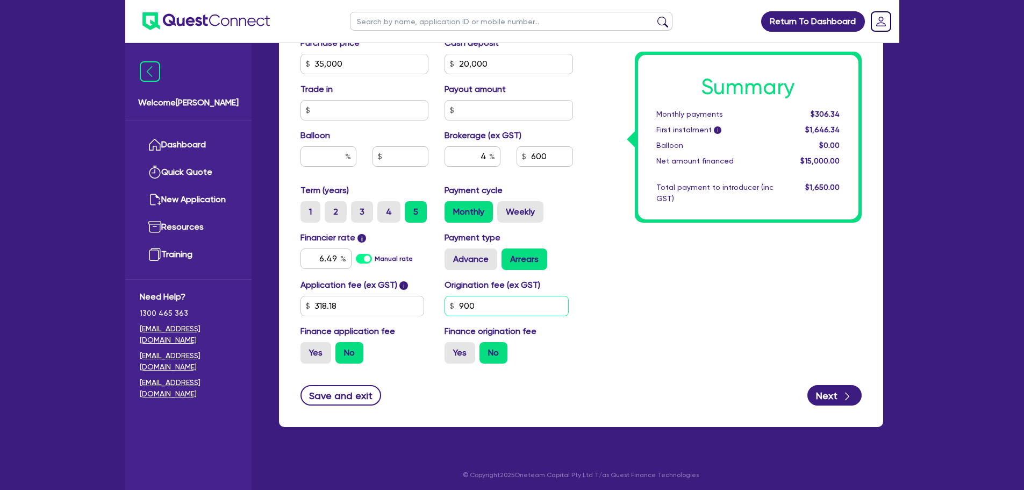
click at [490, 305] on input "900" at bounding box center [507, 306] width 124 height 20
type input "1,100"
type input "35,000"
type input "20,000"
click at [618, 295] on div "Summary Monthly payments $306.34 First instalment i $1,646.34 Balloon $0.00 Net…" at bounding box center [725, 57] width 289 height 629
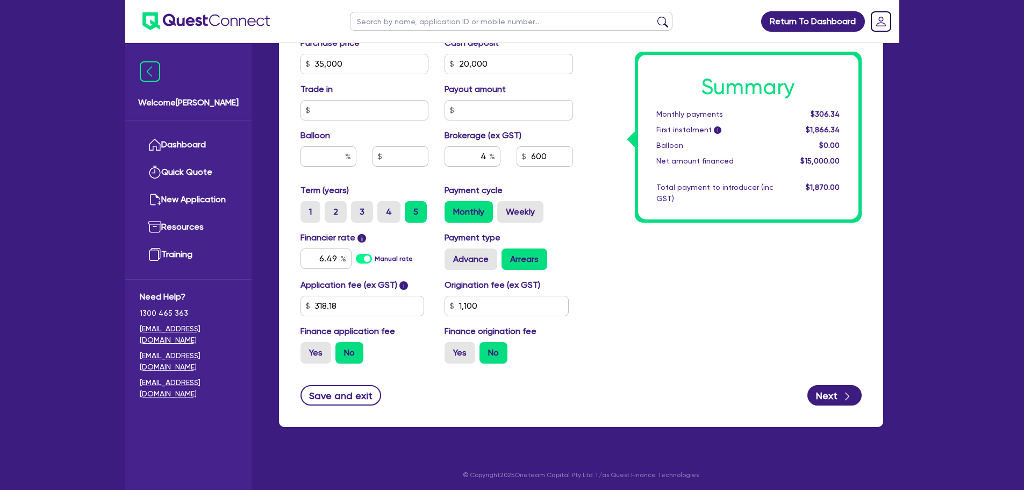
type input "35,000"
type input "20,000"
click at [310, 358] on label "Yes" at bounding box center [316, 353] width 31 height 22
click at [308, 349] on input "Yes" at bounding box center [304, 345] width 7 height 7
radio input "true"
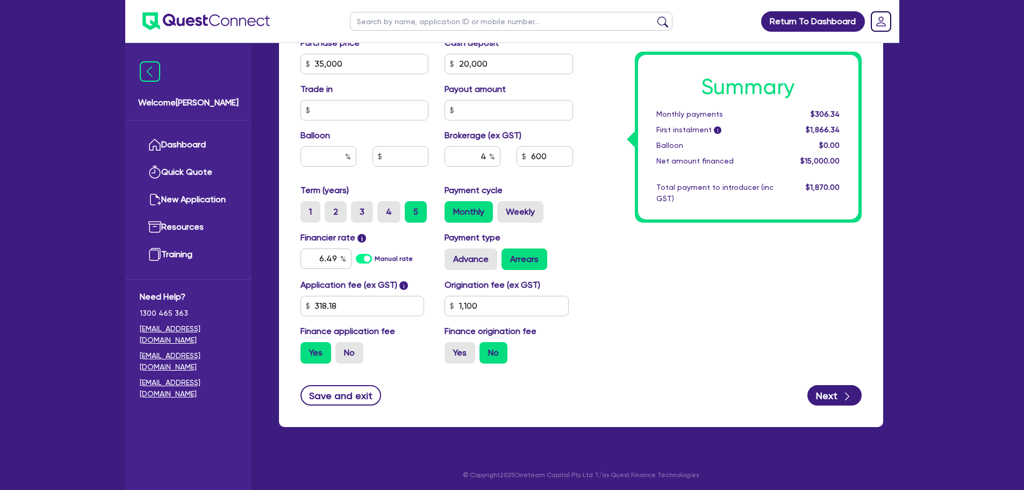
type input "35,000"
type input "20,000"
type input "35,000"
type input "20,000"
type input "614"
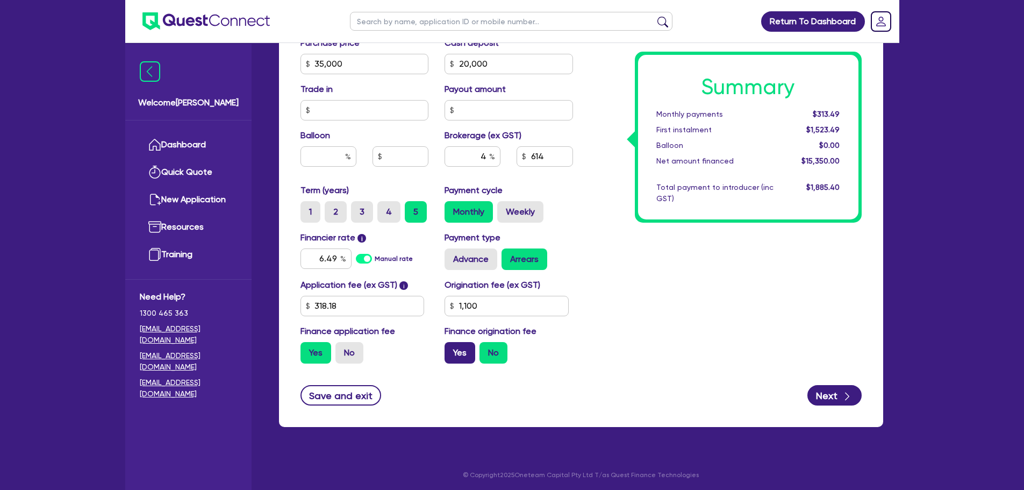
click at [464, 357] on label "Yes" at bounding box center [460, 353] width 31 height 22
click at [452, 349] on input "Yes" at bounding box center [448, 345] width 7 height 7
radio input "true"
type input "35,000"
type input "20,000"
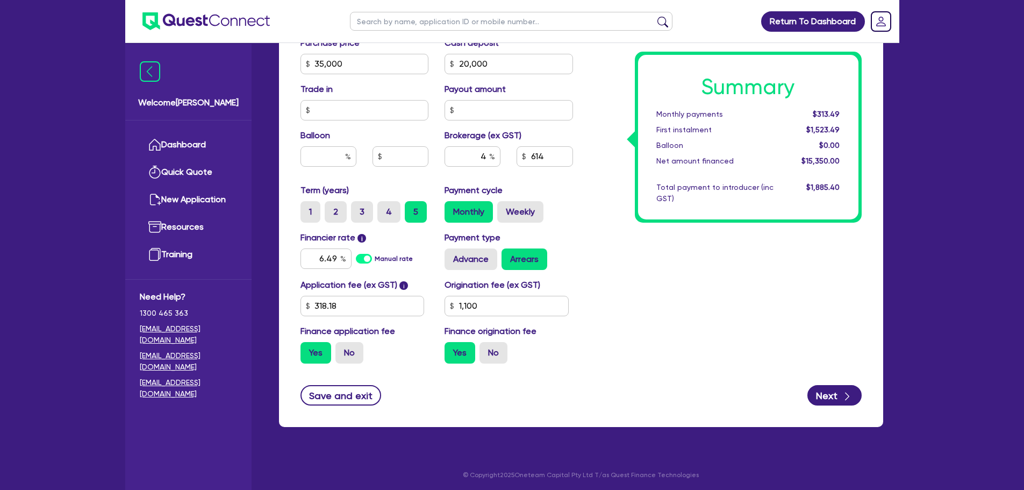
type input "35,000"
type input "20,000"
type input "662.4"
click at [337, 402] on button "Save and exit" at bounding box center [341, 395] width 81 height 20
type input "35,000"
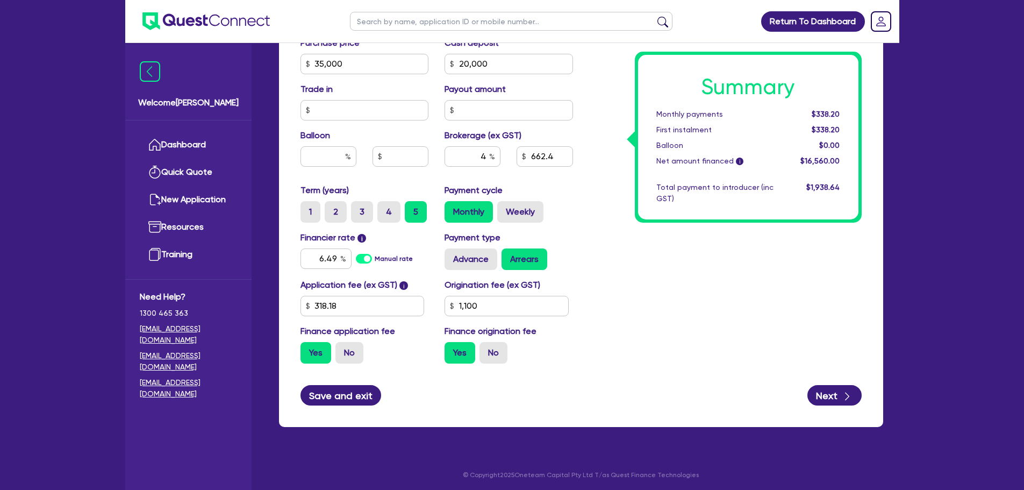
type input "20,000"
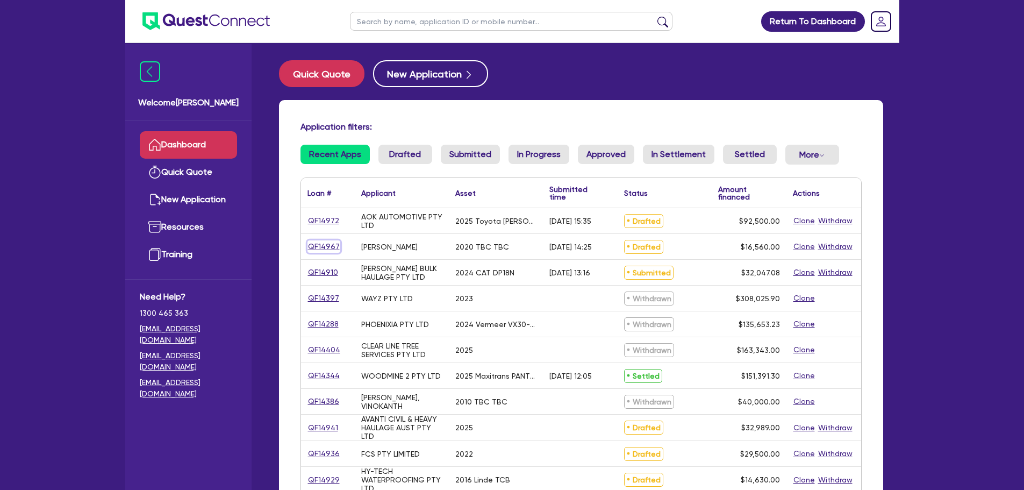
click at [323, 243] on link "QF14967" at bounding box center [324, 246] width 33 height 12
select select "CARS_AND_LIGHT_TRUCKS"
select select "PASSENGER_VEHICLES"
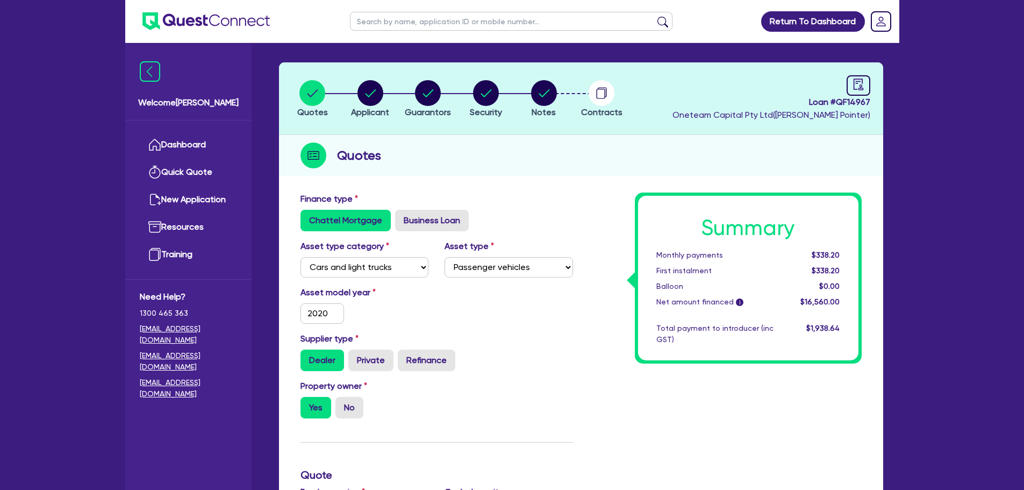
scroll to position [54, 0]
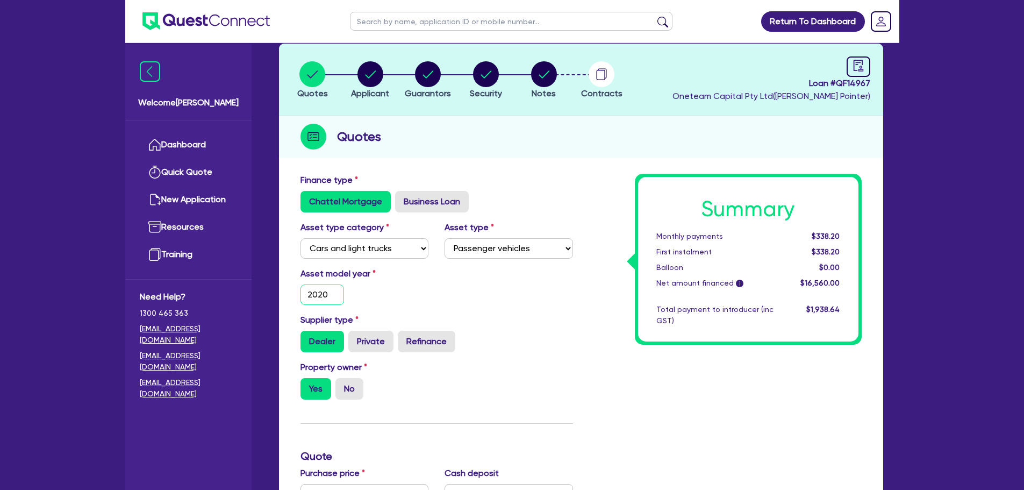
click at [330, 295] on input "2020" at bounding box center [323, 294] width 44 height 20
type input "2025"
type input "35,000"
type input "20,000"
type input "1,100"
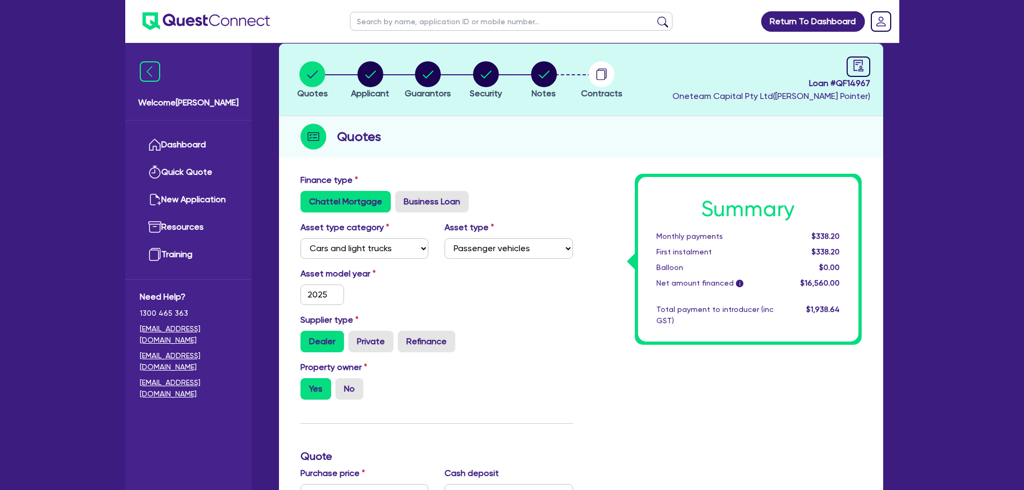
click at [546, 336] on div "Dealer Private Refinance" at bounding box center [437, 342] width 273 height 22
type input "35,000"
type input "20,000"
type input "1,100"
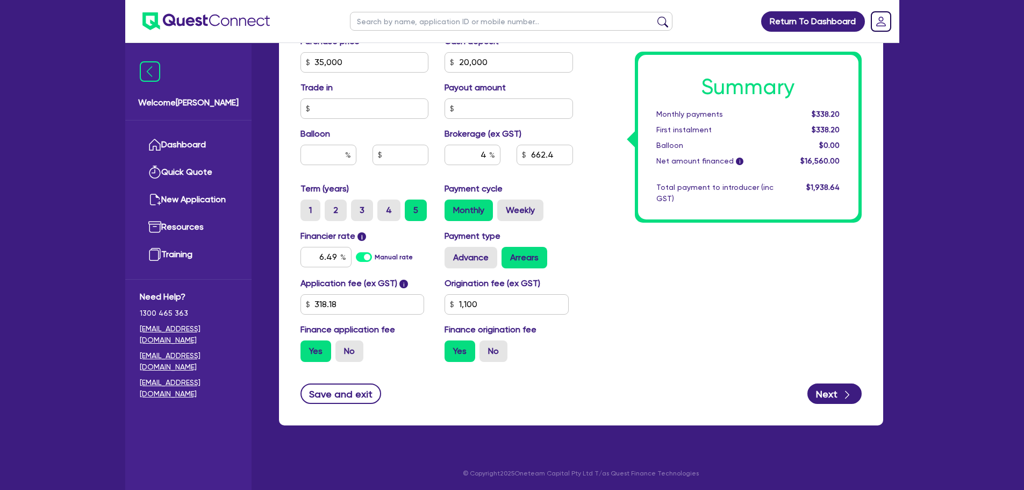
scroll to position [487, 0]
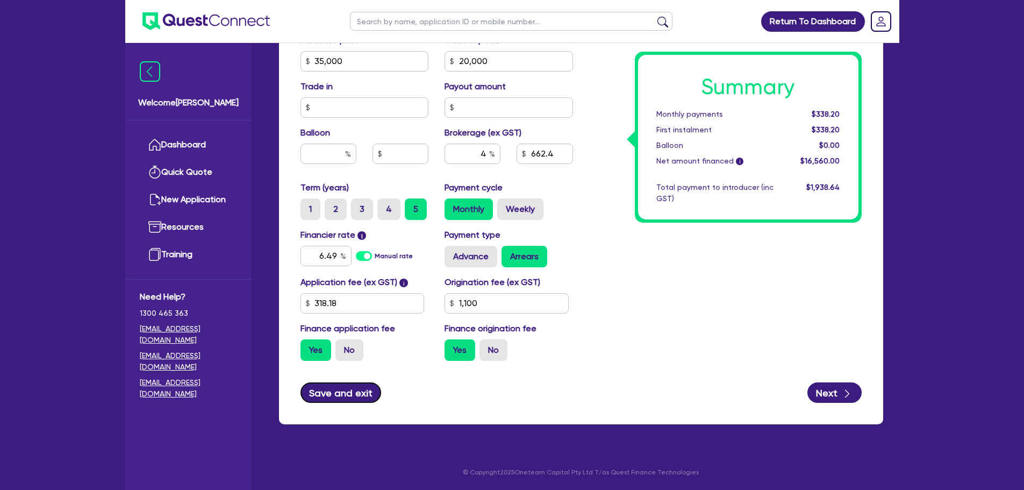
click at [358, 390] on button "Save and exit" at bounding box center [341, 392] width 81 height 20
type input "35,000"
type input "20,000"
type input "1,100"
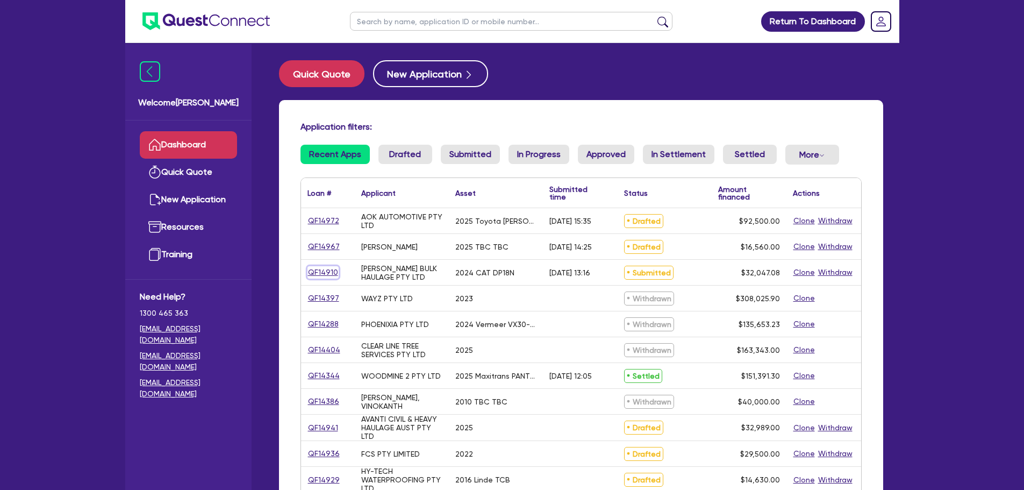
click at [328, 272] on link "QF14910" at bounding box center [323, 272] width 31 height 12
select select "PRIMARY_ASSETS"
select select "FORKLIFTS_AND_WAREHOUSING_EQUIPMENT"
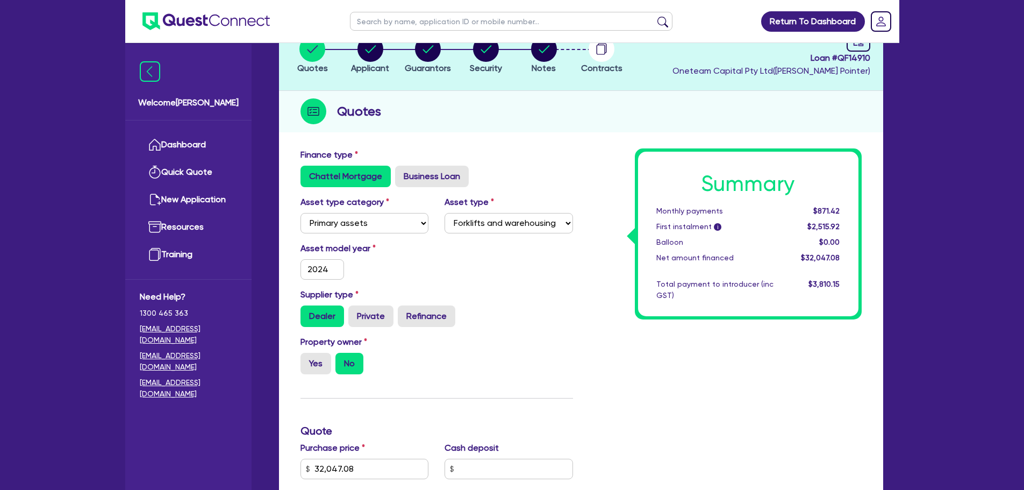
scroll to position [54, 0]
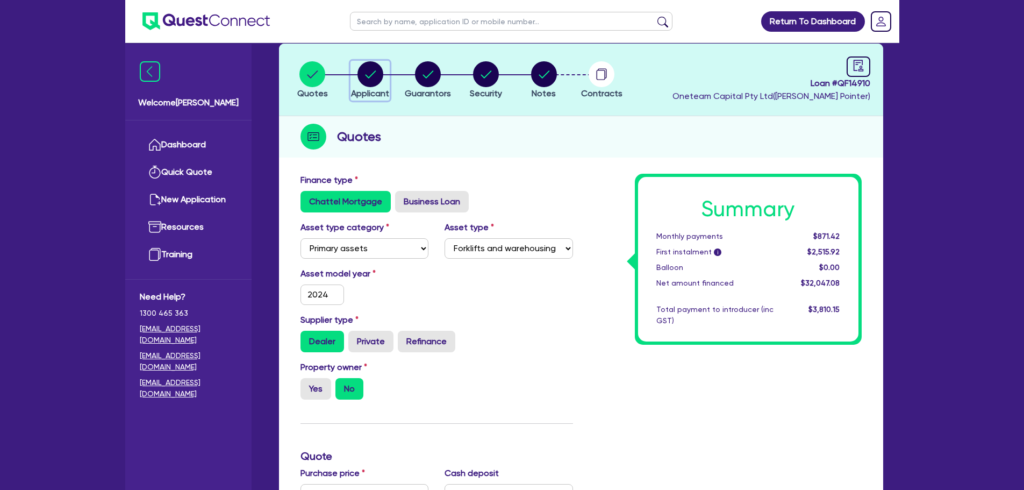
click at [358, 72] on icon "button" at bounding box center [371, 74] width 26 height 26
select select "COMPANY"
select select "TRANSPORT_WAREHOUSING"
select select "PASSENGERS_FREIGHT_TRANSPORT"
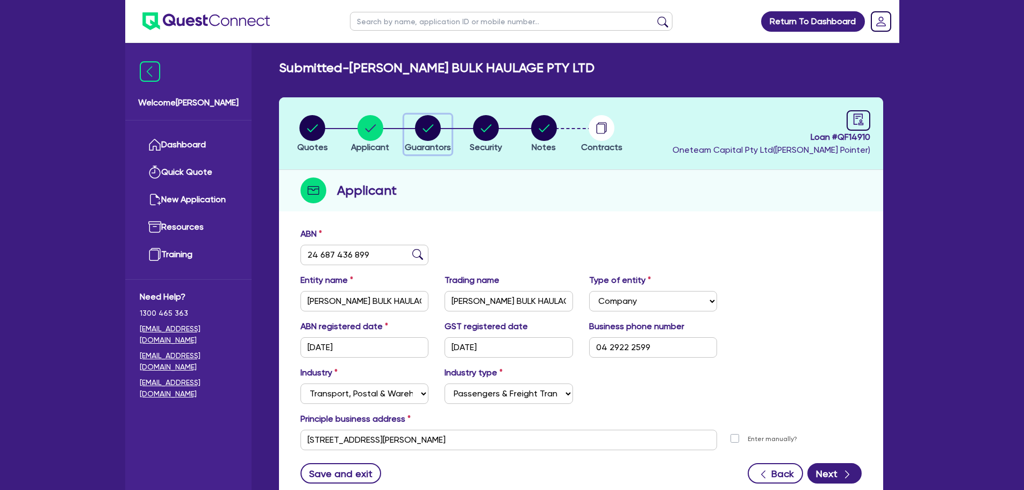
click at [426, 136] on circle "button" at bounding box center [428, 128] width 26 height 26
select select "MR"
select select "[GEOGRAPHIC_DATA]"
select select "SINGLE"
select select "CASH"
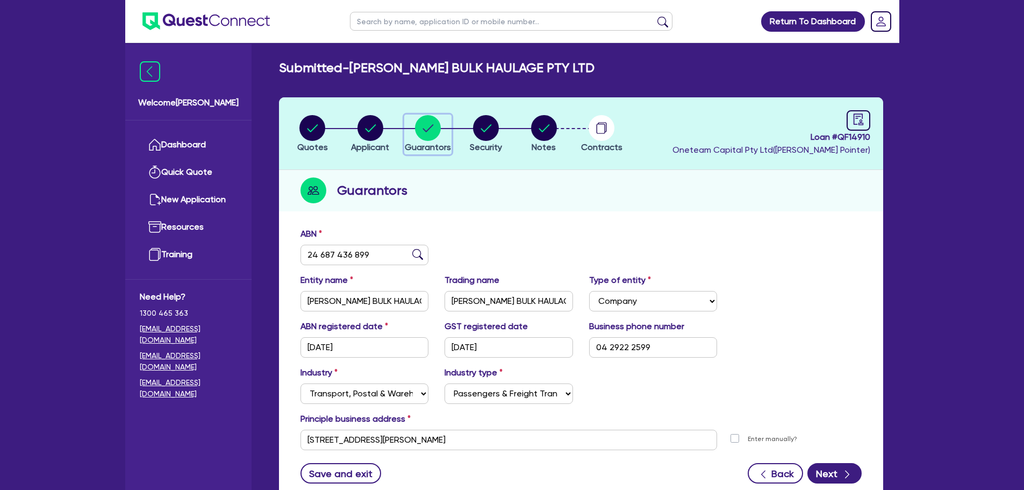
select select "VEHICLE"
select select "OTHER"
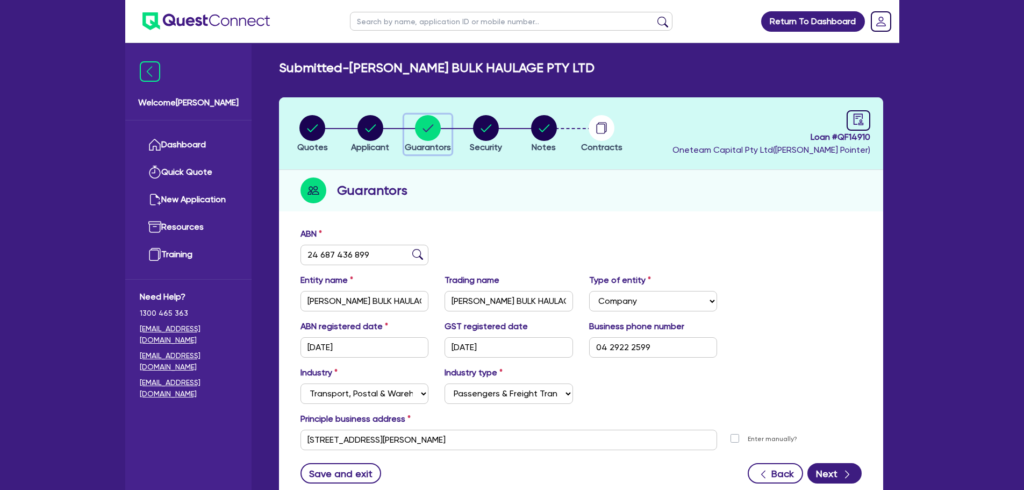
select select "OTHER"
select select "TRUCK"
select select "HOUSEHOLD_PERSONAL"
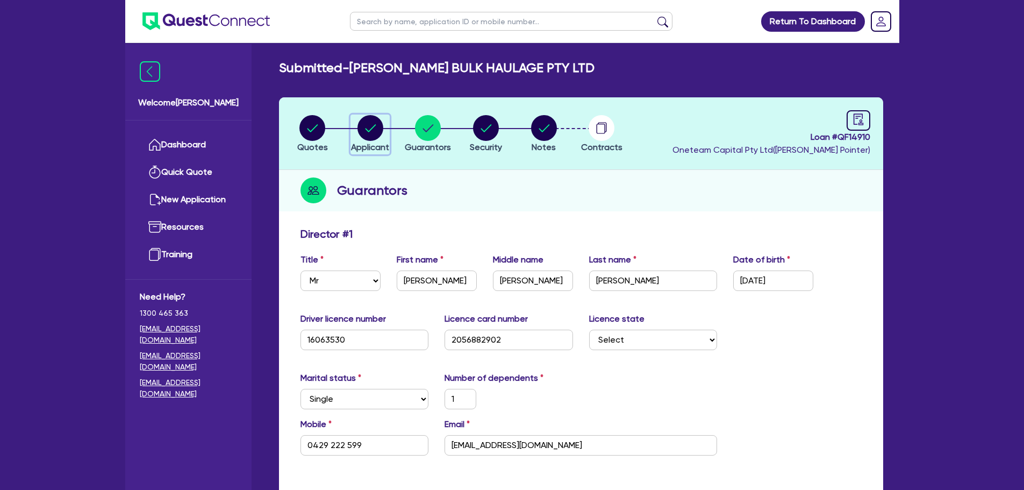
click at [367, 132] on circle "button" at bounding box center [371, 128] width 26 height 26
select select "COMPANY"
select select "TRANSPORT_WAREHOUSING"
select select "PASSENGERS_FREIGHT_TRANSPORT"
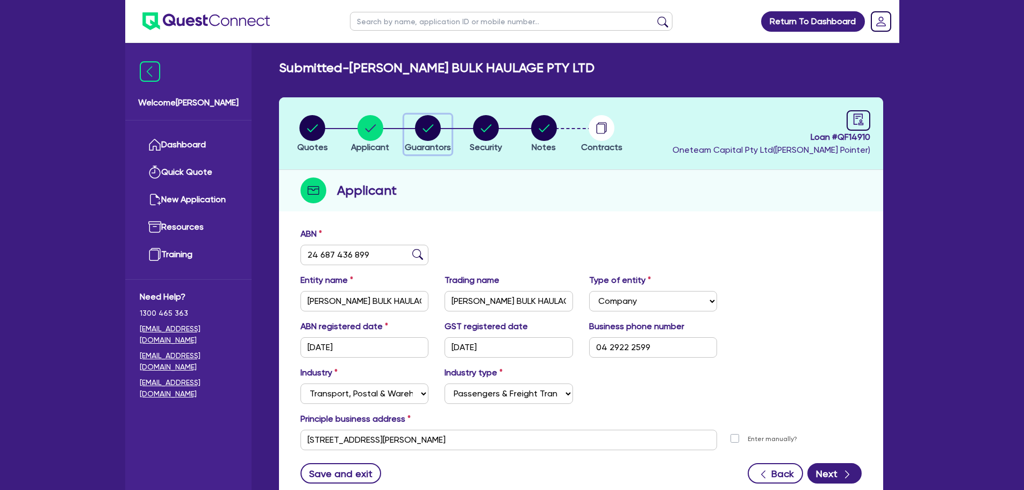
click at [428, 140] on circle "button" at bounding box center [428, 128] width 26 height 26
select select "MR"
select select "[GEOGRAPHIC_DATA]"
select select "SINGLE"
select select "CASH"
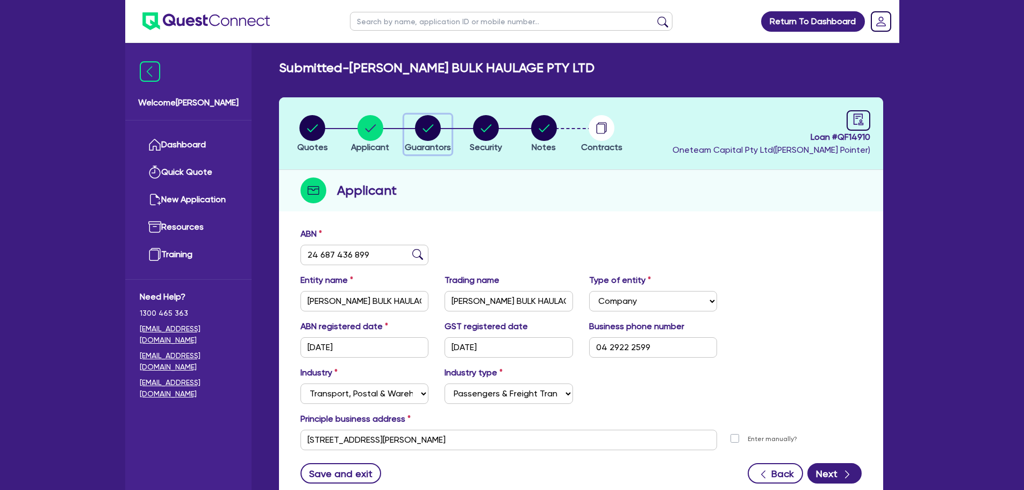
select select "VEHICLE"
select select "OTHER"
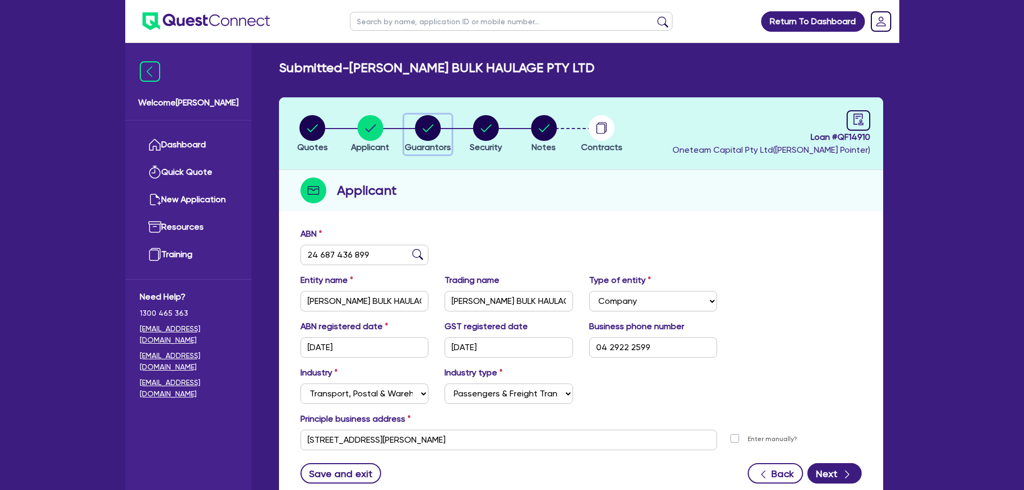
select select "OTHER"
select select "TRUCK"
select select "HOUSEHOLD_PERSONAL"
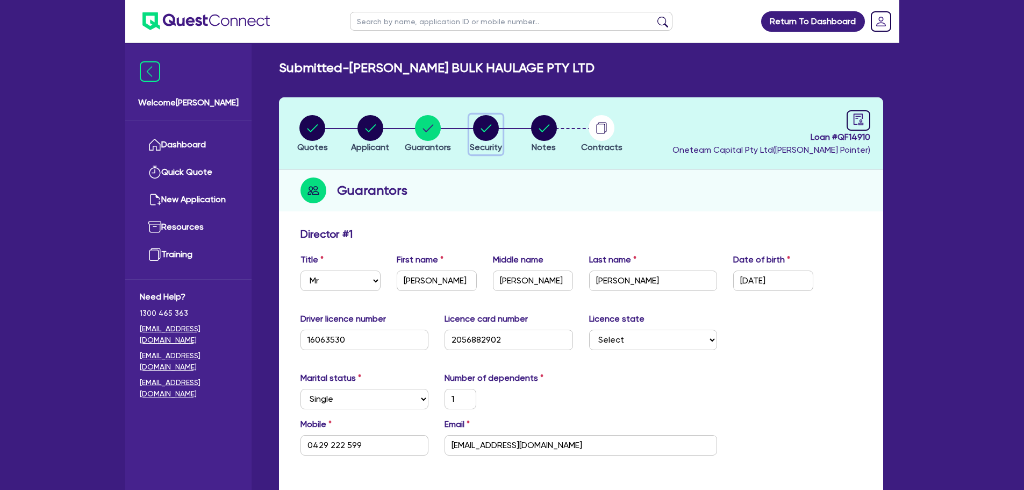
click at [490, 126] on icon "button" at bounding box center [486, 128] width 11 height 8
select select "PRIMARY_ASSETS"
select select "FORKLIFTS_AND_WAREHOUSING_EQUIPMENT"
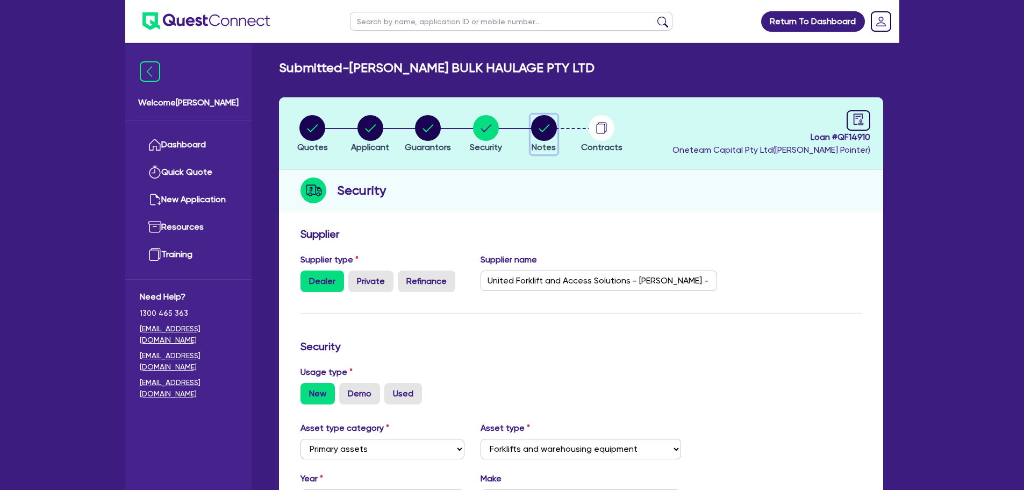
click at [537, 137] on circle "button" at bounding box center [544, 128] width 26 height 26
select select "Quest Finance - Own Book"
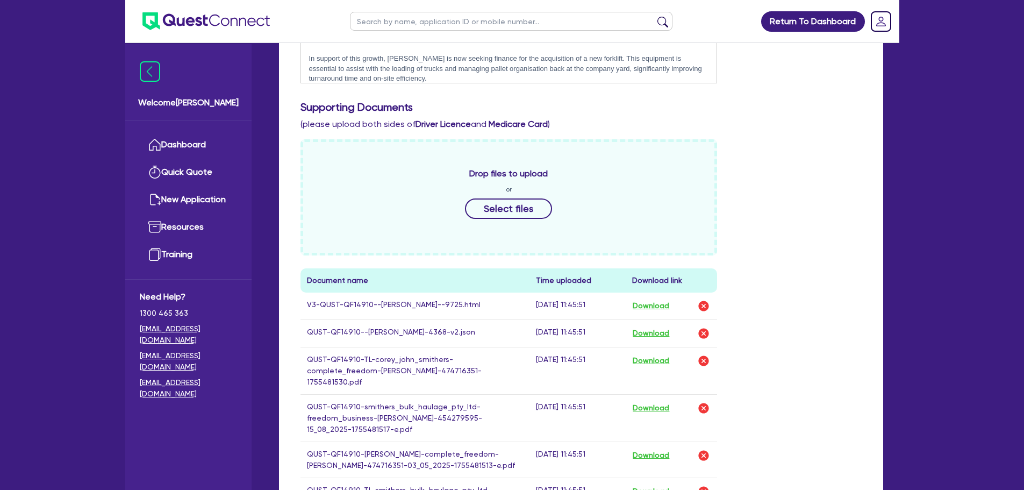
scroll to position [484, 0]
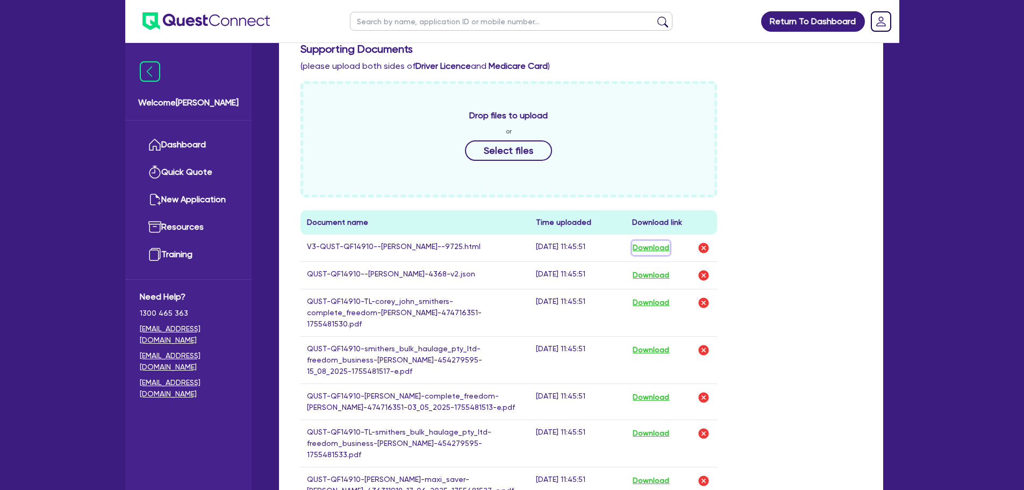
click at [653, 250] on button "Download" at bounding box center [651, 248] width 38 height 14
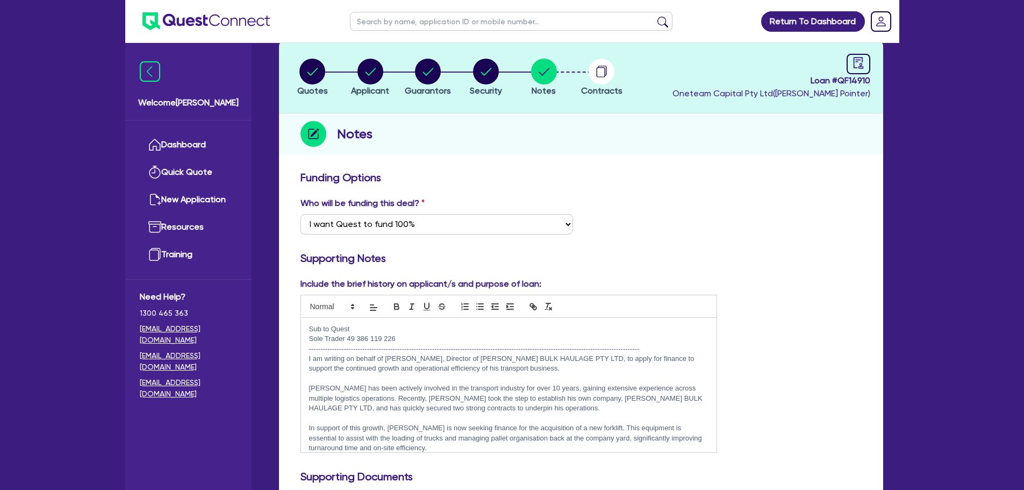
scroll to position [54, 0]
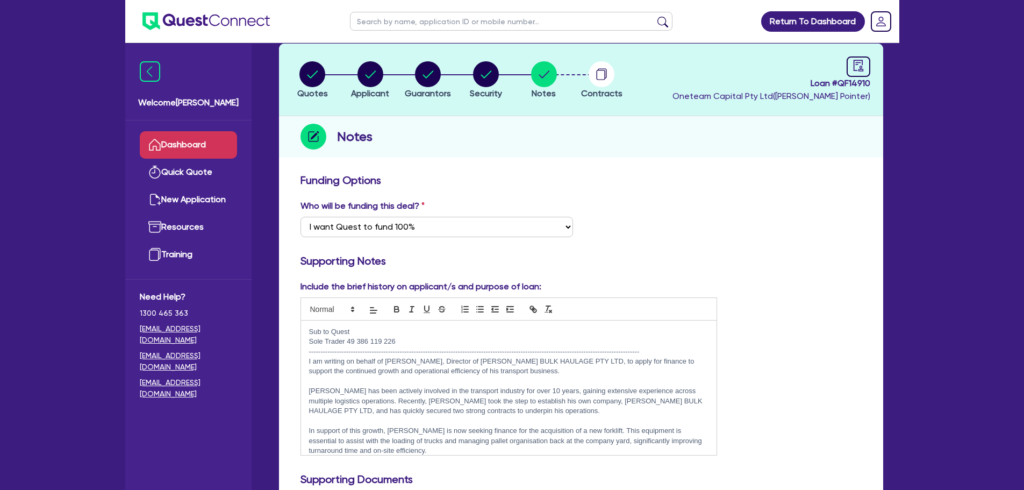
click at [215, 137] on link "Dashboard" at bounding box center [188, 144] width 97 height 27
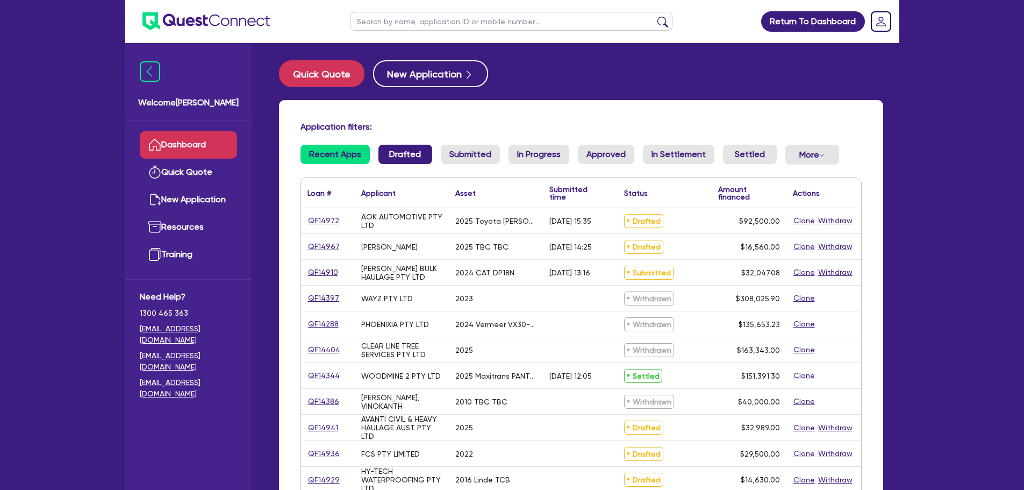
click at [393, 155] on link "Drafted" at bounding box center [406, 154] width 54 height 19
